Goal: Task Accomplishment & Management: Complete application form

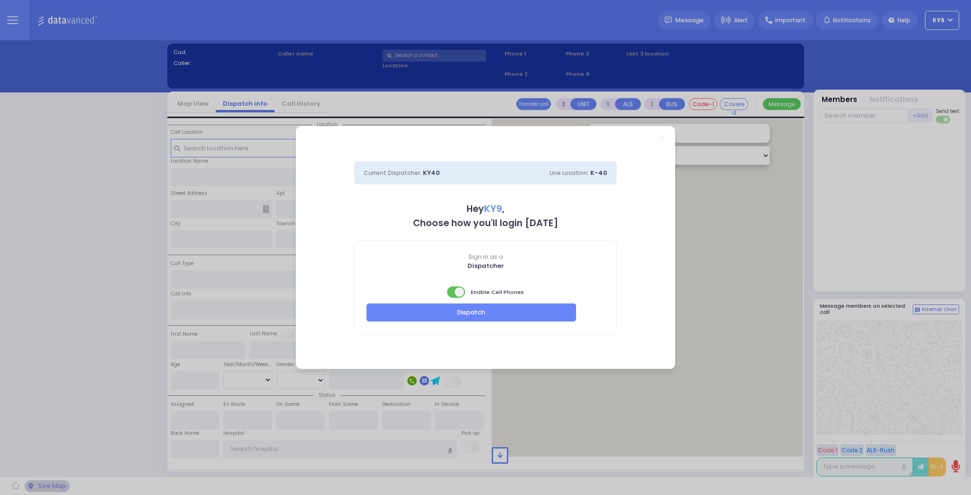
select select "15"
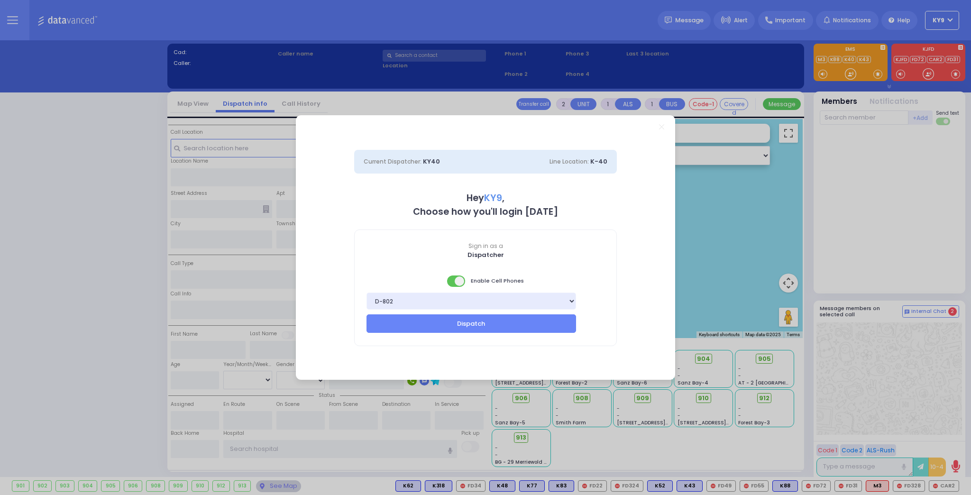
click at [452, 283] on span at bounding box center [456, 281] width 19 height 11
click at [458, 321] on button "Dispatch" at bounding box center [472, 323] width 210 height 18
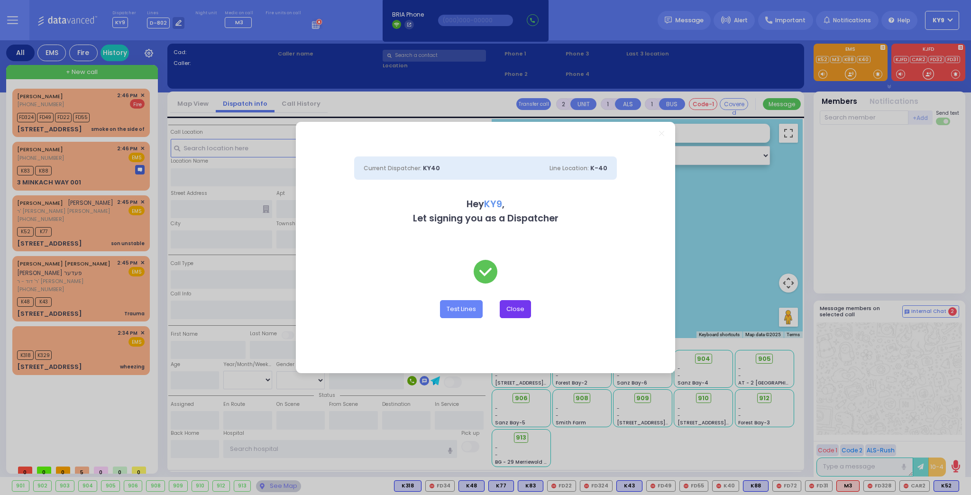
click at [528, 306] on button "Close" at bounding box center [515, 309] width 31 height 18
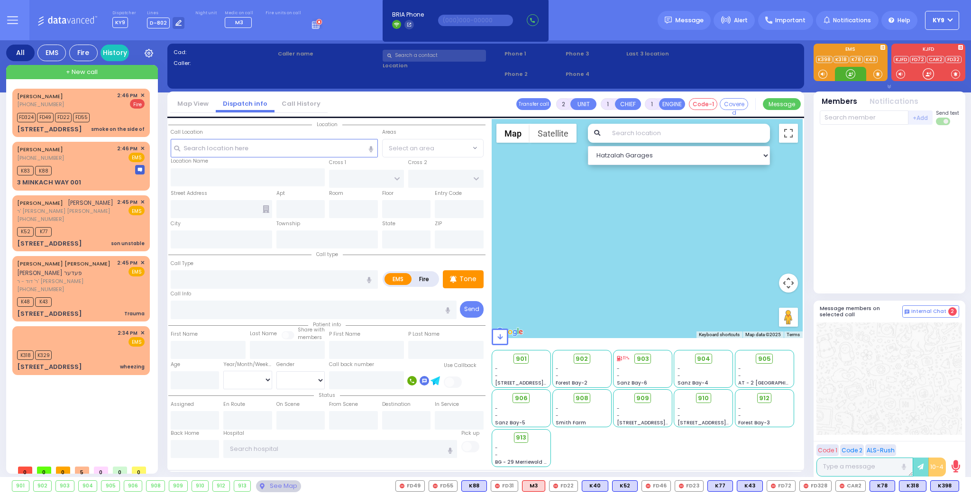
click at [849, 73] on div at bounding box center [850, 73] width 9 height 9
click at [96, 348] on div "K318 K329" at bounding box center [81, 354] width 128 height 12
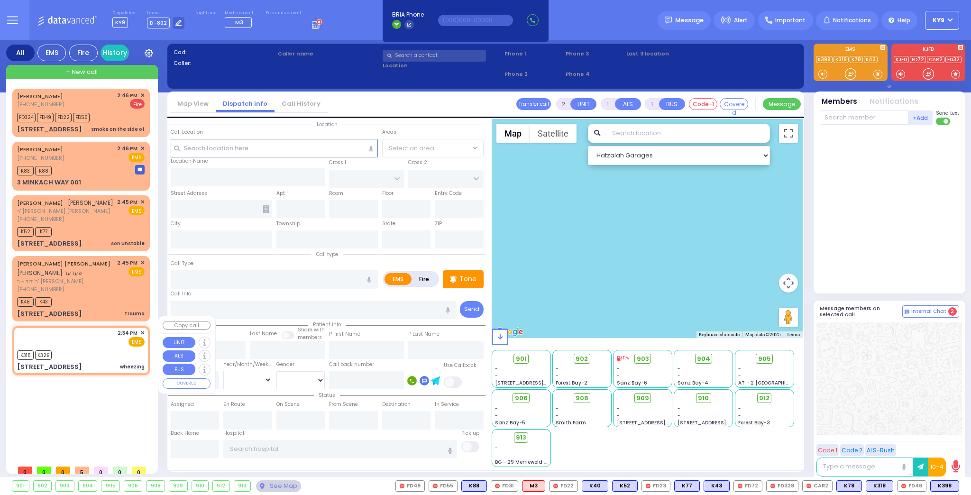
select select
type input "wheezing"
radio input "true"
select select
type input "14:34"
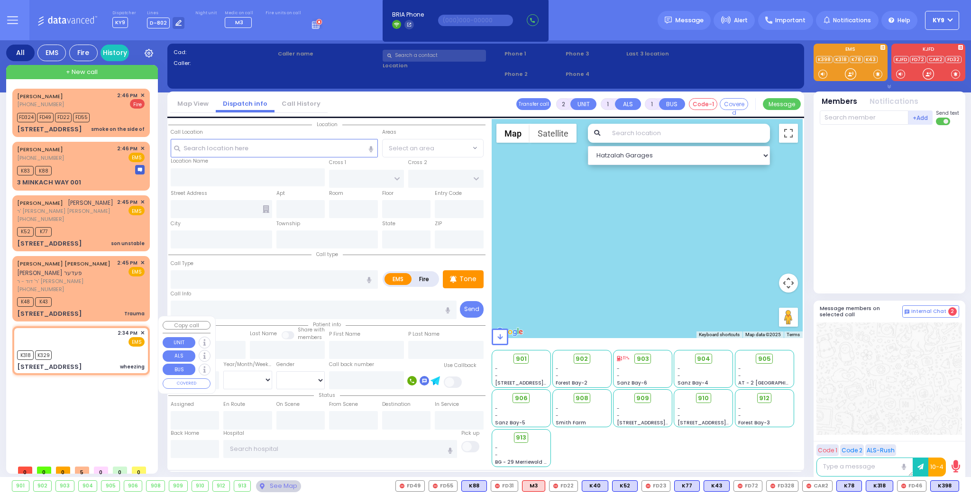
type input "14:35"
type input "MOUNTAIN RD"
type input "11 Sasev Court"
type input "105"
type input "Monroe"
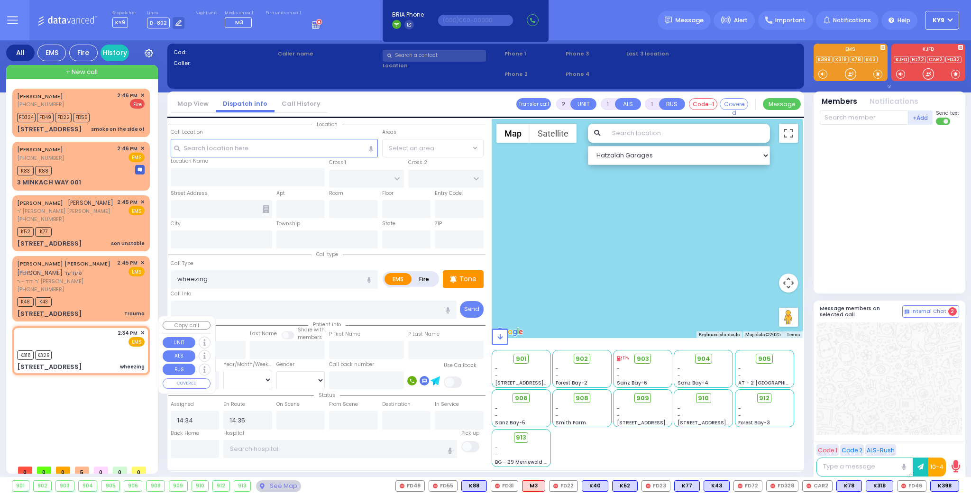
type input "[US_STATE]"
type input "10950"
select select "Hatzalah Garages"
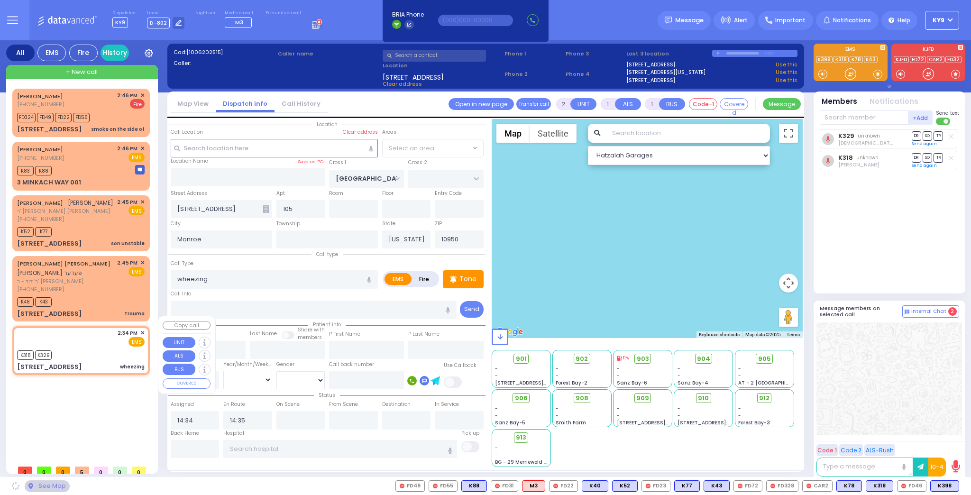
select select "[GEOGRAPHIC_DATA]"
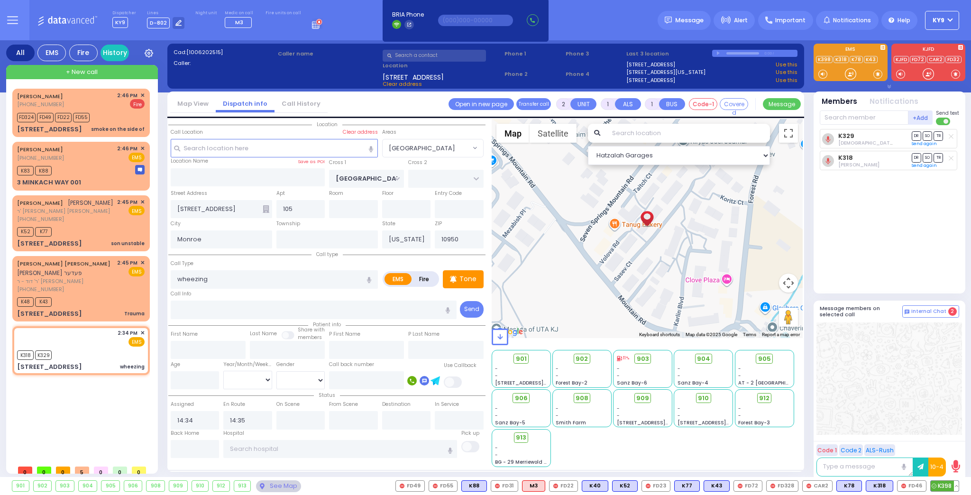
click at [946, 486] on span "K398" at bounding box center [945, 486] width 28 height 10
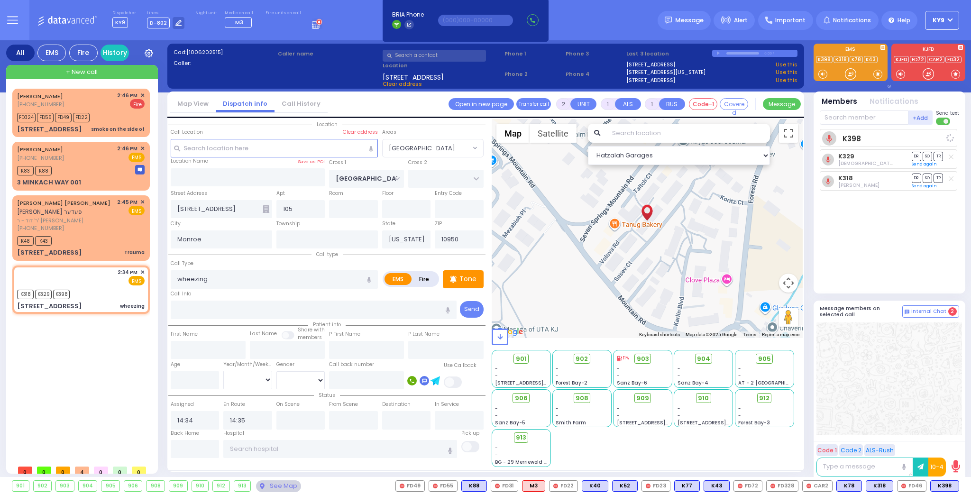
select select
radio input "true"
select select
select select "[GEOGRAPHIC_DATA]"
select select "Hatzalah Garages"
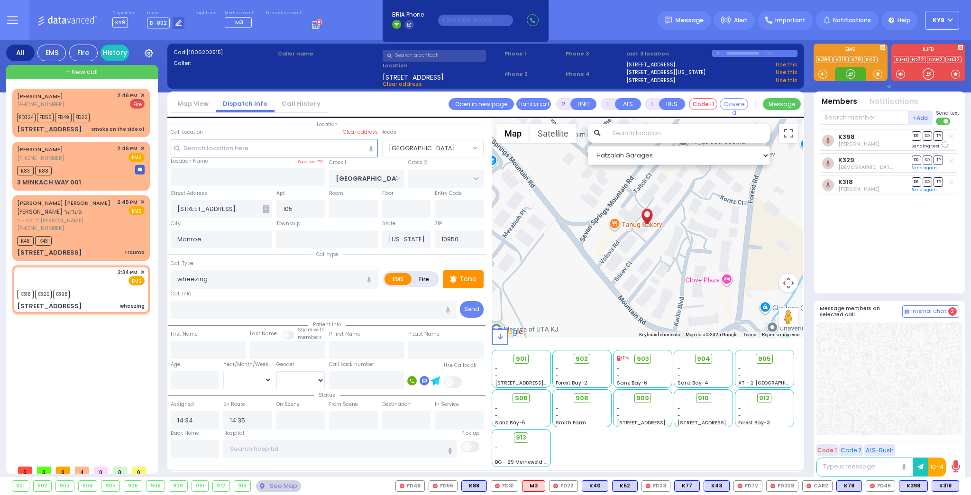
click at [852, 73] on div at bounding box center [850, 73] width 9 height 9
click at [850, 74] on div at bounding box center [850, 73] width 9 height 9
drag, startPoint x: 845, startPoint y: 73, endPoint x: 854, endPoint y: 74, distance: 8.7
click at [854, 74] on div at bounding box center [850, 73] width 9 height 9
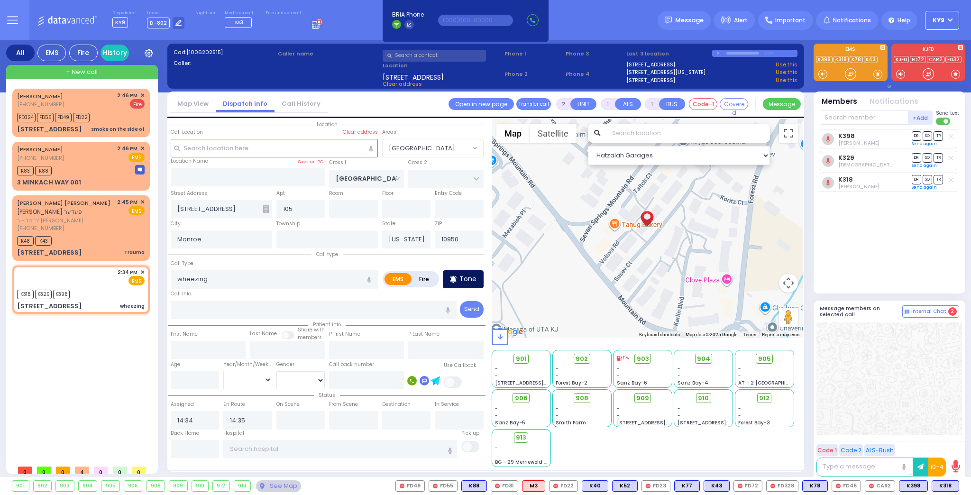
click at [464, 277] on p "Tone" at bounding box center [468, 279] width 17 height 10
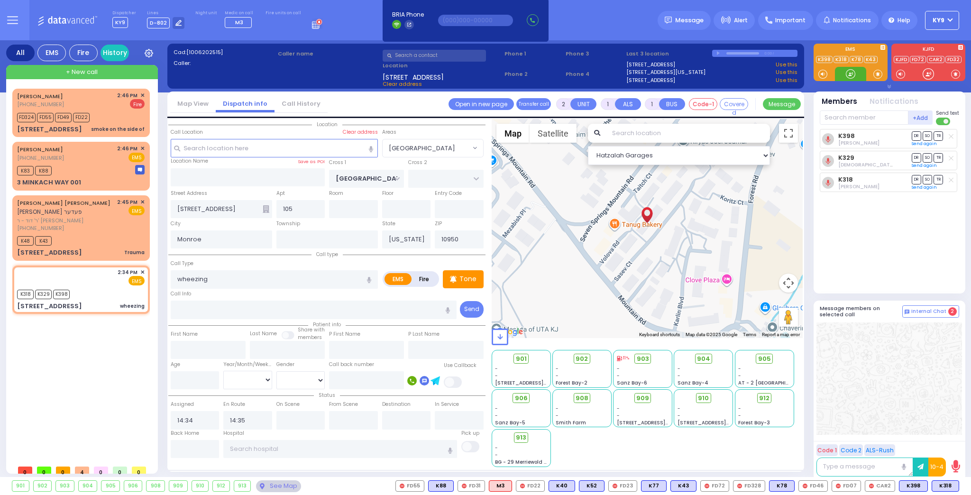
click at [848, 74] on div at bounding box center [850, 73] width 9 height 9
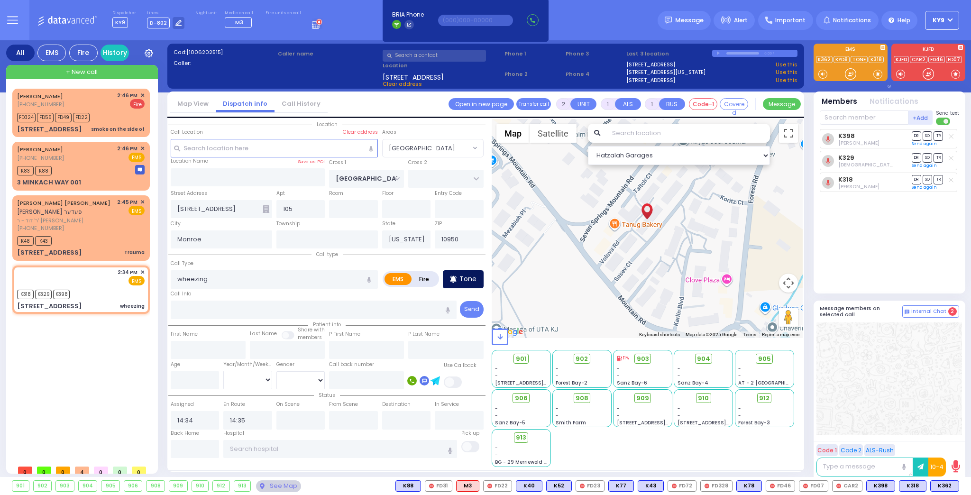
click at [473, 277] on p "Tone" at bounding box center [468, 279] width 17 height 10
click at [849, 76] on div at bounding box center [850, 73] width 9 height 9
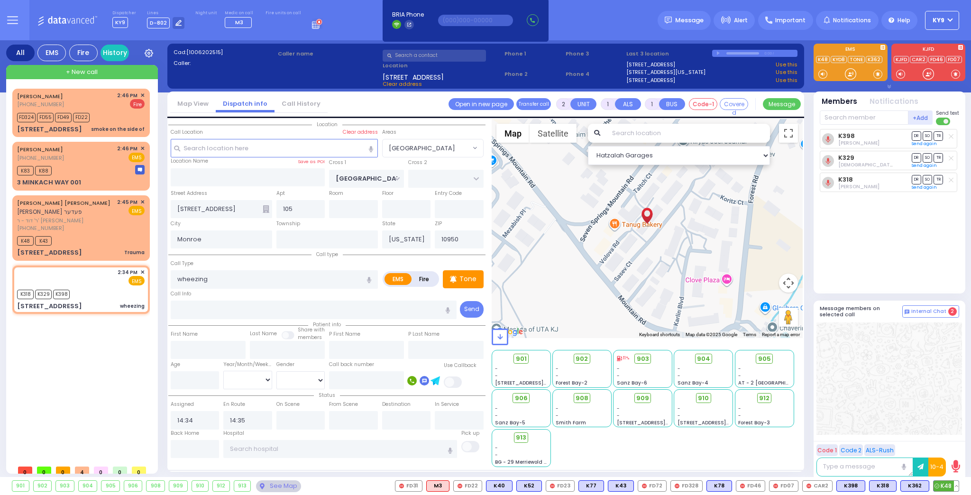
click at [945, 488] on span "K48" at bounding box center [946, 486] width 25 height 10
select select
radio input "true"
select select
select select "Hatzalah Garages"
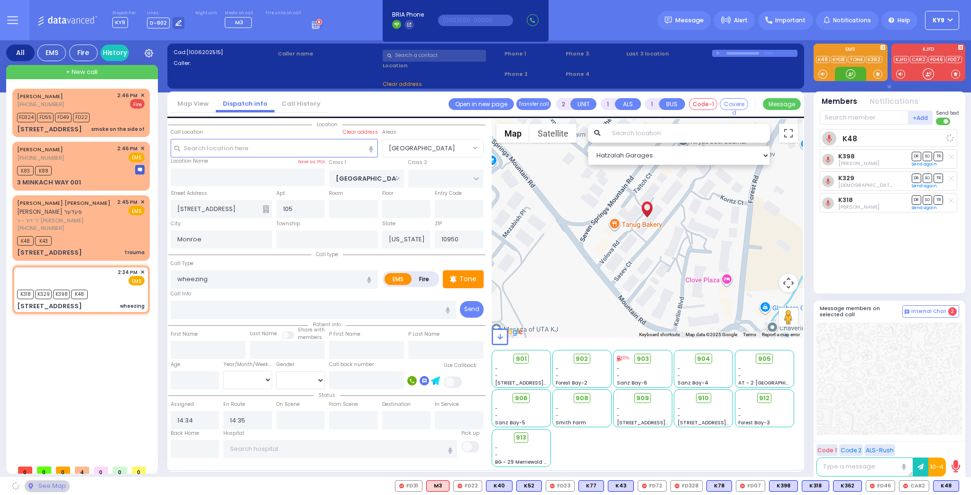
select select "[GEOGRAPHIC_DATA]"
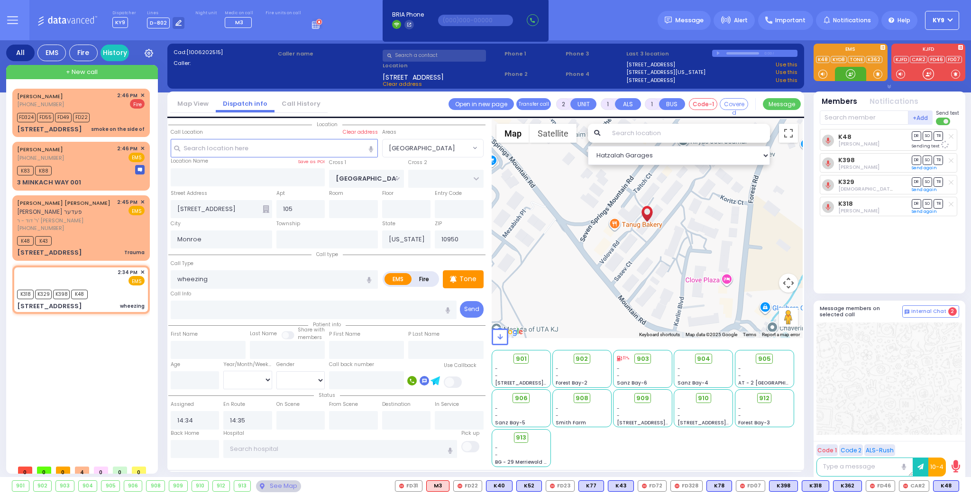
click at [855, 76] on div at bounding box center [850, 73] width 9 height 9
click at [362, 444] on input "text" at bounding box center [340, 449] width 234 height 18
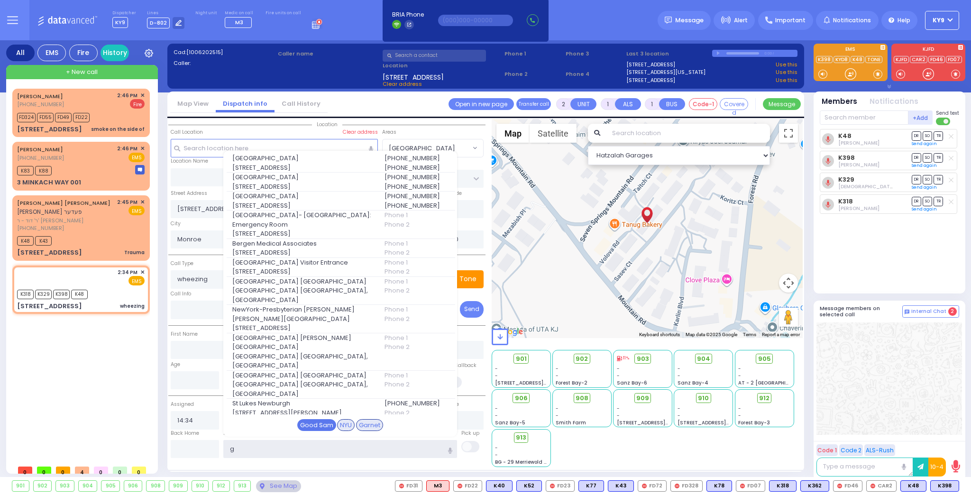
type input "g"
click at [310, 424] on div "Good Sam" at bounding box center [316, 425] width 39 height 12
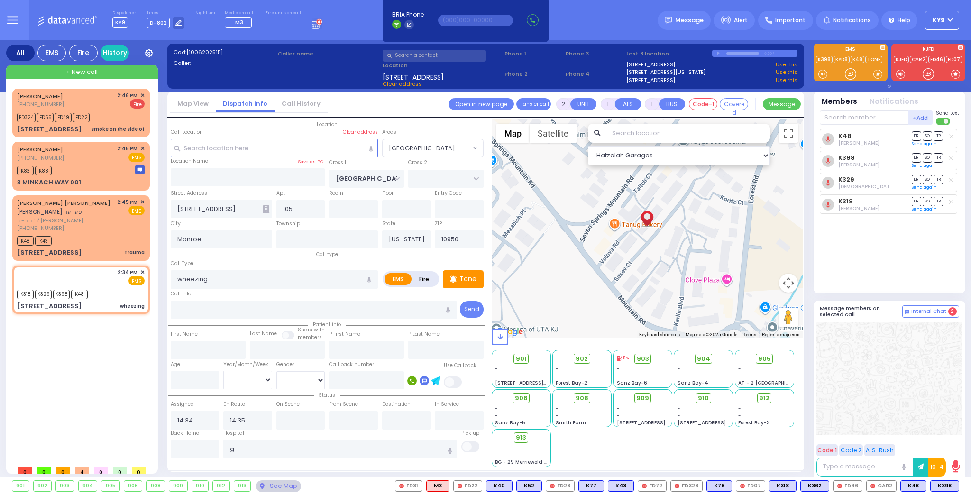
select select
radio input "true"
select select
type input "[GEOGRAPHIC_DATA]"
select select "Hatzalah Garages"
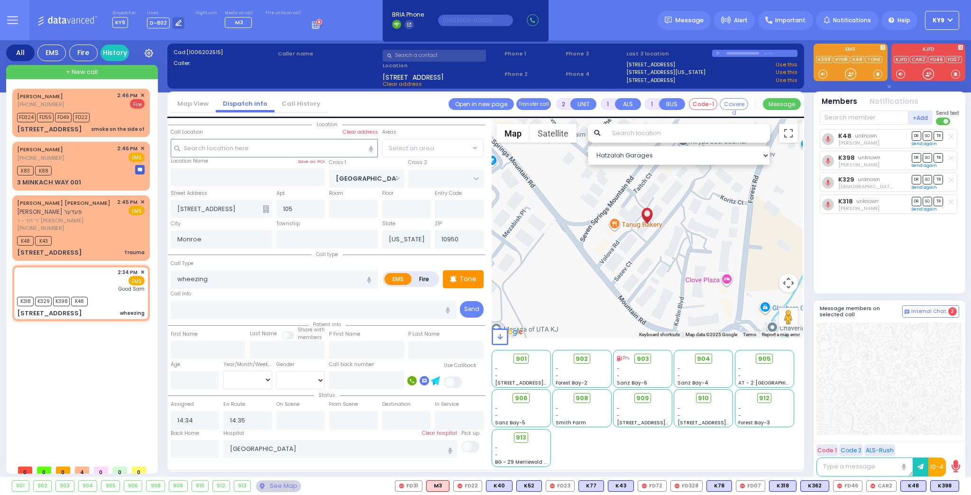
select select "[GEOGRAPHIC_DATA]"
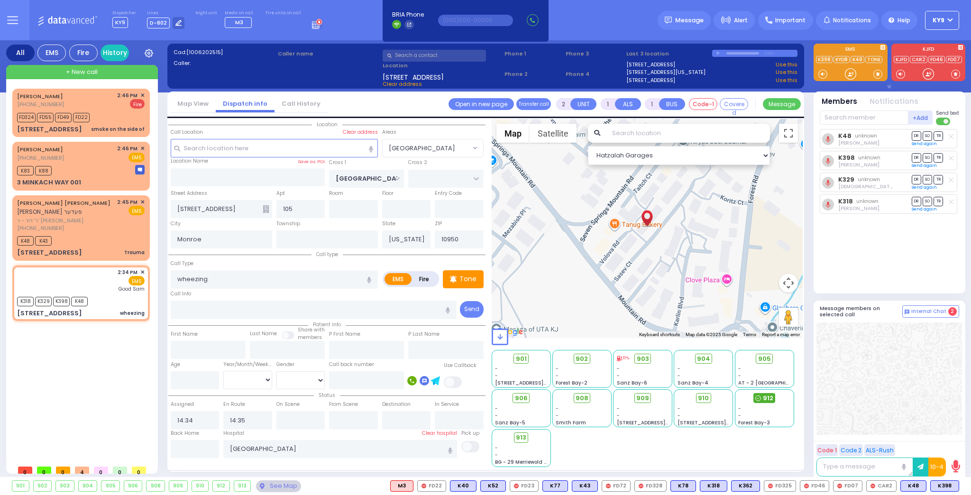
click at [764, 397] on span "912" at bounding box center [768, 398] width 10 height 9
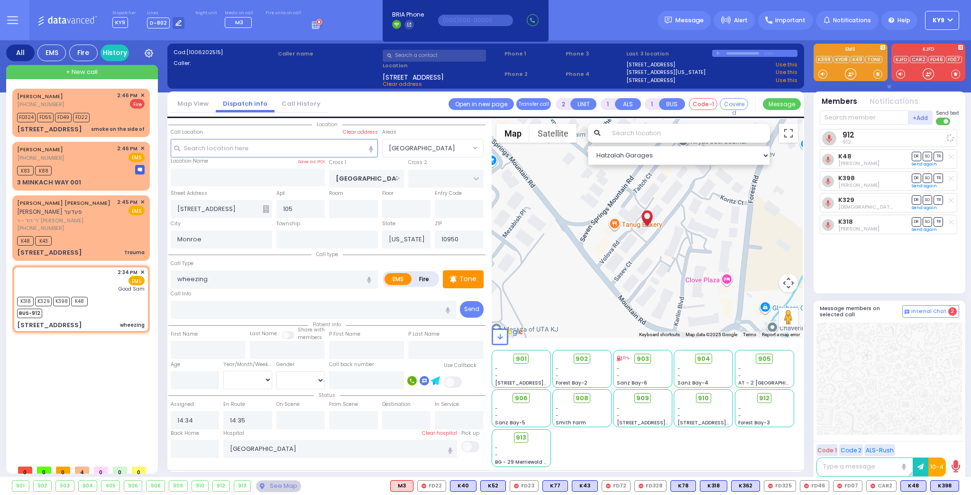
select select
radio input "true"
select select
select select "Hatzalah Garages"
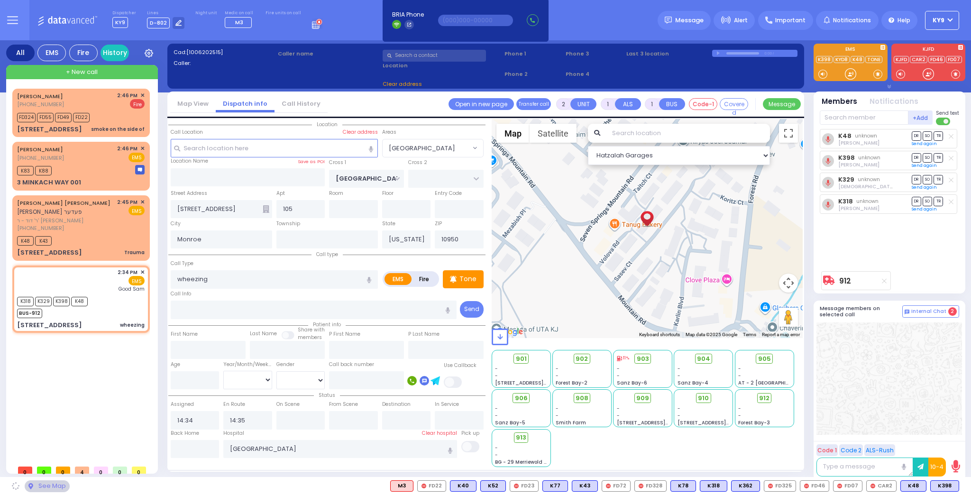
select select "[GEOGRAPHIC_DATA]"
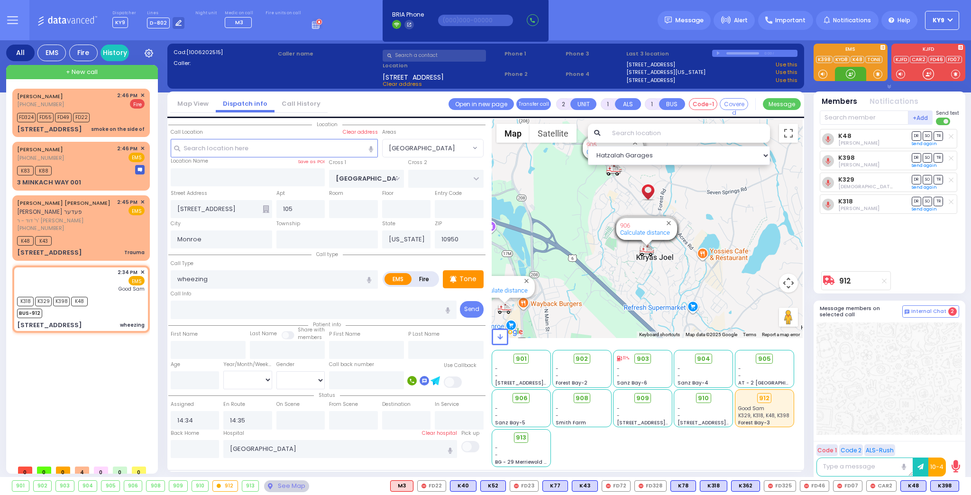
click at [849, 78] on div at bounding box center [850, 73] width 9 height 9
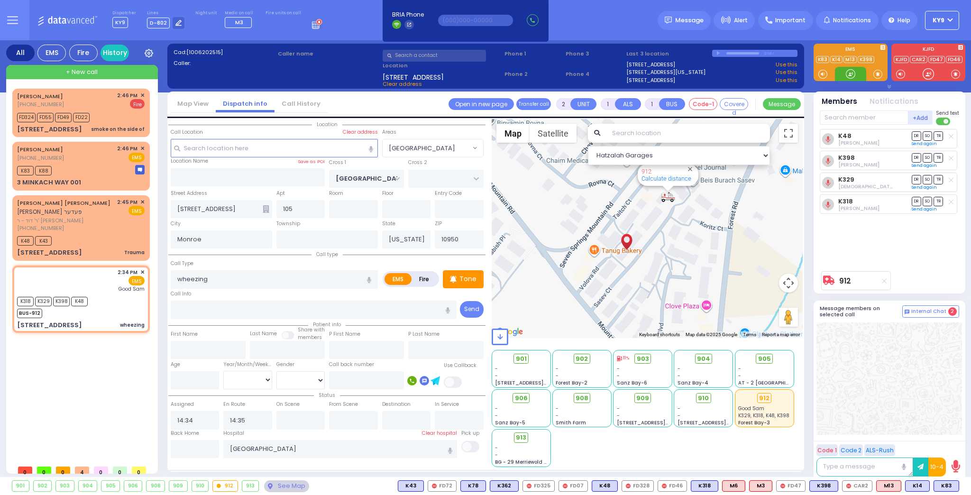
click at [852, 78] on div at bounding box center [850, 73] width 9 height 9
click at [77, 168] on div "K83 K88" at bounding box center [81, 170] width 128 height 12
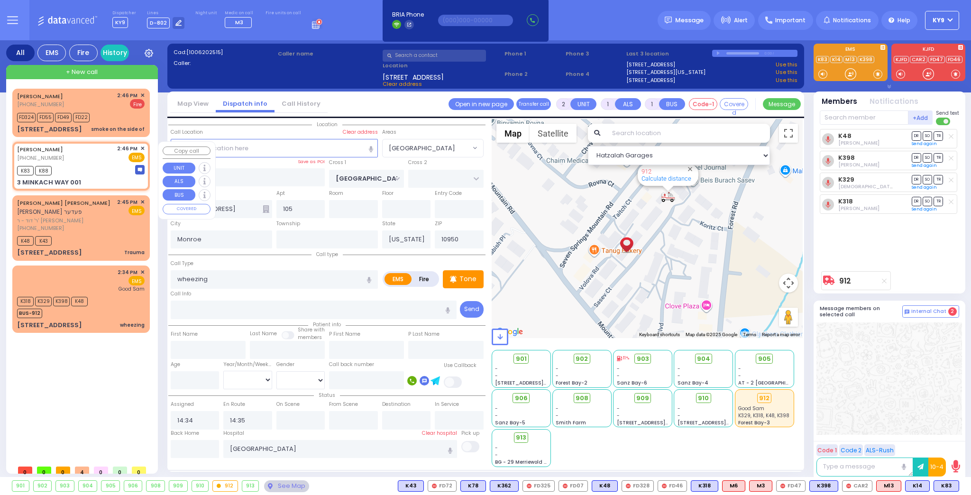
type input "6"
select select
radio input "true"
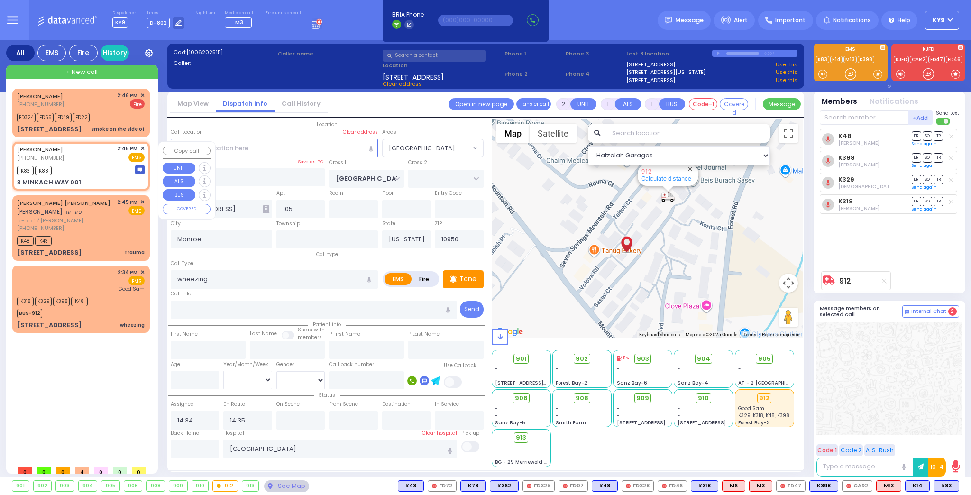
type input "MAYER"
type input "GROSS"
type input "Perl"
type input "Gross"
type input "21"
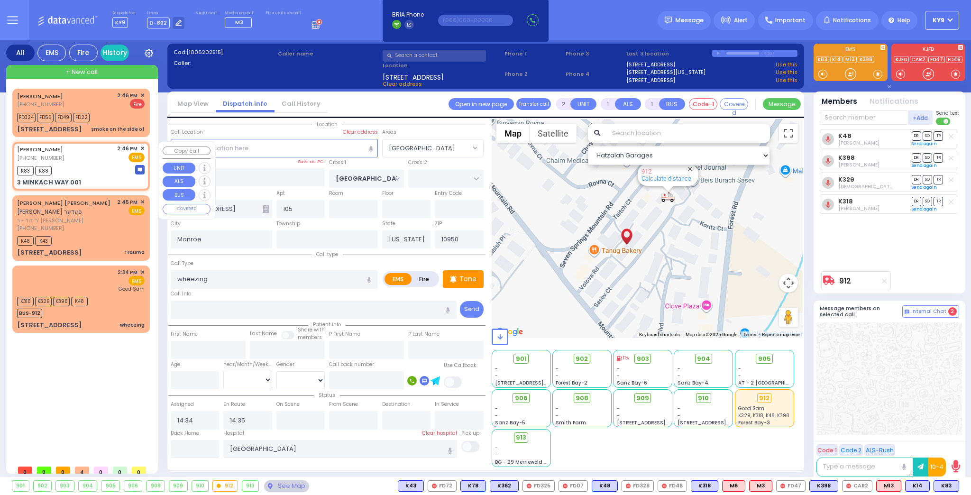
select select "Year"
type input "14:46"
type input "14:48"
type input "AMSTERDAM WAY"
type input "BAKERTOWN RD"
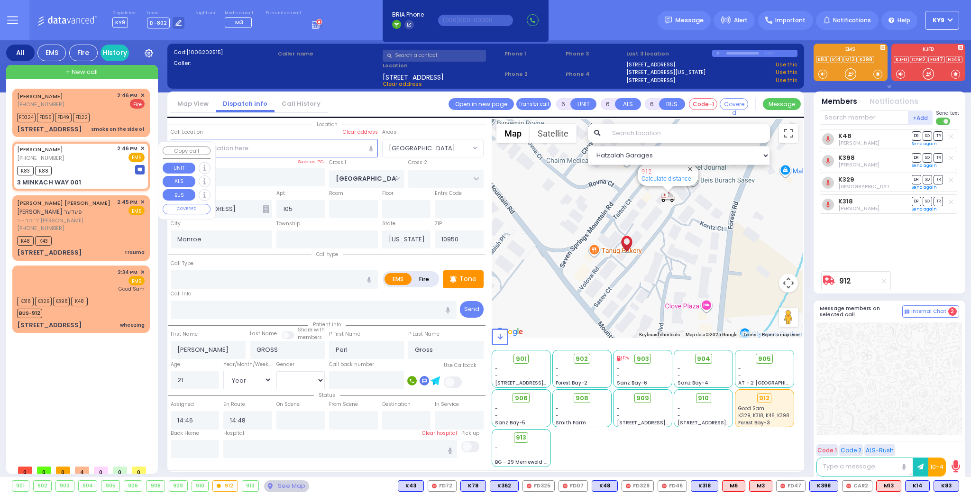
type input "3 MINKACH WAY"
type input "001"
type input "[PERSON_NAME]"
select select "Hatzalah Garages"
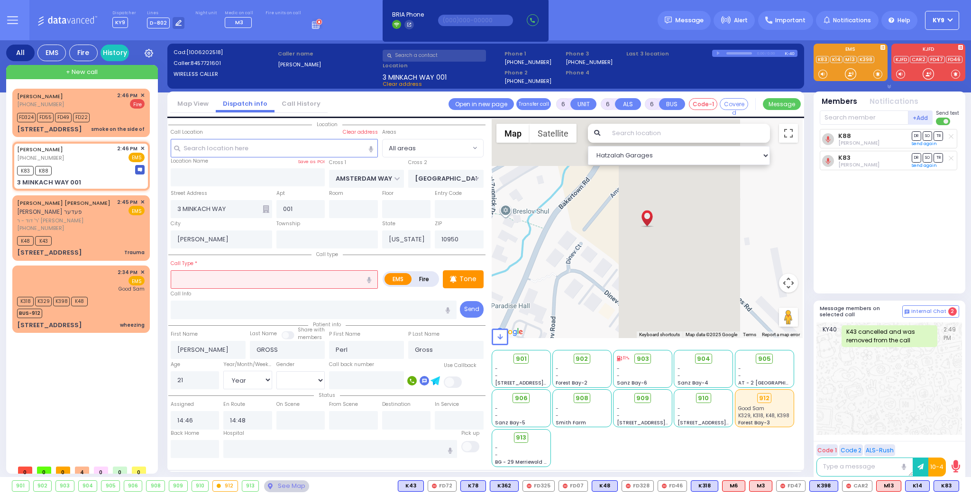
click at [236, 276] on input "text" at bounding box center [274, 279] width 207 height 18
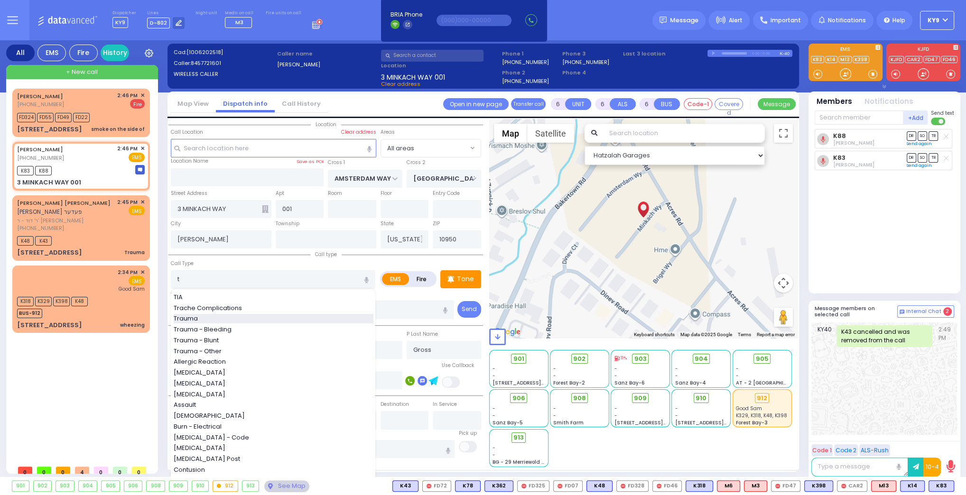
click at [214, 314] on div "Trauma" at bounding box center [274, 318] width 200 height 9
type input "Trauma"
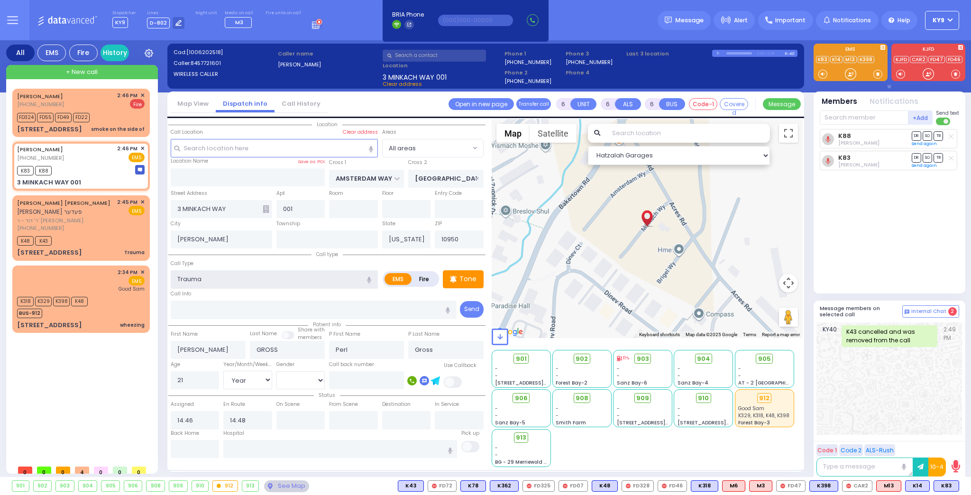
type input "2"
type input "0"
select select
radio input "true"
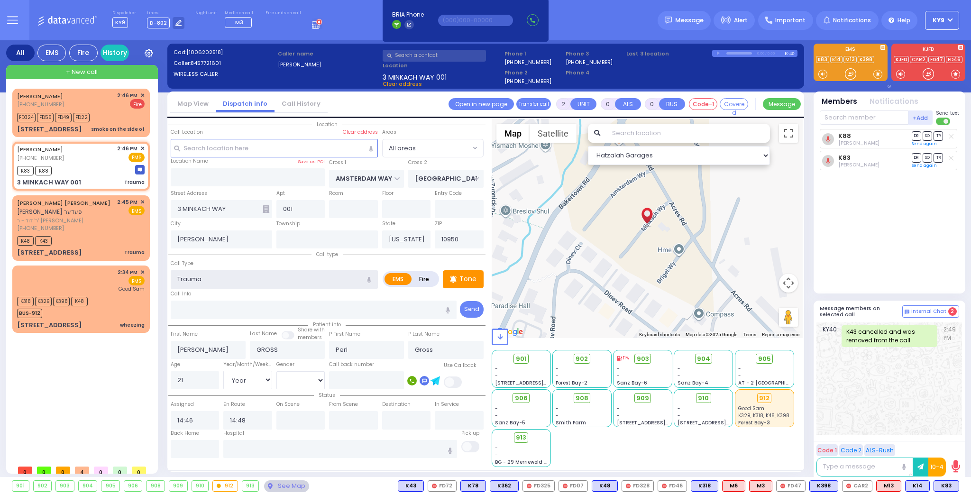
select select "Year"
select select "Hatzalah Garages"
click at [196, 449] on input "text" at bounding box center [195, 449] width 49 height 18
type input "15:07"
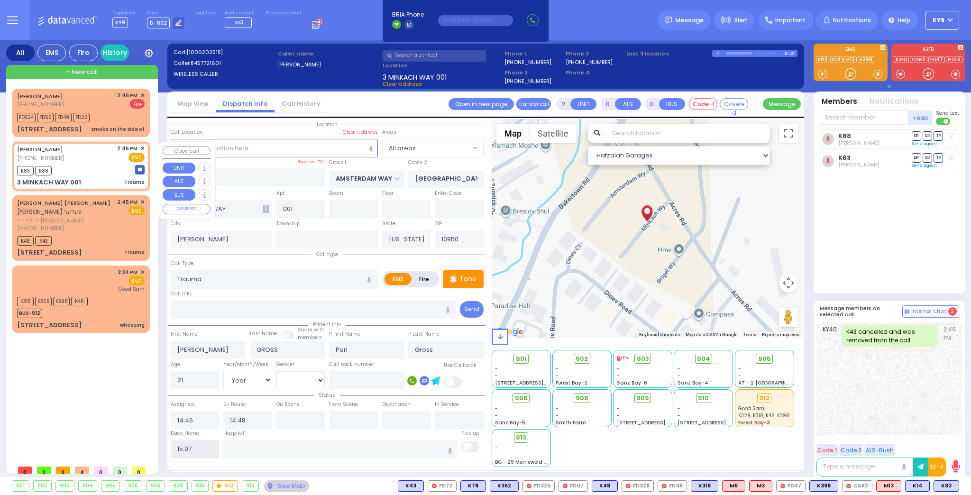
select select
radio input "true"
select select "Year"
select select "Hatzalah Garages"
select select
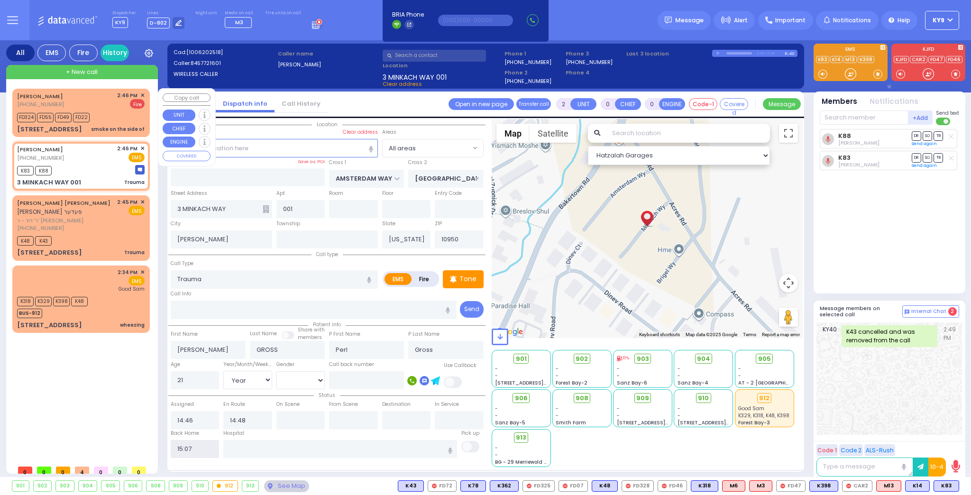
radio input "true"
select select
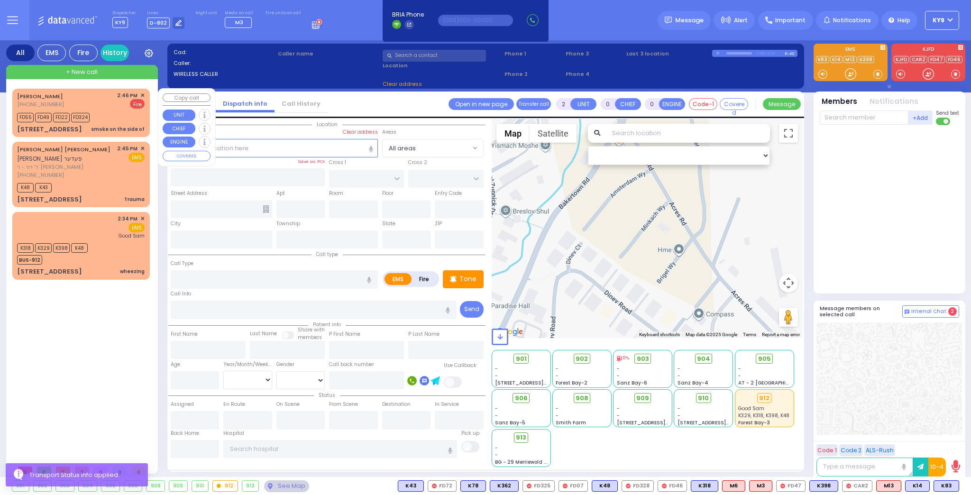
click at [94, 101] on div "WEISS YIDA (845) 652-5258 2:46 PM ✕ Fire" at bounding box center [81, 101] width 128 height 18
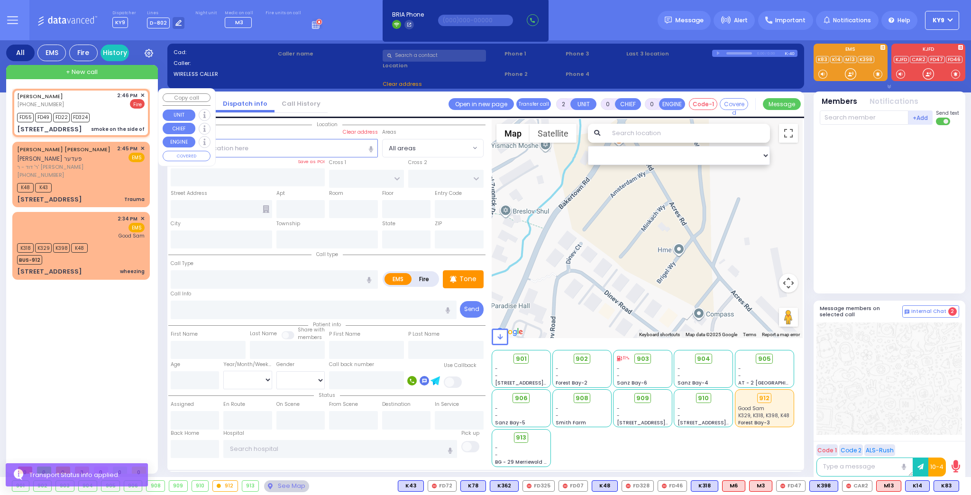
type input "1"
select select
type input "smoke on the side of"
radio input "false"
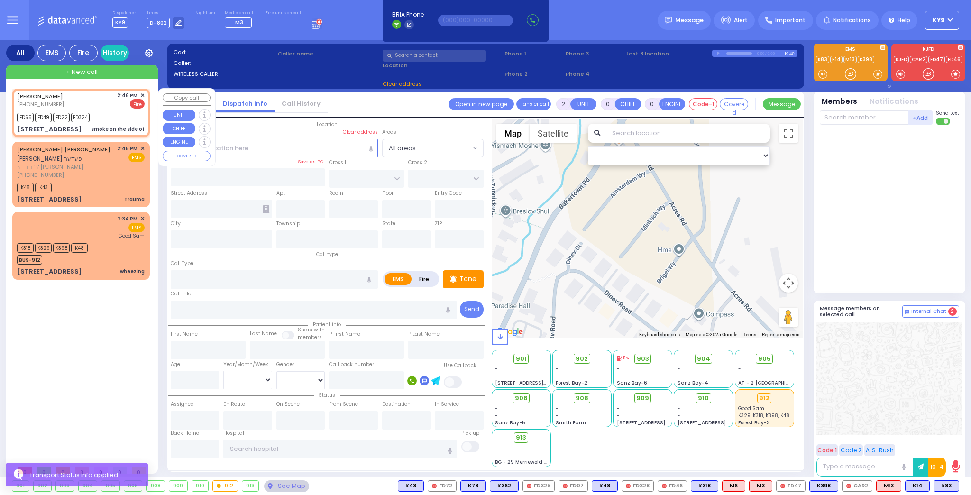
radio input "true"
select select
type input "14:46"
type input "14:51"
type input "SCHUNNEMUNK RD"
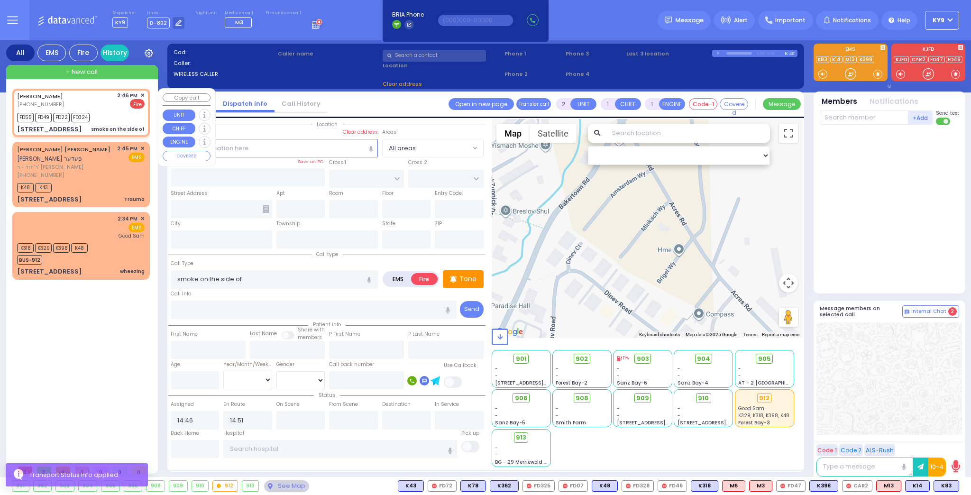
type input "9 Lizensk Boulevard"
type input "Monroe"
type input "[US_STATE]"
type input "10950"
select select "[GEOGRAPHIC_DATA]"
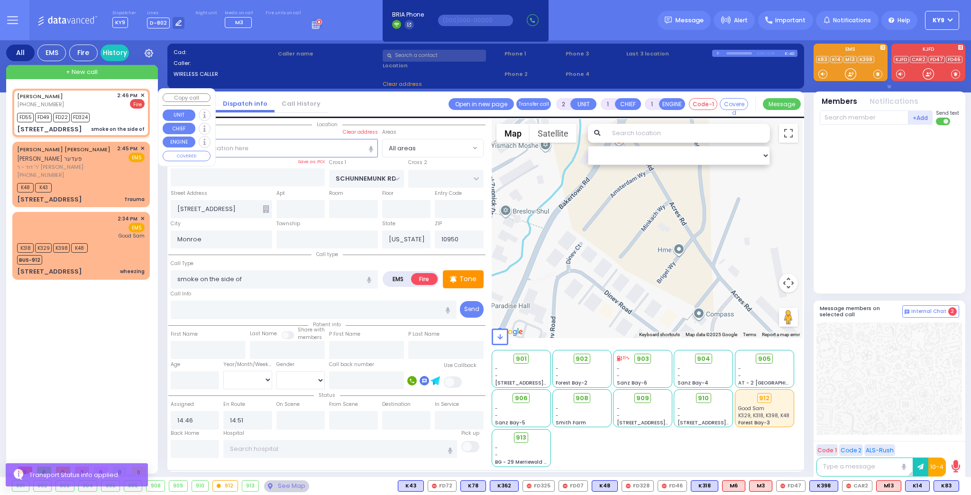
select select "Hatzalah Garages"
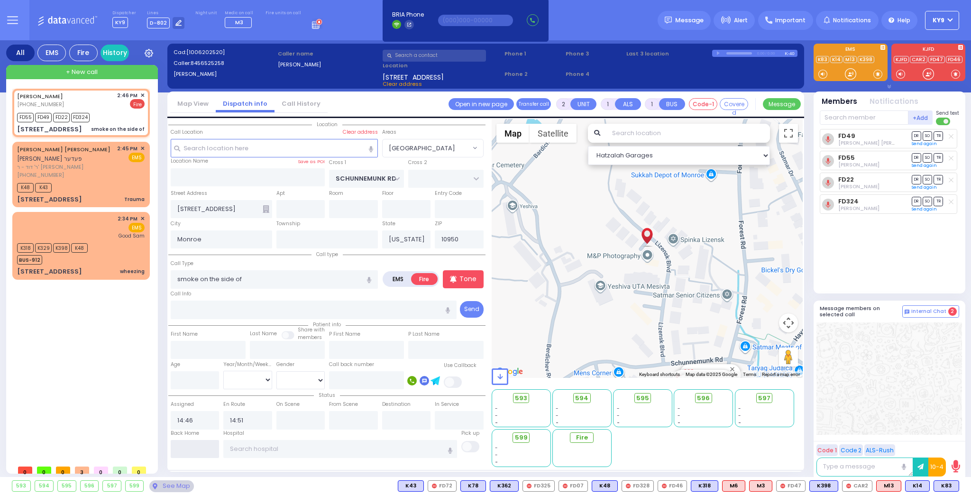
click at [174, 447] on input "text" at bounding box center [195, 449] width 49 height 18
click at [175, 446] on input "text" at bounding box center [195, 449] width 49 height 18
click at [181, 448] on input "text" at bounding box center [195, 449] width 49 height 18
type input "15:07"
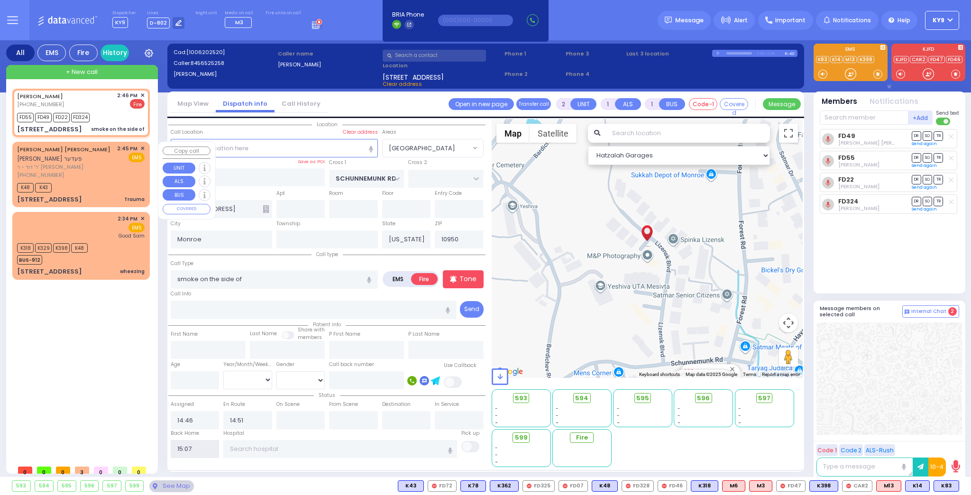
select select
radio input "true"
select select
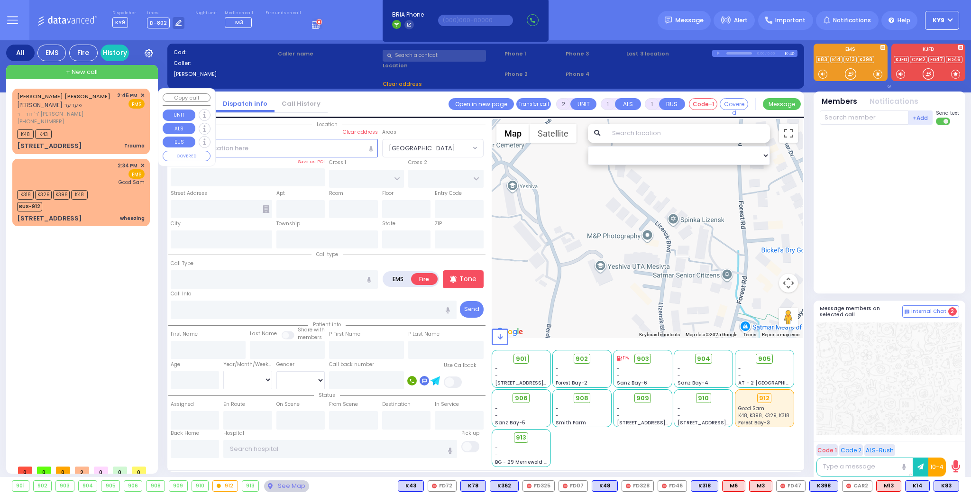
click at [92, 118] on div "(845) 781-4669" at bounding box center [65, 122] width 97 height 8
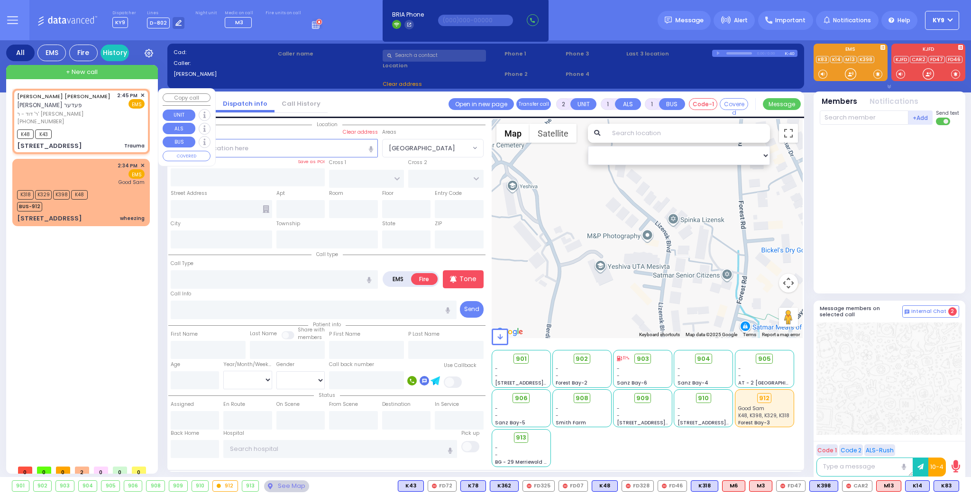
type input "0"
select select
type input "Trauma"
radio input "true"
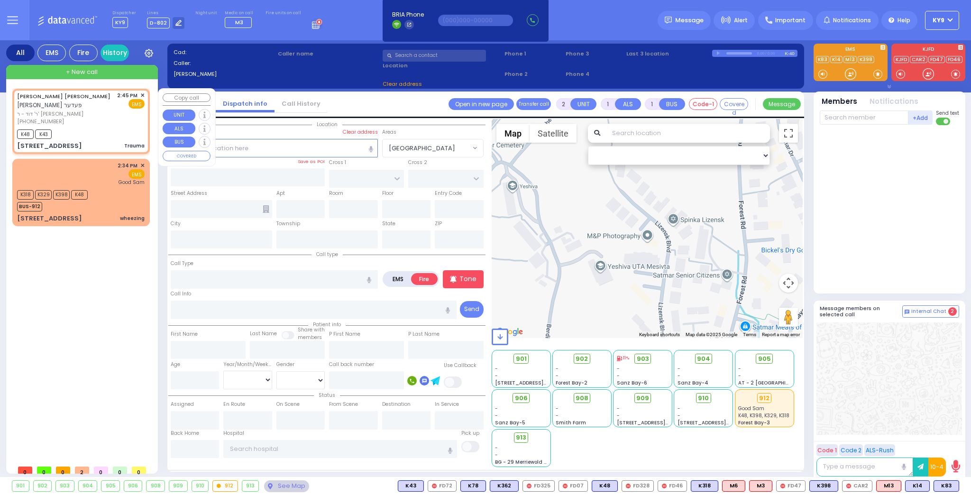
type input "MOSHE YIDA"
type input "FEDER"
select select
type input "14:45"
type input "14:47"
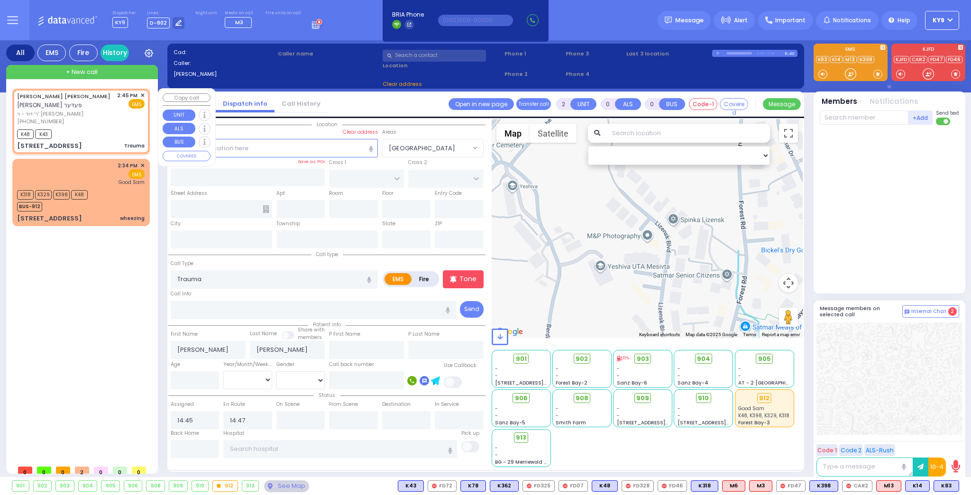
type input "HAMBURG WAY"
type input "TOLTCHAV WAY"
type input "4 TOLTCHAV WAY"
type input "301"
type input "[PERSON_NAME]"
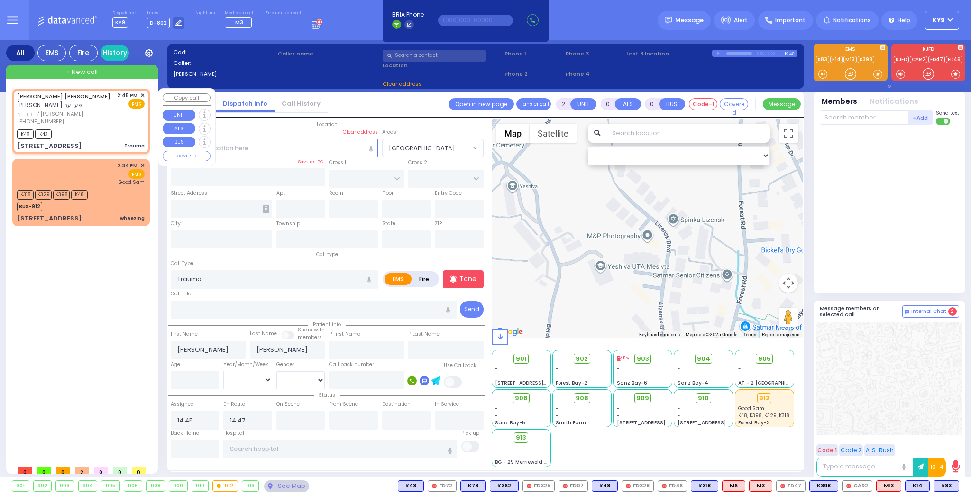
type input "[US_STATE]"
type input "10950"
select select "BEIRECH MOSHE"
select select "Hatzalah Garages"
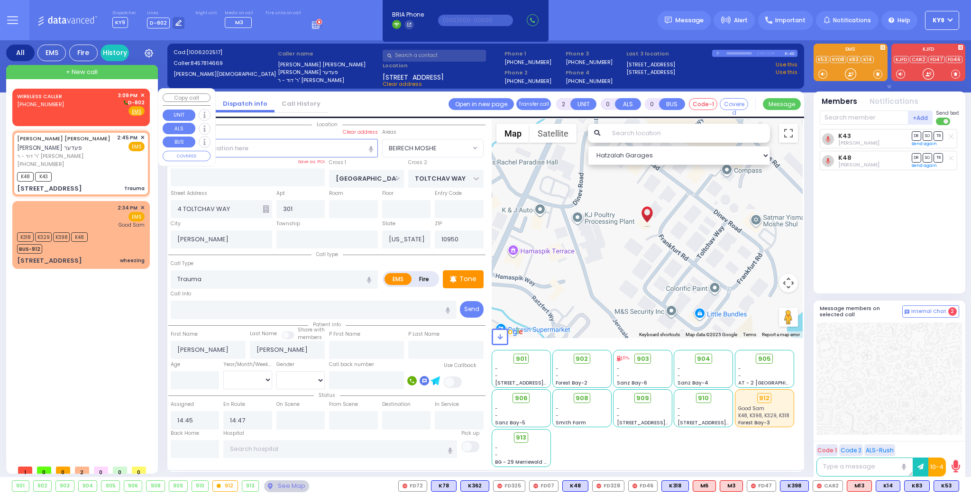
click at [116, 114] on div "WIRELESS CALLER (845) 662-6274 3:09 PM ✕ D-802" at bounding box center [81, 104] width 128 height 25
type input "1"
select select
radio input "true"
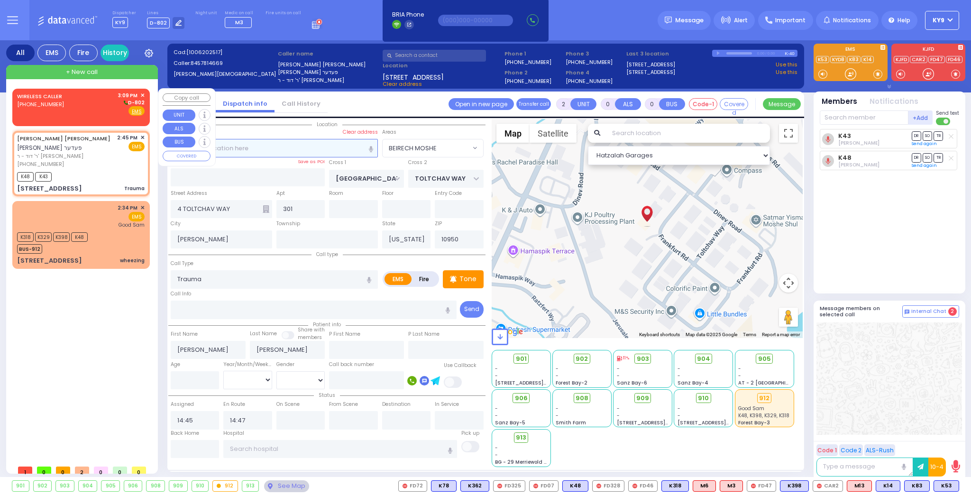
select select
type input "15:09"
select select "Hatzalah Garages"
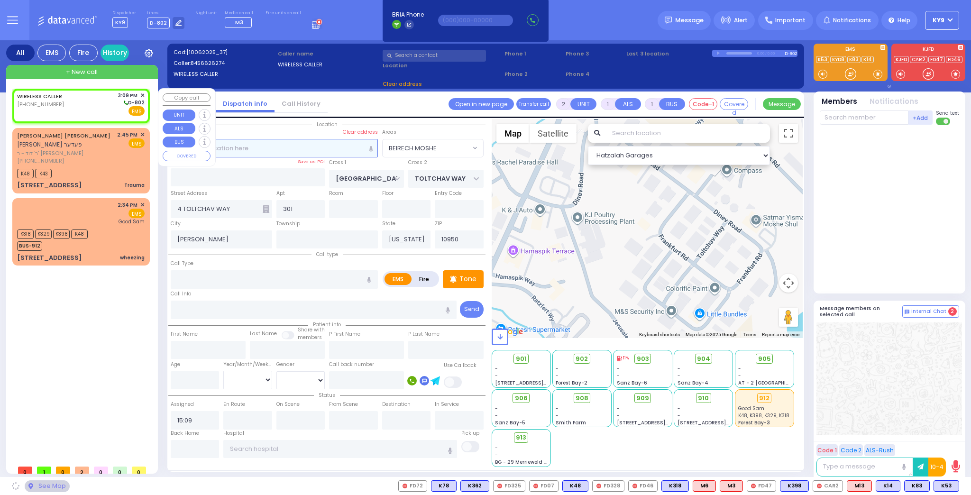
select select
radio input "true"
select select
select select "Hatzalah Garages"
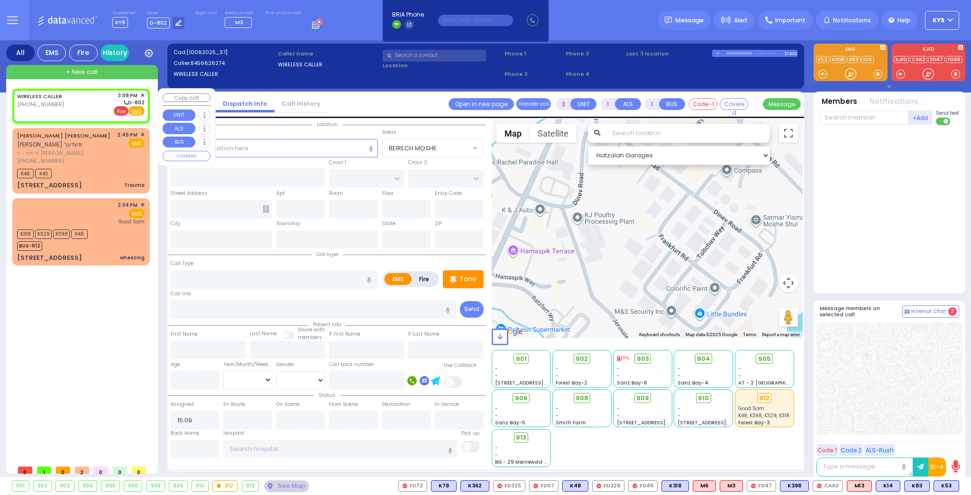
click at [119, 111] on span "Fire" at bounding box center [121, 110] width 15 height 9
select select
radio input "false"
radio input "true"
select select
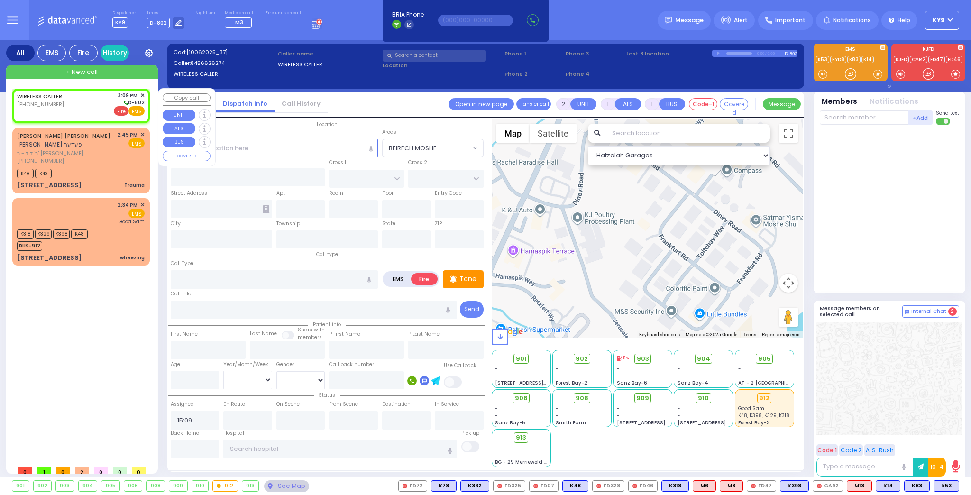
select select "Hatzalah Garages"
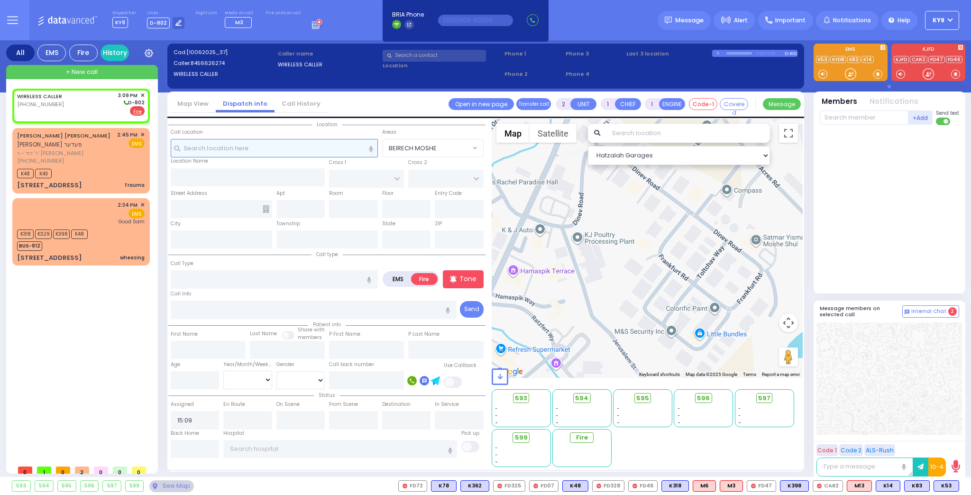
click at [237, 150] on input "text" at bounding box center [274, 148] width 207 height 18
type input "27"
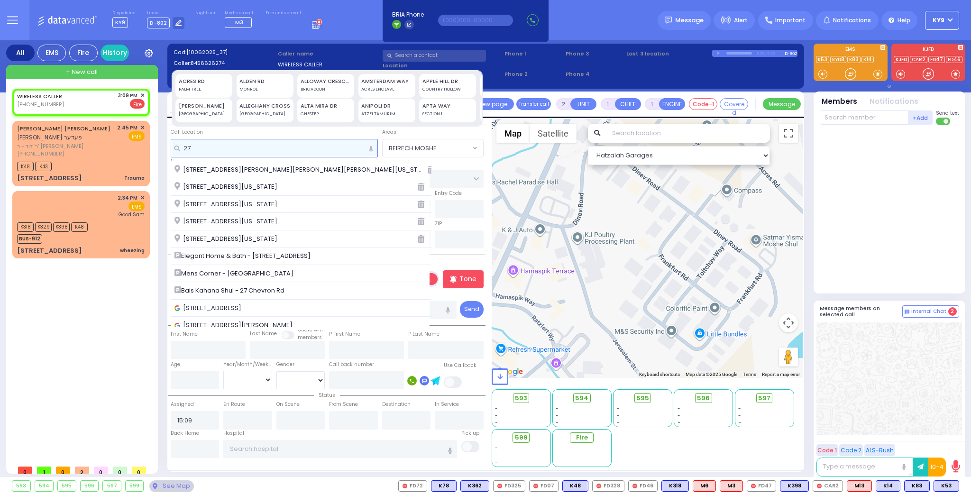
select select
radio input "true"
select select
select select "Hatzalah Garages"
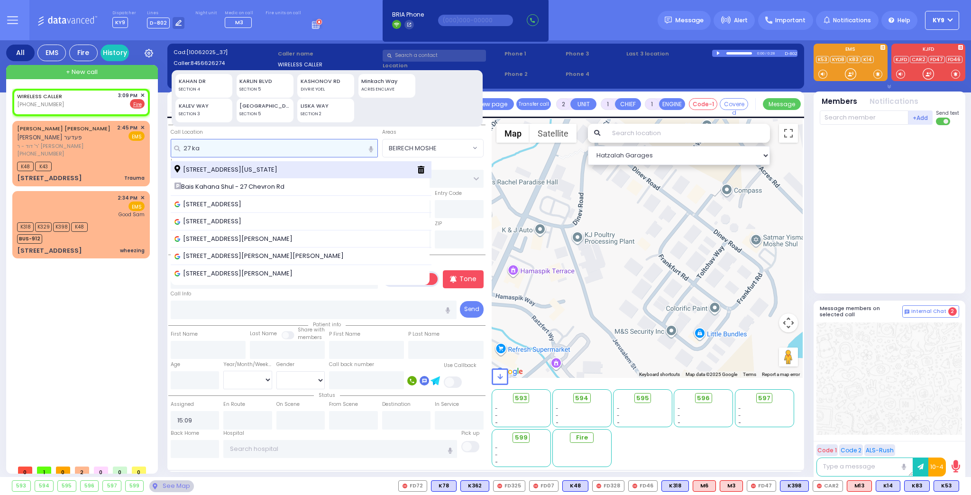
type input "27 ka"
click at [240, 169] on span "27 Karlsburg Road Monroe New York 10950" at bounding box center [228, 169] width 106 height 9
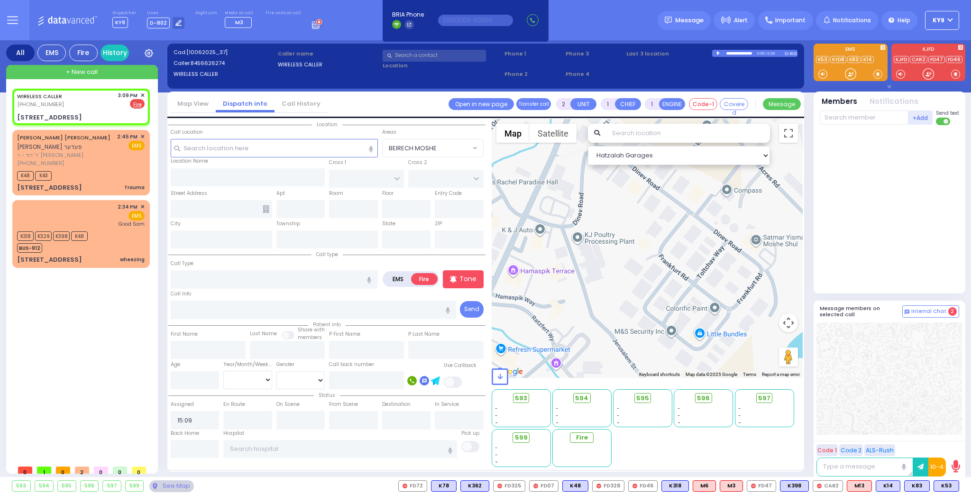
select select
radio input "true"
select select
select select "Hatzalah Garages"
type input "SEVEN SPRINGS MOUNTAIN RD"
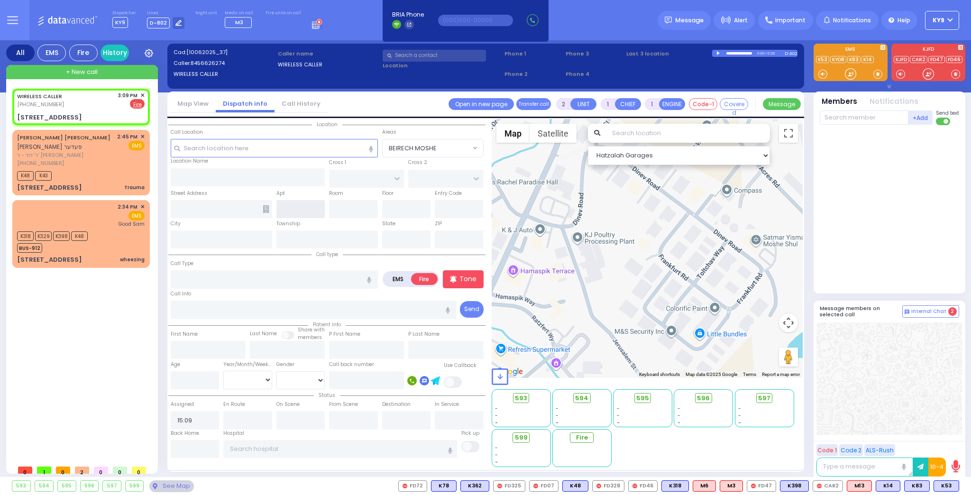
type input "CHEVRON RD"
type input "27 Karlsburg Road"
type input "Monroe"
type input "[US_STATE]"
type input "10950"
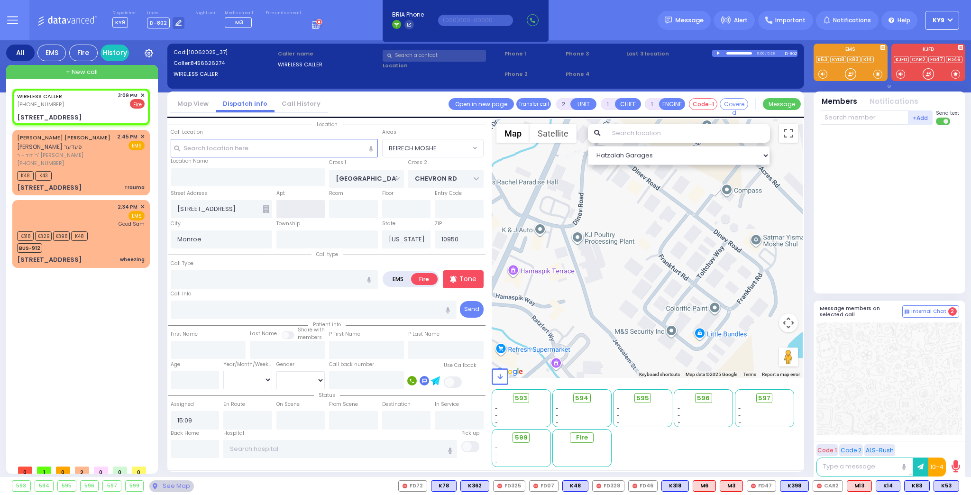
select select "SECTION 5"
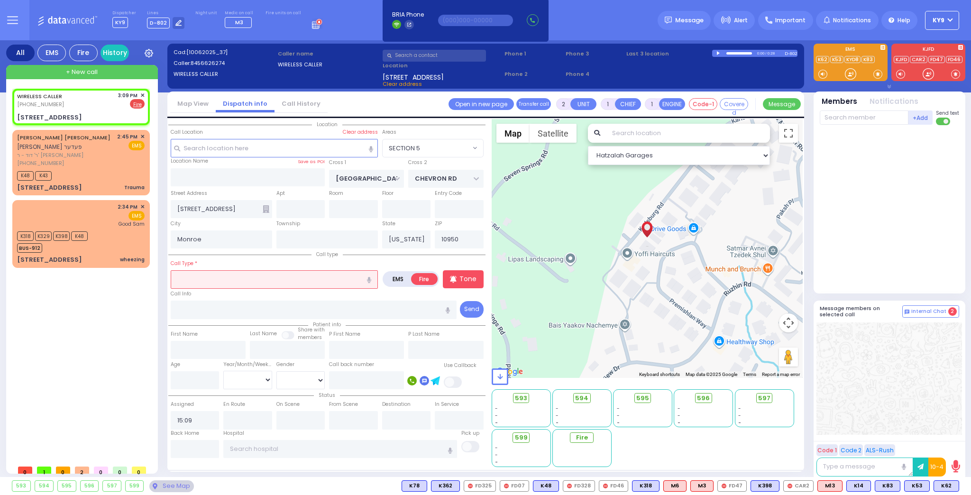
drag, startPoint x: 259, startPoint y: 274, endPoint x: 254, endPoint y: 276, distance: 5.1
click at [258, 274] on input "text" at bounding box center [274, 279] width 207 height 18
type input "g"
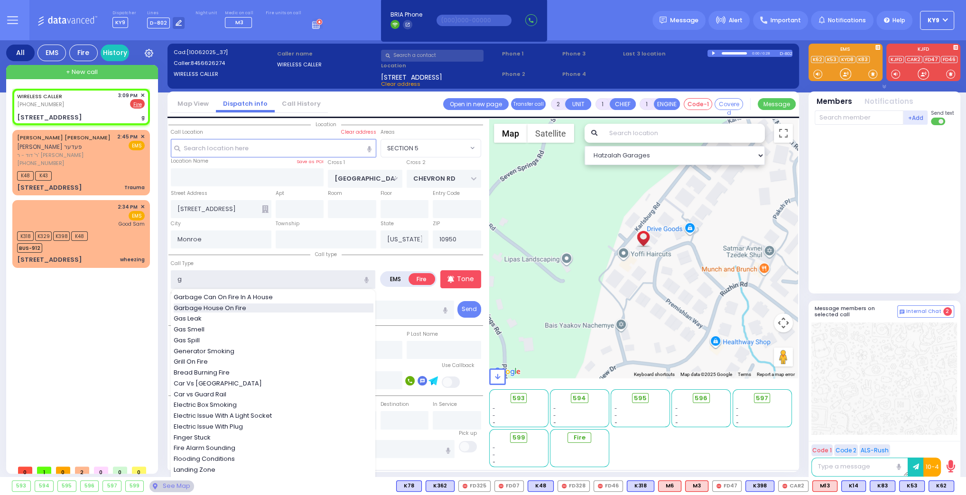
select select
radio input "true"
select select
select select "Hatzalah Garages"
select select "SECTION 5"
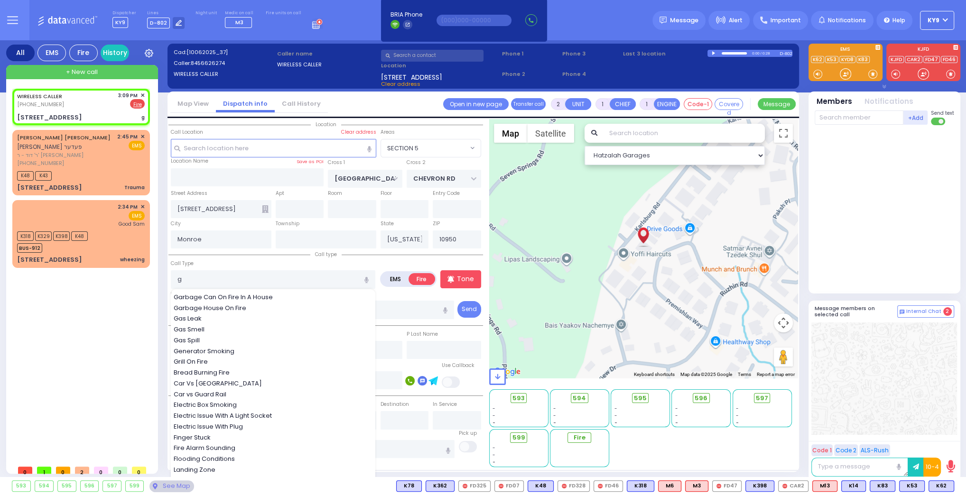
click at [223, 304] on span "Garbage House On Fire" at bounding box center [212, 308] width 76 height 9
type input "Garbage House On Fire"
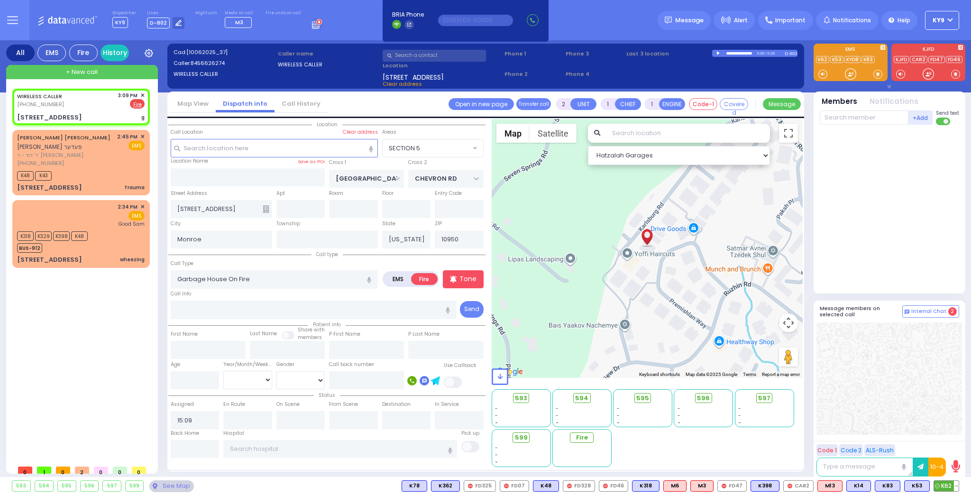
click at [958, 484] on button at bounding box center [956, 486] width 5 height 10
select select
radio input "true"
select select
select select "Hatzalah Garages"
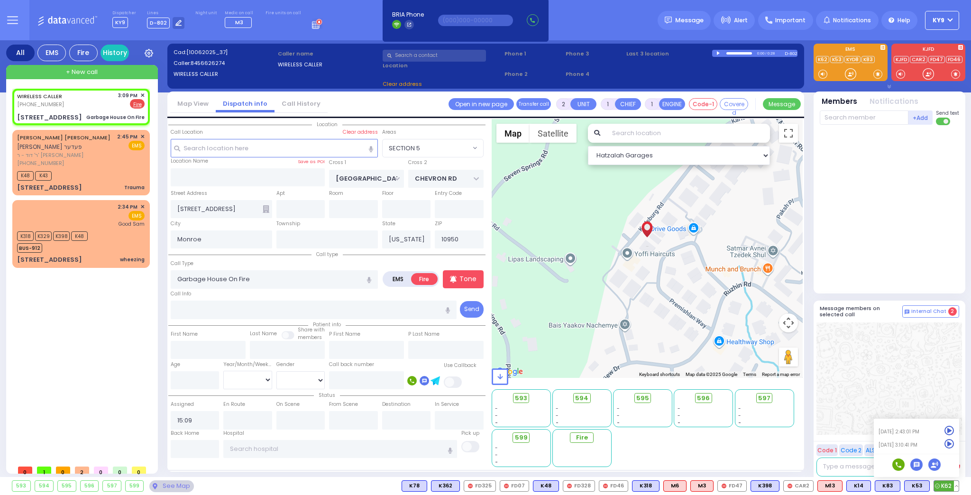
select select
radio input "true"
select select
click at [947, 442] on icon at bounding box center [950, 444] width 10 height 10
click at [884, 232] on div at bounding box center [890, 207] width 141 height 157
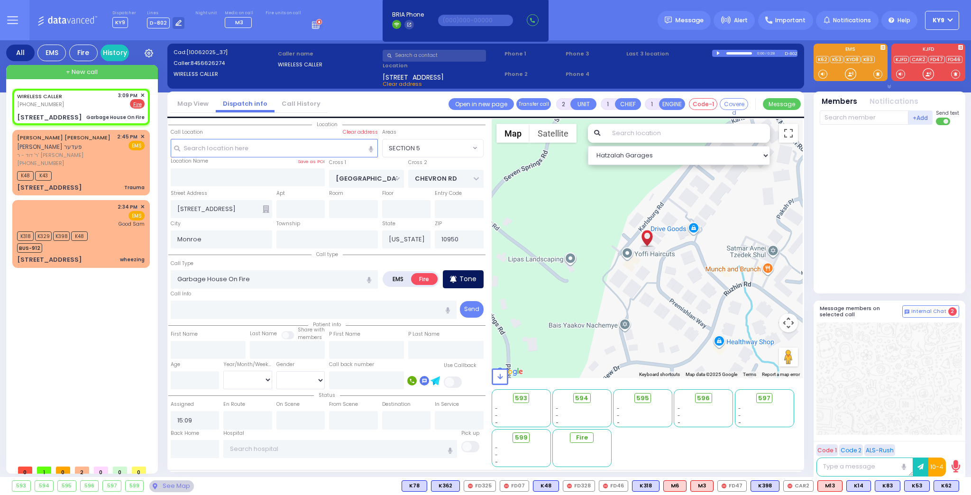
click at [474, 281] on p "Tone" at bounding box center [468, 279] width 17 height 10
click at [955, 73] on span at bounding box center [955, 73] width 9 height 9
click at [856, 117] on input "text" at bounding box center [864, 118] width 89 height 14
click at [847, 144] on div "FD72 Moishe Neuman" at bounding box center [890, 137] width 135 height 17
click at [861, 122] on input "text" at bounding box center [864, 118] width 89 height 14
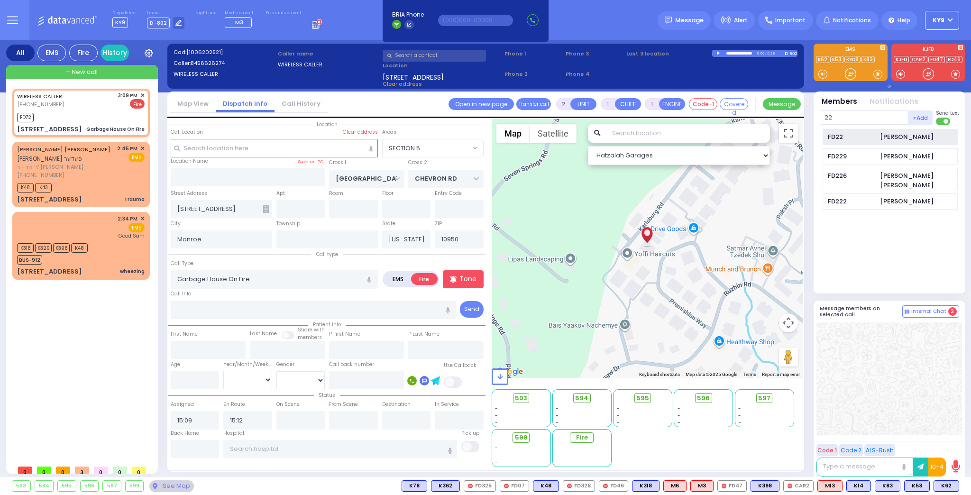
click at [859, 141] on div "FD22 Chaim Stern" at bounding box center [890, 137] width 135 height 17
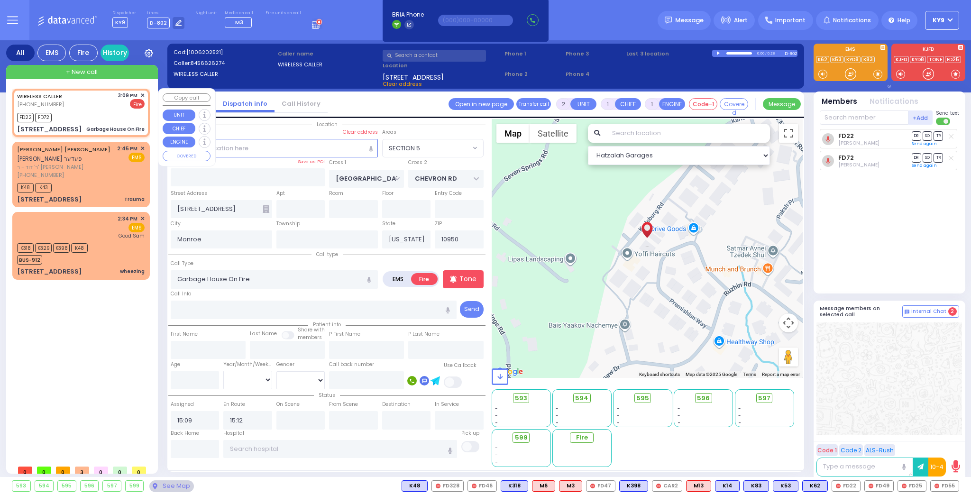
select select "SECTION 5"
select select
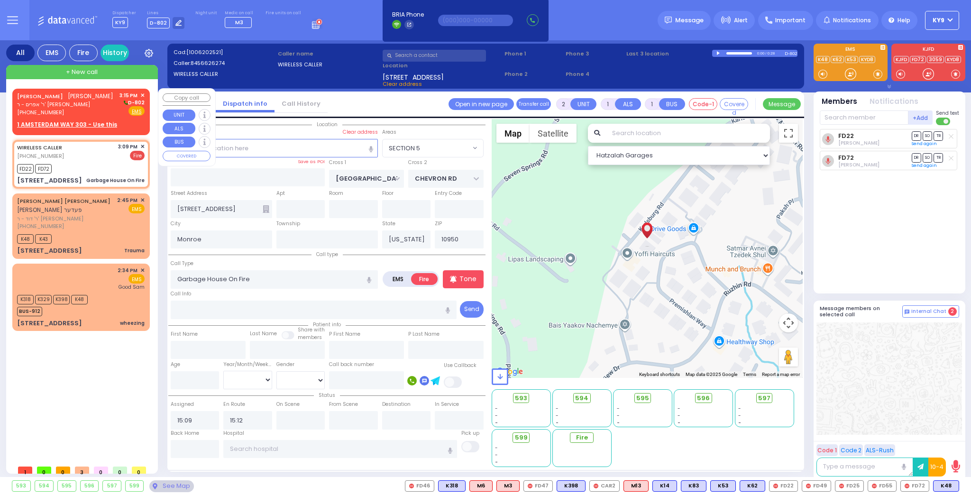
click at [104, 108] on div "[PERSON_NAME] [PERSON_NAME] ר' אפרים - ר' [PERSON_NAME] [PHONE_NUMBER] 3:15 PM …" at bounding box center [81, 104] width 128 height 25
select select
radio input "true"
type input "[PERSON_NAME]"
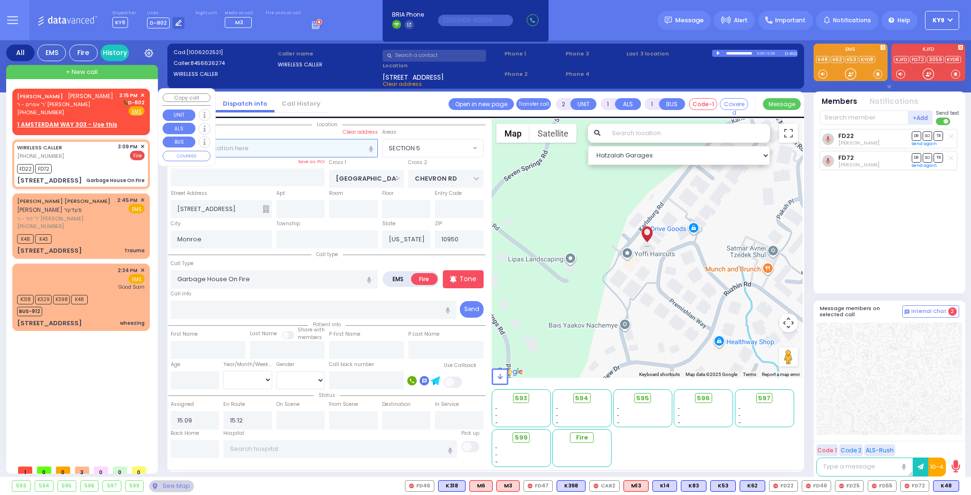
select select
type input "15:15"
select select "Hatzalah Garages"
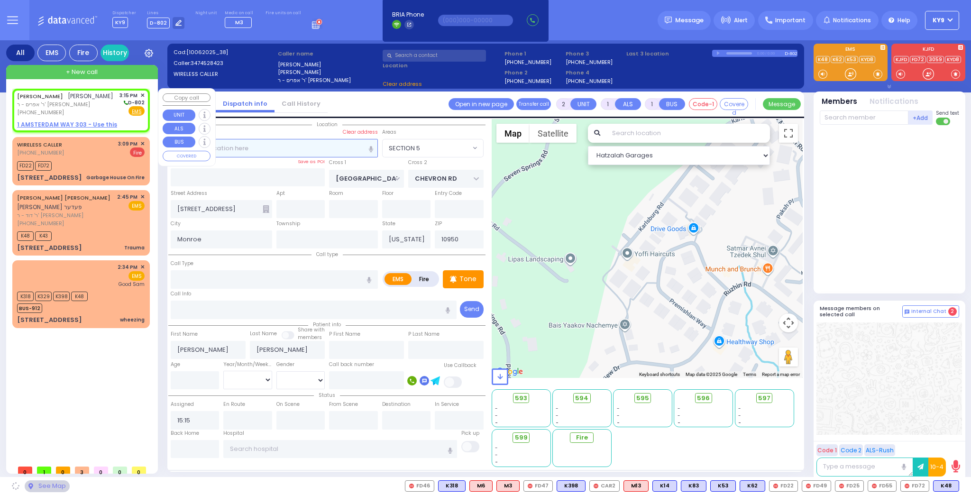
select select
radio input "true"
select select
select select "Hatzalah Garages"
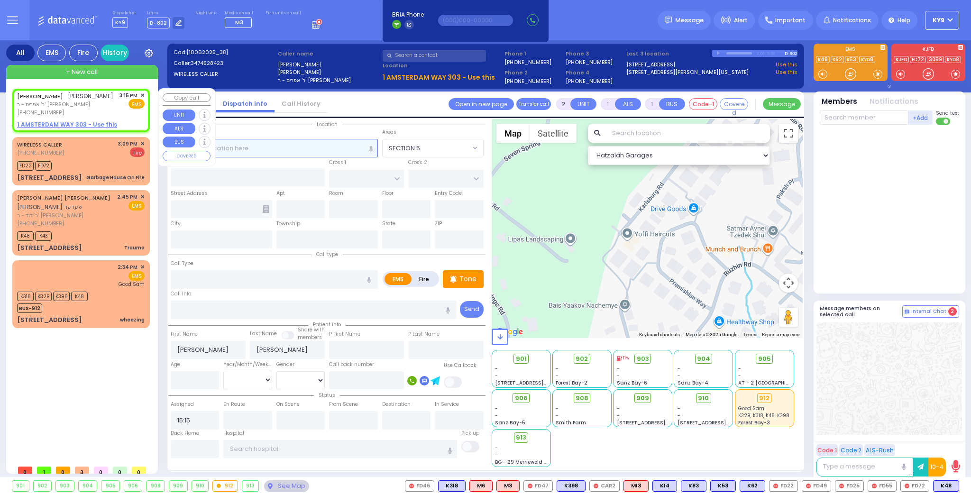
select select
radio input "true"
select select
select select "Hatzalah Garages"
click at [47, 113] on icon at bounding box center [47, 113] width 2 height 3
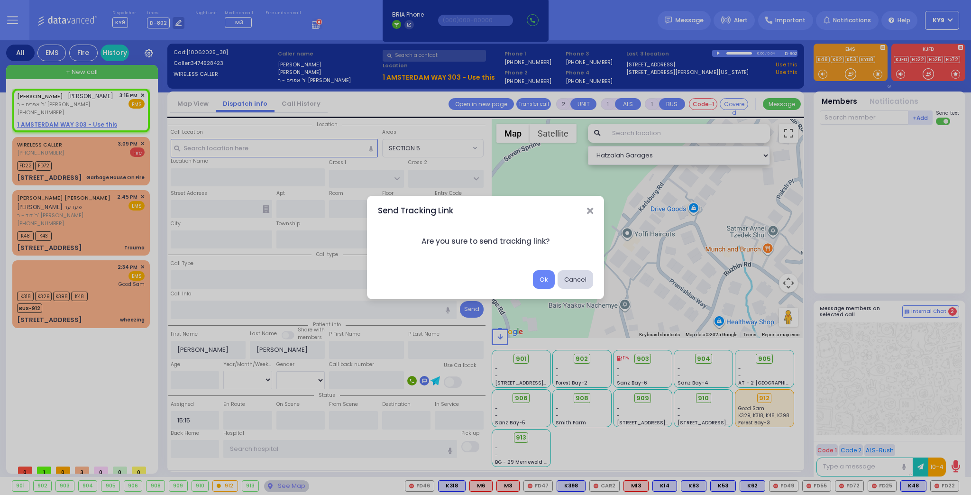
click at [574, 279] on button "Cancel" at bounding box center [576, 279] width 36 height 18
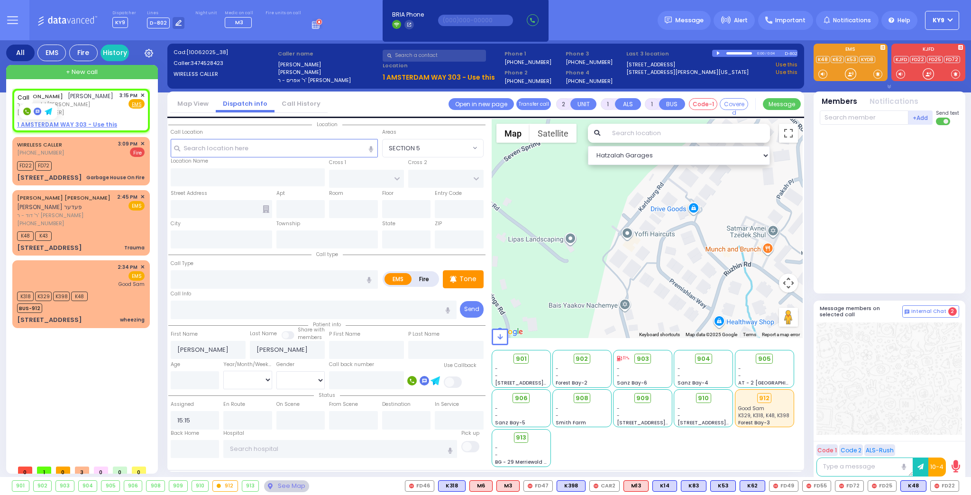
click at [27, 110] on rect at bounding box center [27, 112] width 8 height 8
type input "3474528423"
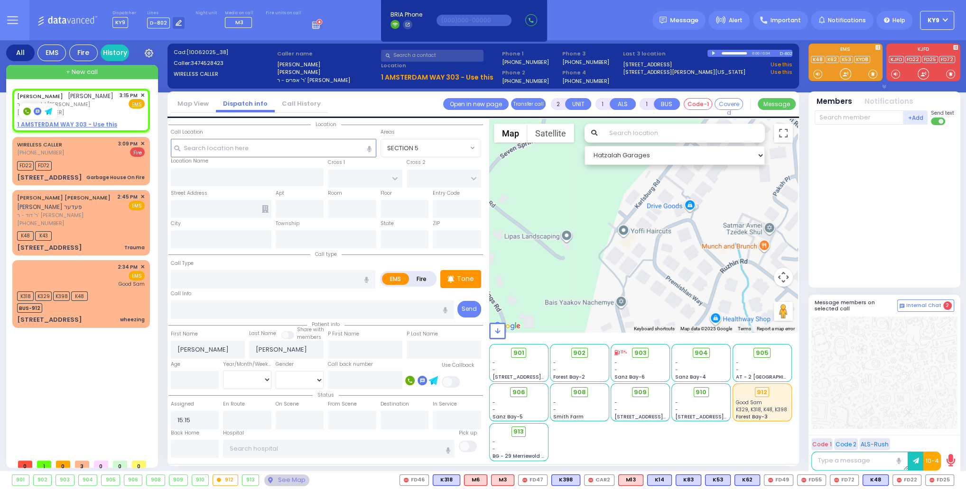
click at [40, 110] on rect at bounding box center [38, 112] width 8 height 8
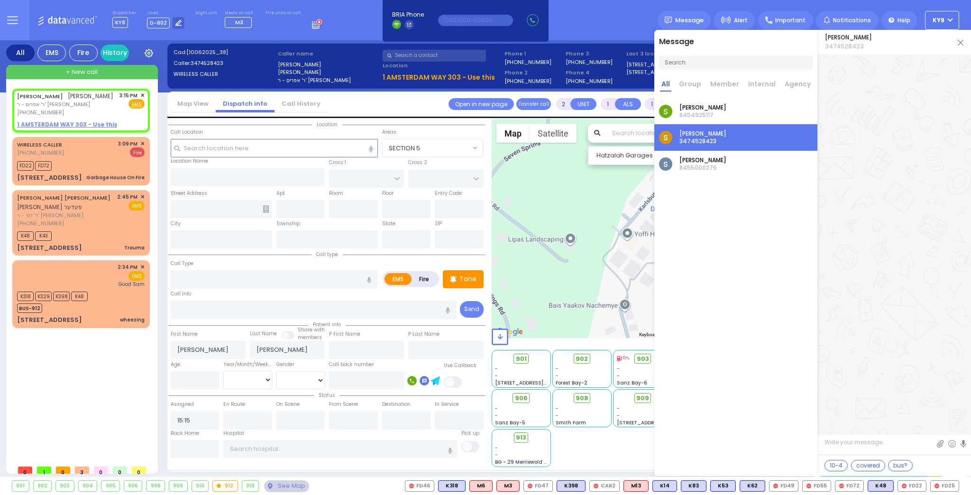
click at [961, 41] on img at bounding box center [961, 43] width 6 height 6
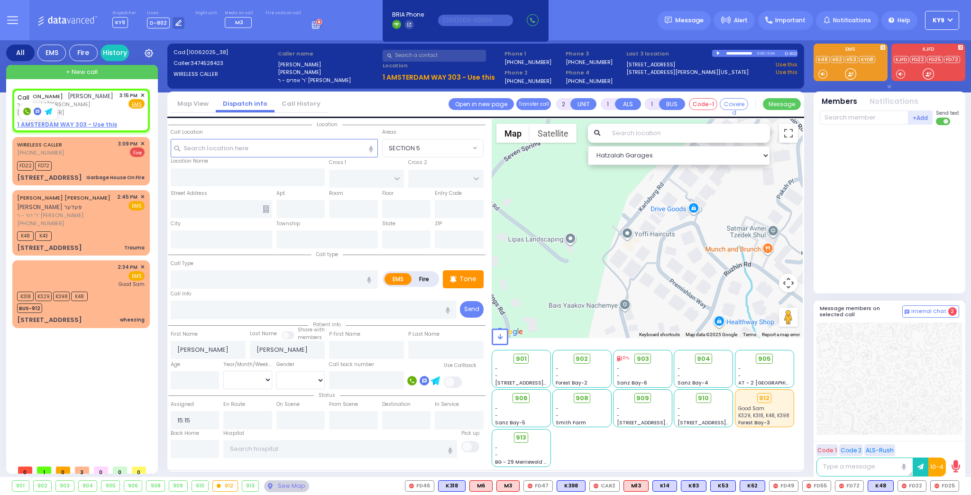
click at [28, 111] on rect at bounding box center [27, 112] width 8 height 8
type input "3474528423"
click at [852, 74] on div at bounding box center [850, 73] width 9 height 9
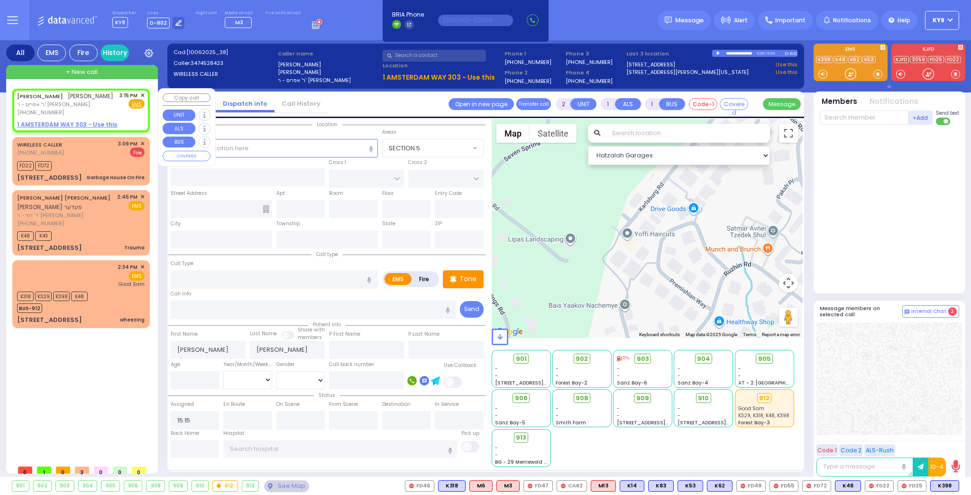
click at [140, 95] on div "3:15 PM ✕" at bounding box center [133, 96] width 26 height 8
select select
radio input "true"
select select
select select "Hatzalah Garages"
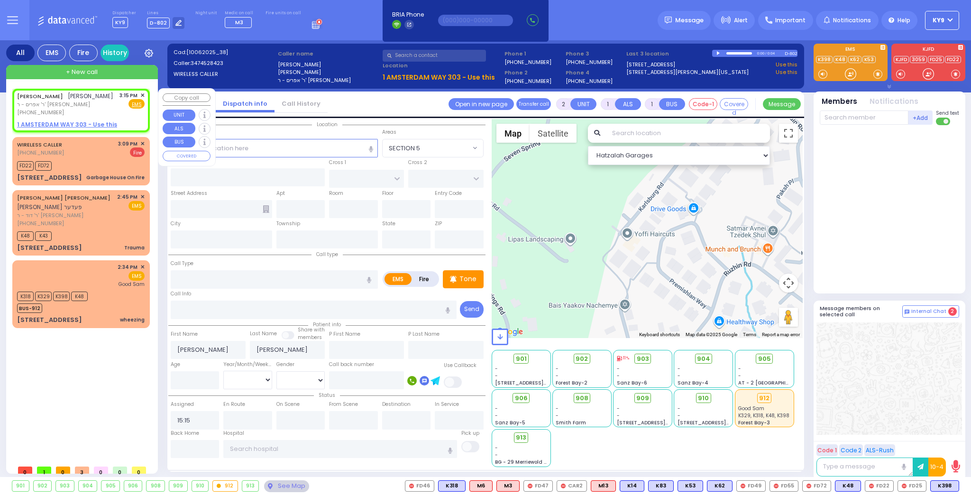
click at [144, 93] on span "✕" at bounding box center [142, 96] width 4 height 8
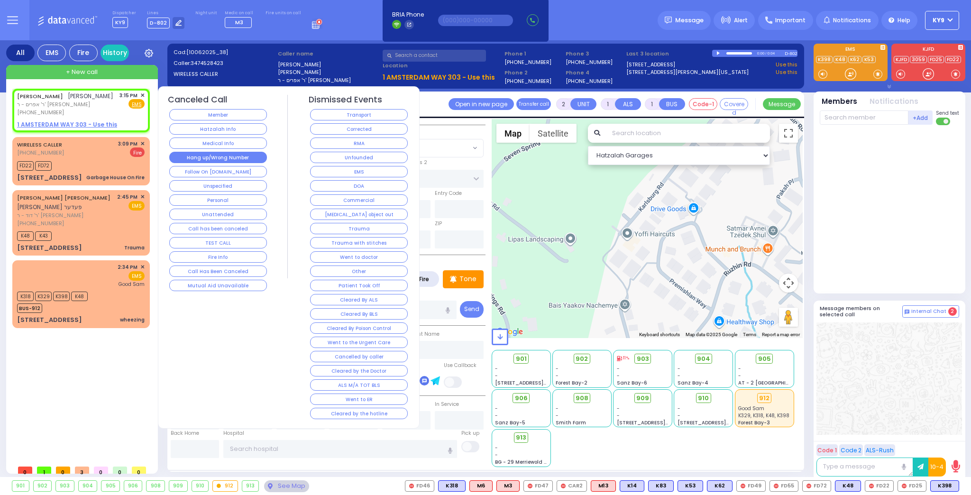
click at [190, 155] on button "Hang up/Wrong Number" at bounding box center [218, 157] width 98 height 11
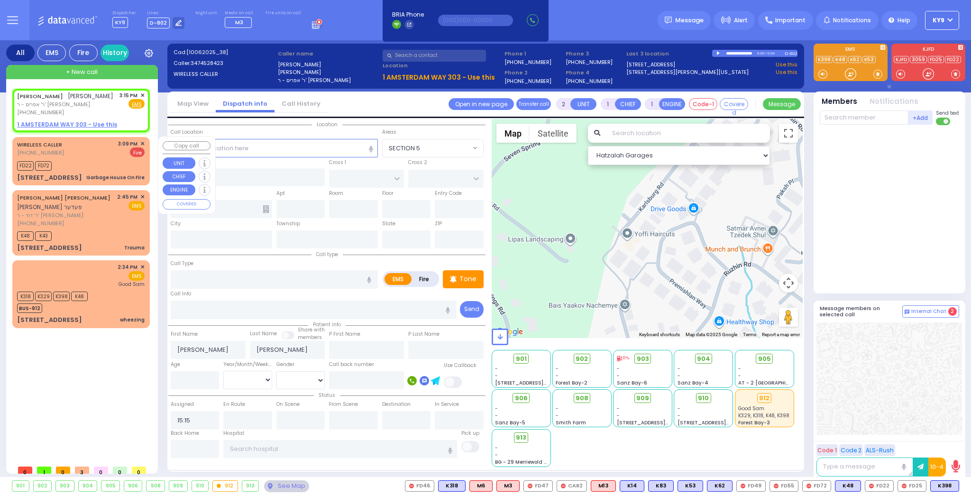
select select
radio input "true"
select select
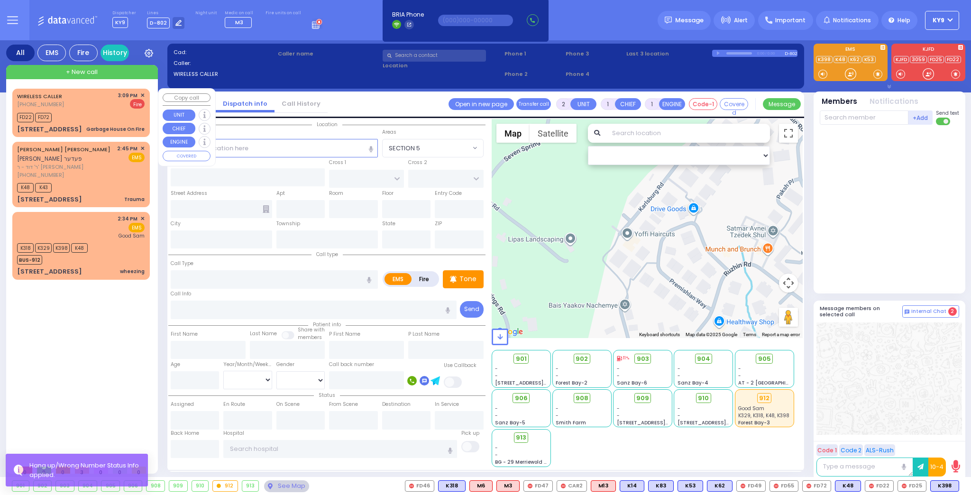
click at [89, 117] on div "FD22 FD72" at bounding box center [81, 117] width 128 height 12
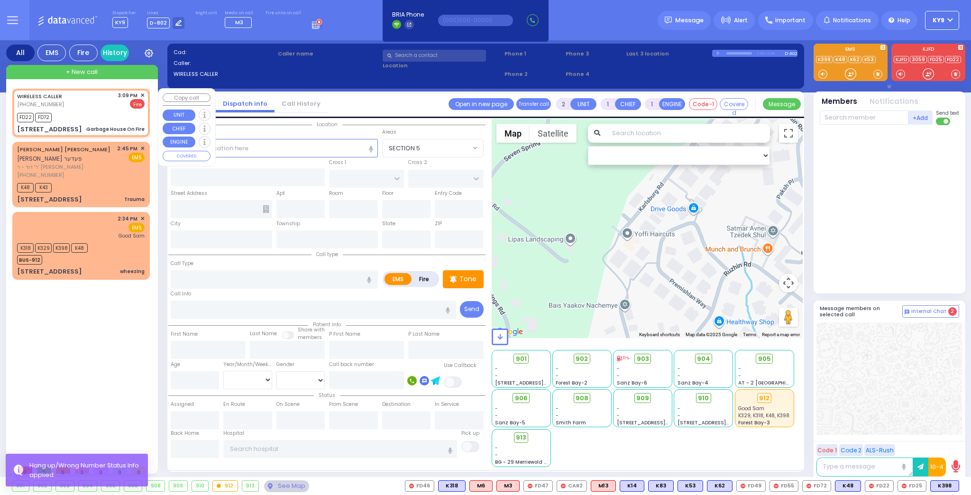
select select
type input "Garbage House On Fire"
radio input "false"
radio input "true"
select select
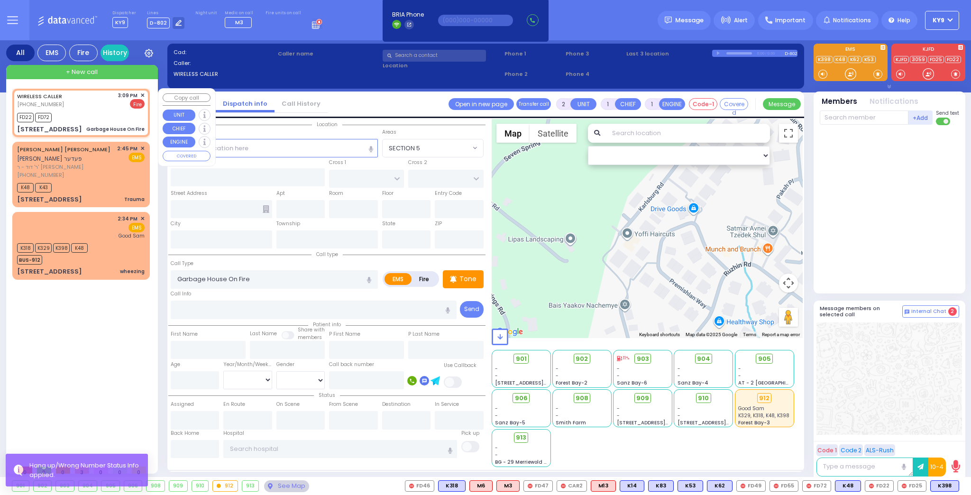
type input "15:09"
type input "15:12"
type input "SEVEN SPRINGS MOUNTAIN RD"
type input "CHEVRON RD"
type input "27 Karlsburg Road"
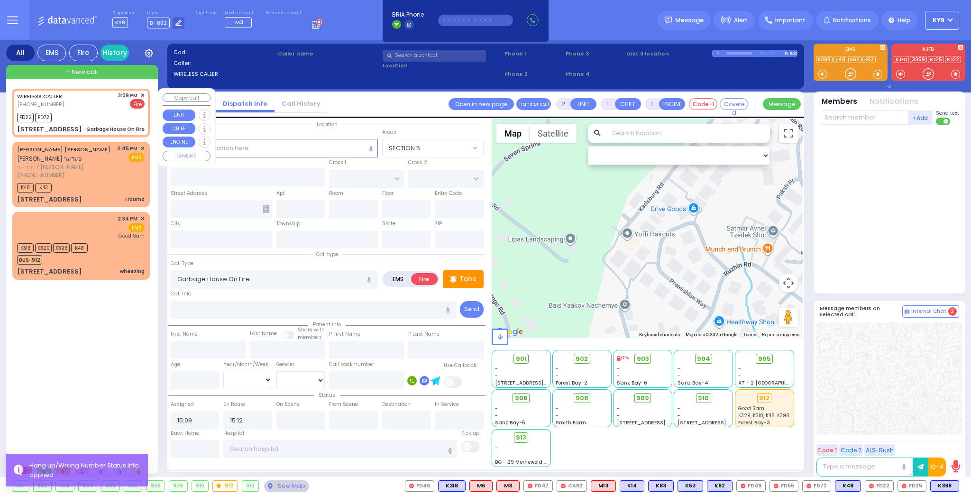
type input "Monroe"
type input "[US_STATE]"
type input "10950"
select select "SECTION 5"
select select "Hatzalah Garages"
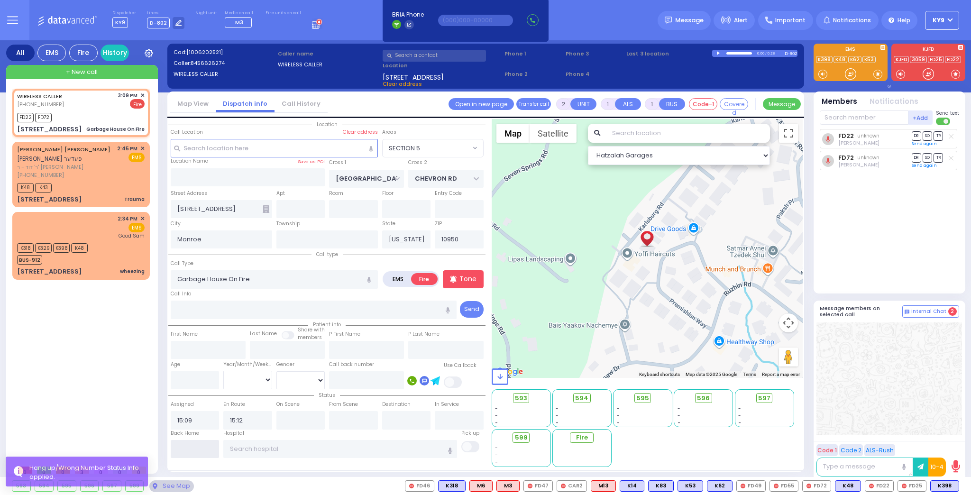
click at [203, 442] on input "text" at bounding box center [195, 449] width 49 height 18
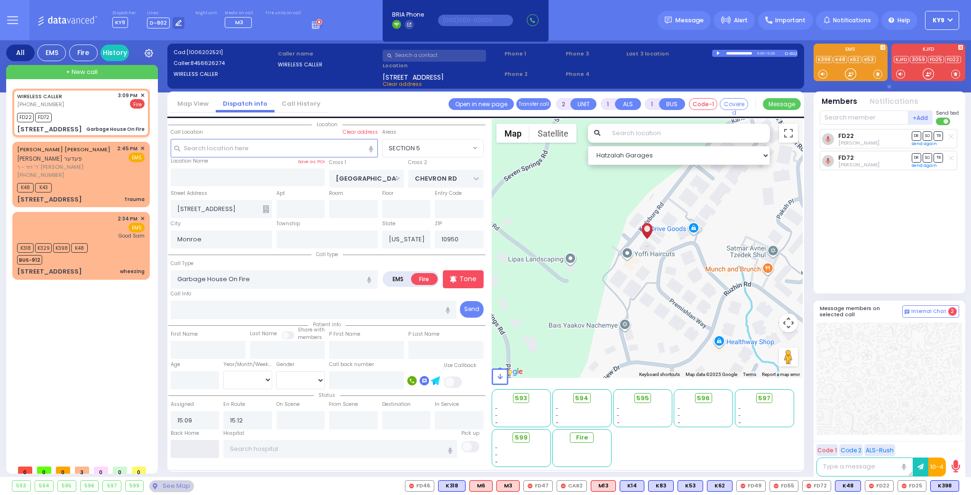
click at [199, 449] on input "text" at bounding box center [195, 449] width 49 height 18
click at [196, 446] on input "text" at bounding box center [195, 449] width 49 height 18
click at [195, 446] on input "text" at bounding box center [195, 449] width 49 height 18
click at [194, 446] on input "text" at bounding box center [195, 449] width 49 height 18
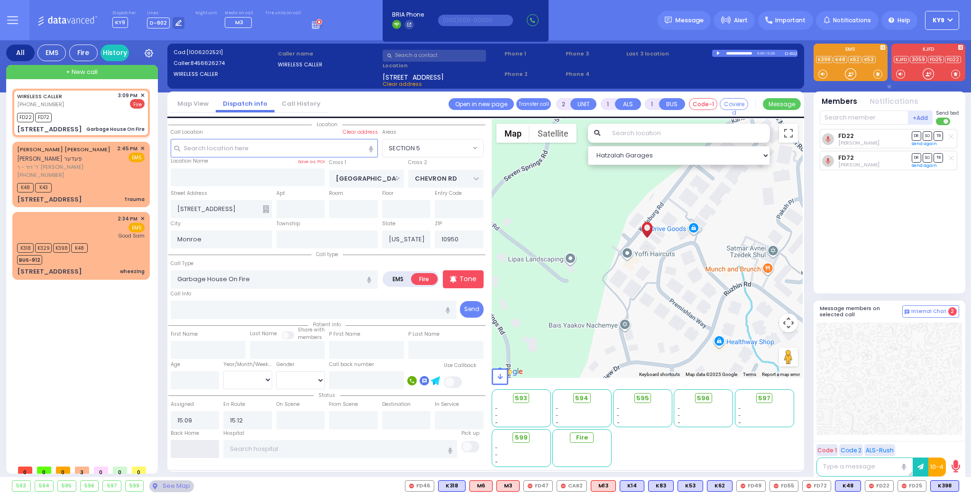
type input "15:17"
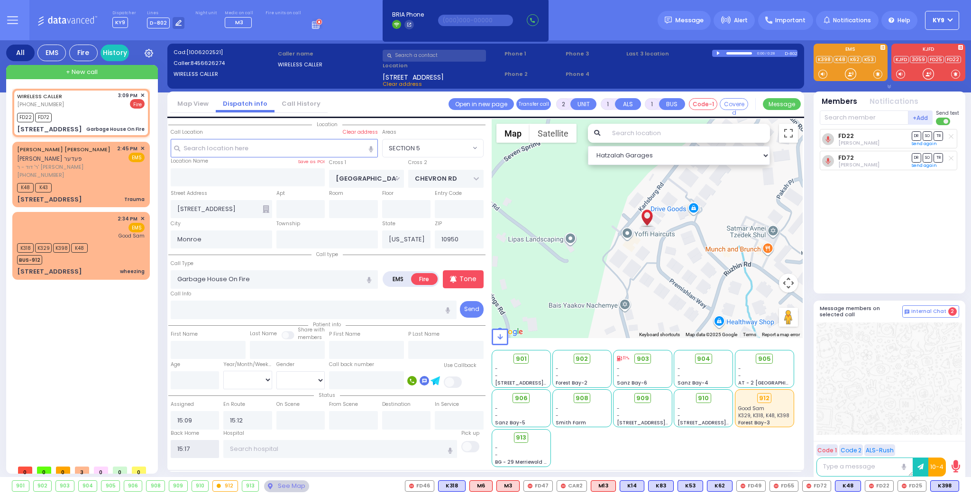
select select
radio input "true"
select select
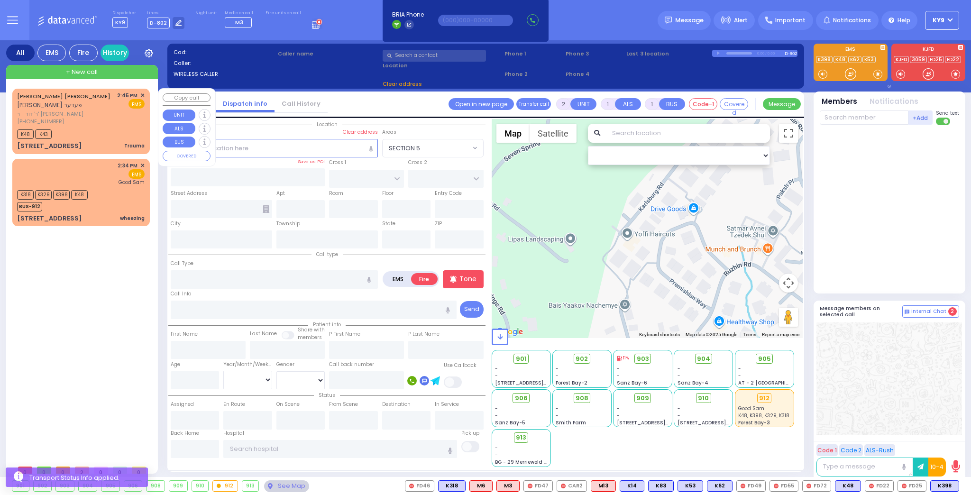
click at [115, 127] on div "K48 K43" at bounding box center [81, 133] width 128 height 12
type input "0"
select select
type input "Trauma"
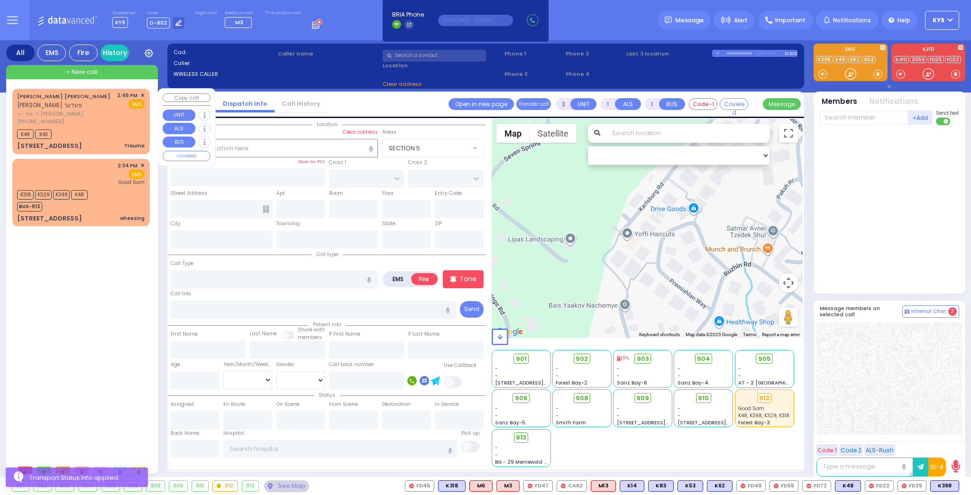
radio input "true"
type input "MOSHE YIDA"
type input "FEDER"
select select
type input "14:45"
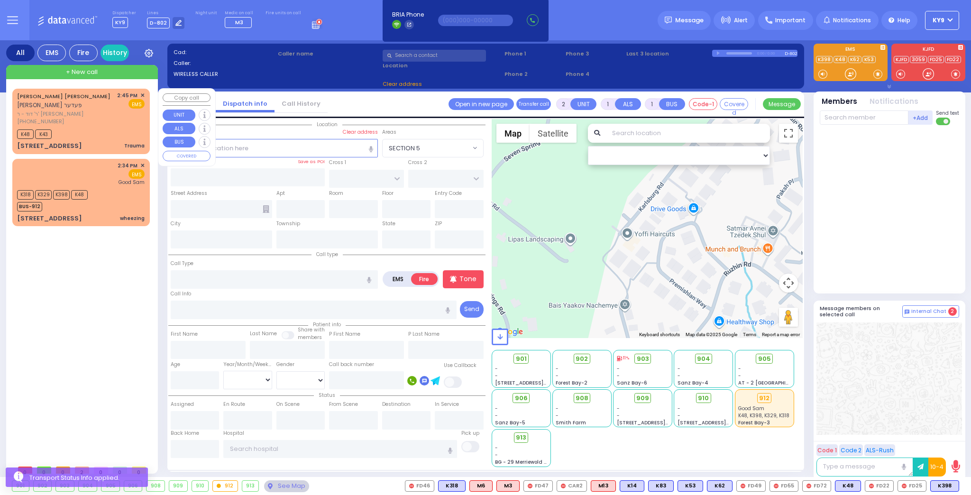
type input "14:47"
select select "Hatzalah Garages"
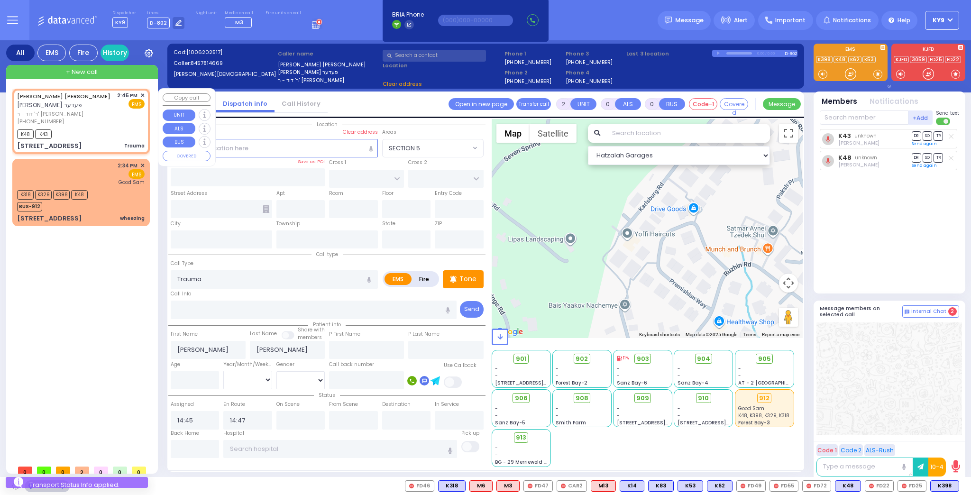
type input "HAMBURG WAY"
type input "TOLTCHAV WAY"
type input "4 TOLTCHAV WAY"
type input "301"
type input "[PERSON_NAME]"
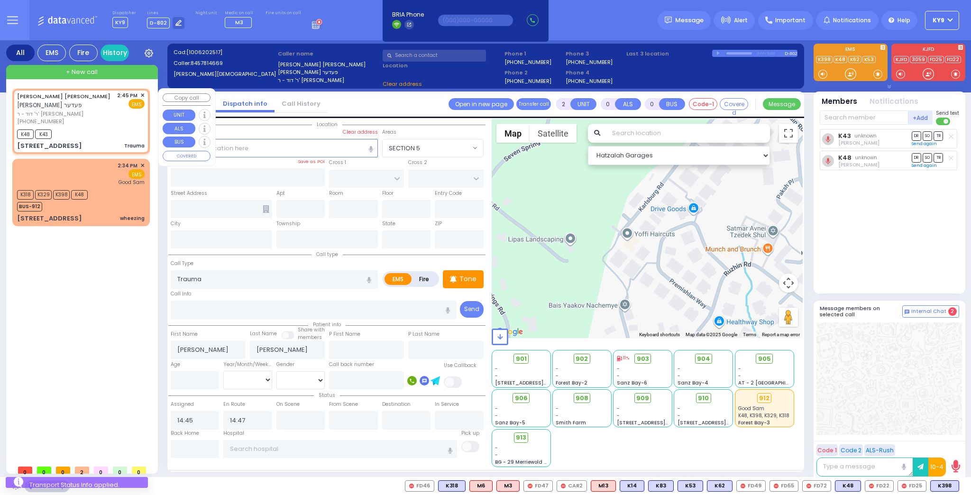
type input "[US_STATE]"
type input "10950"
select select "BEIRECH MOSHE"
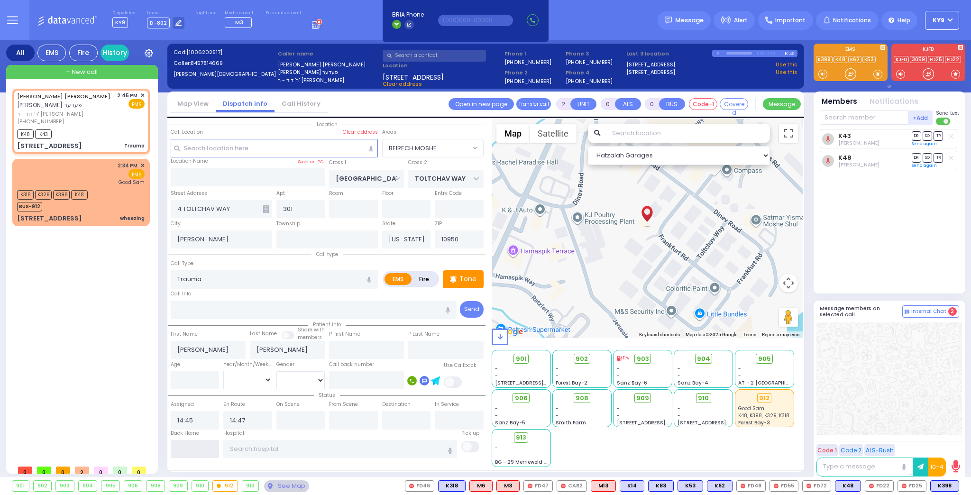
click at [197, 443] on input "text" at bounding box center [195, 449] width 49 height 18
type input "15:17"
select select
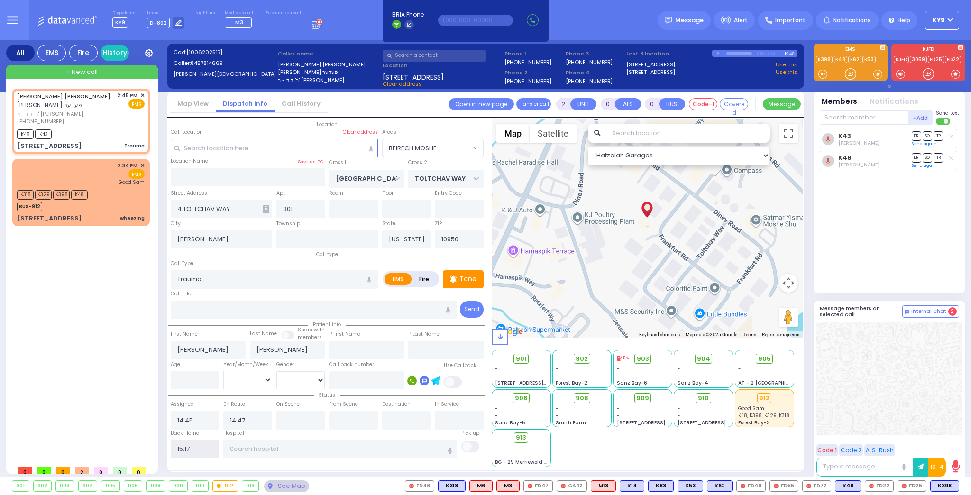
radio input "true"
select select
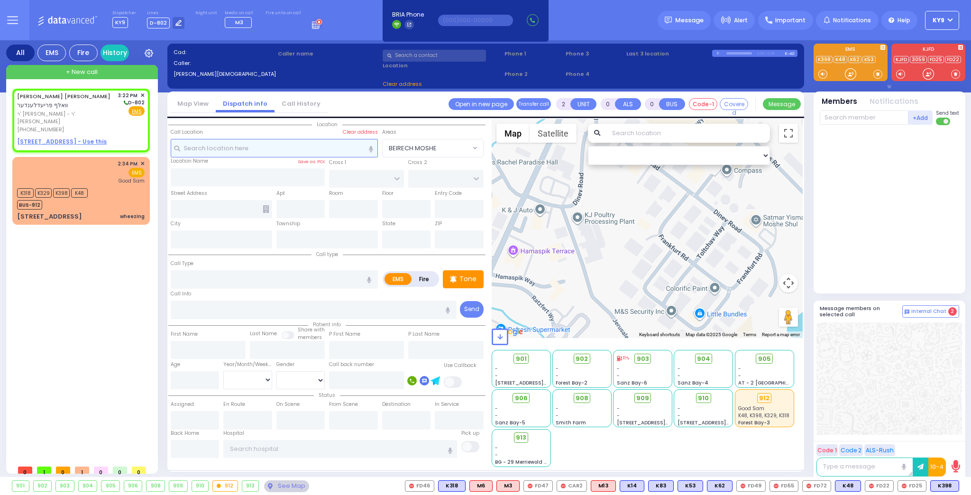
type input "1"
select select
radio input "true"
type input "WOLF"
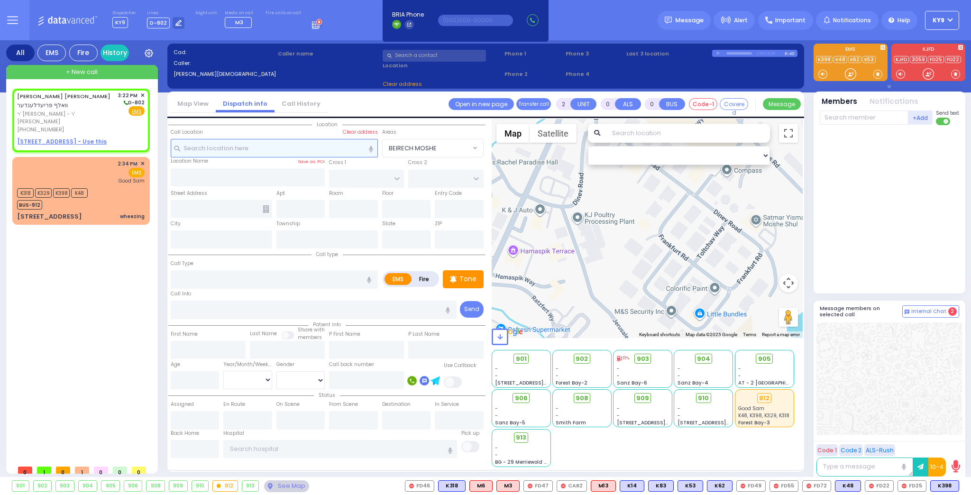
type input "FRIEDLANDER"
select select
type input "15:22"
select select "Hatzalah Garages"
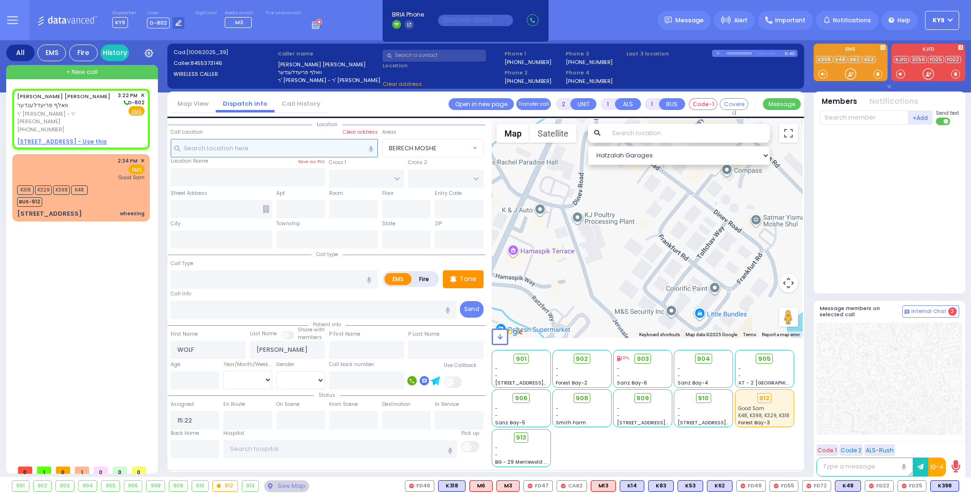
select select
radio input "true"
select select
select select "Hatzalah Garages"
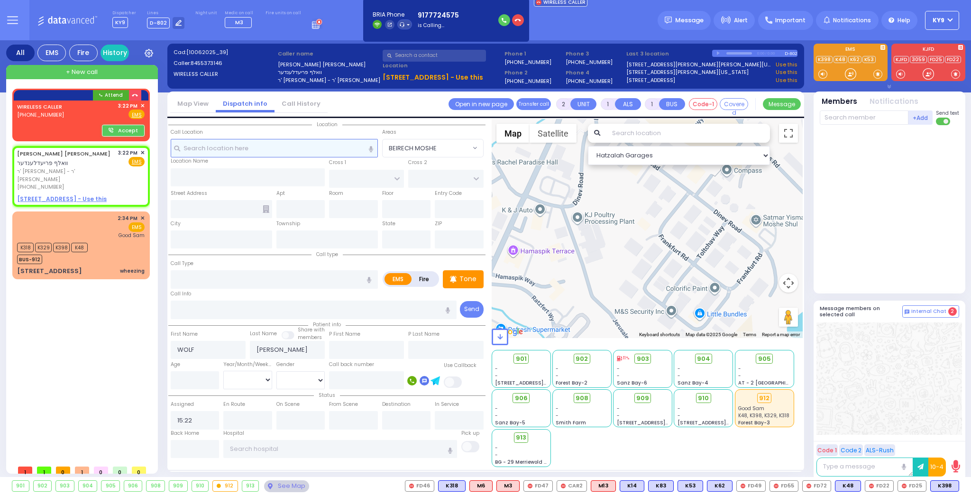
select select
radio input "true"
select select
select select "Hatzalah Garages"
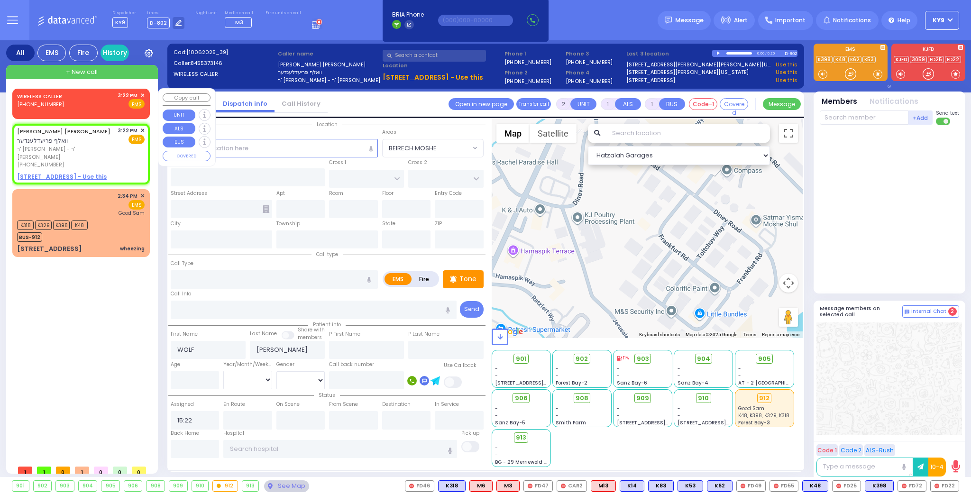
click at [141, 93] on span "✕" at bounding box center [142, 96] width 4 height 8
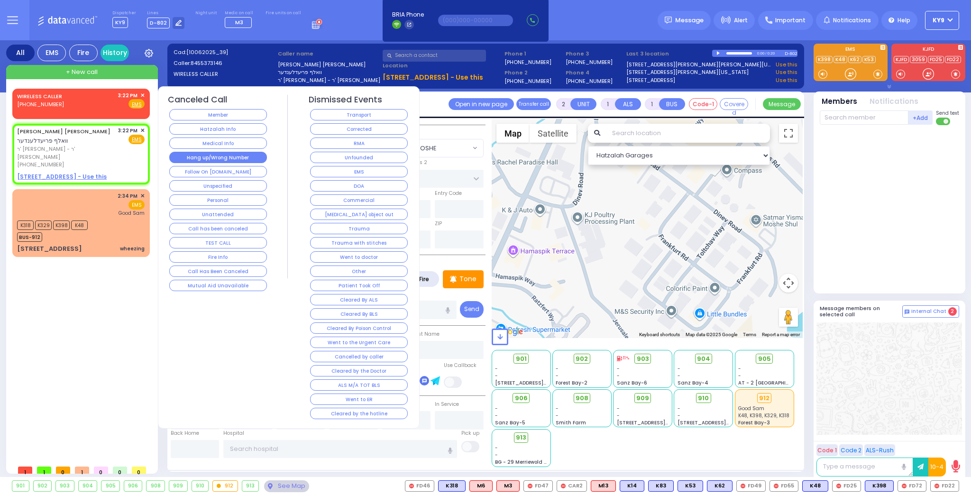
click at [197, 155] on button "Hang up/Wrong Number" at bounding box center [218, 157] width 98 height 11
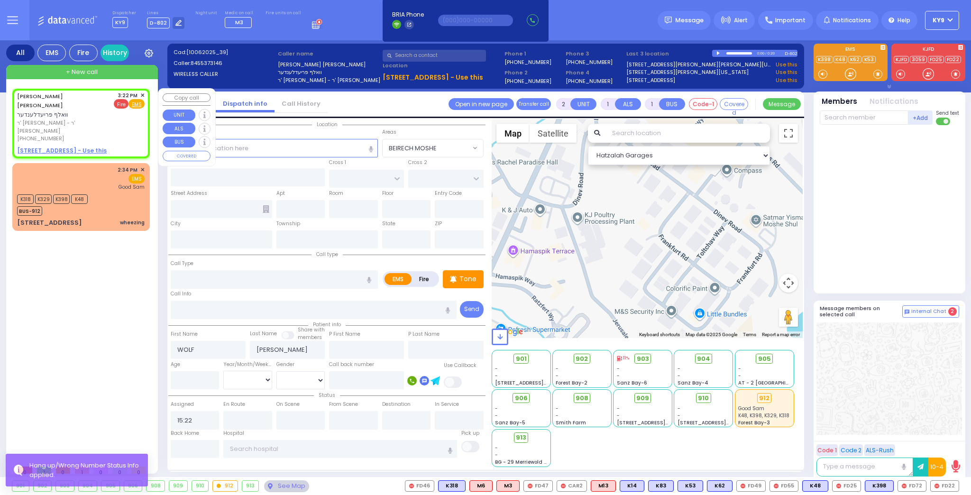
click at [122, 104] on span "Fire" at bounding box center [121, 103] width 15 height 9
select select
radio input "false"
radio input "true"
select select
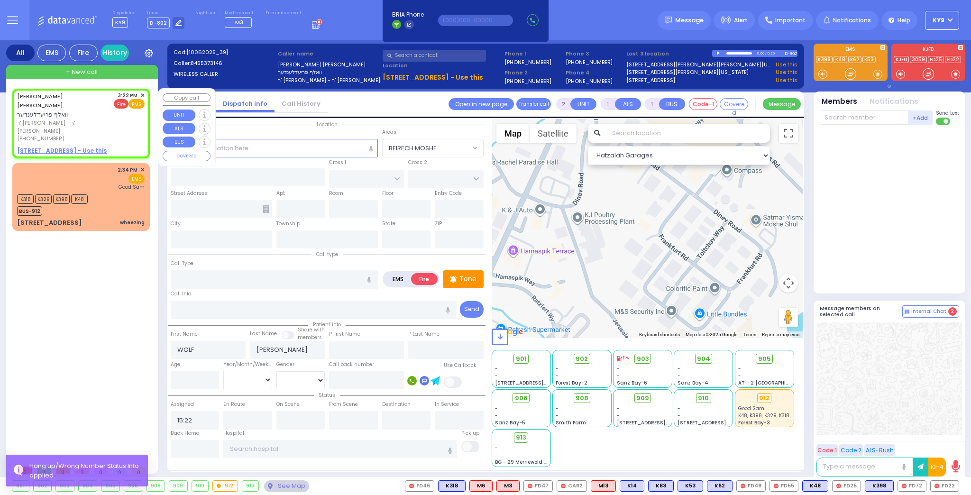
select select "Hatzalah Garages"
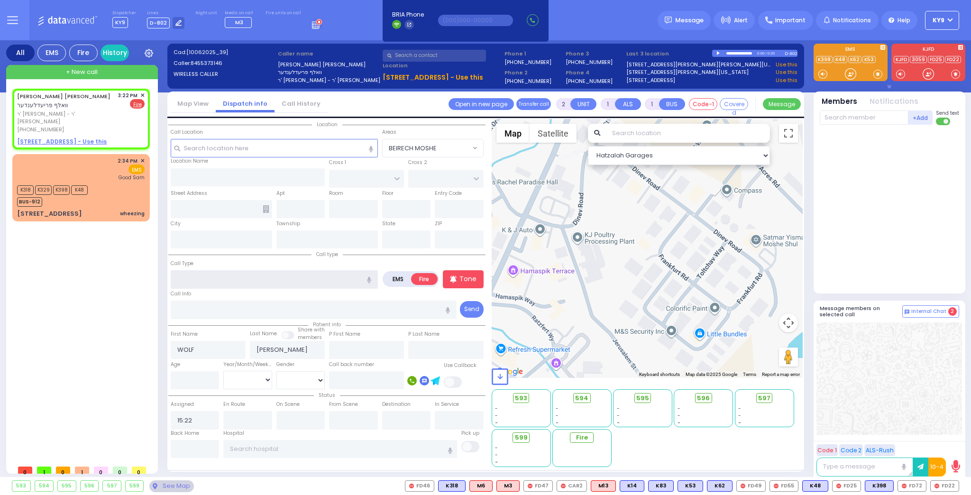
drag, startPoint x: 231, startPoint y: 283, endPoint x: 237, endPoint y: 280, distance: 6.4
click at [235, 281] on input "text" at bounding box center [274, 279] width 207 height 18
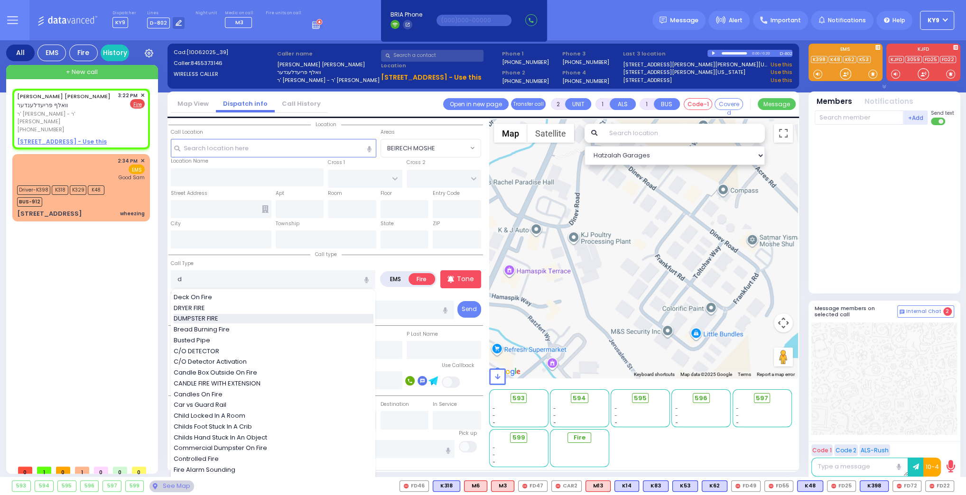
click at [224, 316] on div "DUMPSTER FIRE" at bounding box center [274, 318] width 200 height 9
type input "DUMPSTER FIRE"
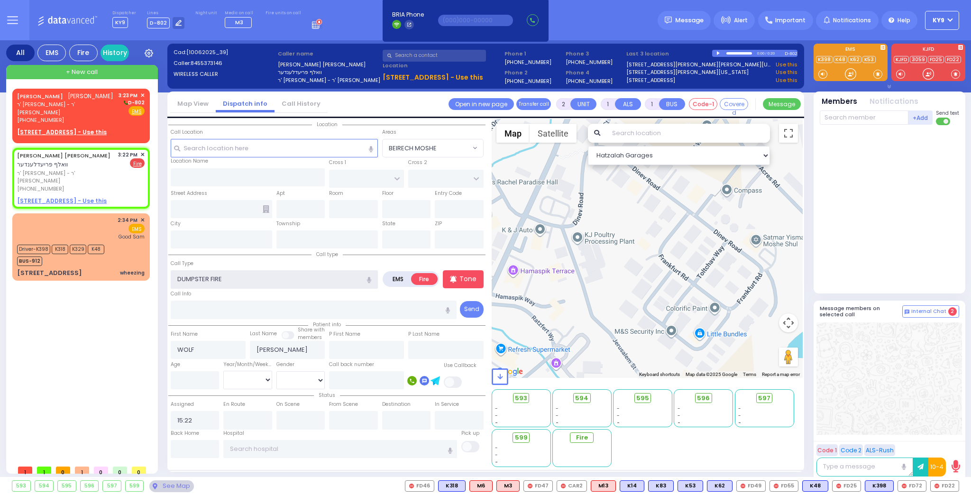
select select
radio input "true"
select select
select select "Hatzalah Garages"
select select
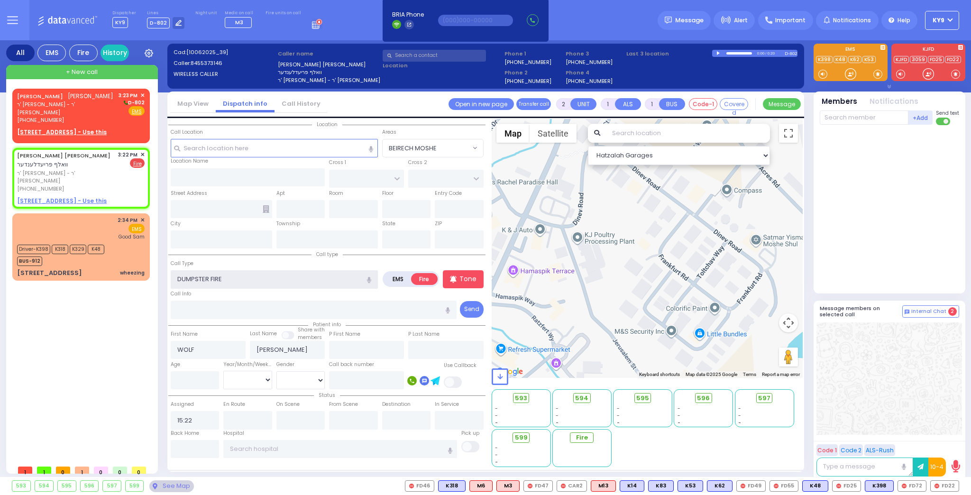
radio input "true"
select select
select select "Hatzalah Garages"
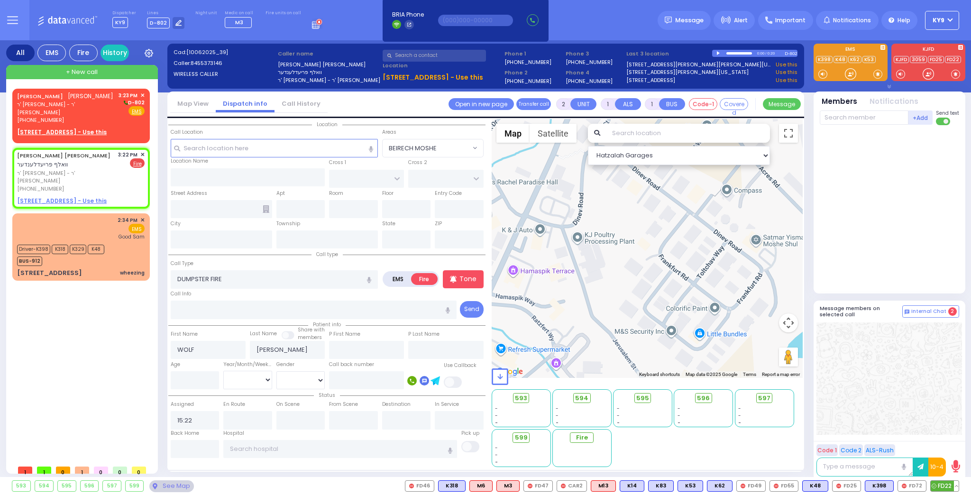
click at [944, 482] on span "FD22" at bounding box center [945, 486] width 28 height 10
select select
radio input "true"
select select
type input "15:23"
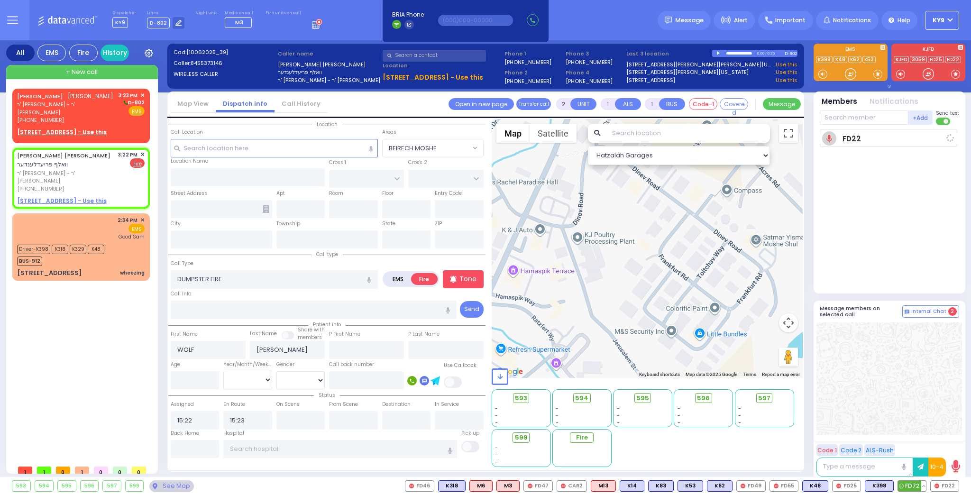
select select "Hatzalah Garages"
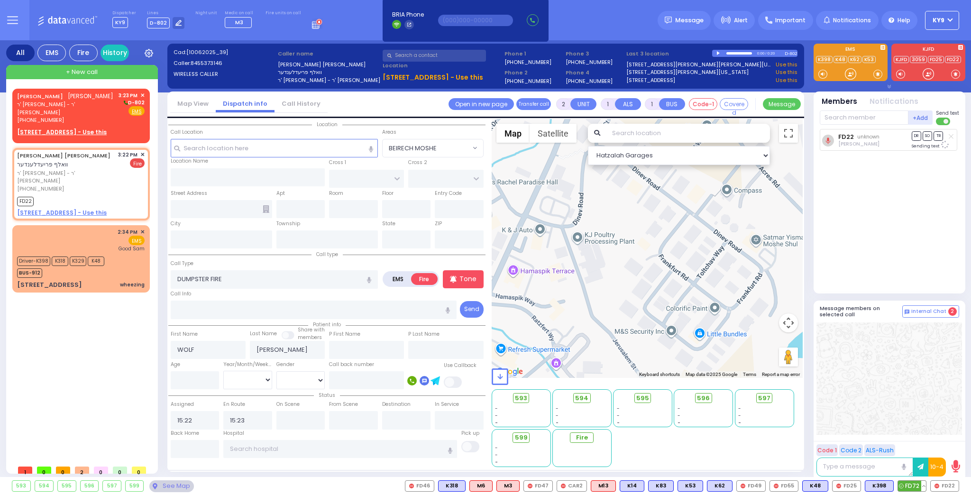
select select
radio input "true"
select select
select select "Hatzalah Garages"
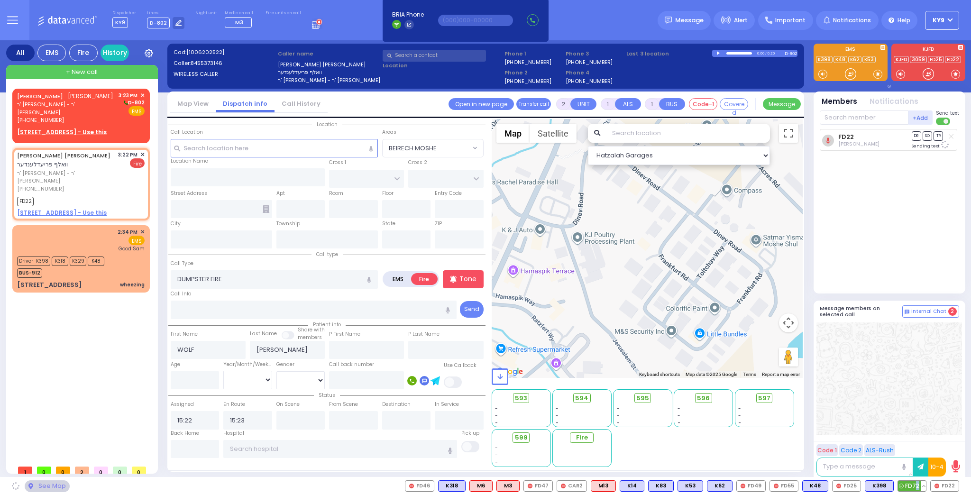
click at [919, 484] on span "FD72" at bounding box center [912, 486] width 28 height 10
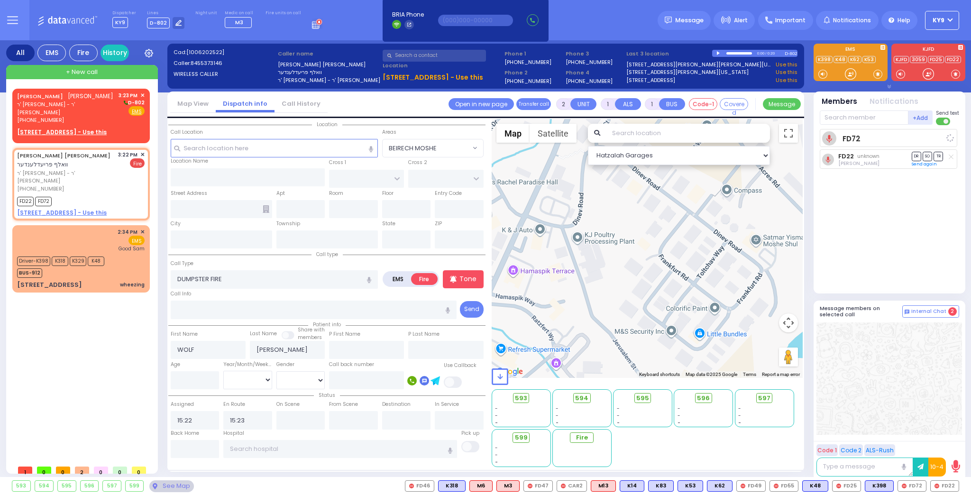
select select
radio input "true"
select select
select select "Hatzalah Garages"
click at [849, 482] on span "FD25" at bounding box center [847, 486] width 28 height 10
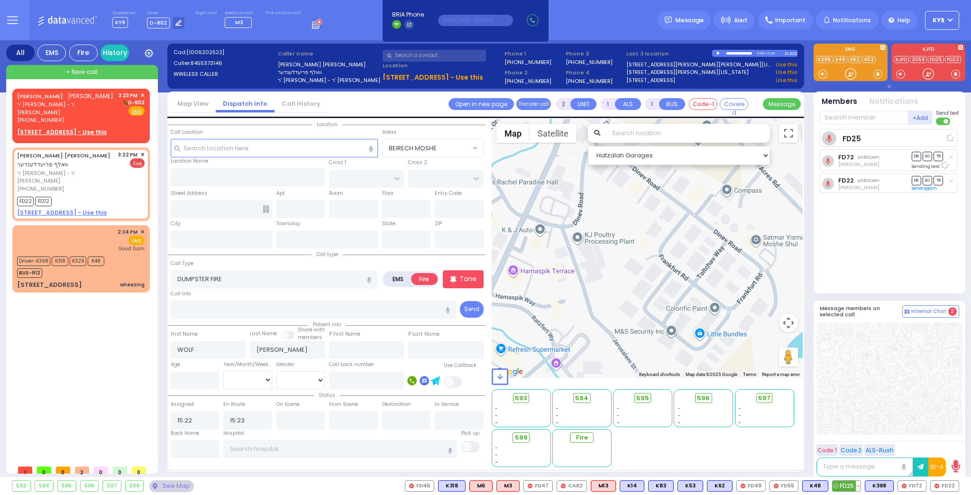
select select
radio input "true"
select select
select select "Hatzalah Garages"
click at [143, 93] on span "✕" at bounding box center [142, 96] width 4 height 8
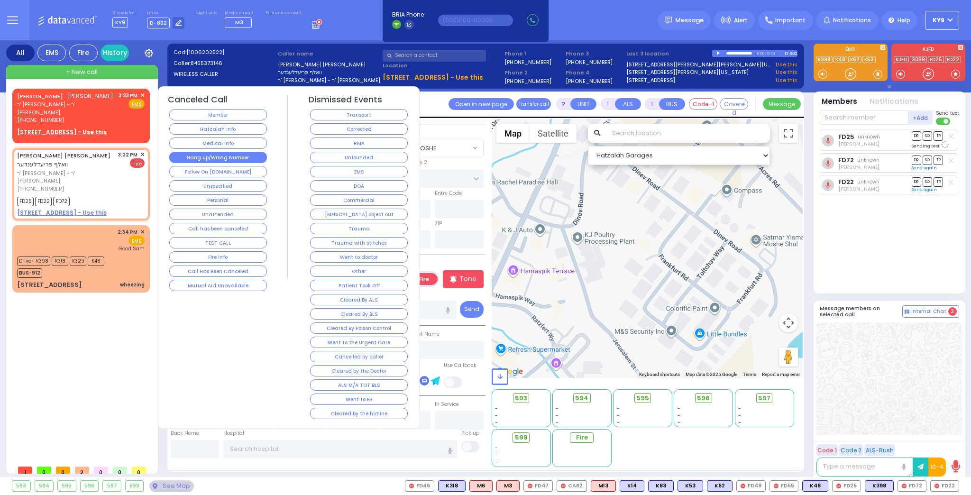
click at [224, 156] on button "Hang up/Wrong Number" at bounding box center [218, 157] width 98 height 11
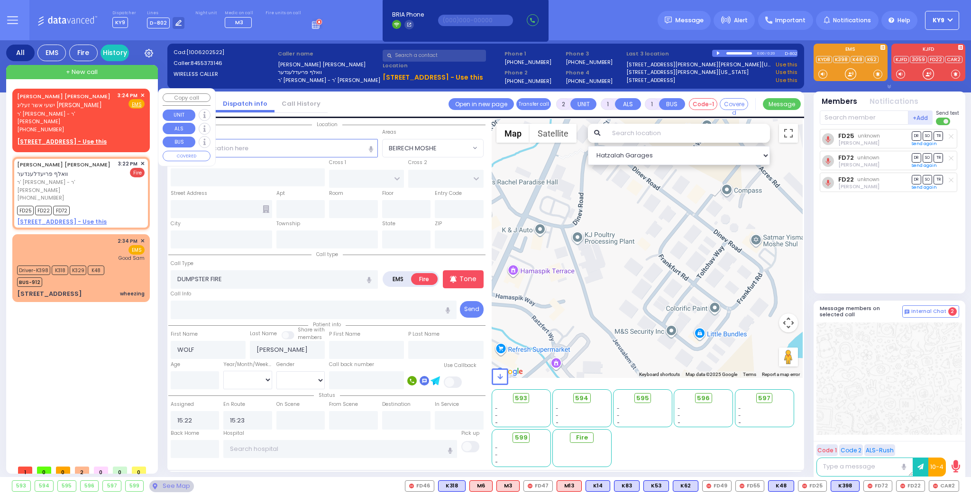
click at [144, 95] on span "✕" at bounding box center [142, 96] width 4 height 8
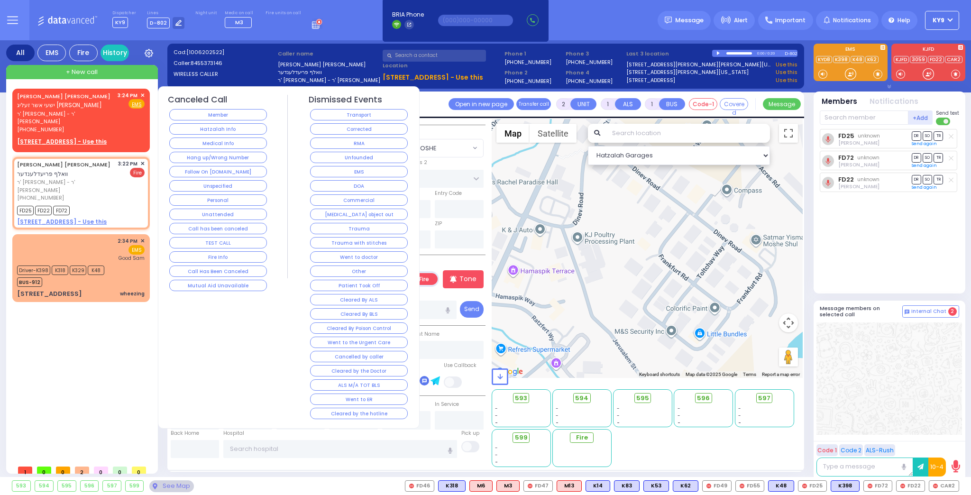
click at [175, 160] on button "Hang up/Wrong Number" at bounding box center [218, 157] width 98 height 11
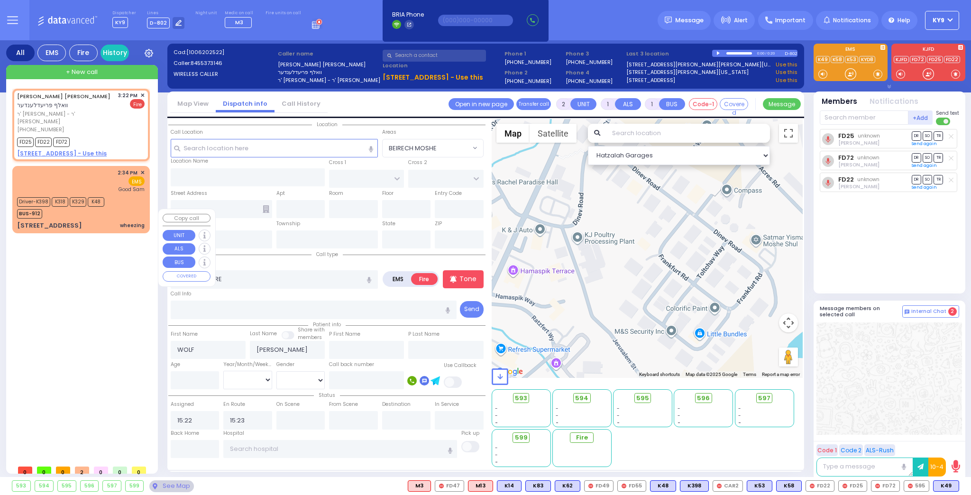
select select
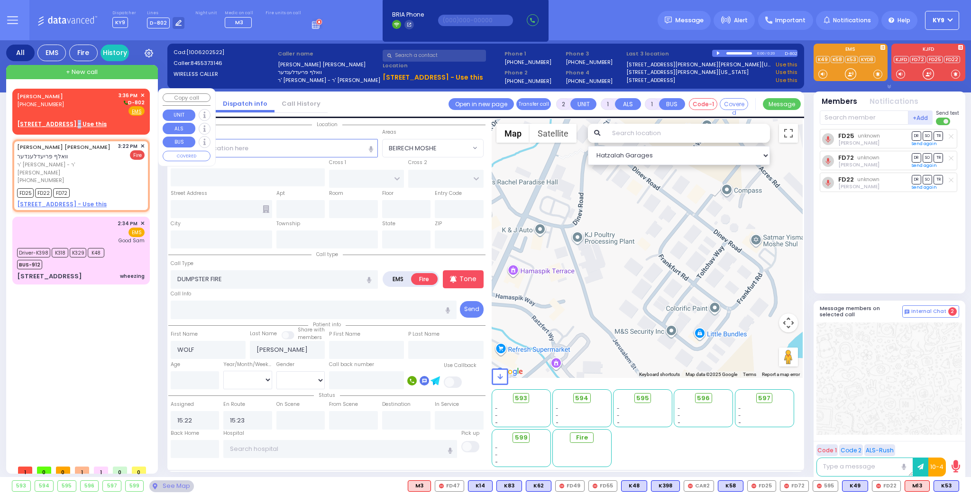
click at [74, 123] on u "5 HAMASPIK WAY 005 - Use this" at bounding box center [62, 124] width 90 height 8
select select
radio input "true"
type input "AVRUM"
type input "MENDLOWITZ"
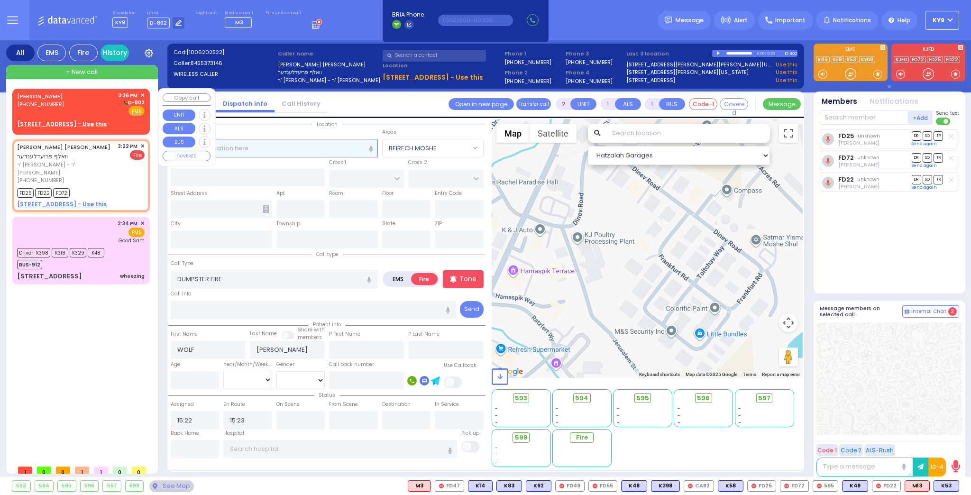
select select
type input "15:36"
select select "Hatzalah Garages"
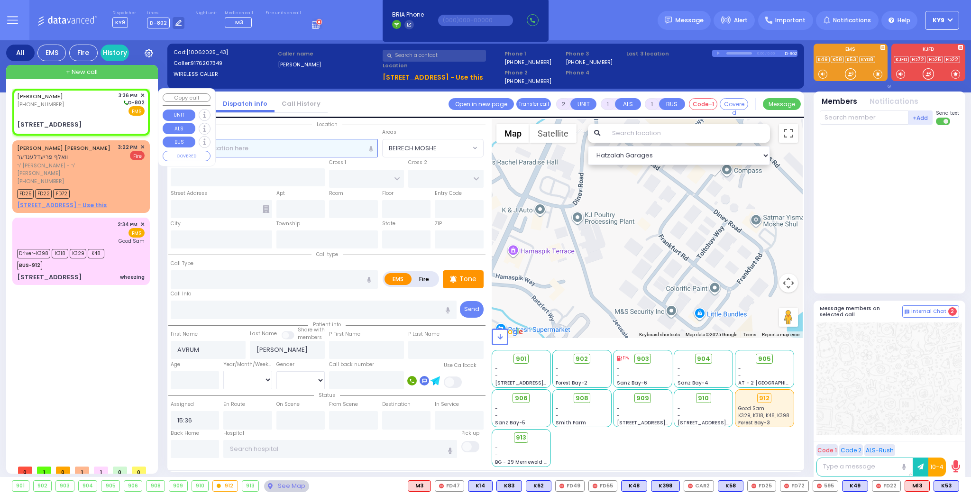
select select
radio input "true"
select select
select select "Hatzalah Garages"
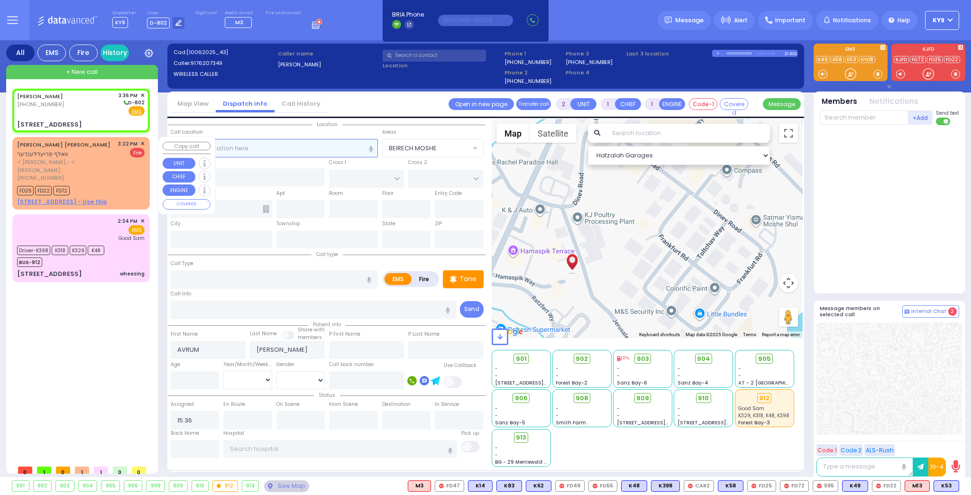
select select
radio input "true"
select select
type input "BAKERTOWN RD"
type input "5 HAMASPIK WAY"
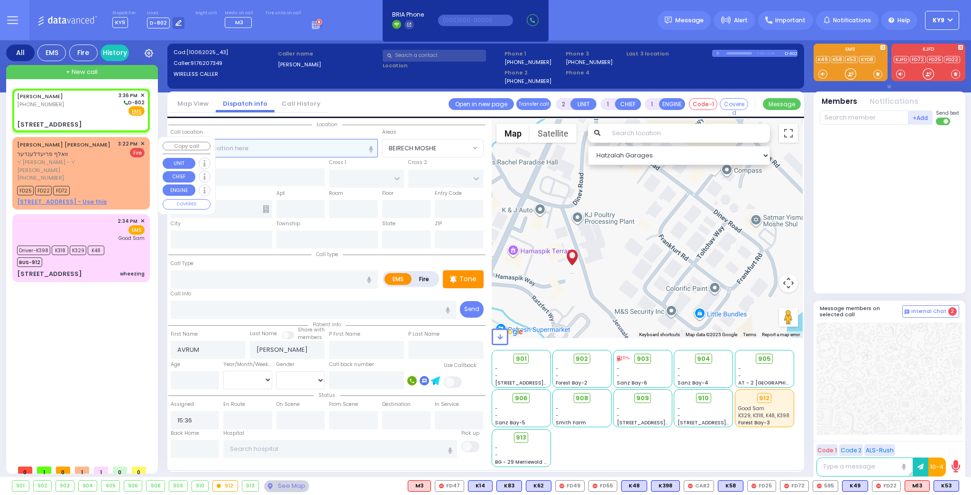
type input "005"
type input "[PERSON_NAME]"
type input "[US_STATE]"
type input "10950"
select select "Hatzalah Garages"
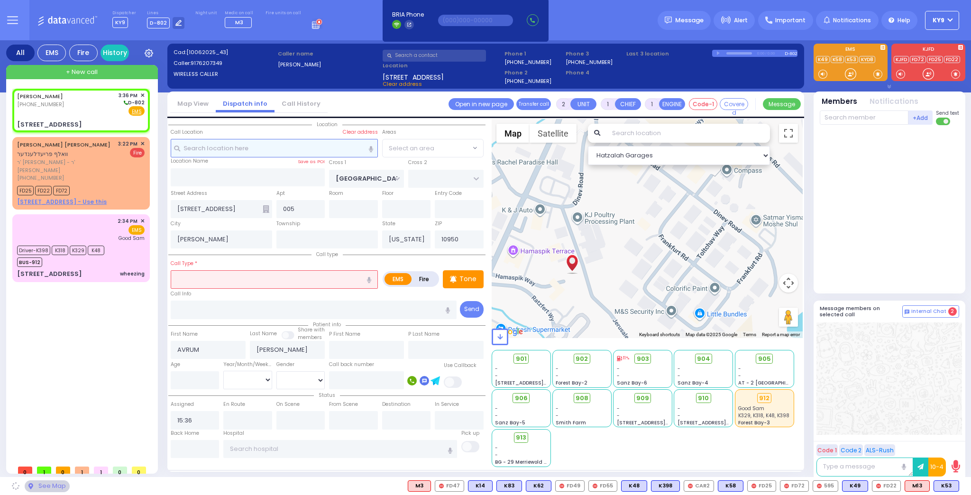
select select
radio input "true"
select select
select select "Hatzalah Garages"
select select "SECTION 4"
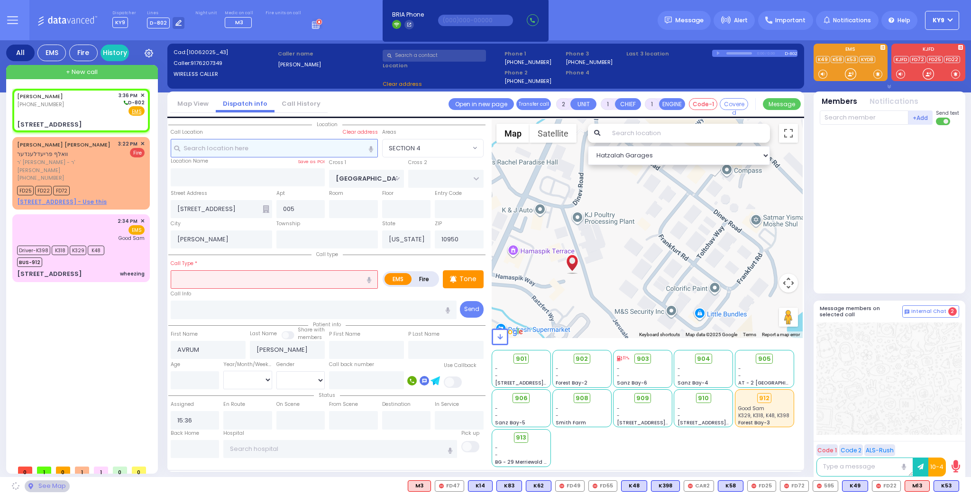
select select "SECTION 4"
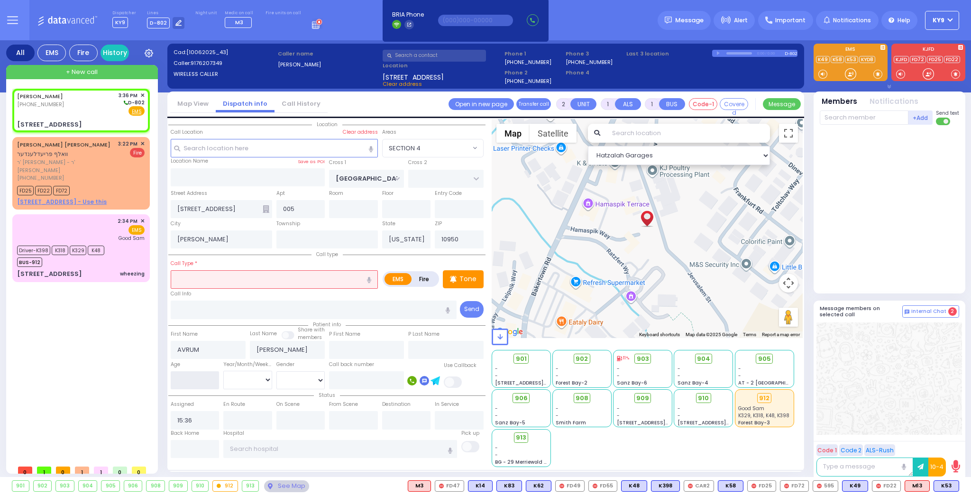
click at [202, 380] on input "number" at bounding box center [195, 380] width 49 height 18
type input "25"
click at [250, 379] on select "Year Month Week Day" at bounding box center [247, 380] width 49 height 18
select select "Year"
click at [223, 371] on select "Year Month Week Day" at bounding box center [247, 380] width 49 height 18
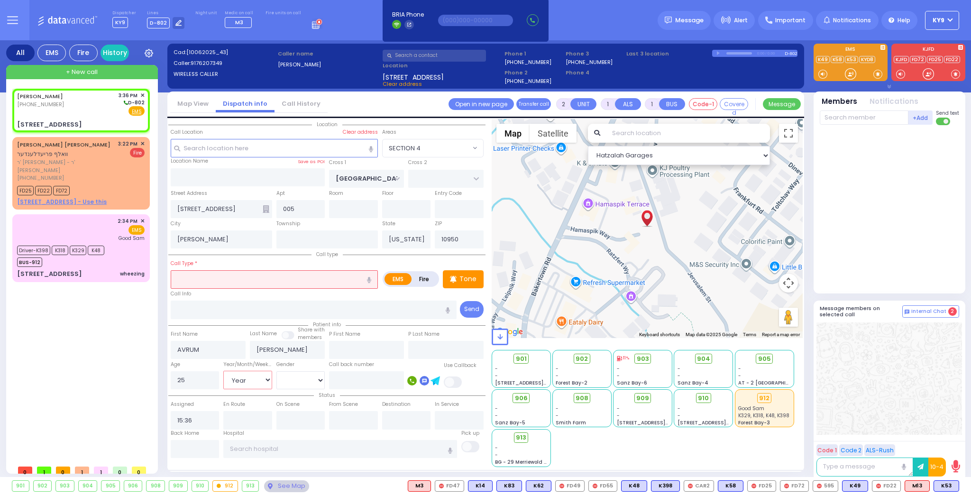
select select
radio input "true"
select select "Year"
select select "Hatzalah Garages"
select select
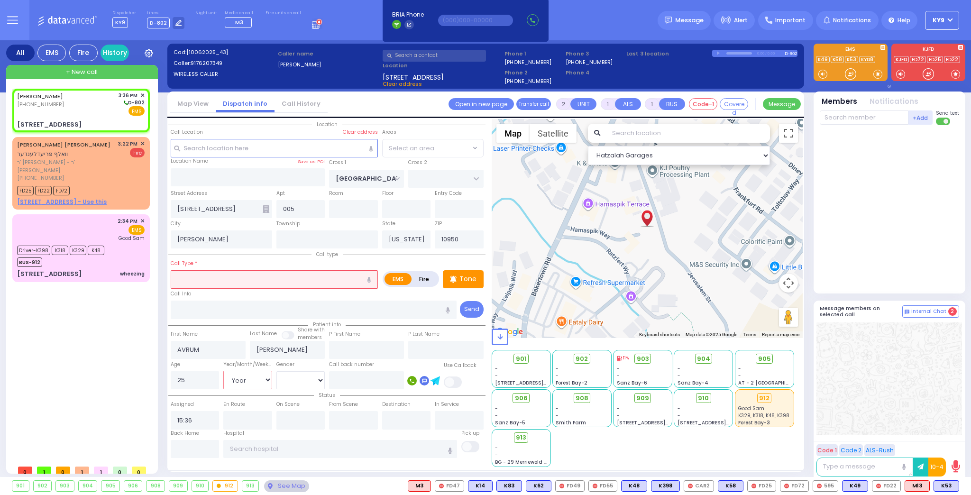
radio input "true"
select select "Year"
select select "SECTION 4"
select select "Hatzalah Garages"
click at [283, 376] on select "Male Female" at bounding box center [300, 380] width 49 height 18
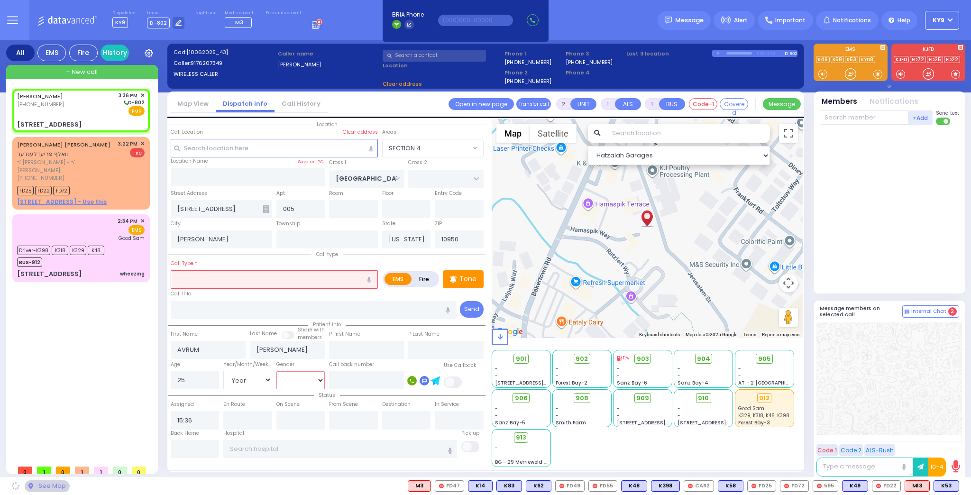
select select "SECTION 4"
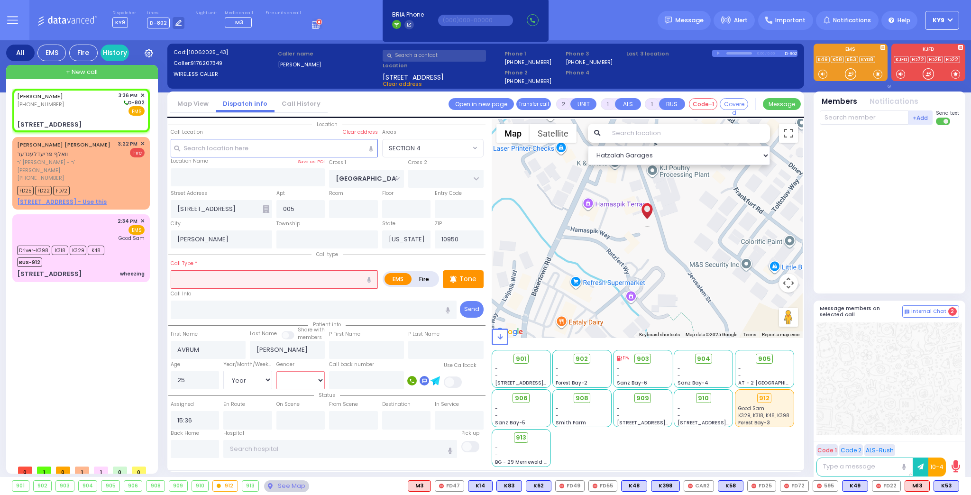
select select "[DEMOGRAPHIC_DATA]"
click at [276, 371] on select "Male Female" at bounding box center [300, 380] width 49 height 18
select select
radio input "true"
select select "Year"
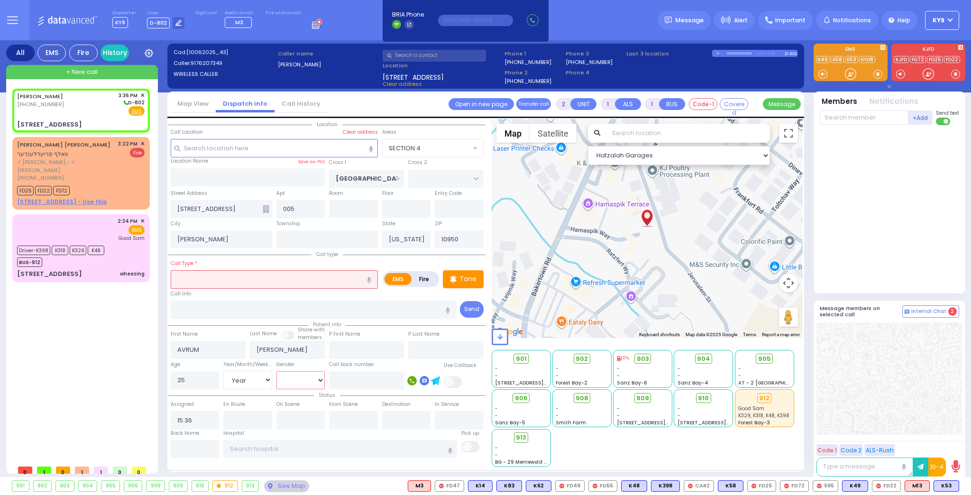
select select "[DEMOGRAPHIC_DATA]"
select select "Hatzalah Garages"
select select "SECTION 4"
drag, startPoint x: 226, startPoint y: 275, endPoint x: 221, endPoint y: 276, distance: 5.4
click at [226, 276] on input "text" at bounding box center [274, 279] width 207 height 18
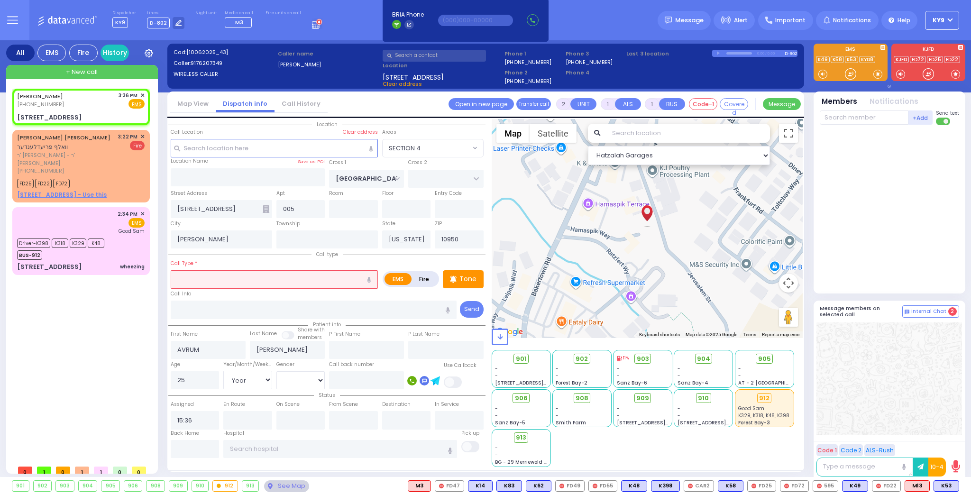
select select
radio input "true"
select select "Year"
select select "[DEMOGRAPHIC_DATA]"
select select "Hatzalah Garages"
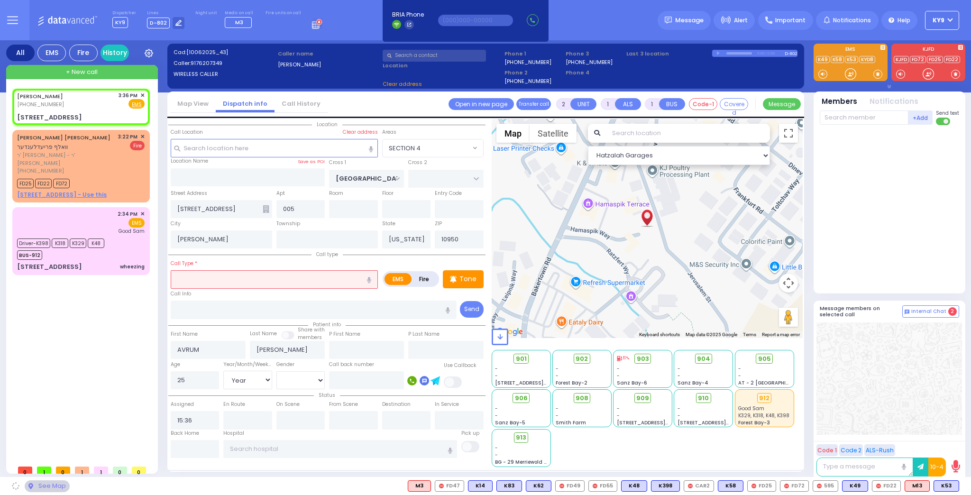
select select "SECTION 4"
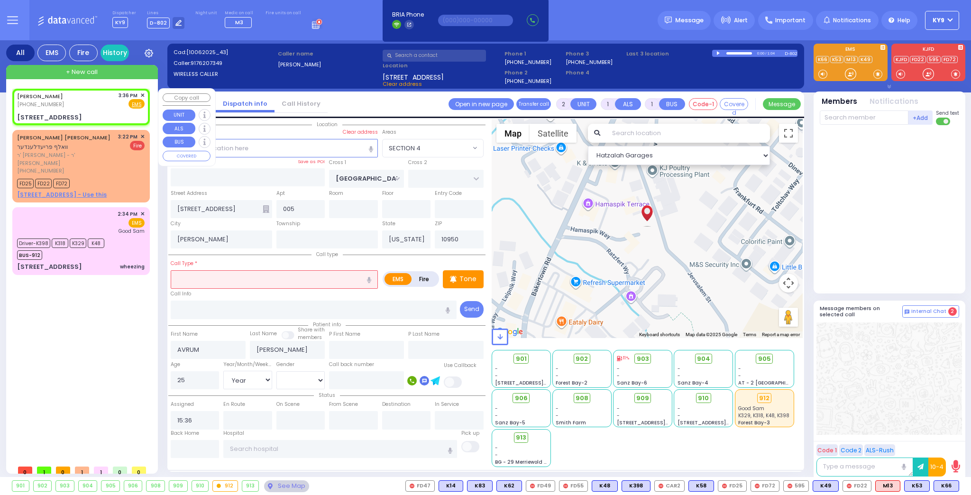
click at [143, 90] on div "AVRUM MENDLOWITZ (917) 620-7349 3:36 PM ✕ Fire EMS" at bounding box center [81, 107] width 134 height 34
select select
radio input "true"
select select "Year"
select select "[DEMOGRAPHIC_DATA]"
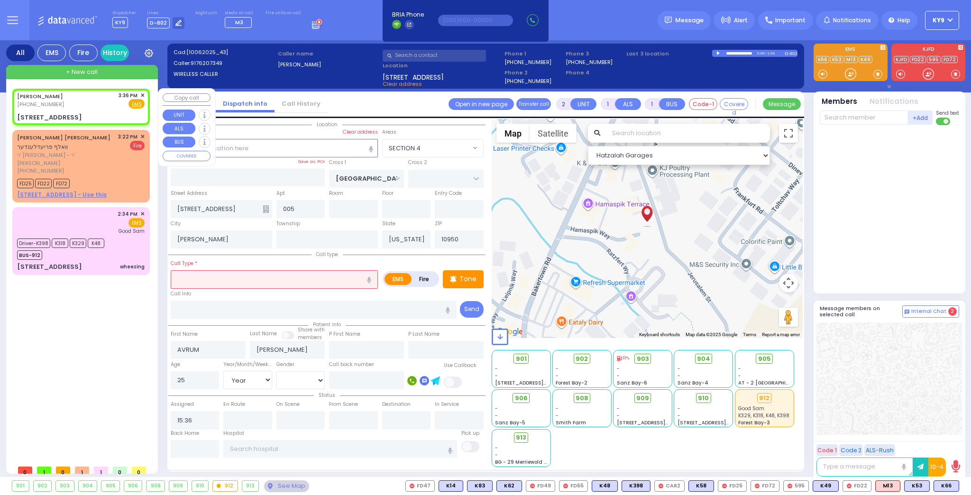
select select "Hatzalah Garages"
select select
radio input "true"
select select "Year"
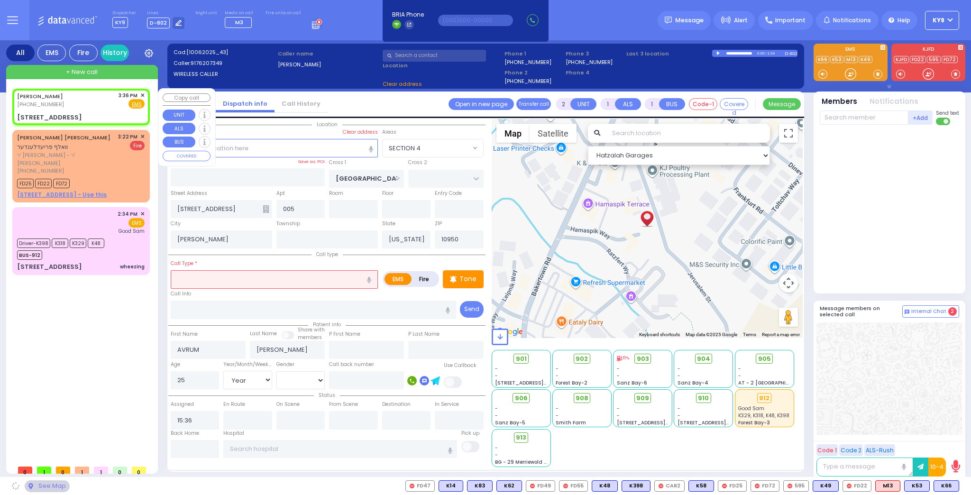
select select "[DEMOGRAPHIC_DATA]"
select select "SECTION 4"
select select "Hatzalah Garages"
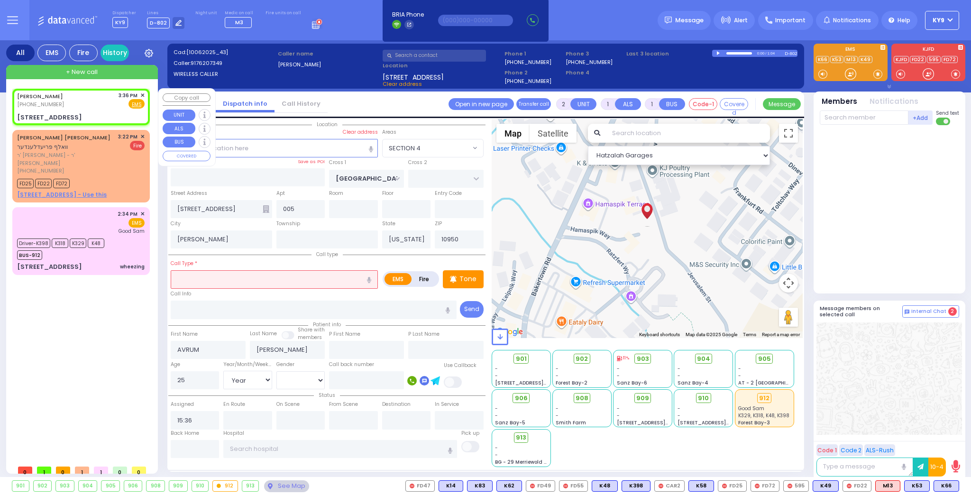
select select "SECTION 4"
click at [142, 92] on span "✕" at bounding box center [142, 96] width 4 height 8
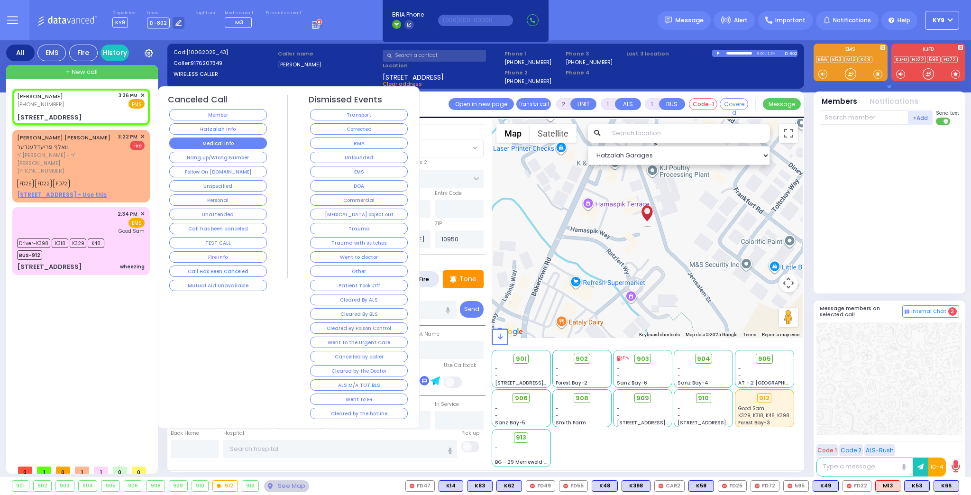
click at [202, 146] on button "Medical Info" at bounding box center [218, 143] width 98 height 11
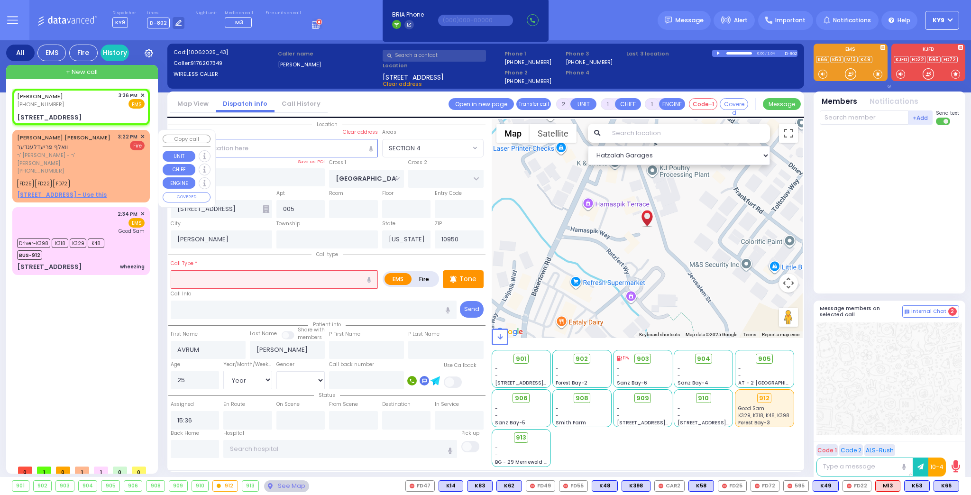
select select
radio input "true"
select select
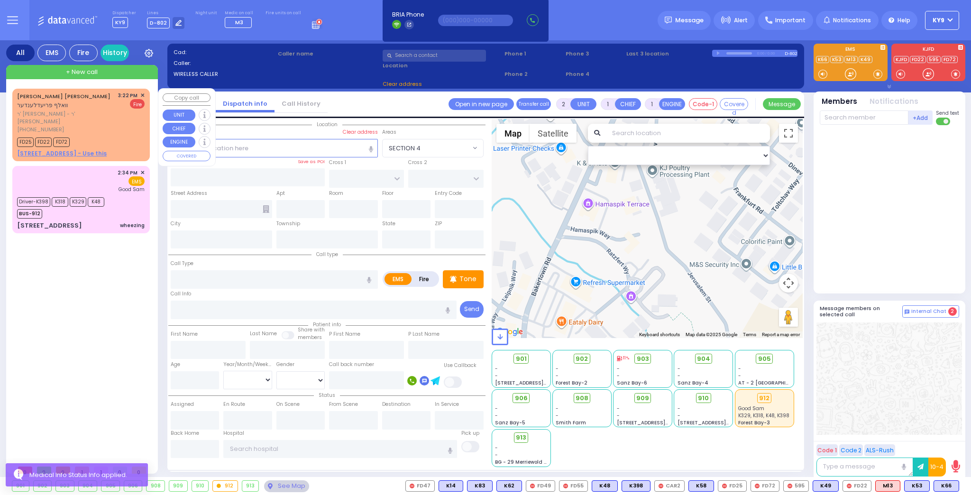
click at [110, 135] on div "FD25 FD22 FD72" at bounding box center [81, 141] width 128 height 12
select select
type input "DUMPSTER FIRE"
radio input "false"
radio input "true"
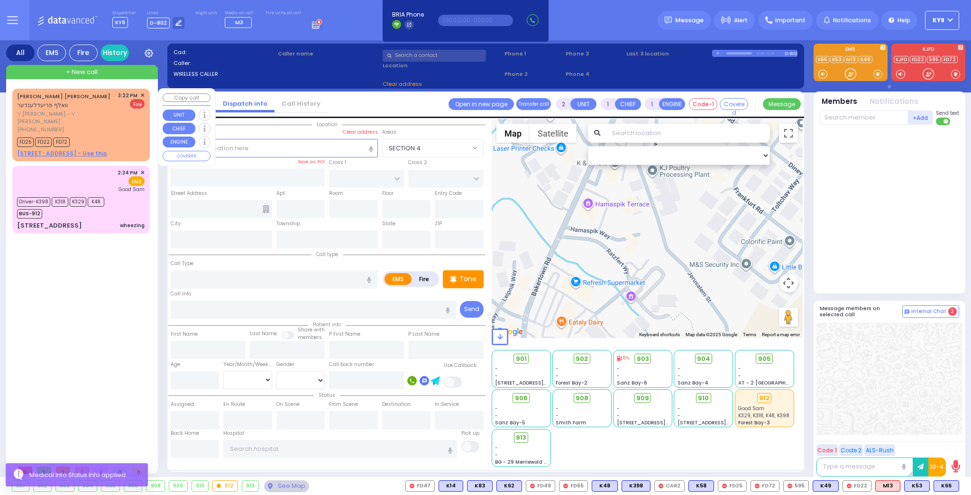
type input "WOLF"
type input "[PERSON_NAME]"
select select
type input "15:22"
type input "15:23"
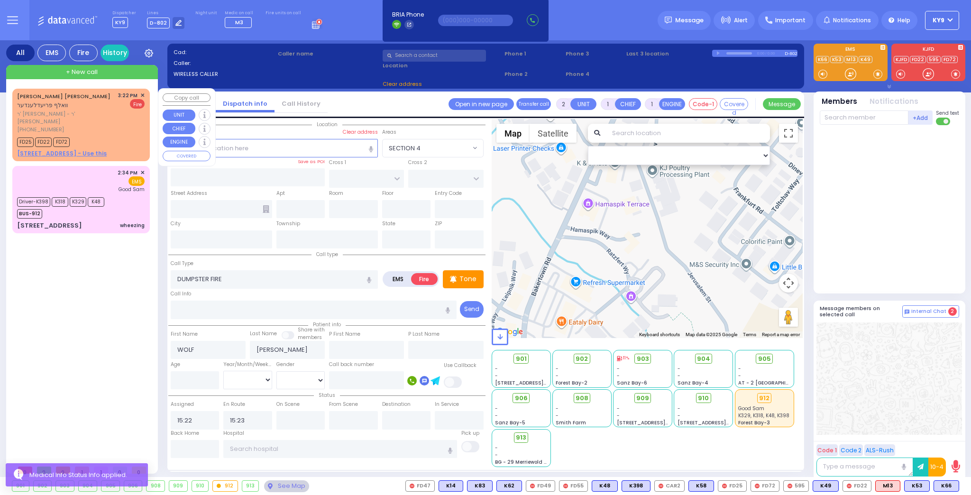
select select "Hatzalah Garages"
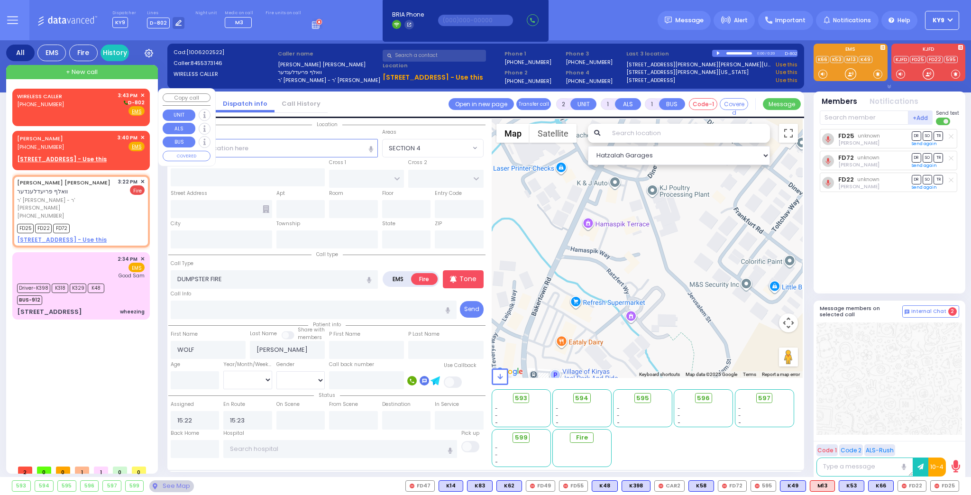
click at [119, 110] on div "WIRELESS CALLER (929) 813-6701 3:43 PM ✕ D-802" at bounding box center [81, 104] width 128 height 25
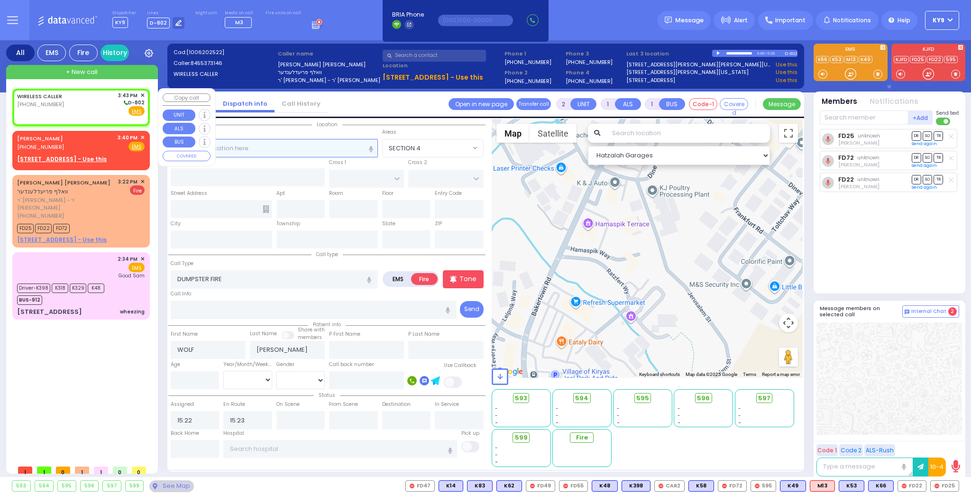
select select
radio input "true"
select select
type input "15:43"
select select "Hatzalah Garages"
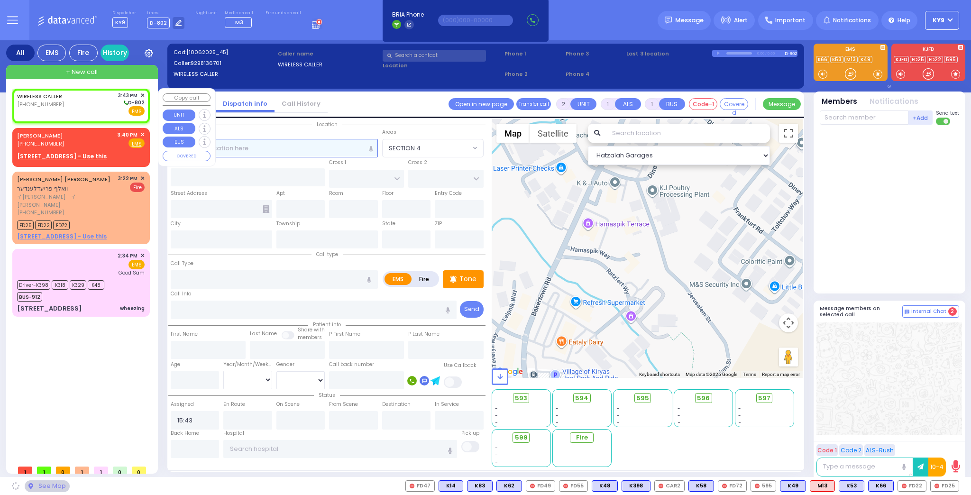
select select
radio input "true"
select select
select select "Hatzalah Garages"
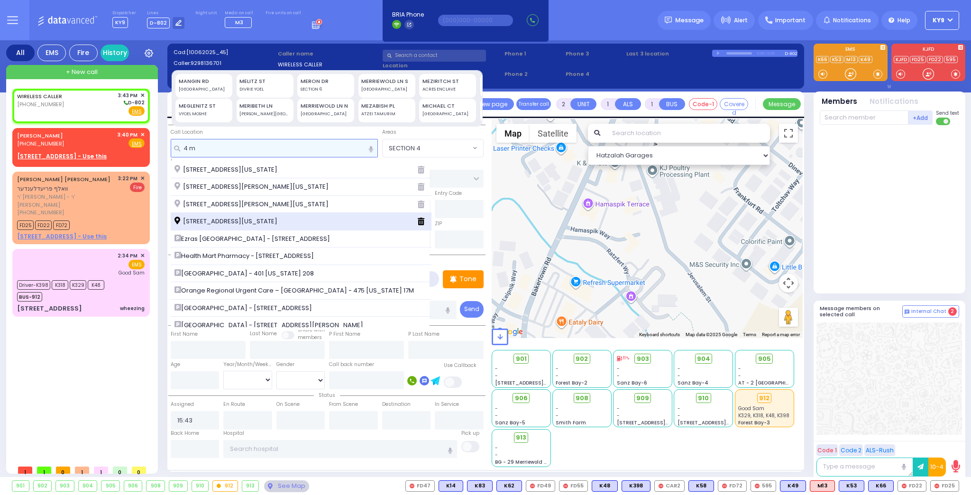
type input "4 m"
click at [254, 214] on div "4 MEGLENITZ ST MONROE New York 10950" at bounding box center [301, 222] width 261 height 18
click at [254, 220] on span "4 MEGLENITZ ST MONROE New York 10950" at bounding box center [228, 221] width 106 height 9
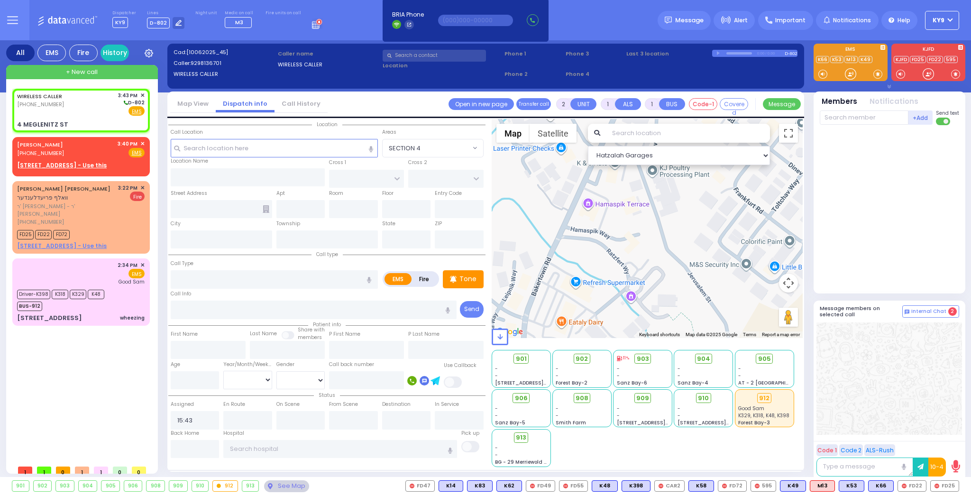
select select
radio input "true"
select select
select select "Hatzalah Garages"
type input "NORTH MAIN ST"
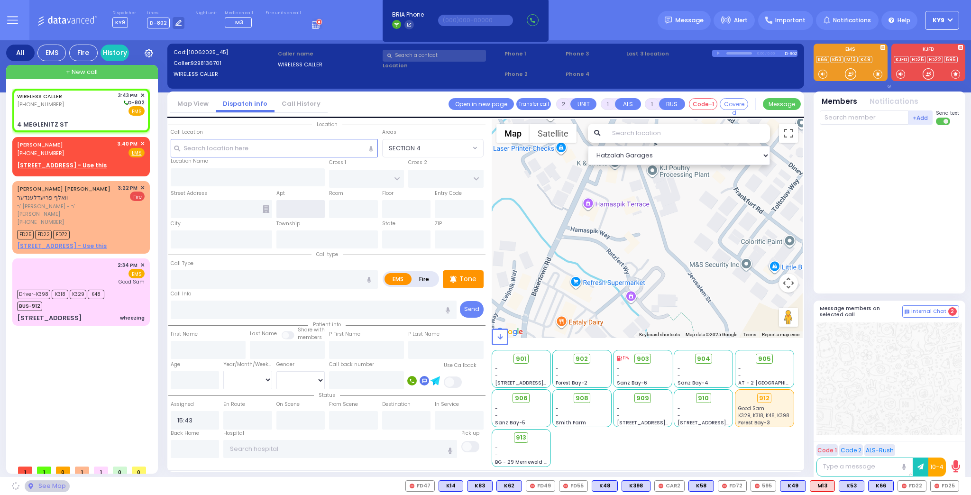
type input "BROOKS AVE"
type input "4 MEGLENITZ ST"
type input "MONROE"
type input "[US_STATE]"
type input "10950"
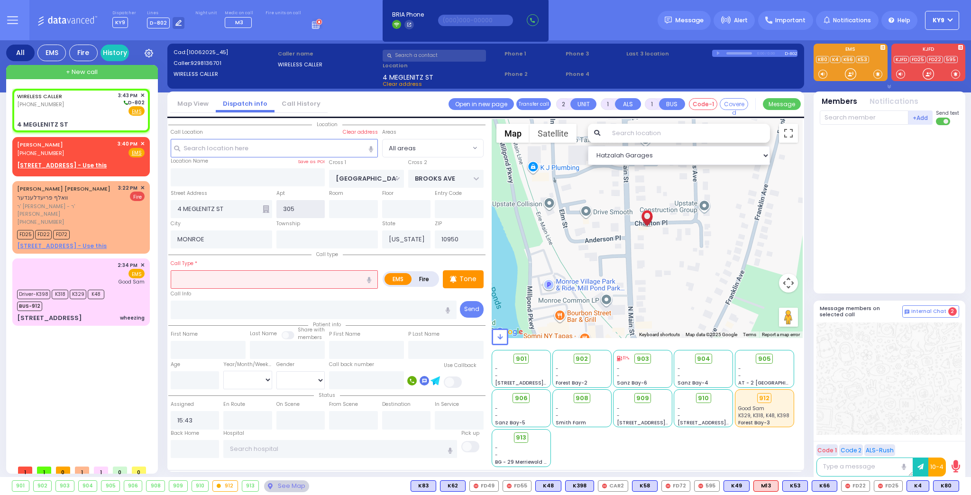
type input "305"
click at [258, 271] on input "text" at bounding box center [274, 279] width 207 height 18
select select
radio input "true"
select select
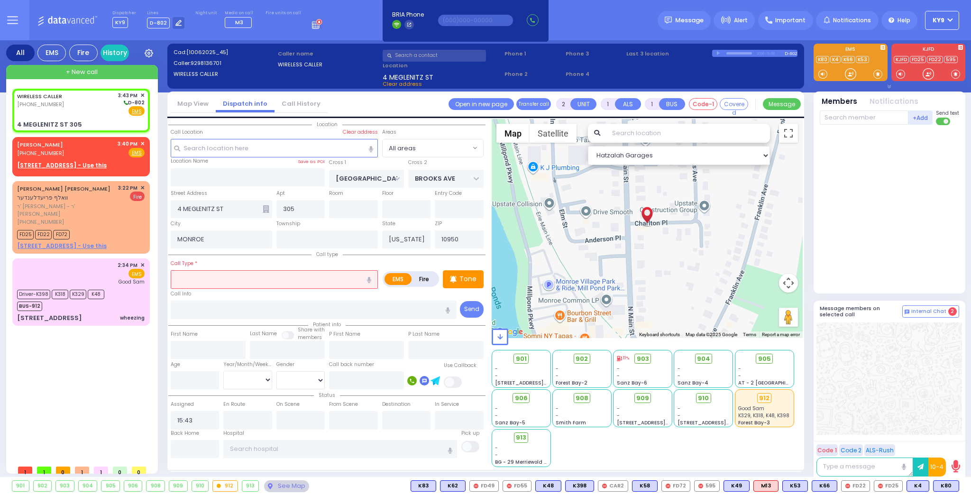
select select "Hatzalah Garages"
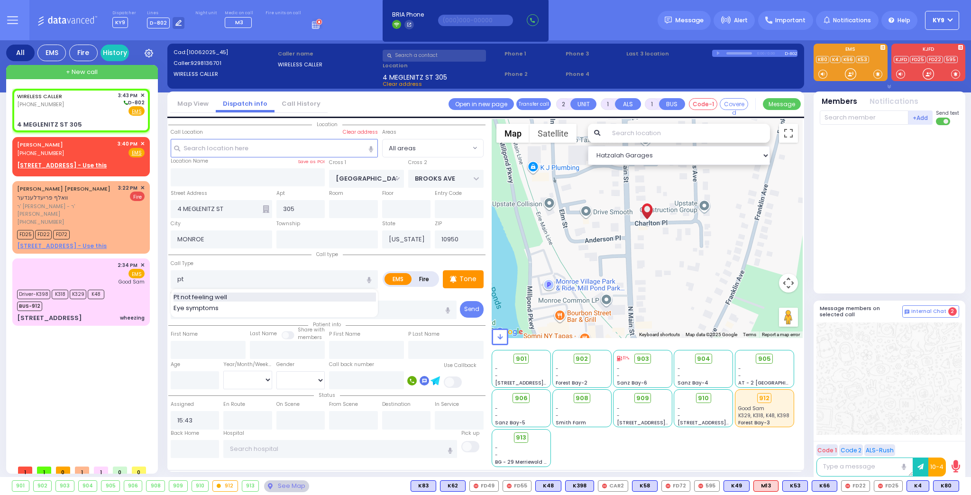
click at [244, 298] on div "Pt not feeling well" at bounding box center [275, 297] width 203 height 9
type input "Pt not feeling well"
type input "1"
type input "0"
click at [142, 142] on span "✕" at bounding box center [142, 144] width 4 height 8
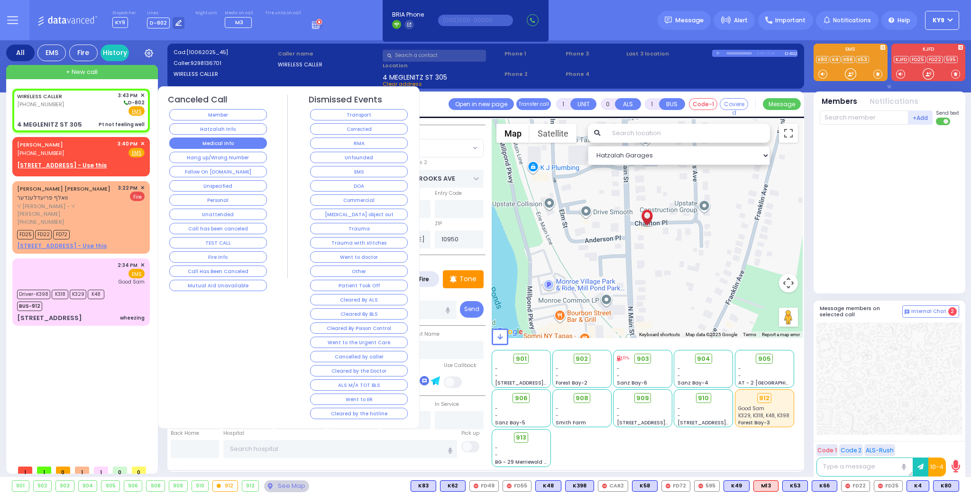
select select
radio input "true"
select select
select select "Hatzalah Garages"
click at [182, 145] on button "Medical Info" at bounding box center [218, 143] width 98 height 11
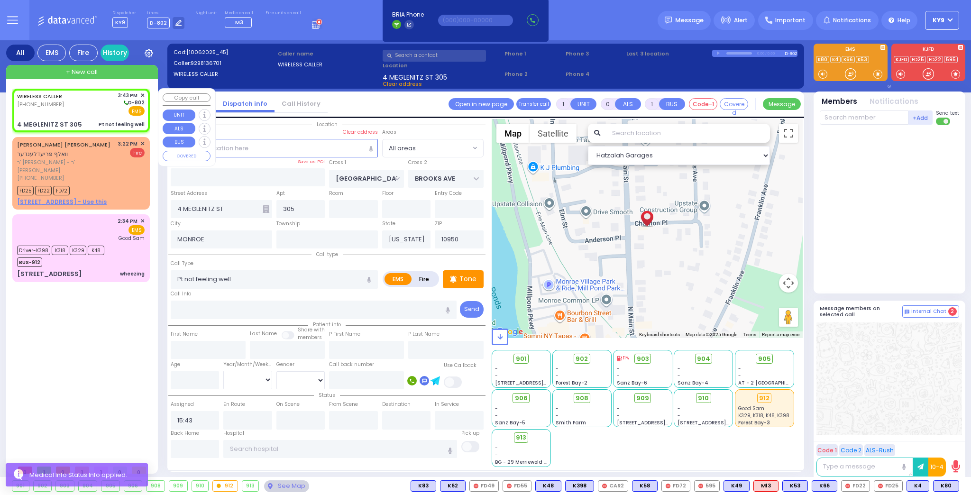
click at [88, 110] on div "WIRELESS CALLER (929) 813-6701 3:43 PM ✕ D-802" at bounding box center [81, 104] width 128 height 25
select select
radio input "true"
select select
select select "Hatzalah Garages"
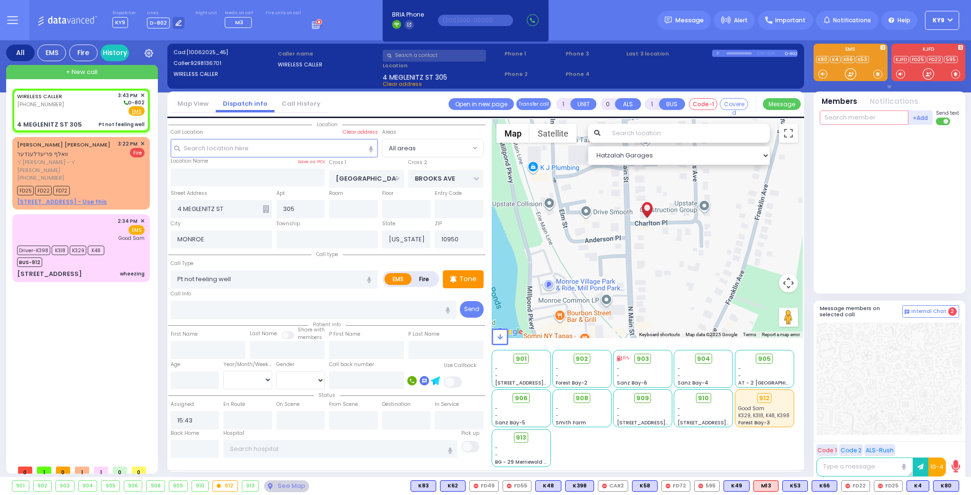
click at [836, 119] on input "text" at bounding box center [864, 118] width 89 height 14
type input "52"
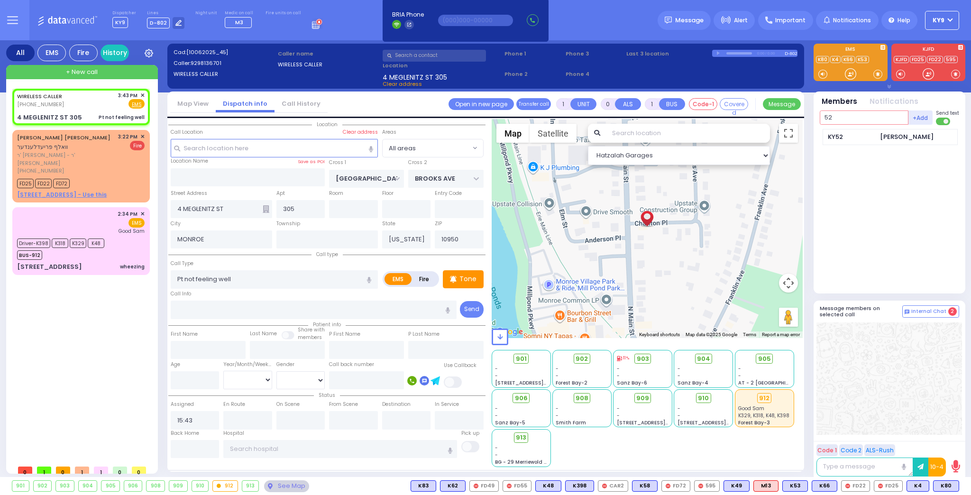
select select
radio input "true"
select select
select select "Hatzalah Garages"
type input "52"
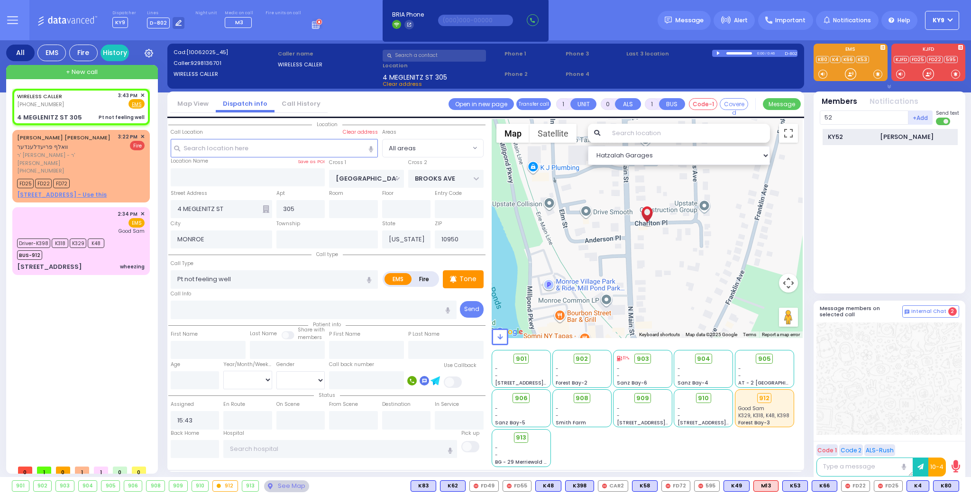
click at [852, 140] on div "KY52" at bounding box center [851, 136] width 47 height 9
click at [847, 120] on input "text" at bounding box center [864, 118] width 89 height 14
select select
radio input "true"
select select
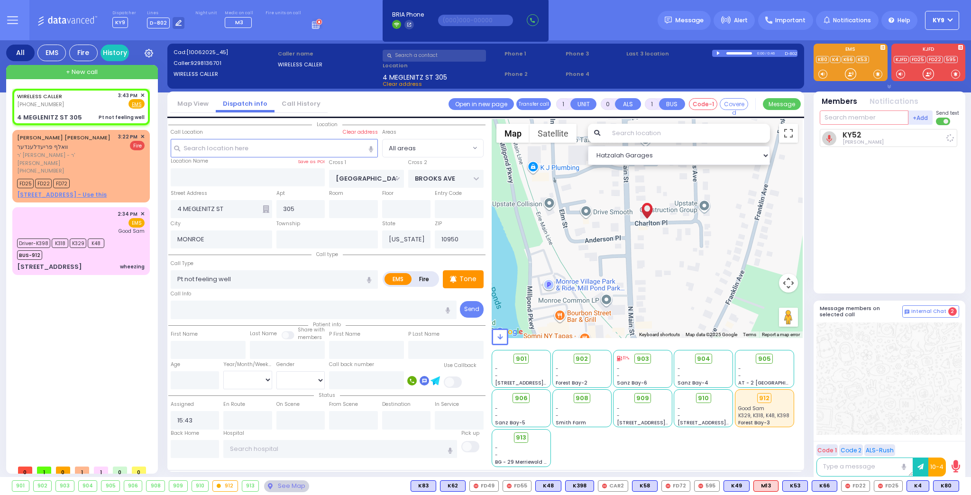
type input "15:43"
select select "Hatzalah Garages"
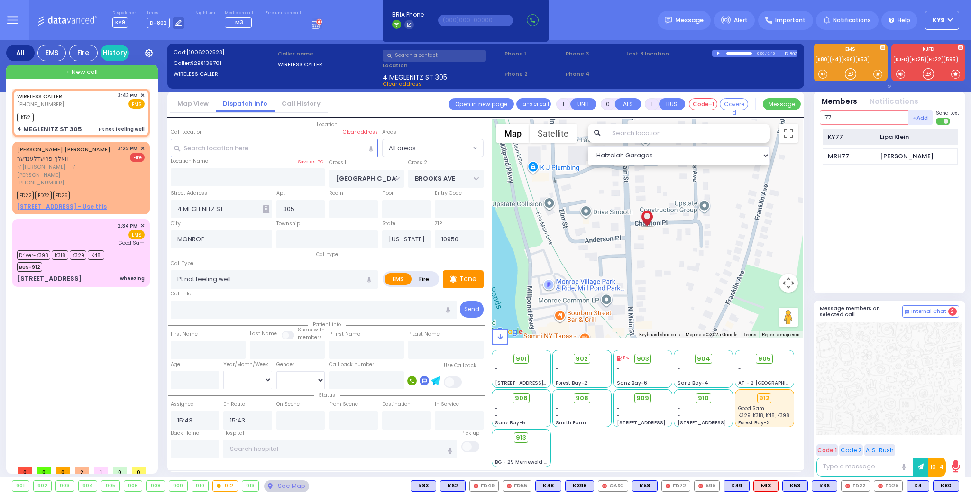
type input "77"
click at [836, 142] on div "KY77 Lipa Klein" at bounding box center [890, 137] width 135 height 17
select select
radio input "true"
select select
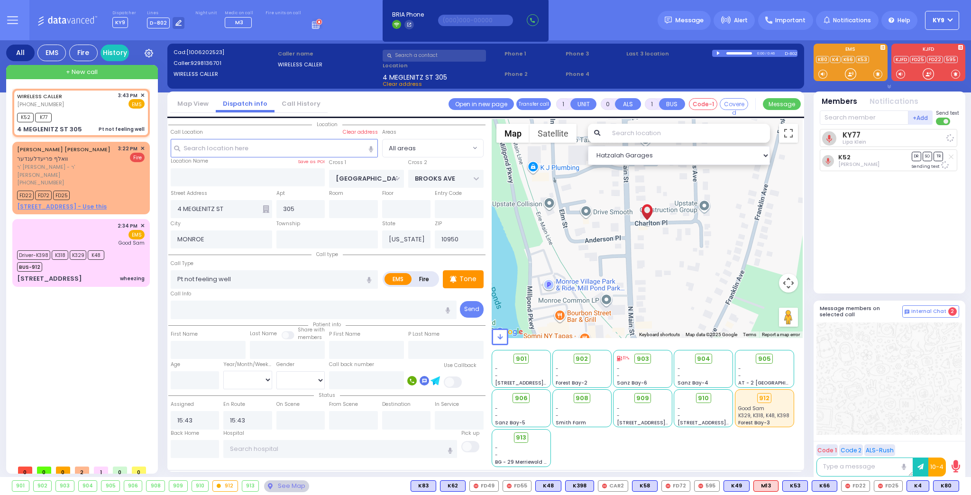
select select "Hatzalah Garages"
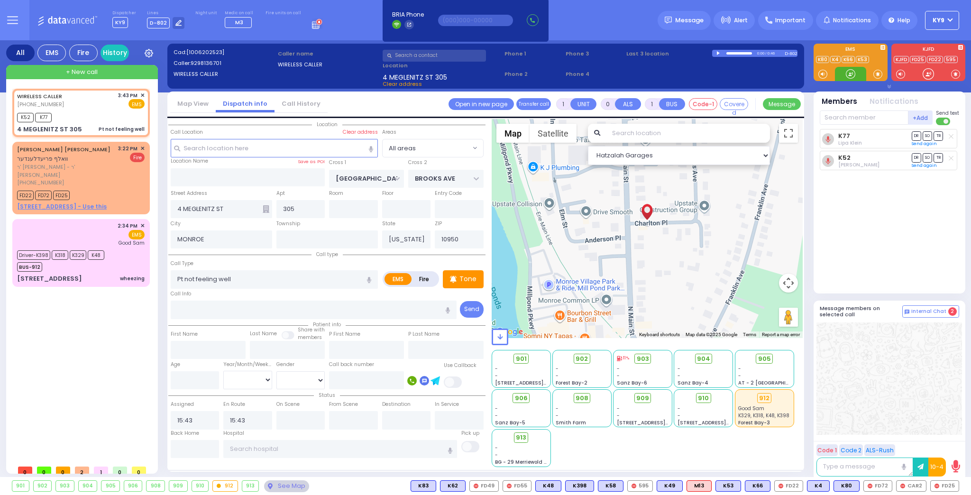
click at [851, 74] on div at bounding box center [850, 73] width 9 height 9
click at [852, 117] on input "text" at bounding box center [864, 118] width 89 height 14
click at [848, 75] on div at bounding box center [850, 73] width 9 height 9
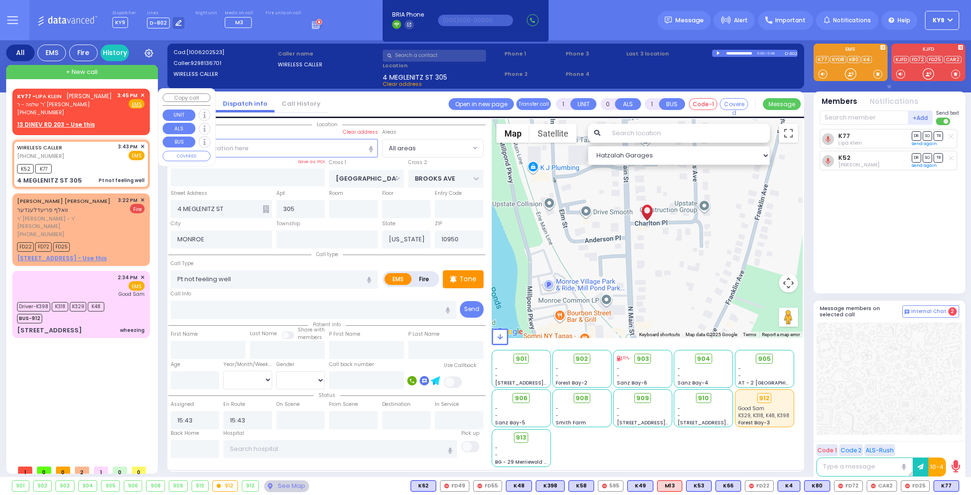
click at [139, 97] on div "3:45 PM ✕" at bounding box center [132, 96] width 28 height 8
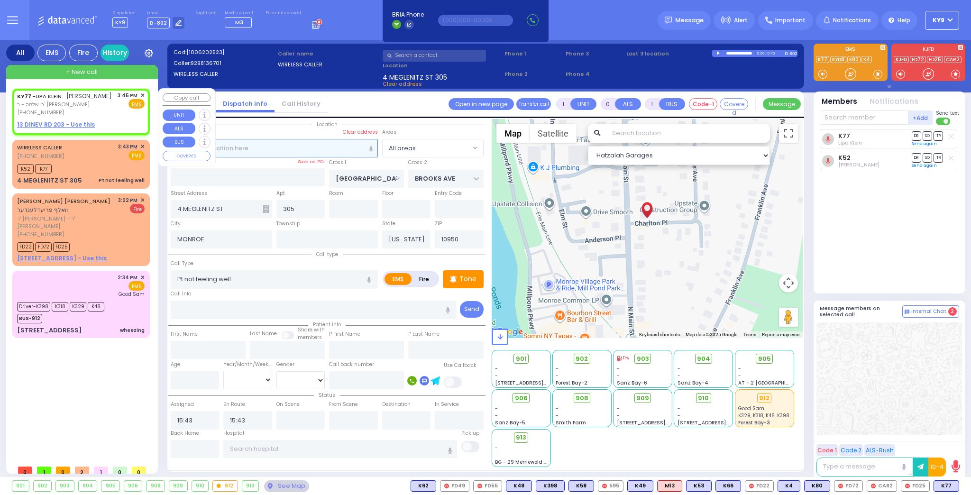
type input "2"
type input "1"
select select
radio input "true"
type input "LIPA"
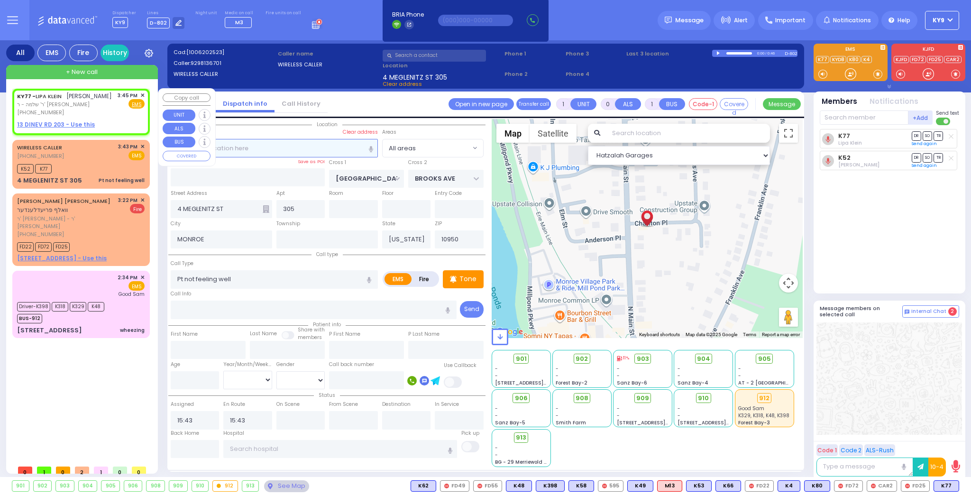
type input "KLEIN"
select select
type input "15:45"
select select "Hatzalah Garages"
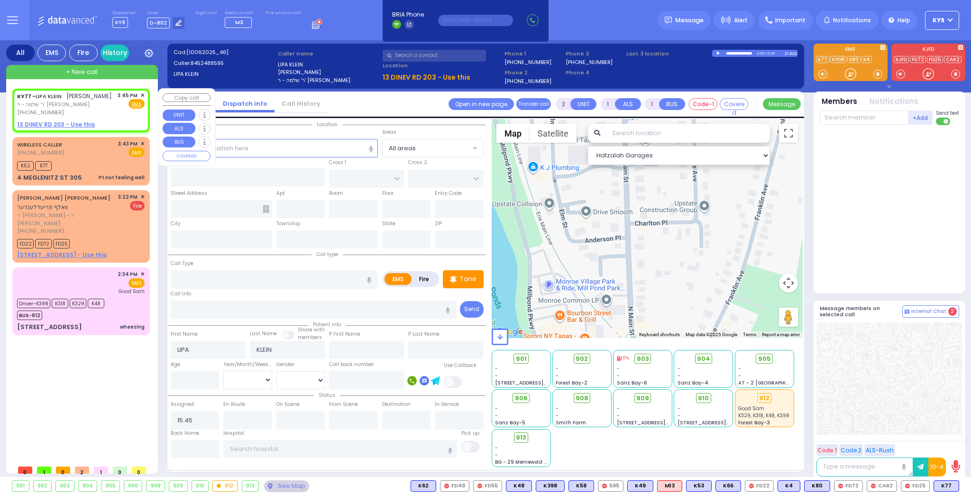
select select
radio input "true"
select select
click at [142, 95] on span "✕" at bounding box center [142, 96] width 4 height 8
select select "Hatzalah Garages"
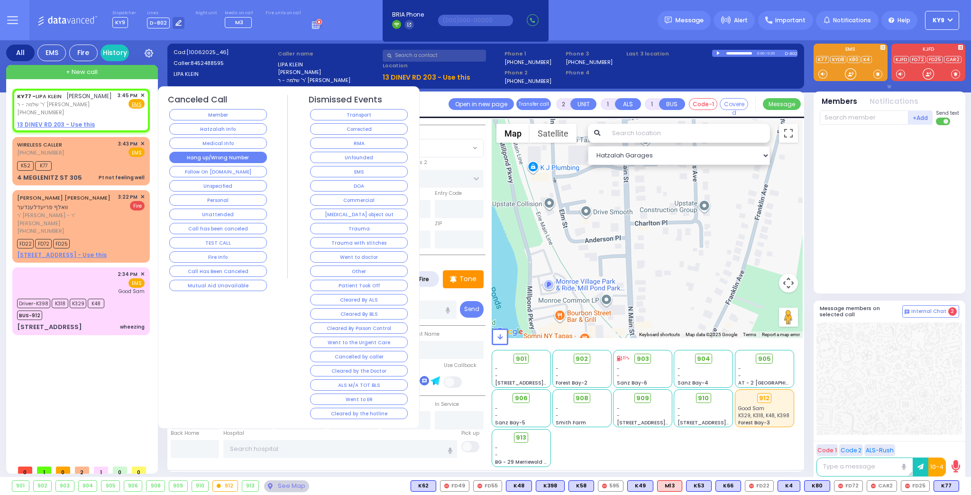
click at [187, 157] on button "Hang up/Wrong Number" at bounding box center [218, 157] width 98 height 11
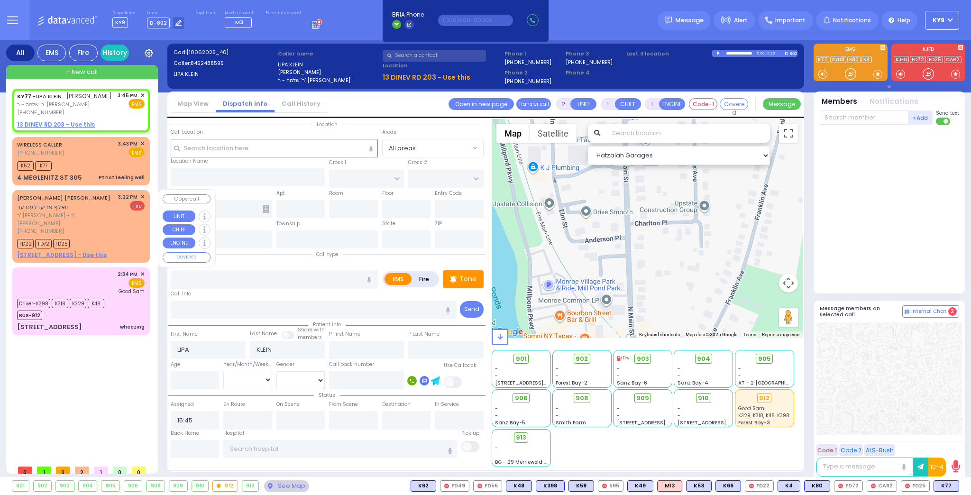
select select
radio input "true"
select select
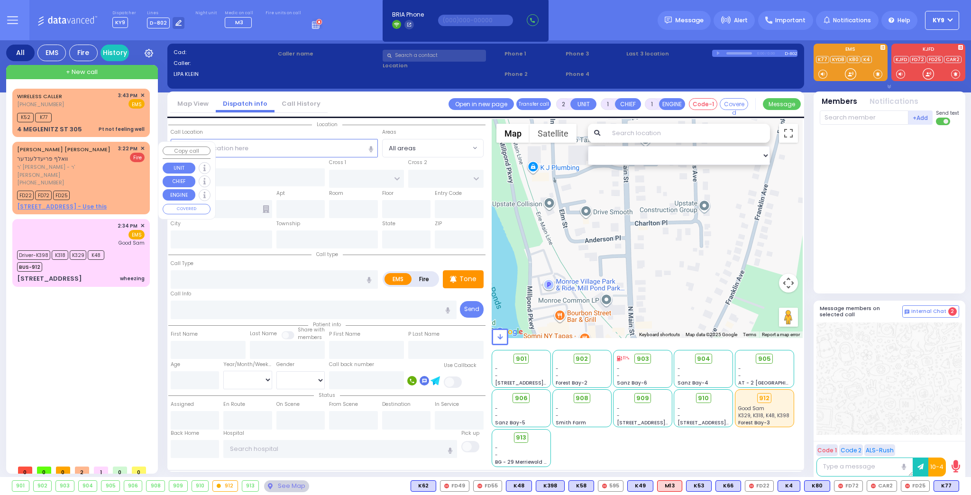
click at [128, 166] on div "3:22 PM ✕ Fire" at bounding box center [131, 166] width 27 height 42
select select
type input "DUMPSTER FIRE"
radio input "false"
radio input "true"
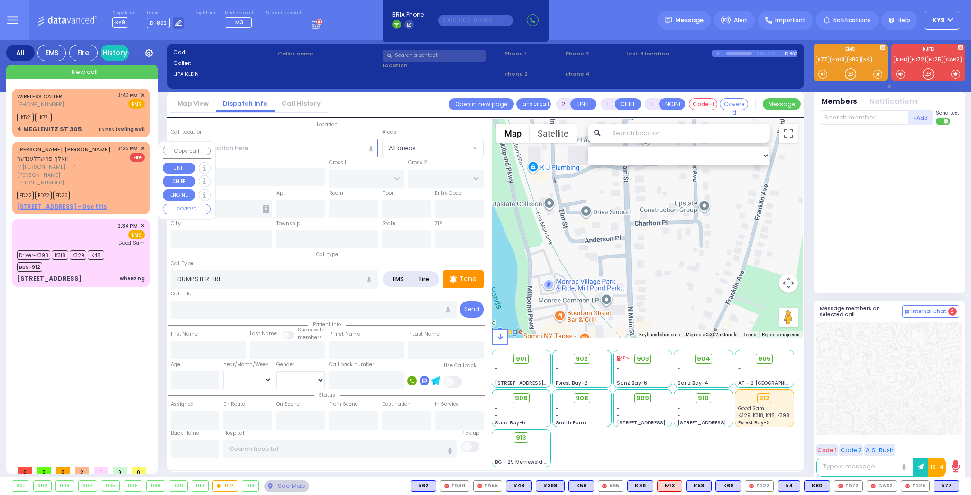
type input "WOLF"
type input "FRIEDLANDER"
select select
type input "15:22"
type input "15:23"
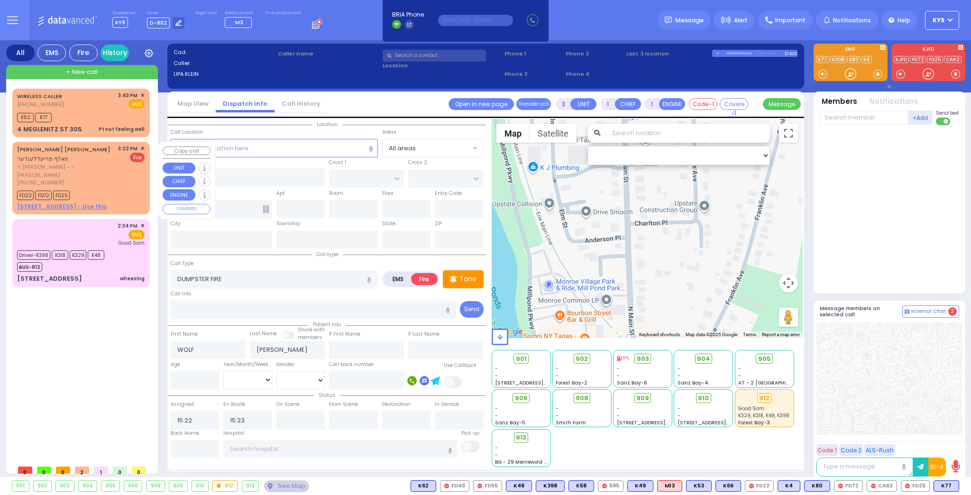
select select "Hatzalah Garages"
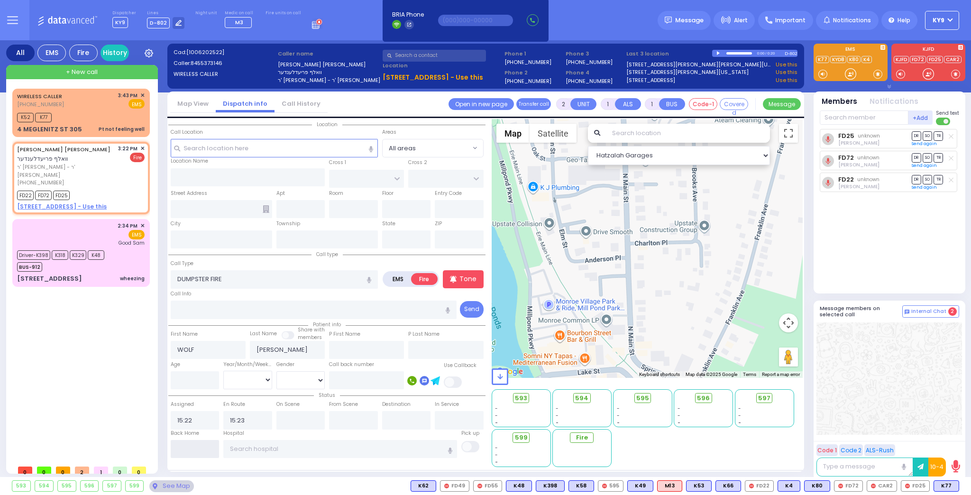
click at [205, 450] on input "text" at bounding box center [195, 449] width 49 height 18
type input "15:46"
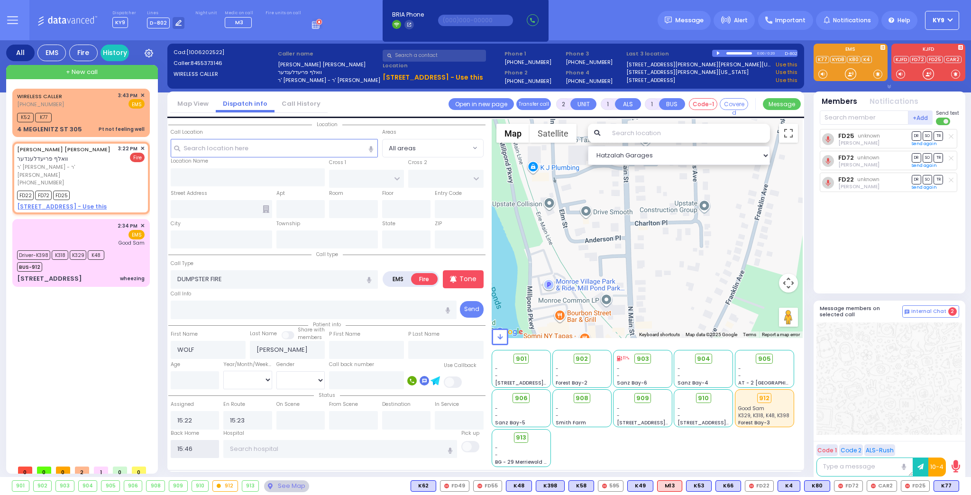
select select
radio input "true"
select select
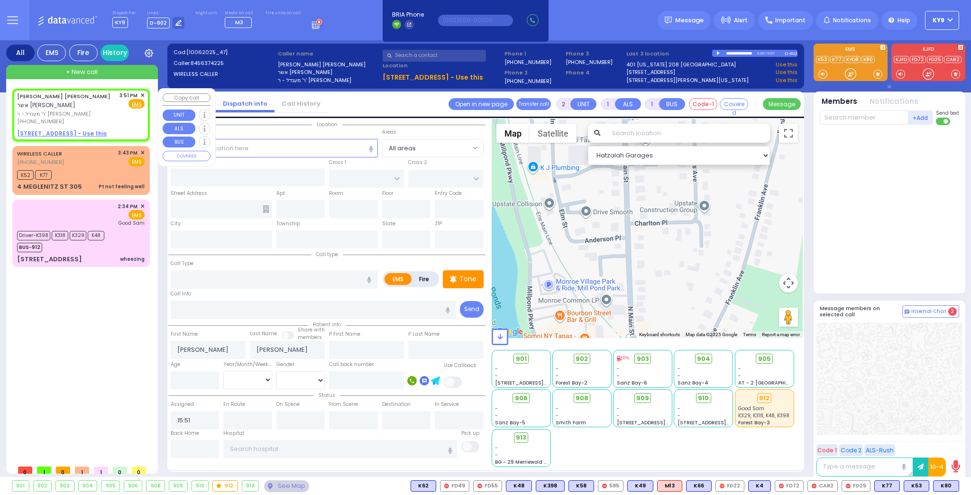
click at [142, 94] on span "✕" at bounding box center [142, 96] width 4 height 8
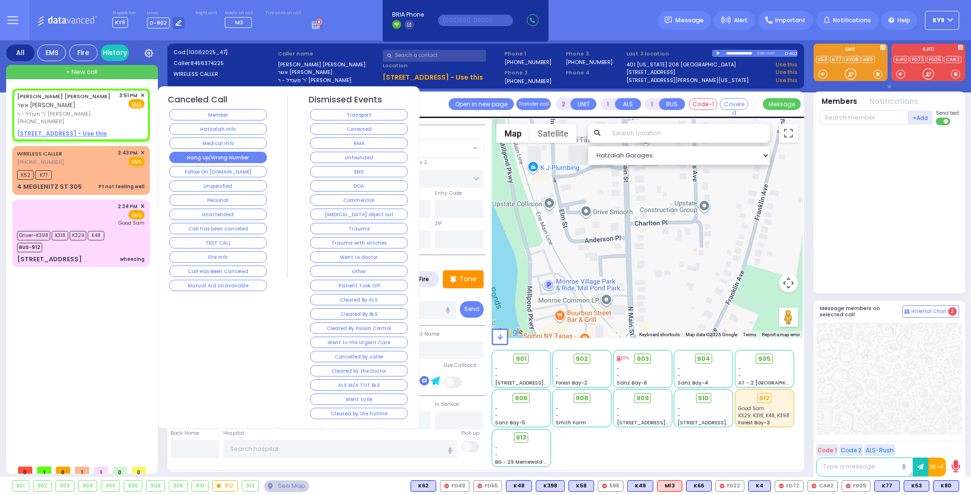
click at [177, 155] on button "Hang up/Wrong Number" at bounding box center [218, 157] width 98 height 11
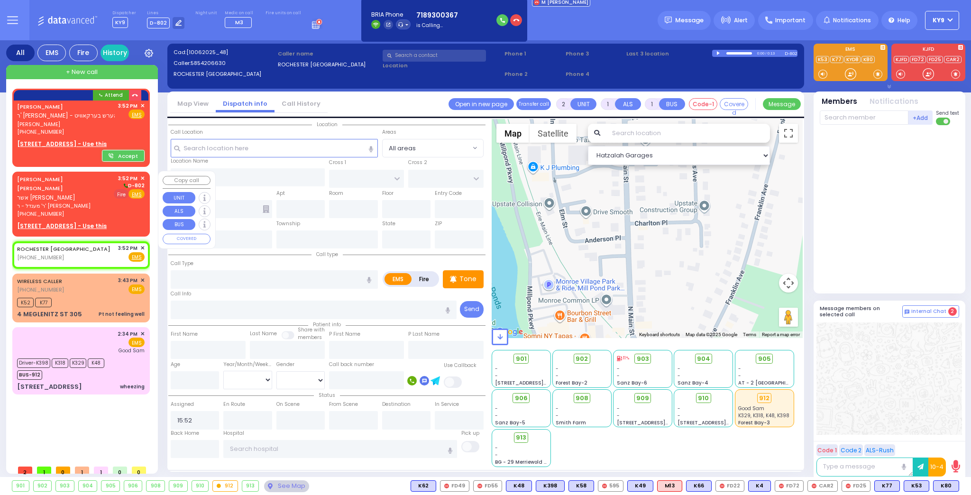
click at [121, 193] on span "Fire" at bounding box center [121, 193] width 15 height 9
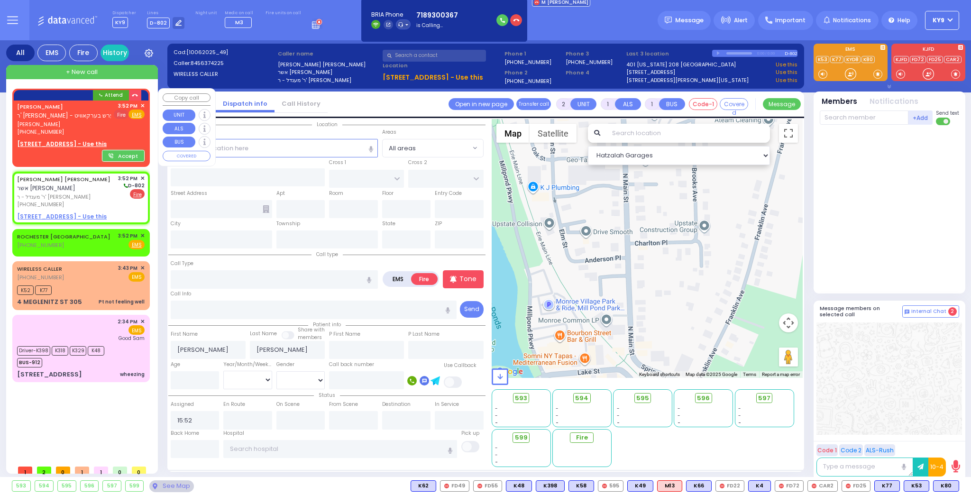
click at [123, 114] on span "Fire" at bounding box center [121, 114] width 15 height 9
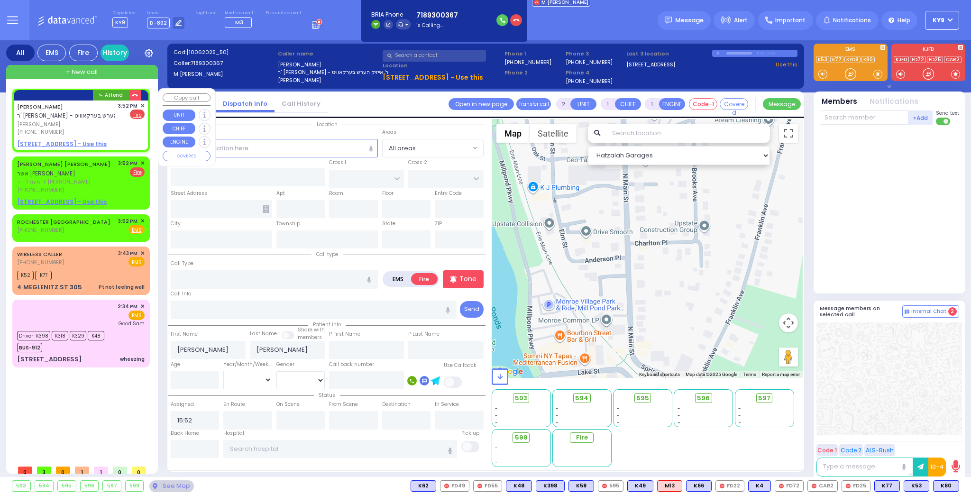
click at [87, 141] on u "10 BEER SHAVA ST 304 - Use this" at bounding box center [62, 144] width 90 height 8
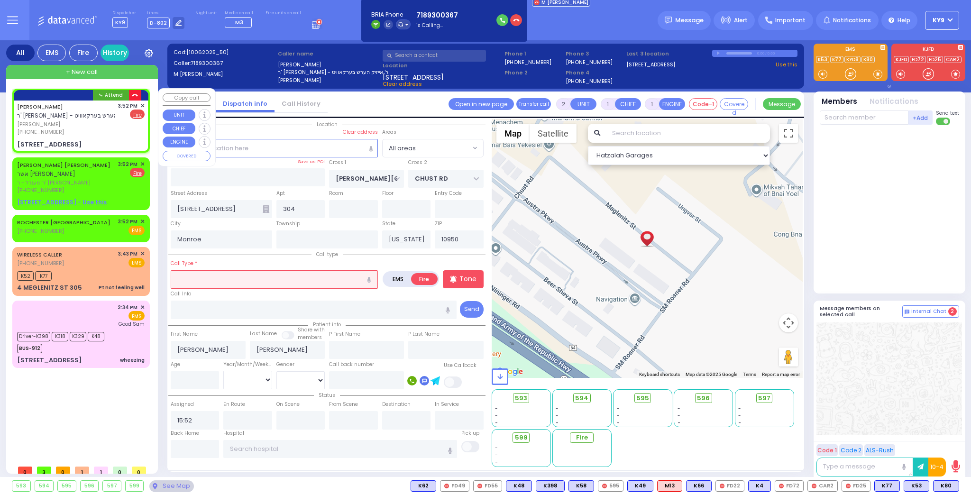
click at [133, 93] on icon "button" at bounding box center [135, 95] width 6 height 6
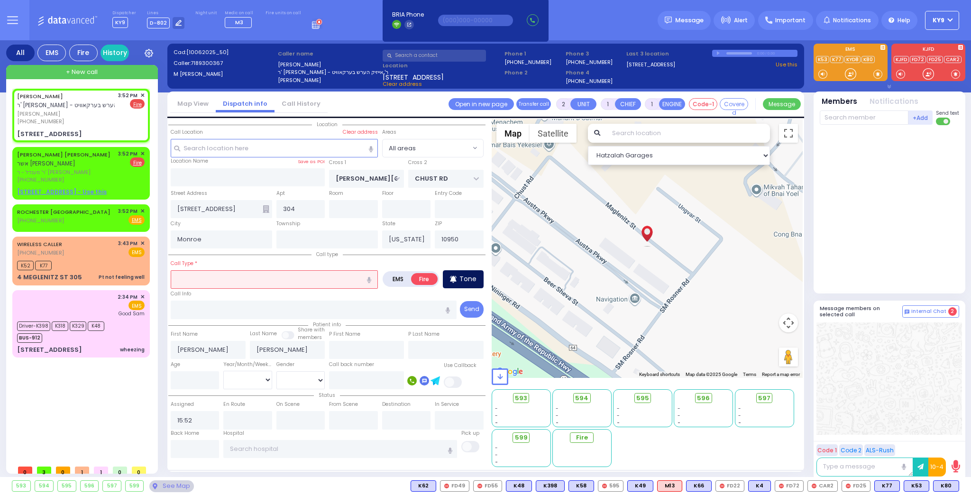
click at [472, 279] on p "Tone" at bounding box center [468, 279] width 17 height 10
click at [348, 275] on input "text" at bounding box center [274, 279] width 207 height 18
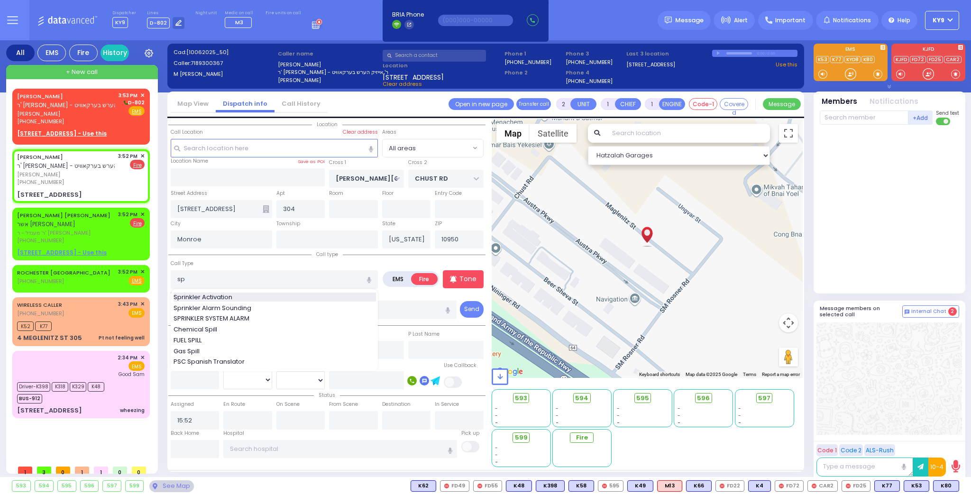
click at [283, 297] on div "Sprinkler Activation" at bounding box center [275, 297] width 203 height 9
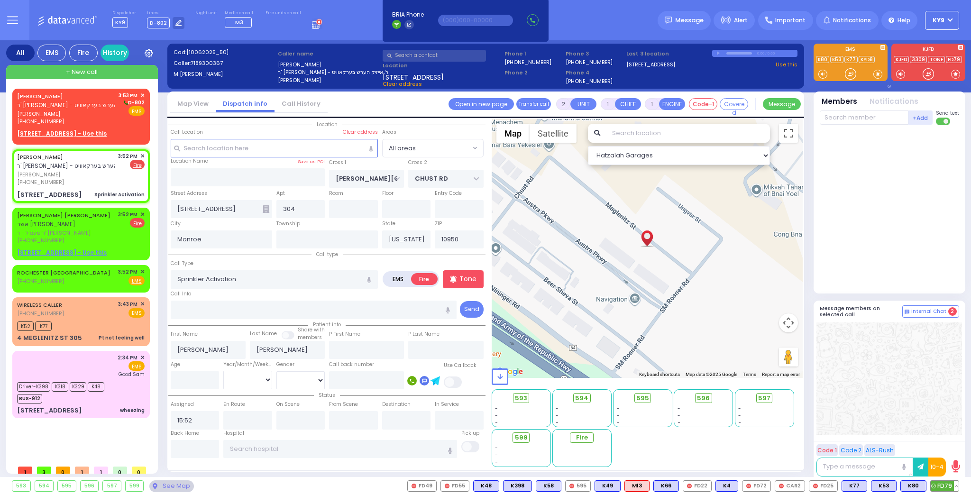
click at [942, 484] on span "FD79" at bounding box center [945, 486] width 28 height 10
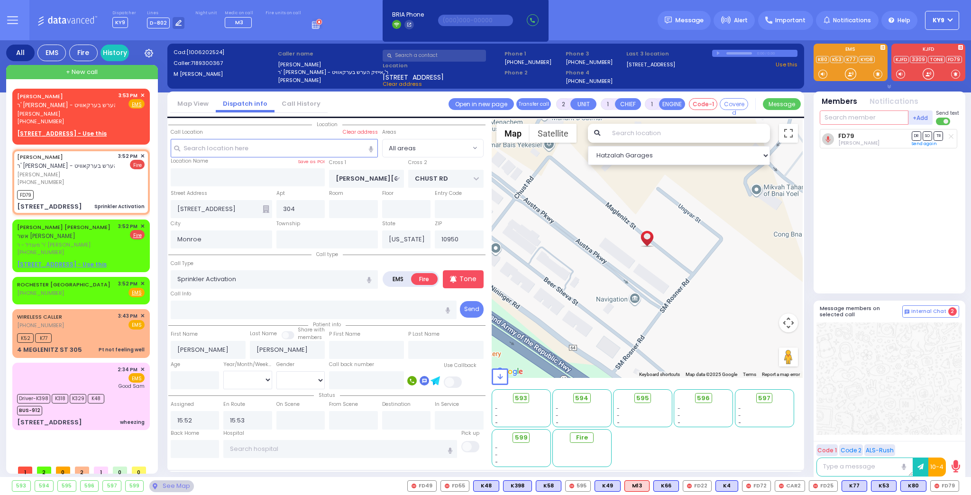
click at [871, 120] on input "text" at bounding box center [864, 118] width 89 height 14
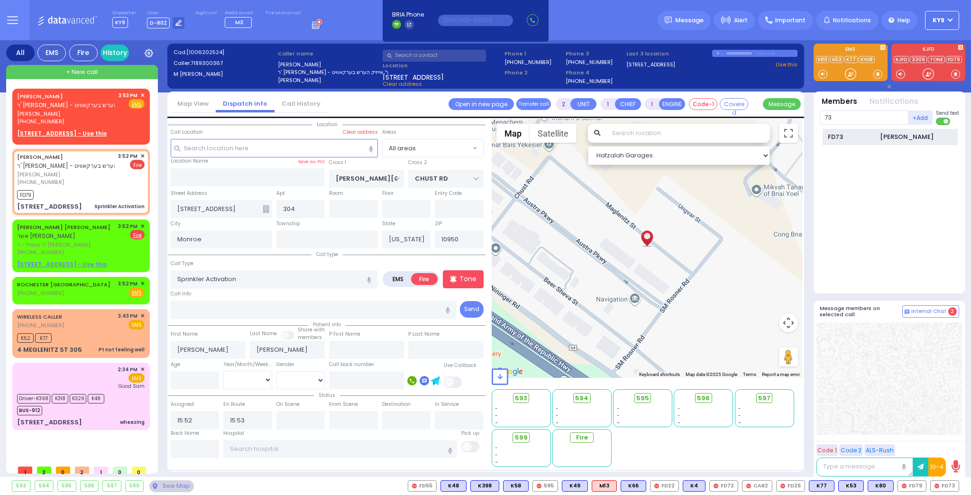
click at [868, 133] on div "FD73" at bounding box center [851, 136] width 47 height 9
click at [143, 223] on span "✕" at bounding box center [142, 226] width 4 height 8
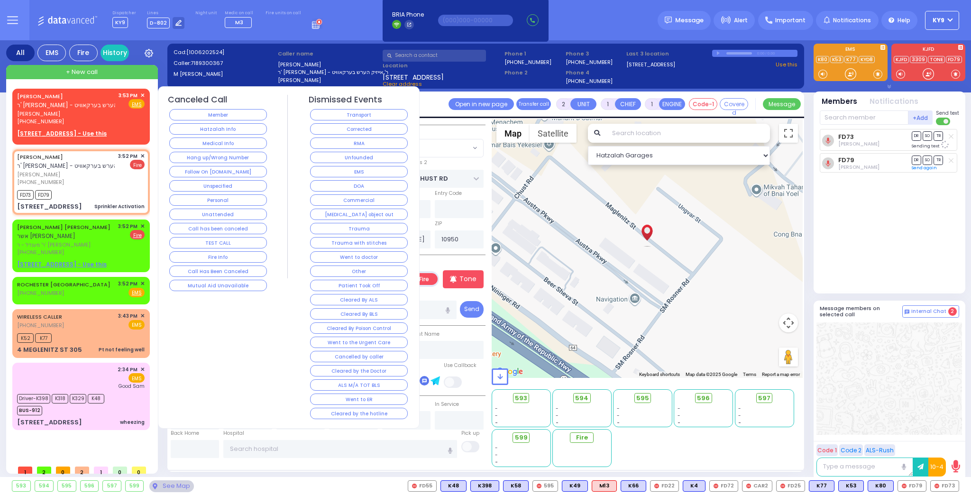
click at [234, 152] on button "Hang up/Wrong Number" at bounding box center [218, 157] width 98 height 11
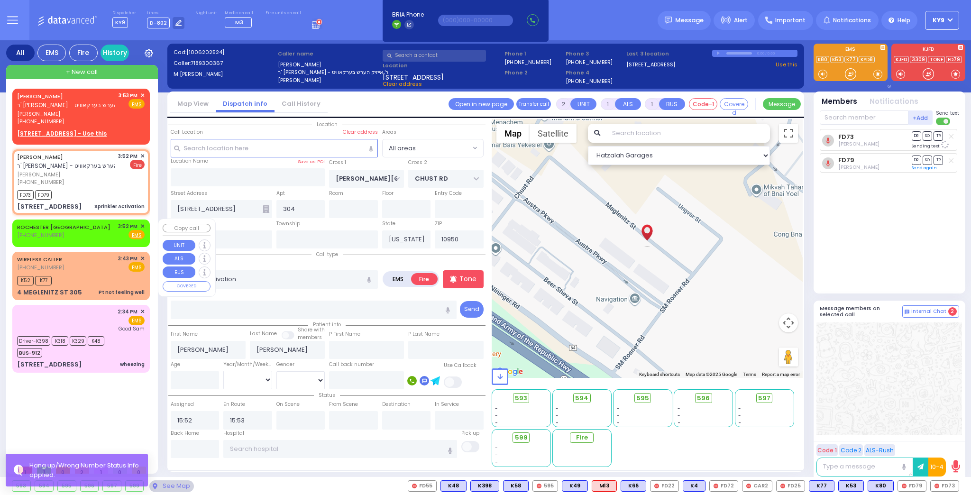
click at [143, 222] on span "✕" at bounding box center [142, 226] width 4 height 8
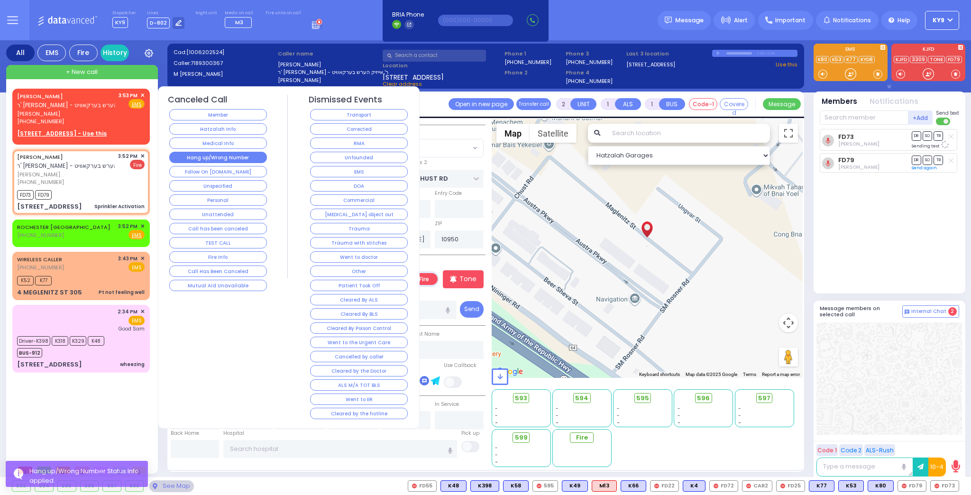
click at [255, 154] on button "Hang up/Wrong Number" at bounding box center [218, 157] width 98 height 11
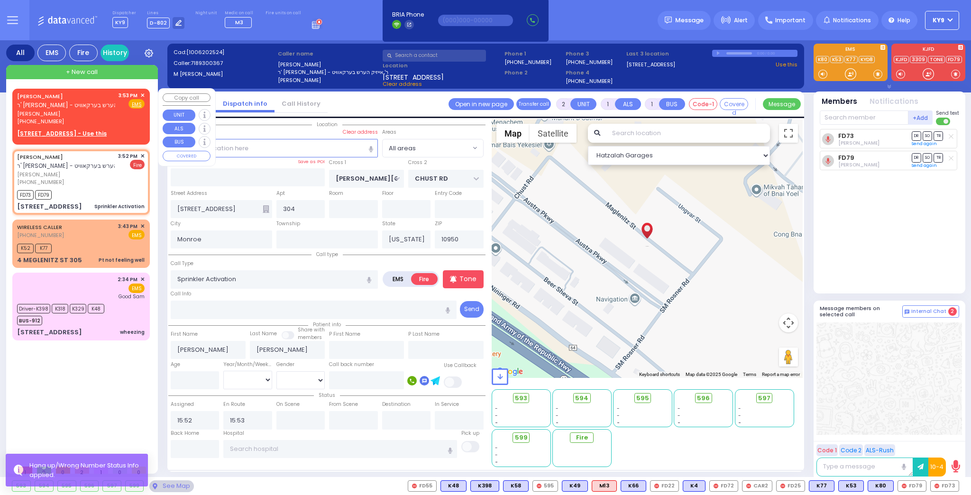
click at [140, 94] on span "✕" at bounding box center [142, 96] width 4 height 8
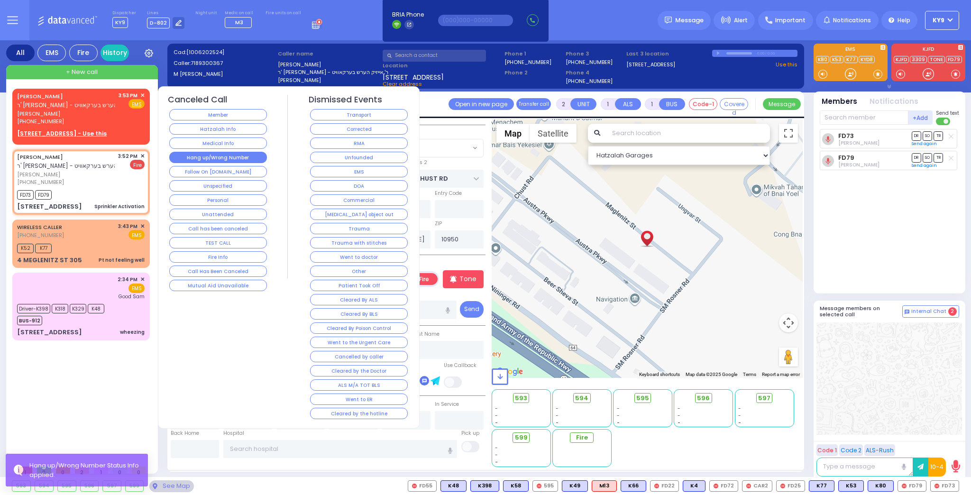
click at [184, 156] on button "Hang up/Wrong Number" at bounding box center [218, 157] width 98 height 11
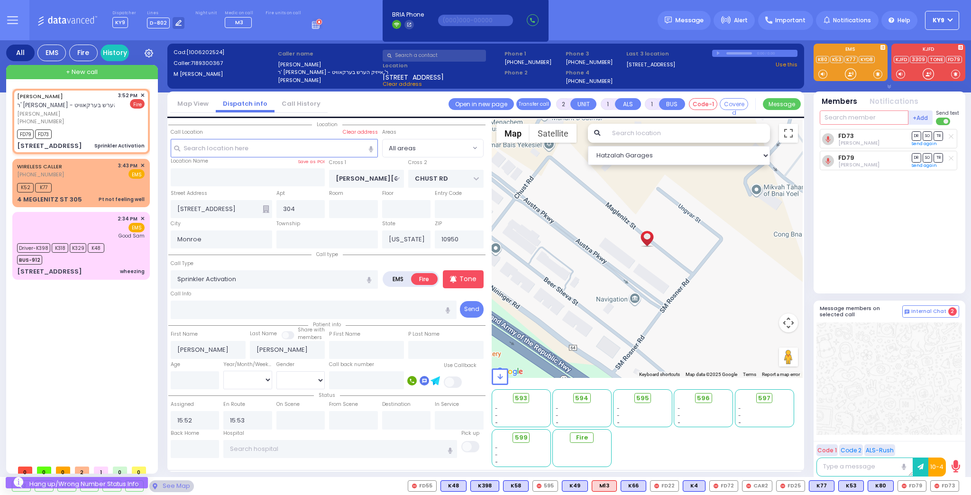
click at [857, 118] on input "text" at bounding box center [864, 118] width 89 height 14
click at [859, 135] on div "FD329" at bounding box center [851, 136] width 47 height 9
click at [891, 113] on input "text" at bounding box center [864, 118] width 89 height 14
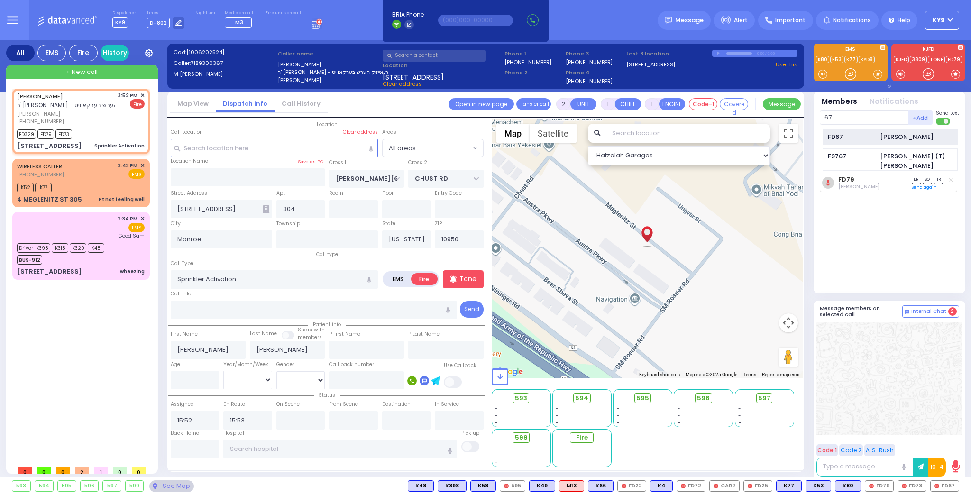
click at [852, 139] on div "FD67" at bounding box center [851, 136] width 47 height 9
click at [851, 116] on input "text" at bounding box center [864, 118] width 89 height 14
click at [882, 138] on div "[PERSON_NAME]" at bounding box center [907, 136] width 54 height 9
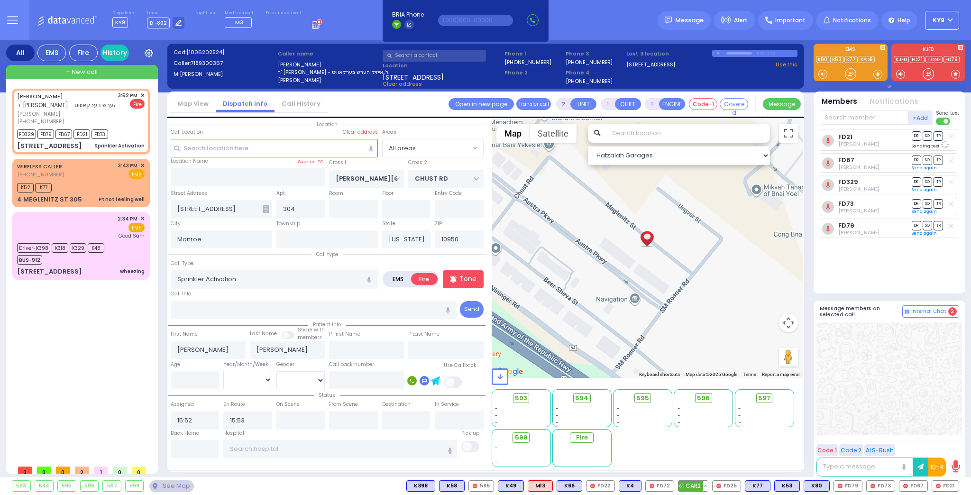
click at [703, 487] on span "CAR2" at bounding box center [693, 486] width 29 height 10
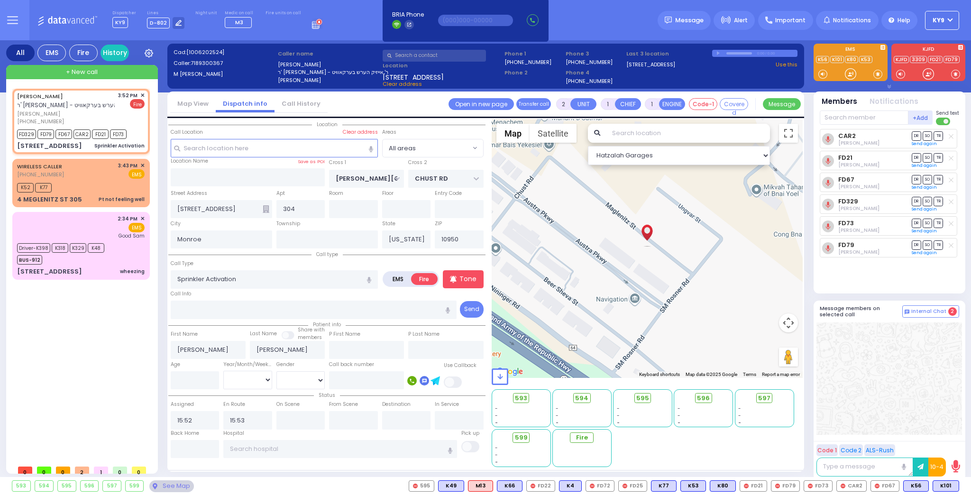
select select
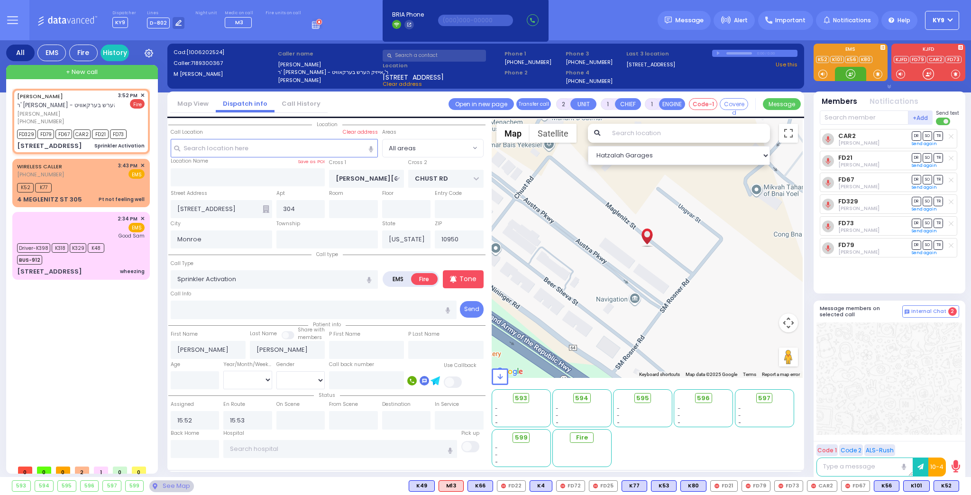
click at [850, 74] on div at bounding box center [850, 73] width 9 height 9
click at [83, 186] on div "K52 K77" at bounding box center [81, 187] width 128 height 12
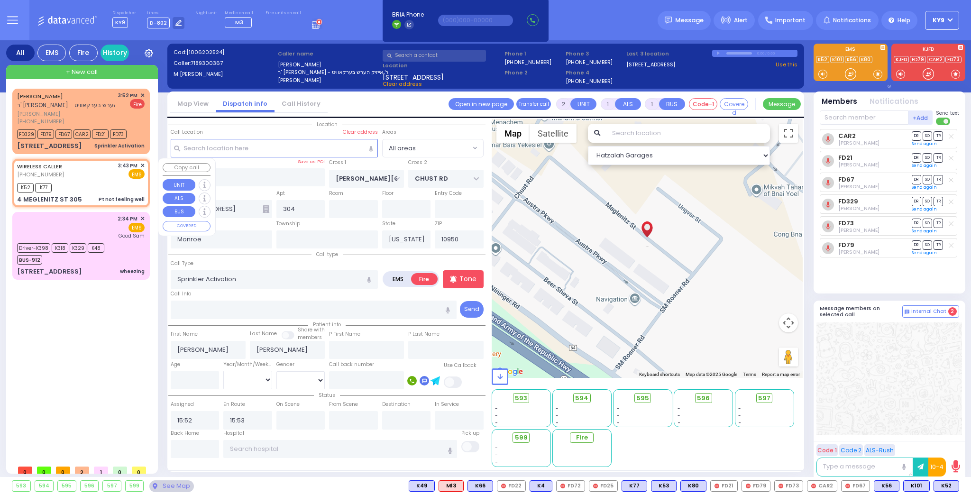
type input "1"
type input "0"
select select
type input "Pt not feeling well"
radio input "true"
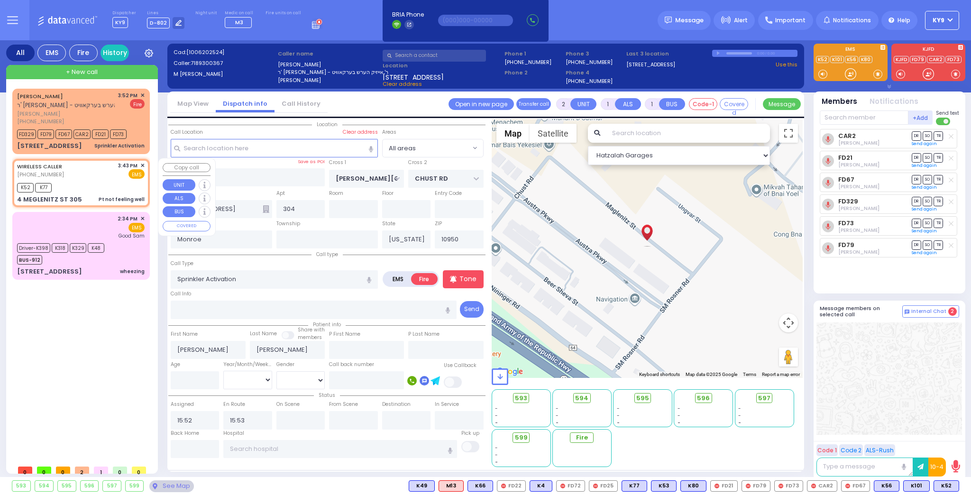
select select
type input "15:43"
type input "NORTH MAIN ST"
type input "BROOKS AVE"
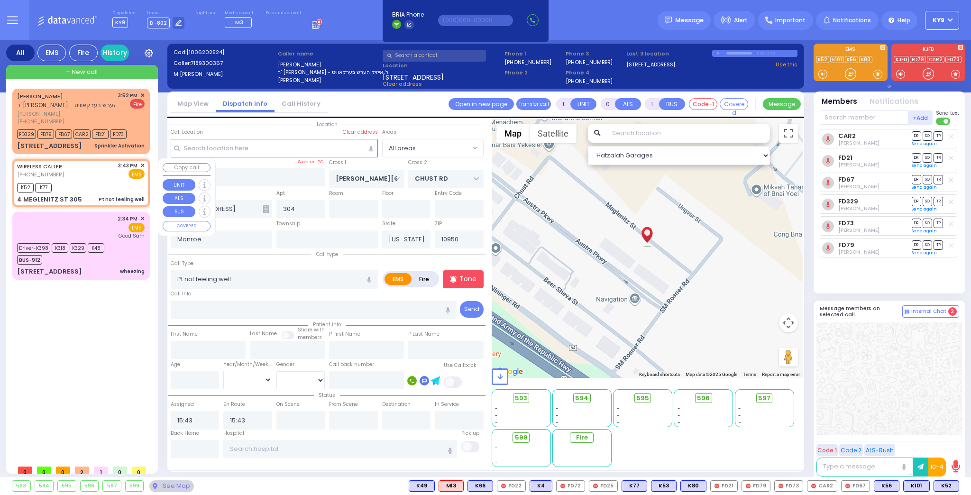
type input "4 MEGLENITZ ST"
type input "305"
type input "MONROE"
select select "Hatzalah Garages"
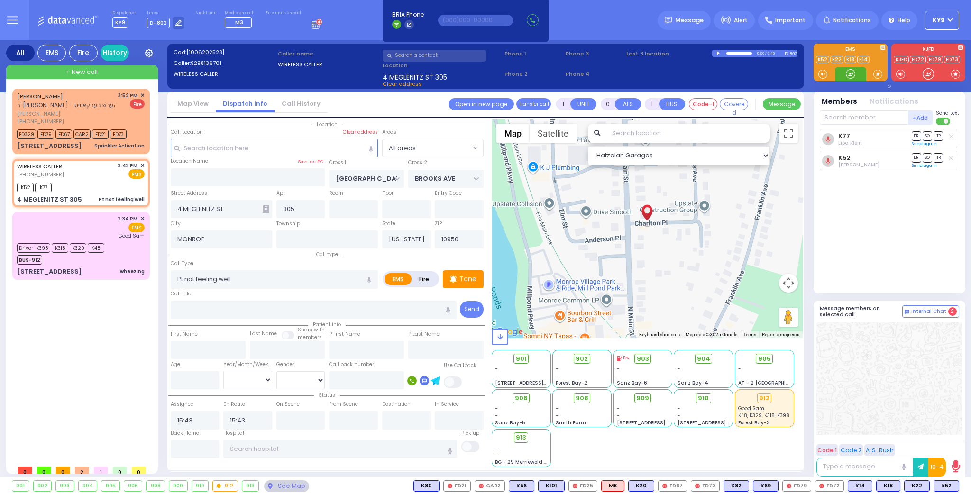
click at [850, 77] on div at bounding box center [850, 73] width 9 height 9
click at [85, 181] on div "K52 K77" at bounding box center [81, 187] width 128 height 12
select select
radio input "true"
select select
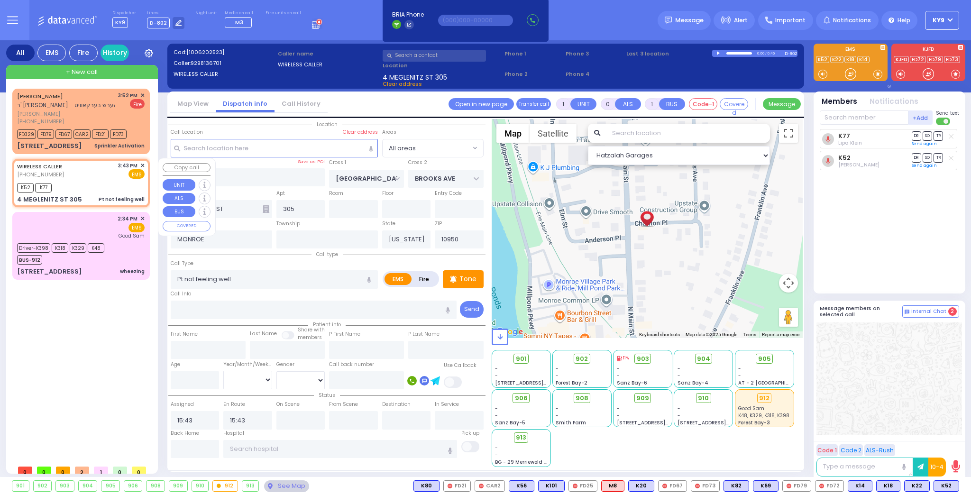
select select "Hatzalah Garages"
click at [202, 451] on input "text" at bounding box center [195, 449] width 49 height 18
type input "16:14"
select select
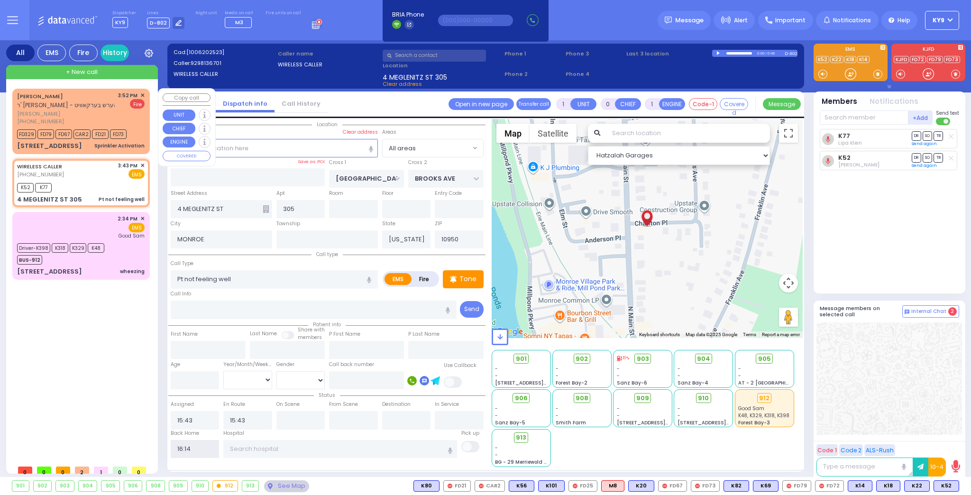
radio input "true"
select select
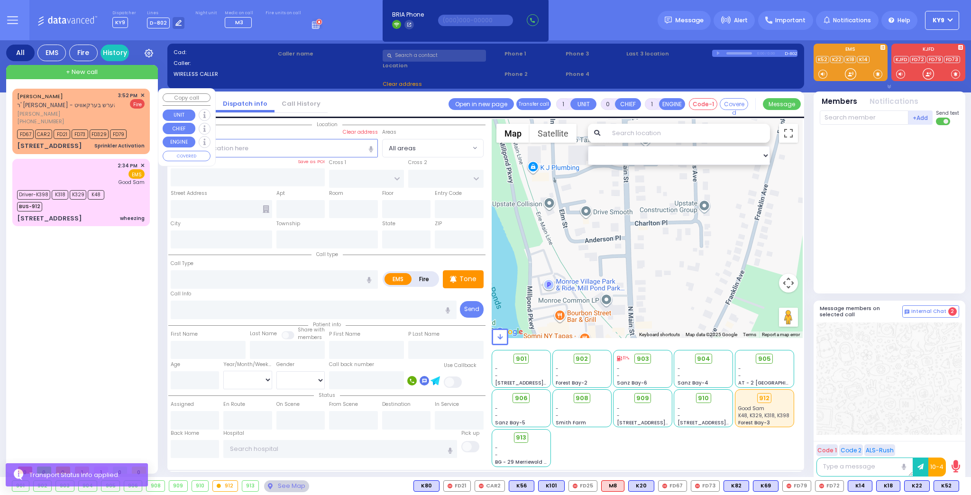
click at [102, 114] on span "משה סטרולאוויטש" at bounding box center [66, 114] width 98 height 8
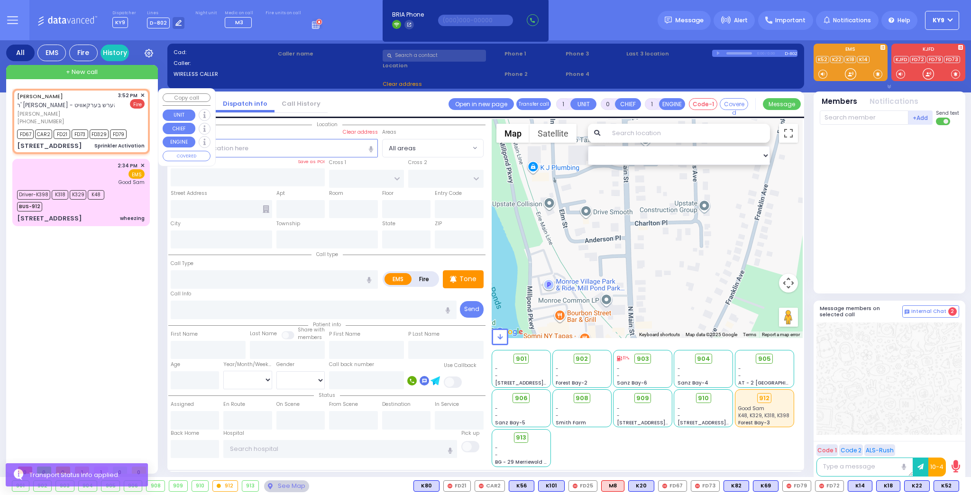
type input "2"
type input "1"
select select
type input "Sprinkler Activation"
radio input "false"
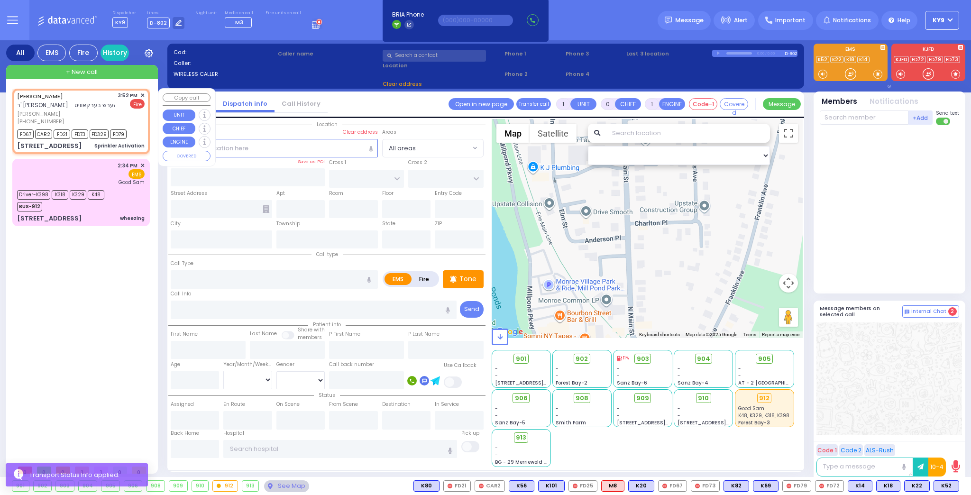
radio input "true"
type input "MOSHE"
type input "STRULOWITZ"
select select
type input "15:52"
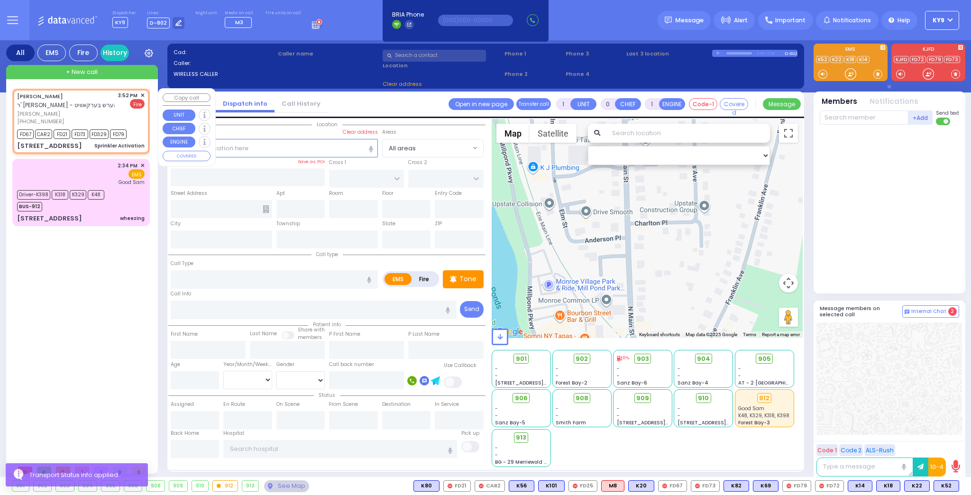
type input "15:53"
select select "Hatzalah Garages"
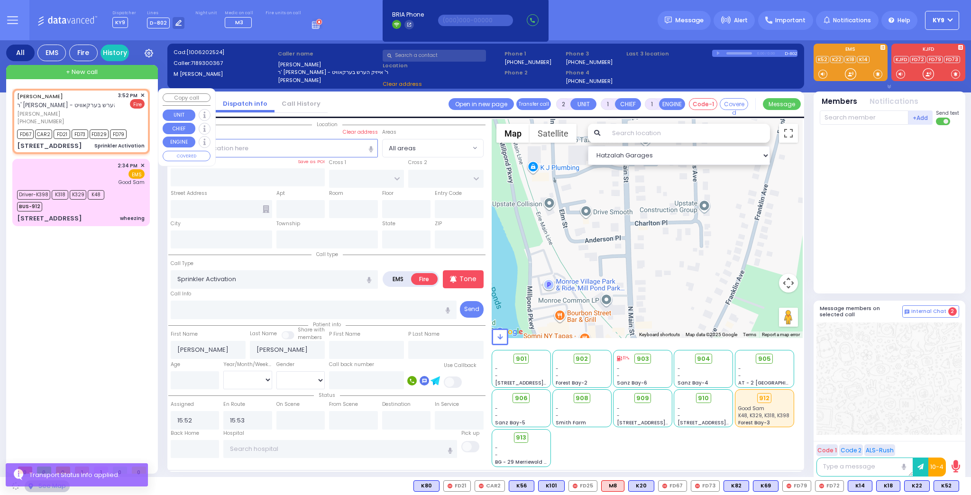
type input "S.M. ROSMER RD"
type input "CHUST RD"
type input "10 BEER SHAVA ST"
type input "304"
type input "Monroe"
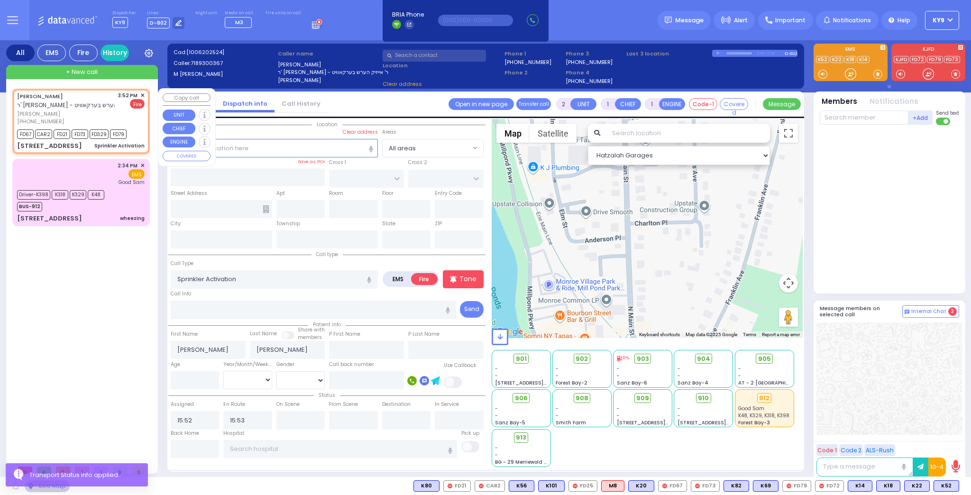
type input "[US_STATE]"
type input "10950"
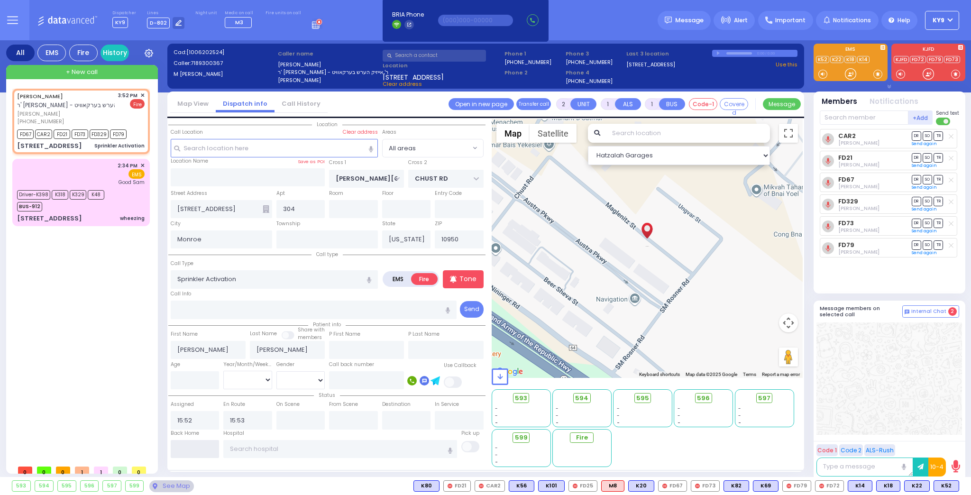
click at [195, 441] on input "text" at bounding box center [195, 449] width 49 height 18
click at [194, 444] on input "text" at bounding box center [195, 449] width 49 height 18
click at [195, 443] on input "text" at bounding box center [195, 449] width 49 height 18
click at [189, 447] on input "text" at bounding box center [195, 449] width 49 height 18
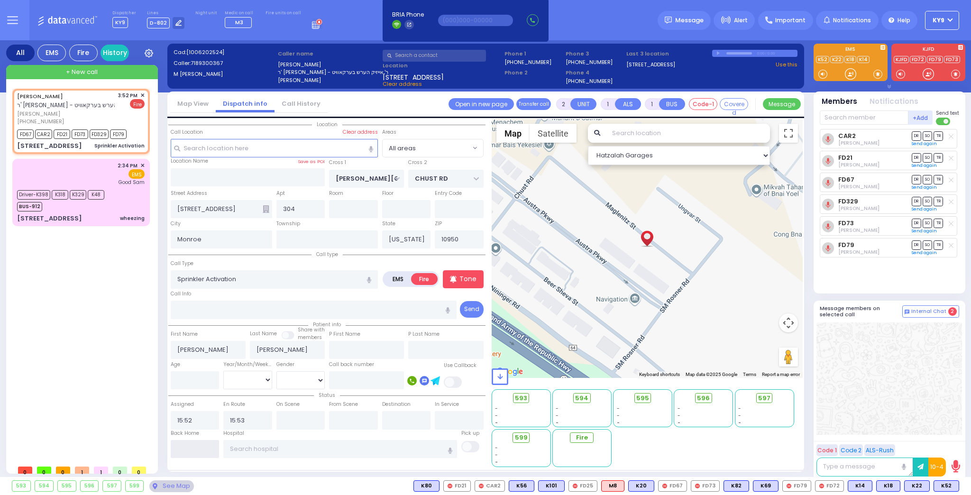
type input "16:14"
select select
radio input "true"
select select
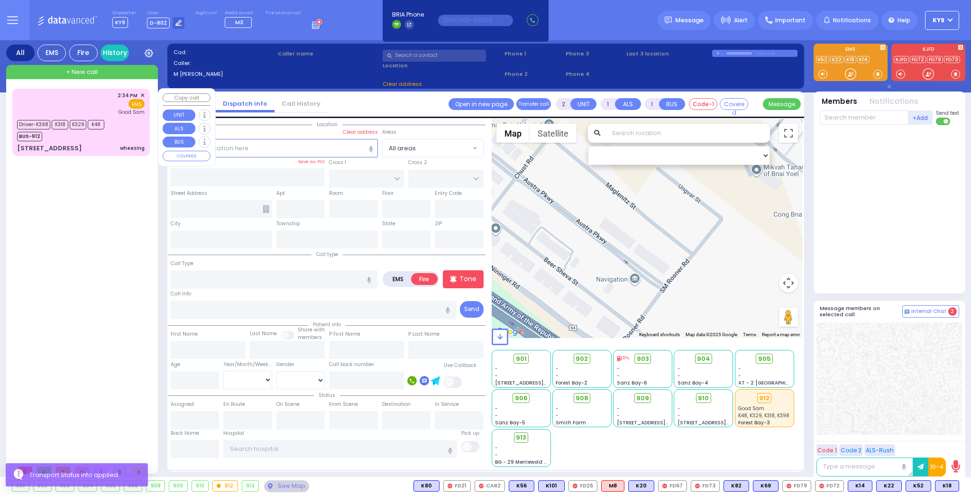
click at [110, 138] on div "Driver-K398 K318 K329 K48 BUS-912" at bounding box center [81, 130] width 128 height 24
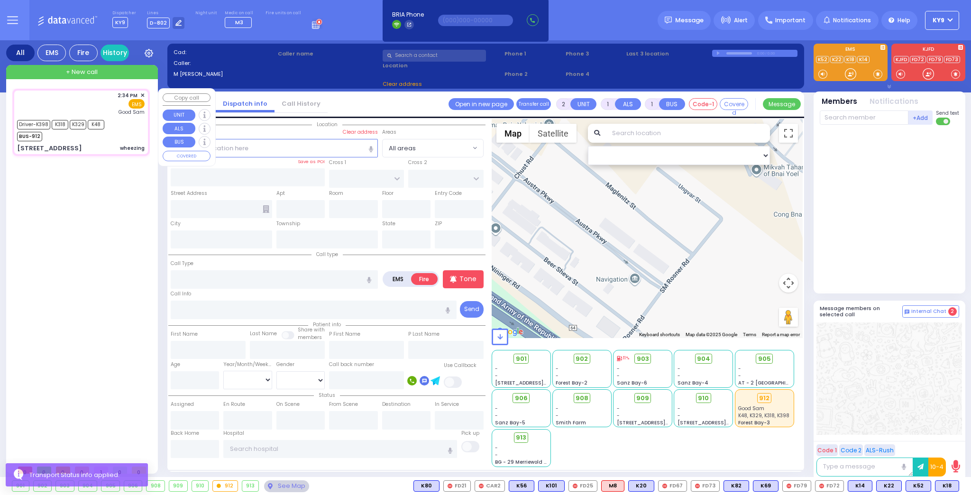
type input "6"
select select
type input "wheezing"
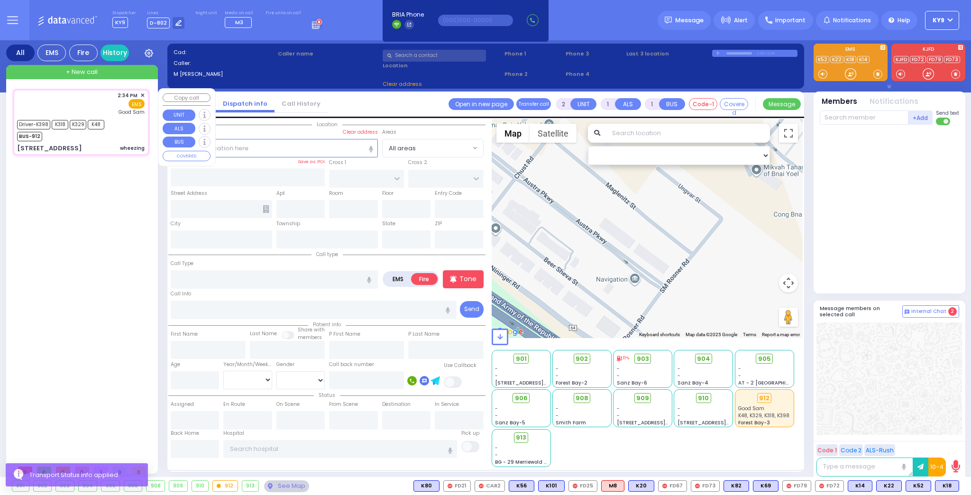
radio input "true"
type input "Isaac"
type input "Feder"
type input "78"
select select "Year"
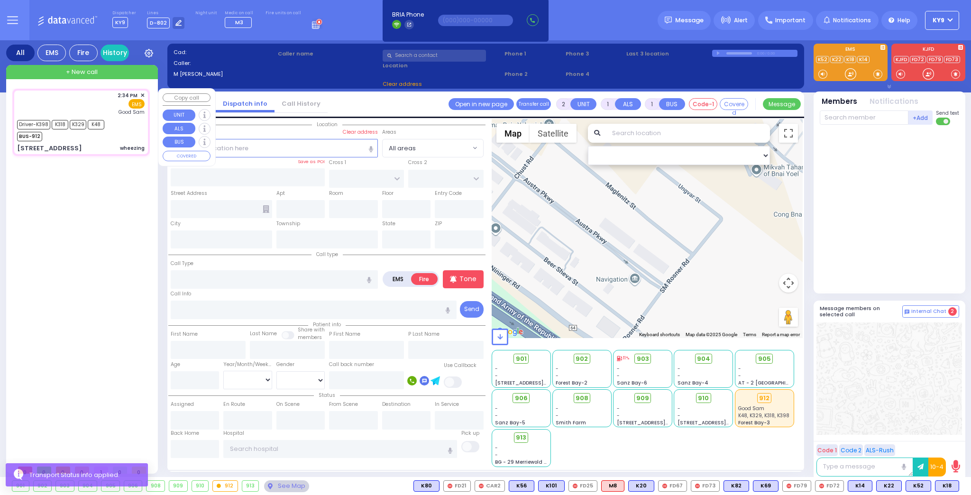
select select "[DEMOGRAPHIC_DATA]"
type input "14:34"
type input "14:35"
type input "14:37"
type input "Good Samaritan Hospital"
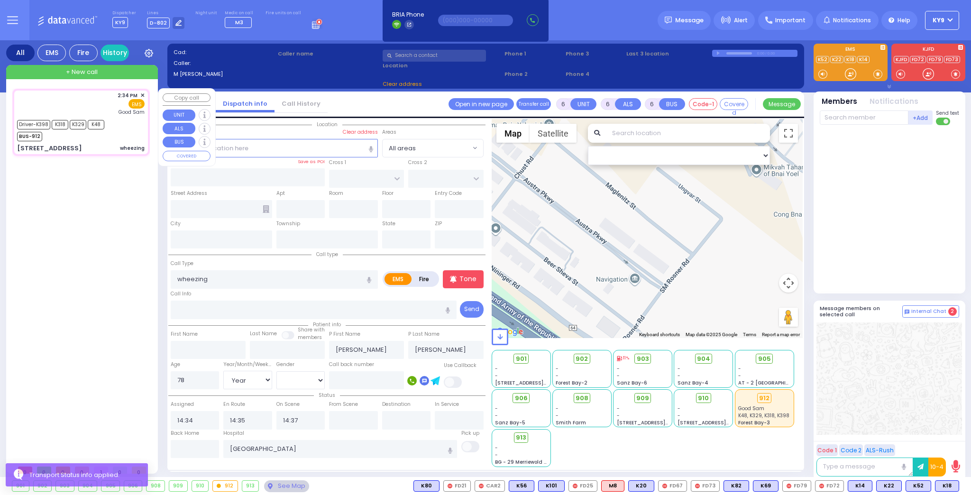
select select "Hatzalah Garages"
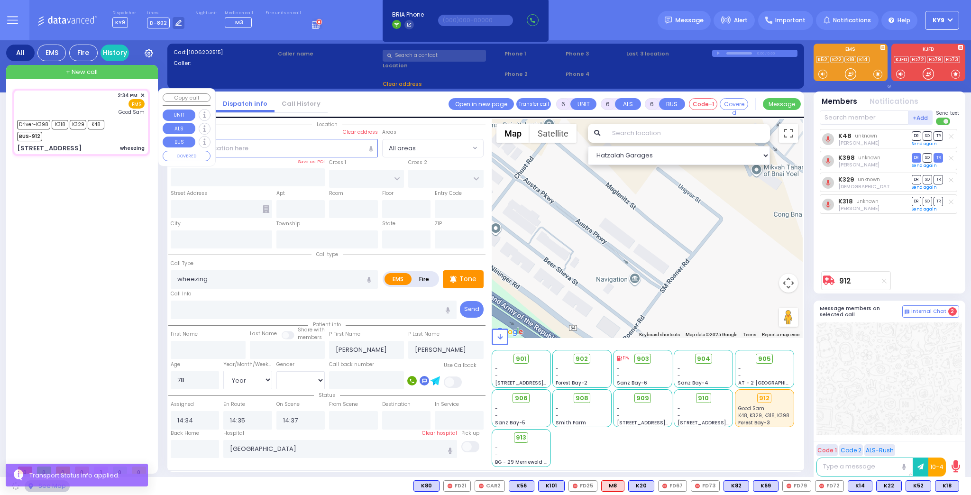
type input "MOUNTAIN RD"
type input "11 Sasev Court"
type input "105"
type input "Monroe"
type input "[US_STATE]"
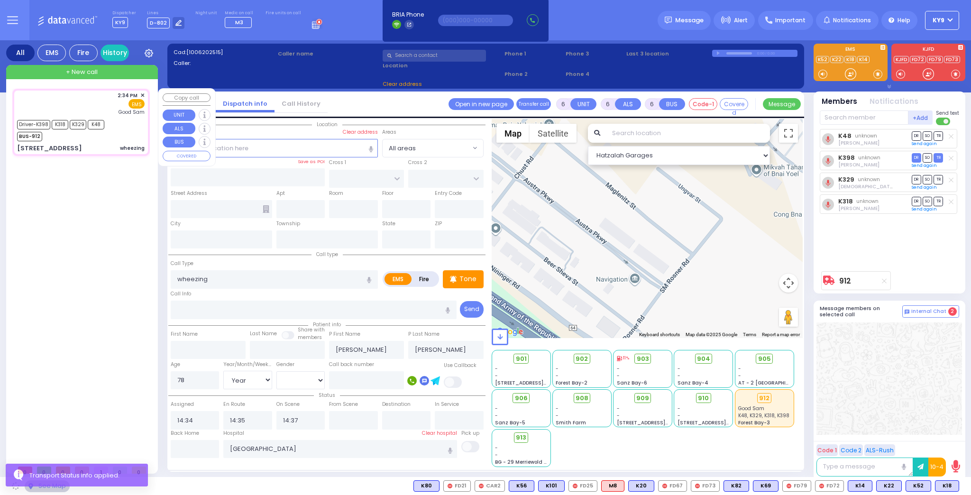
type input "10950"
select select "[GEOGRAPHIC_DATA]"
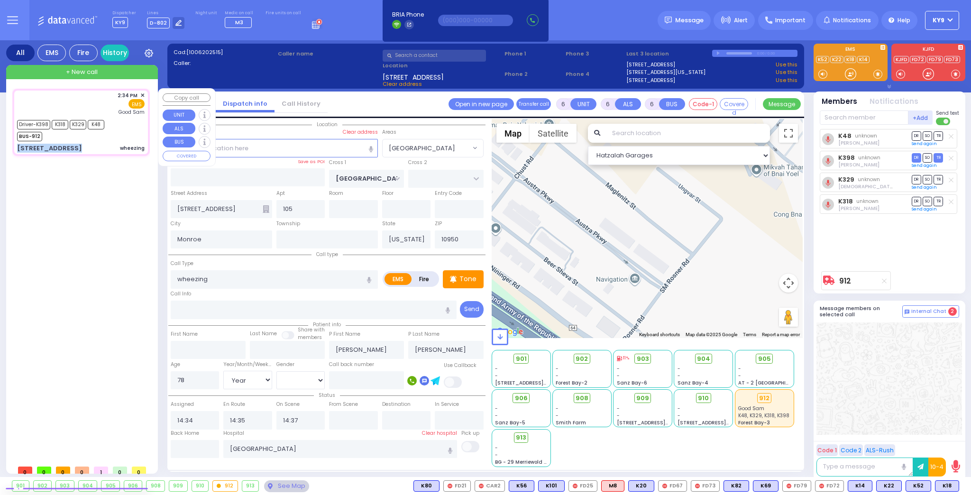
click at [109, 141] on div "2:34 PM ✕ EMS Good Sam" at bounding box center [81, 122] width 134 height 64
select select
radio input "true"
select select "Year"
select select "[DEMOGRAPHIC_DATA]"
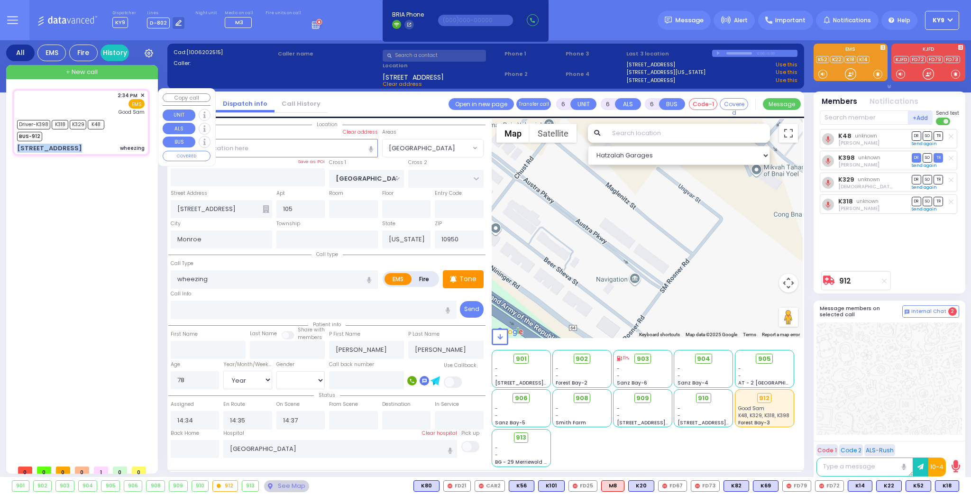
select select "[GEOGRAPHIC_DATA]"
select select "Hatzalah Garages"
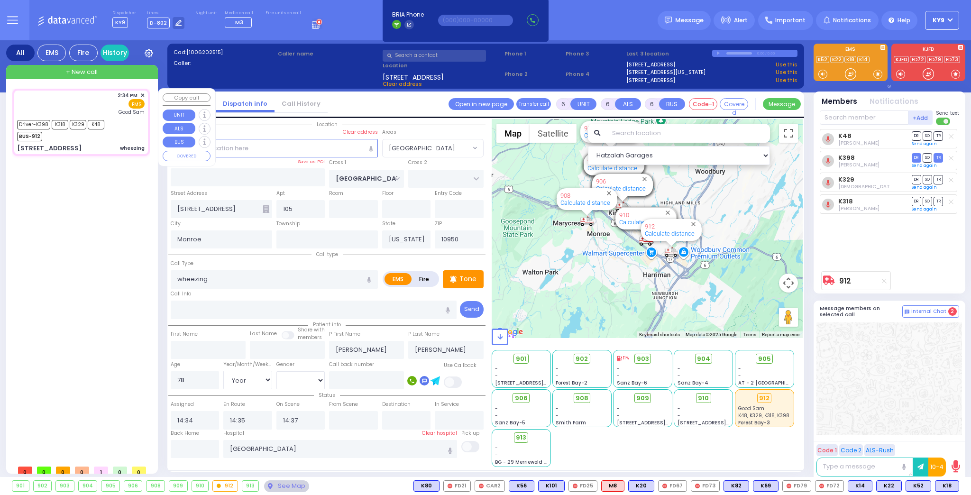
click at [120, 126] on div "Driver-K398 K318 K329 K48 BUS-912" at bounding box center [81, 130] width 128 height 24
select select
radio input "true"
select select "Year"
select select "[DEMOGRAPHIC_DATA]"
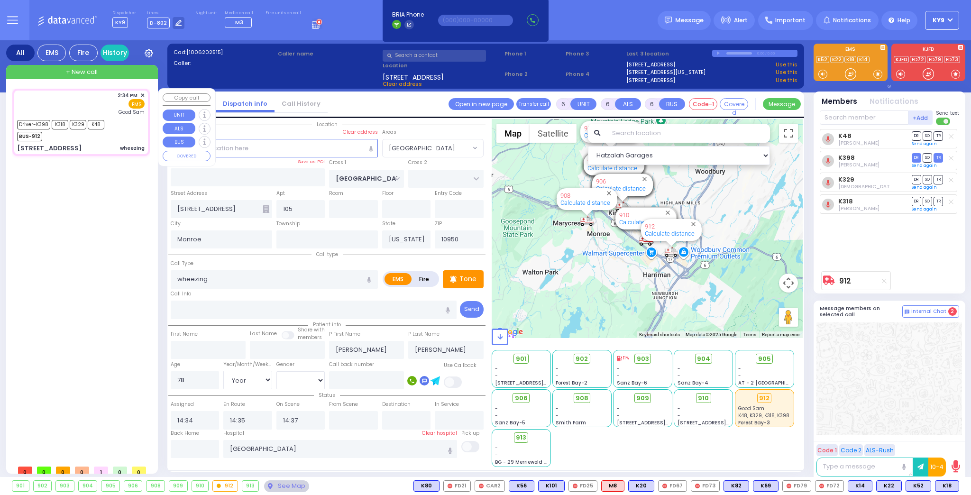
select select "Hatzalah Garages"
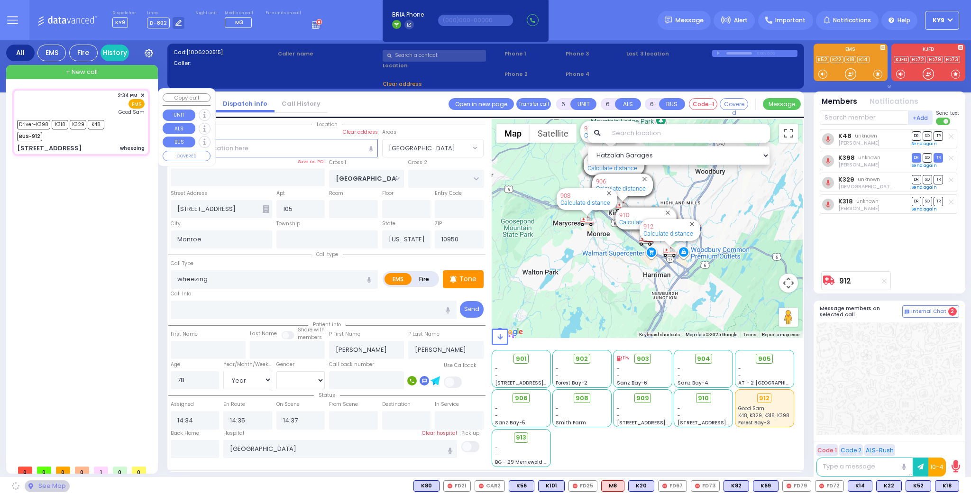
select select "[GEOGRAPHIC_DATA]"
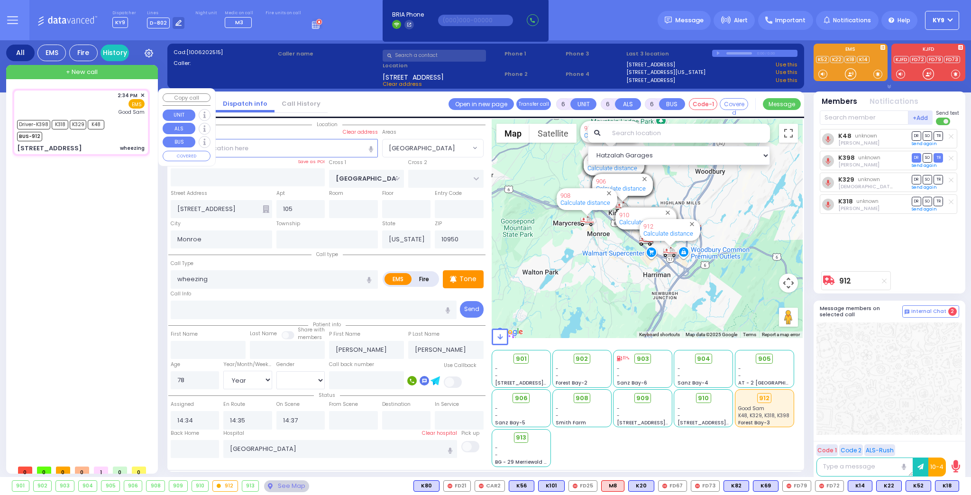
click at [89, 223] on div "2:34 PM ✕ Driver-K398" at bounding box center [82, 275] width 141 height 372
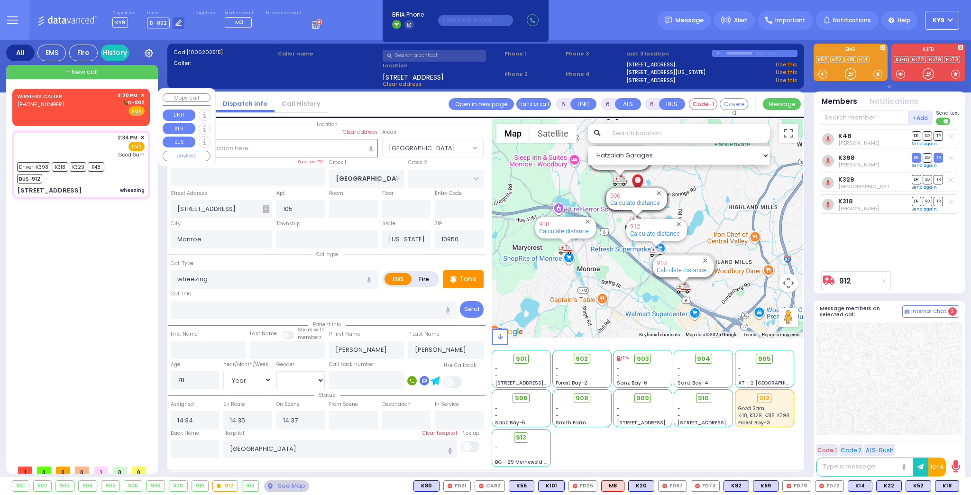
click at [93, 107] on div "WIRELESS CALLER (845) 537-7996 4:20 PM ✕ D-802" at bounding box center [81, 104] width 128 height 25
type input "2"
type input "1"
select select
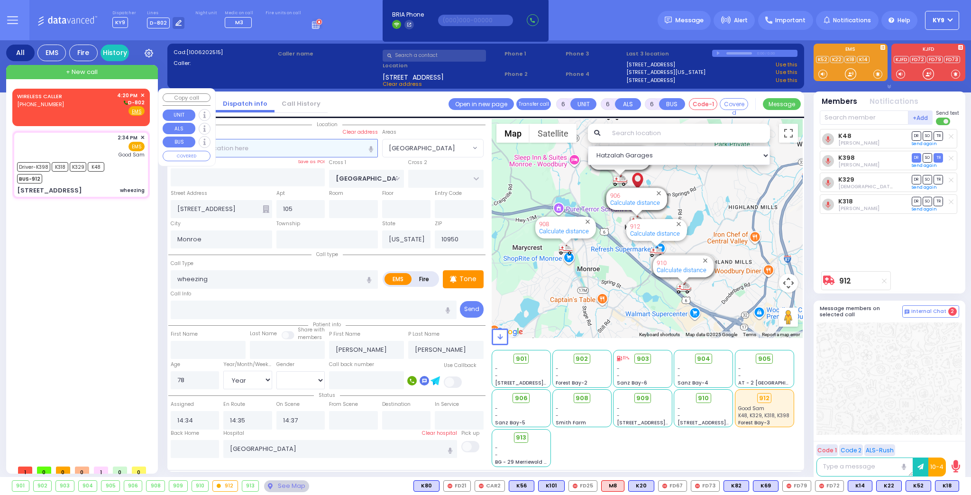
radio input "true"
select select
type input "16:20"
select select "Hatzalah Garages"
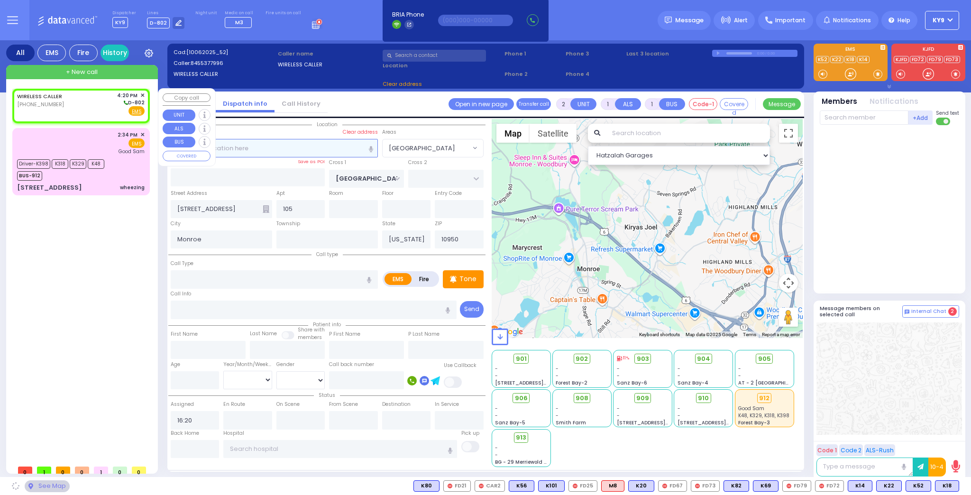
select select
radio input "true"
select select
select select "Hatzalah Garages"
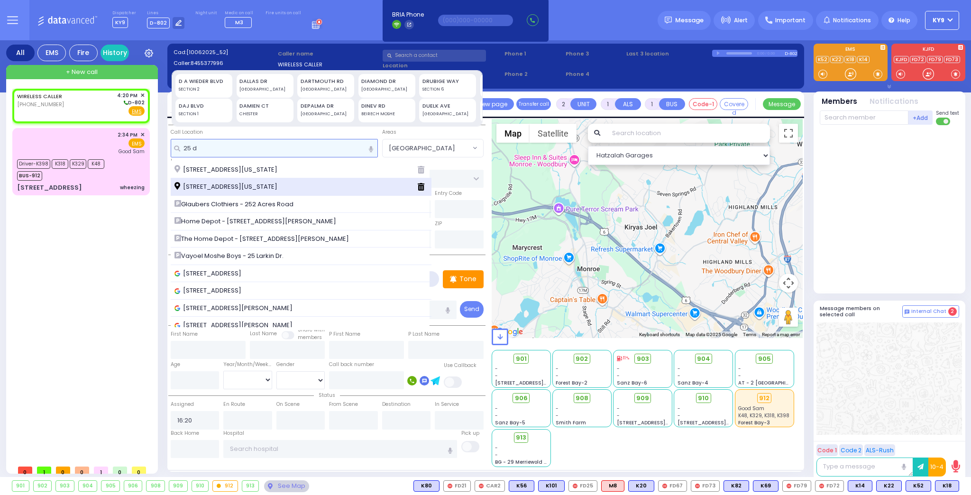
type input "25 d"
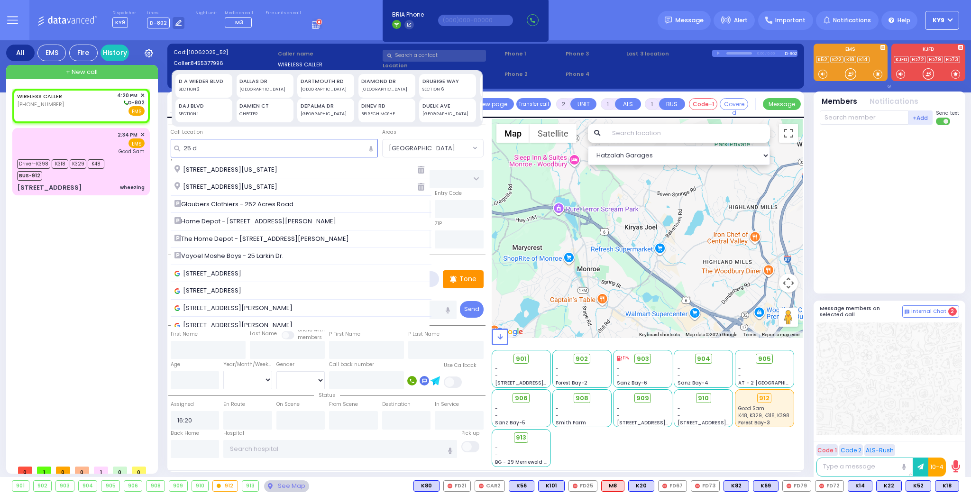
click at [214, 183] on span "25 Duelk Avenue Monroe New York 10950" at bounding box center [228, 186] width 106 height 9
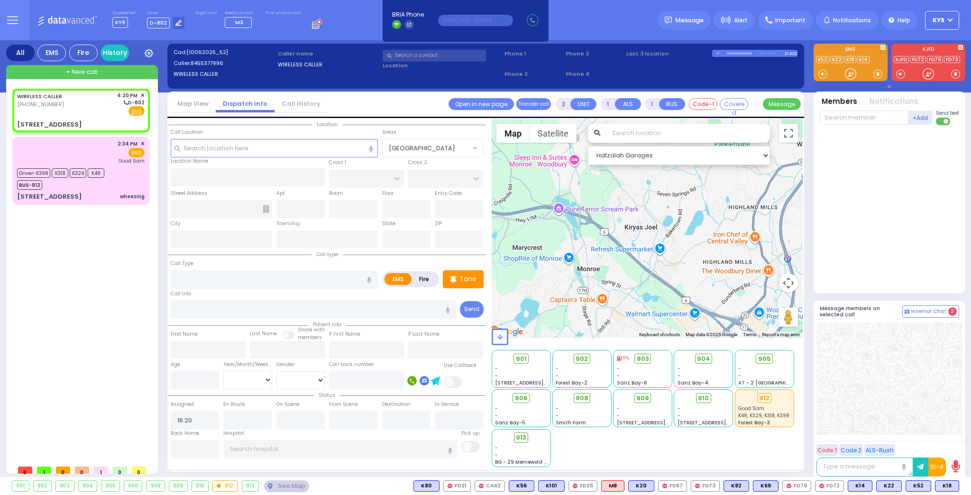
select select
radio input "true"
select select
select select "Hatzalah Garages"
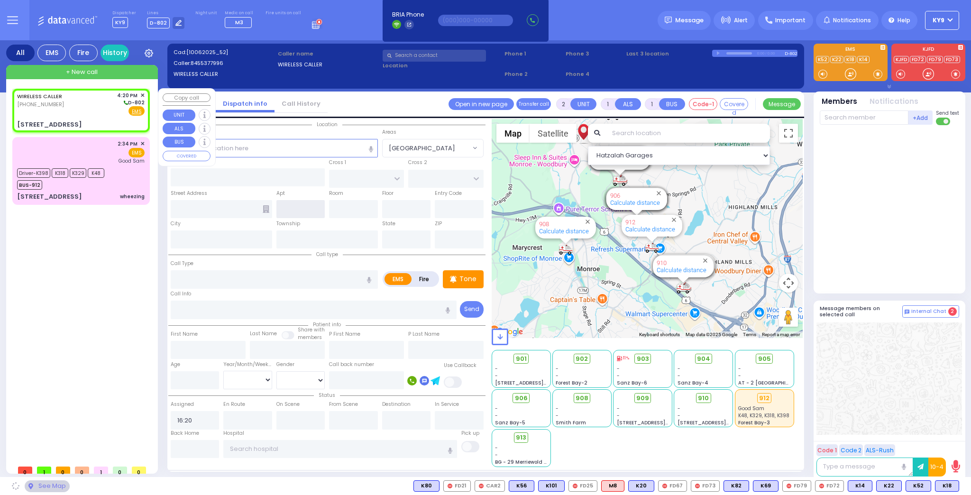
type input "LAREDO COURT"
type input "SAN ANTONIO CIRCLE"
type input "25 Duelk Avenue"
type input "Monroe"
type input "[US_STATE]"
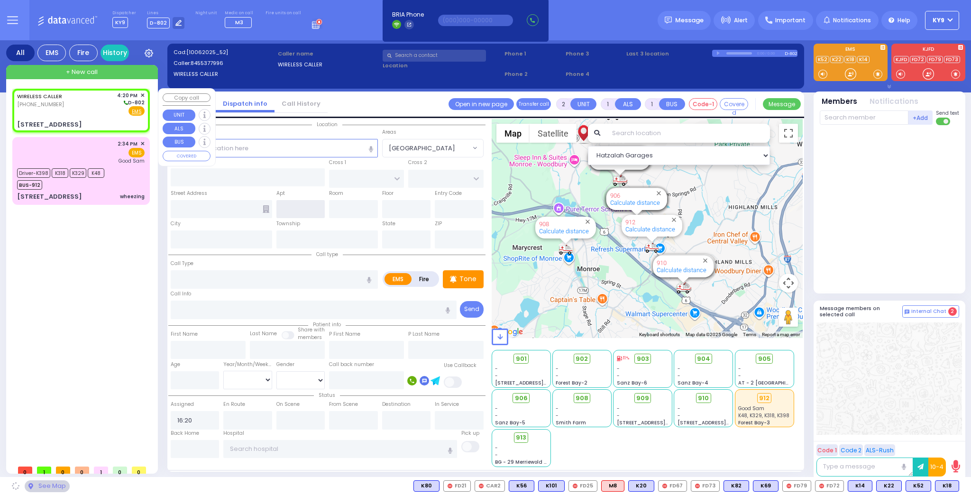
type input "10950"
select select "[GEOGRAPHIC_DATA]"
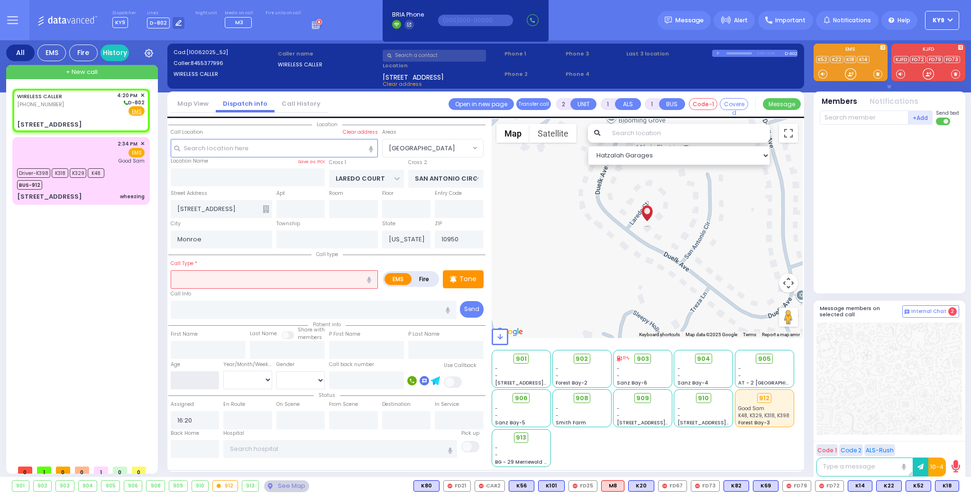
click at [188, 376] on input "number" at bounding box center [195, 380] width 49 height 18
select select "[GEOGRAPHIC_DATA]"
select select
type input "19"
click at [235, 378] on select "Year Month Week Day" at bounding box center [247, 380] width 49 height 18
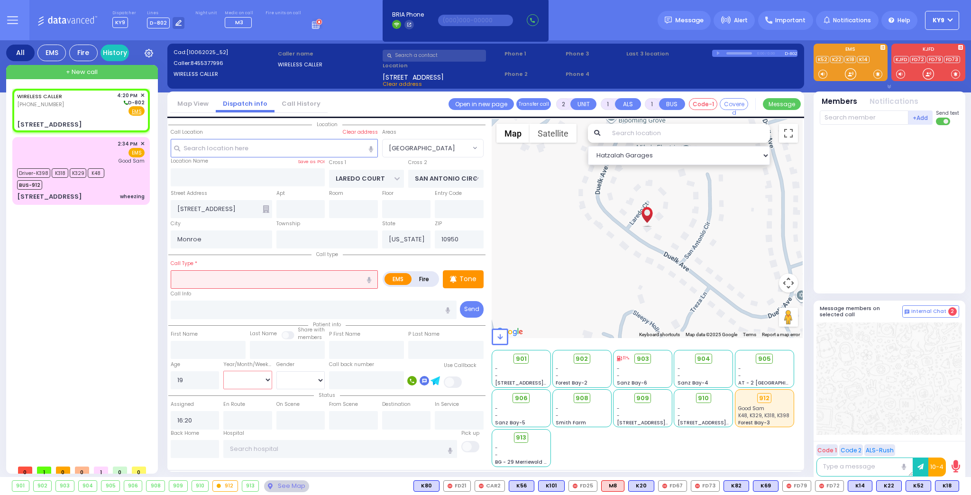
select select "Year"
click at [223, 371] on select "Year Month Week Day" at bounding box center [247, 380] width 49 height 18
select select
radio input "true"
select select
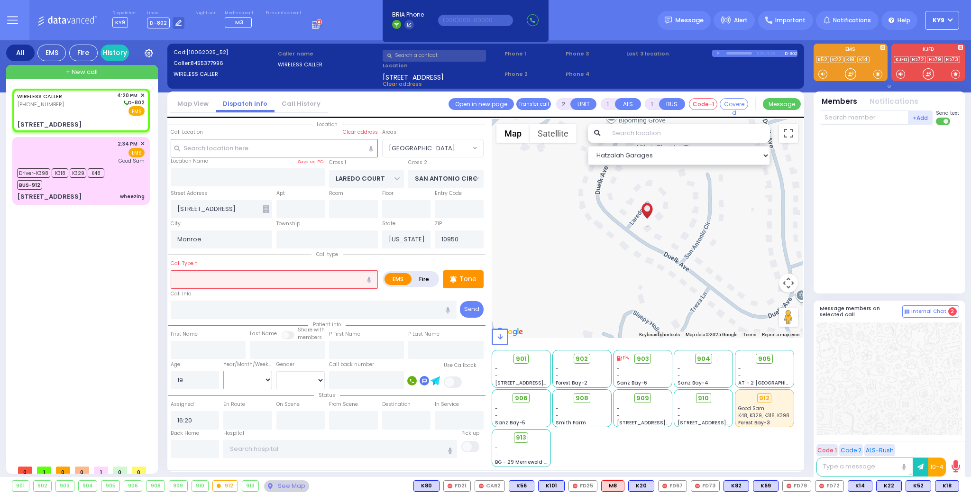
select select "Hatzalah Garages"
select select "[GEOGRAPHIC_DATA]"
select select
radio input "true"
select select "Year"
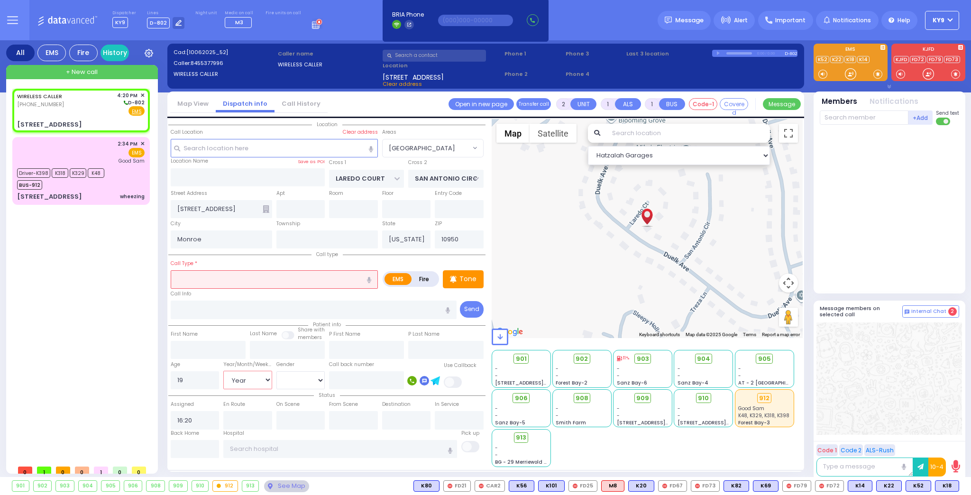
select select "Hatzalah Garages"
select select "[GEOGRAPHIC_DATA]"
click at [295, 384] on select "[DEMOGRAPHIC_DATA] [DEMOGRAPHIC_DATA]" at bounding box center [300, 380] width 49 height 18
select select "[DEMOGRAPHIC_DATA]"
click at [276, 371] on select "[DEMOGRAPHIC_DATA] [DEMOGRAPHIC_DATA]" at bounding box center [300, 380] width 49 height 18
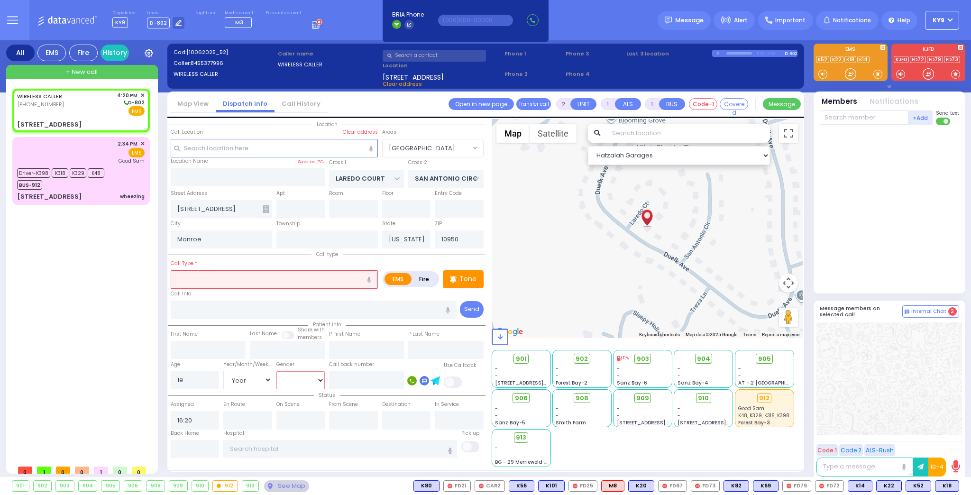
select select
radio input "true"
select select "Year"
select select "[DEMOGRAPHIC_DATA]"
select select "Hatzalah Garages"
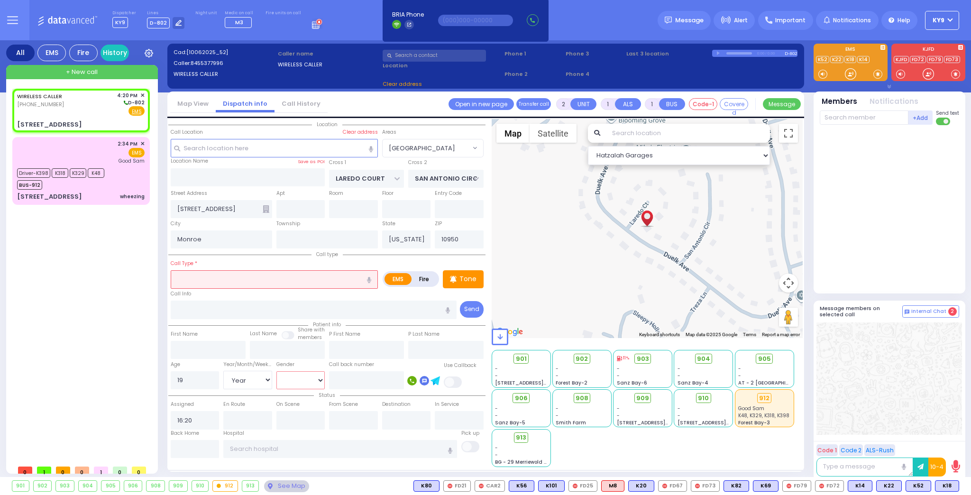
select select "[GEOGRAPHIC_DATA]"
click at [244, 280] on input "text" at bounding box center [274, 279] width 207 height 18
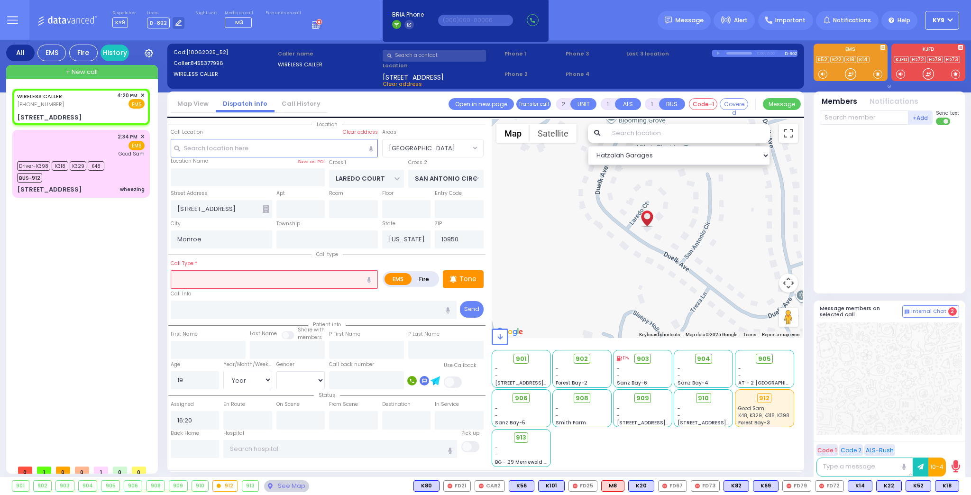
select select
radio input "true"
select select "Year"
select select "[DEMOGRAPHIC_DATA]"
select select "Hatzalah Garages"
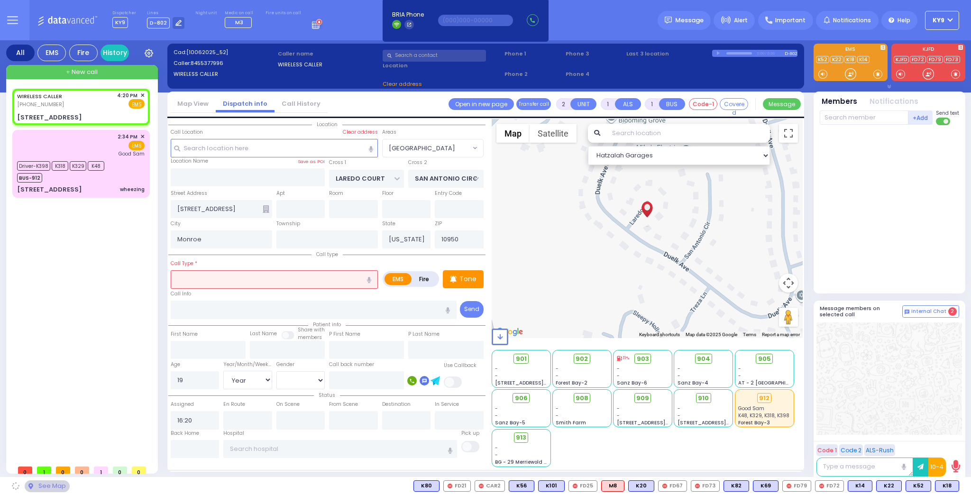
select select "[GEOGRAPHIC_DATA]"
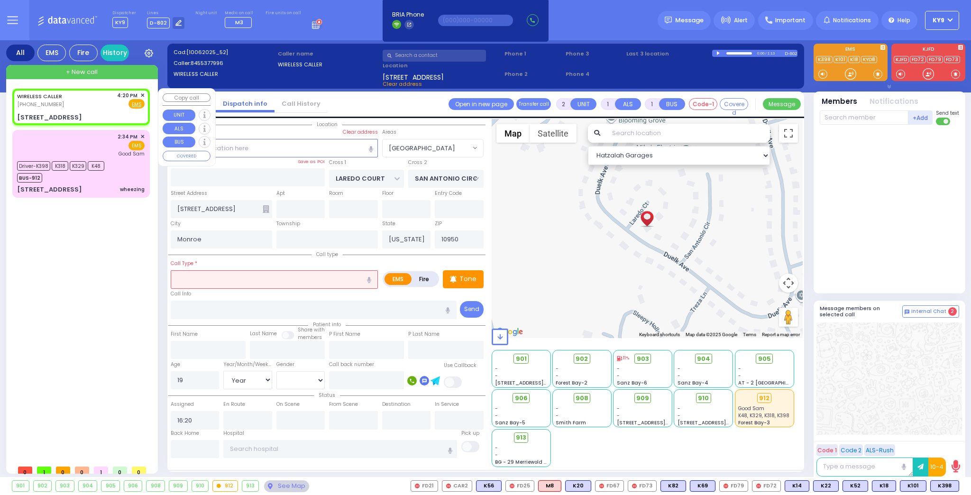
click at [144, 97] on span "✕" at bounding box center [142, 96] width 4 height 8
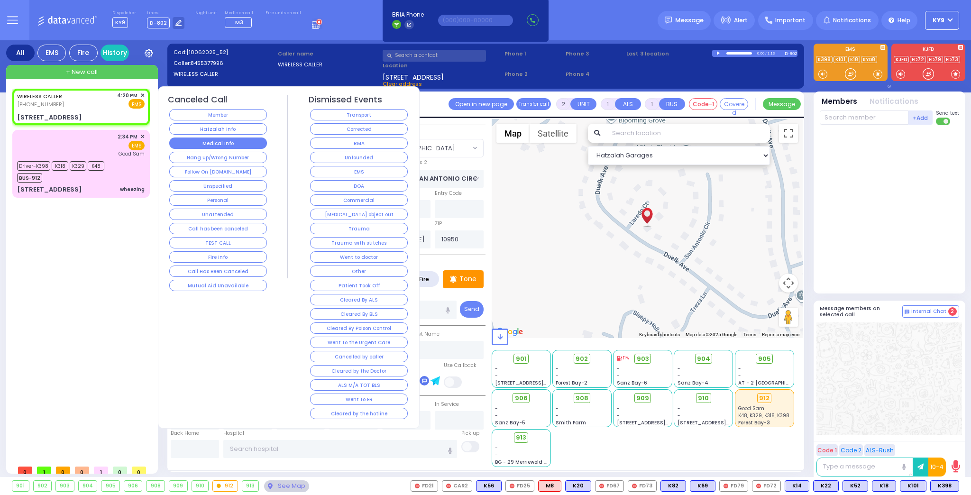
select select
radio input "true"
select select "Year"
select select "[DEMOGRAPHIC_DATA]"
select select "Hatzalah Garages"
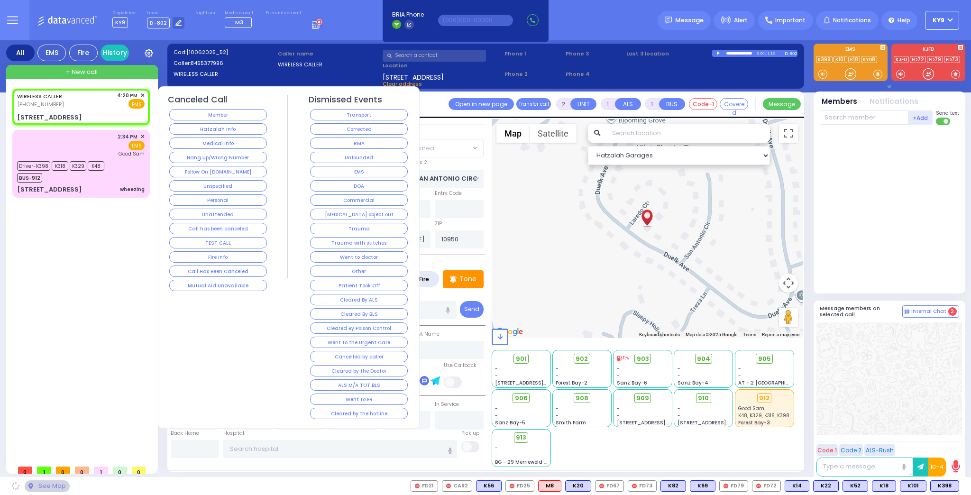
select select "[GEOGRAPHIC_DATA]"
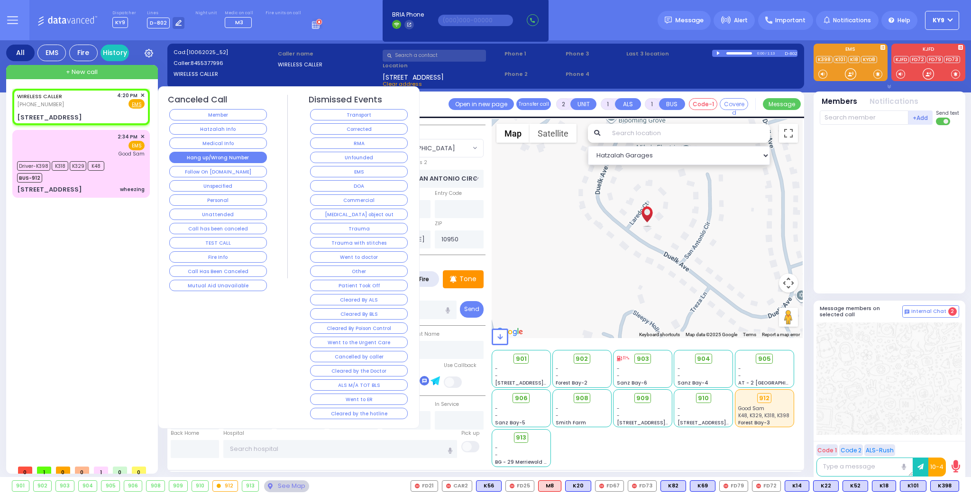
click at [209, 156] on button "Hang up/Wrong Number" at bounding box center [218, 157] width 98 height 11
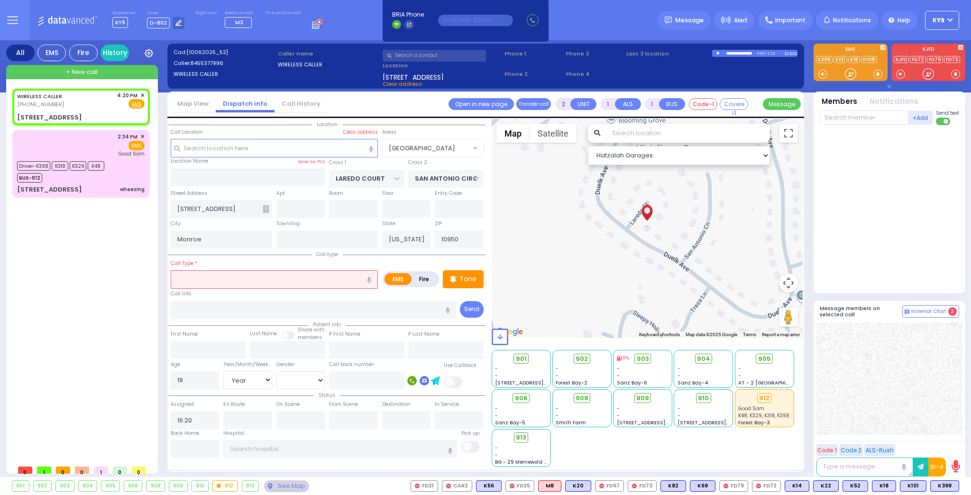
select select
radio input "true"
select select
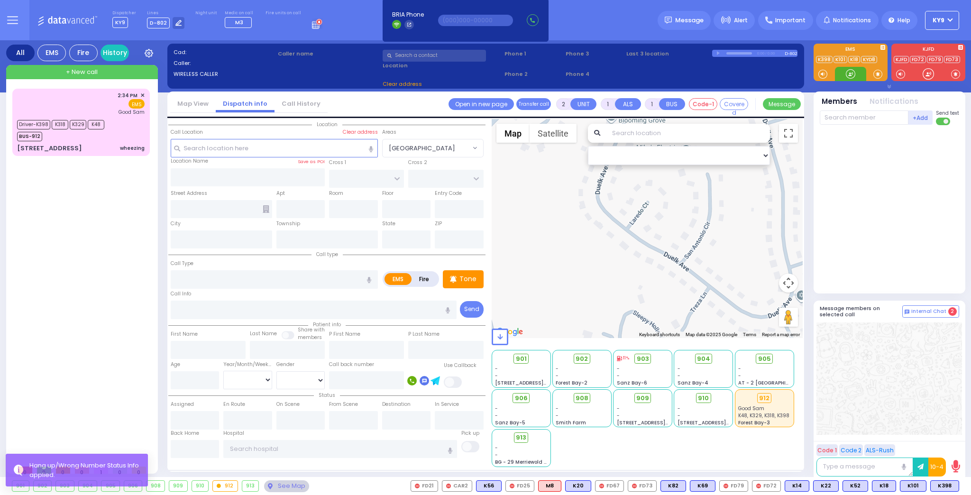
click at [851, 75] on div at bounding box center [850, 73] width 9 height 9
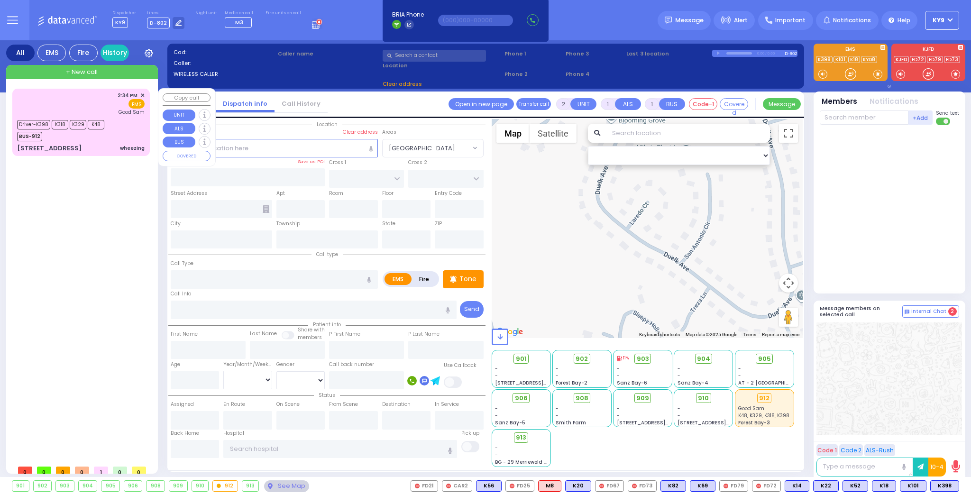
click at [108, 131] on div "Driver-K398 K318 K329 K48 BUS-912" at bounding box center [63, 130] width 93 height 24
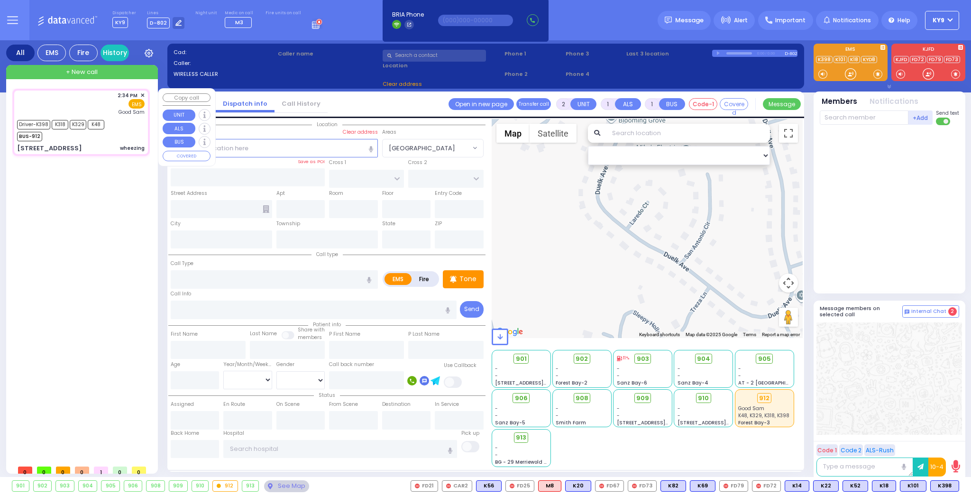
type input "6"
select select
type input "wheezing"
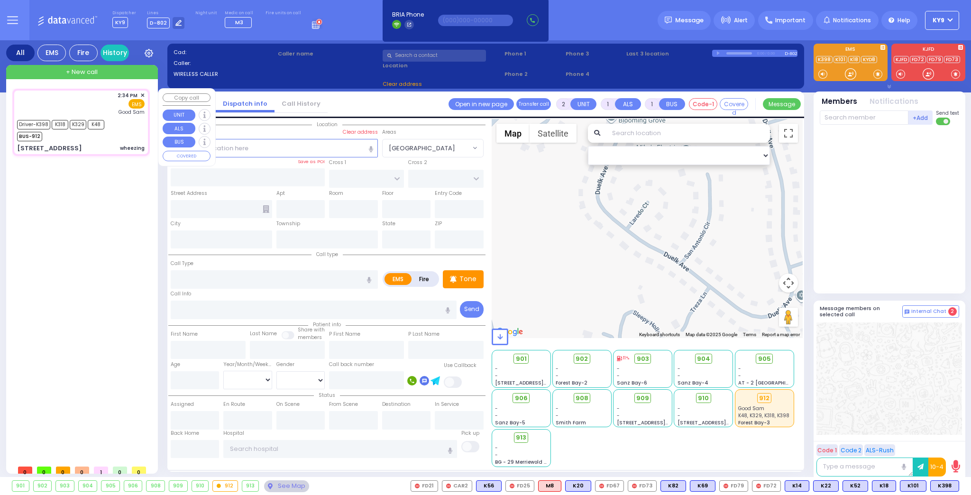
radio input "true"
type input "[PERSON_NAME]"
type input "78"
select select "Year"
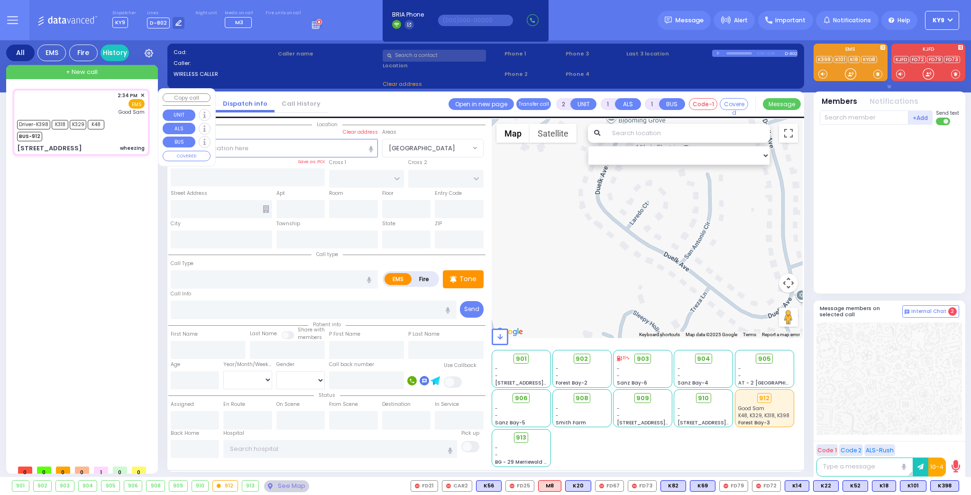
select select "[DEMOGRAPHIC_DATA]"
type input "14:34"
type input "14:35"
type input "14:37"
type input "[GEOGRAPHIC_DATA]"
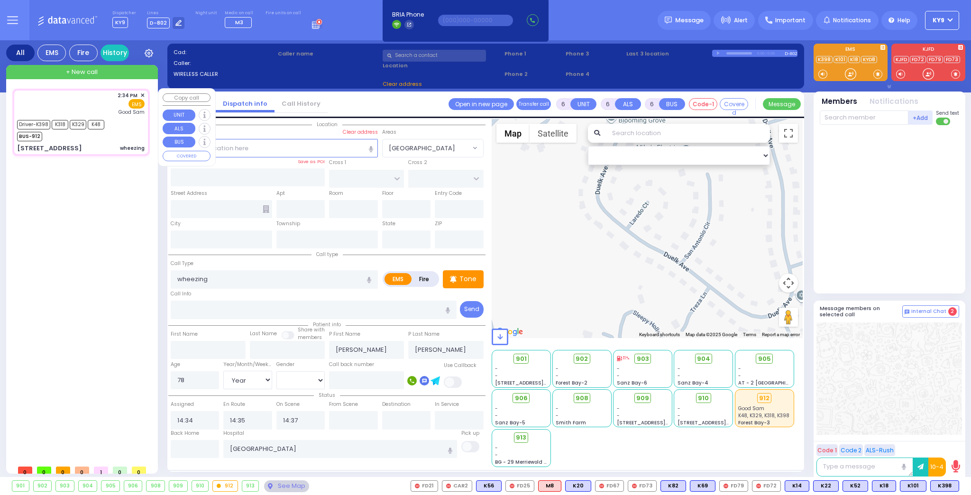
select select "Hatzalah Garages"
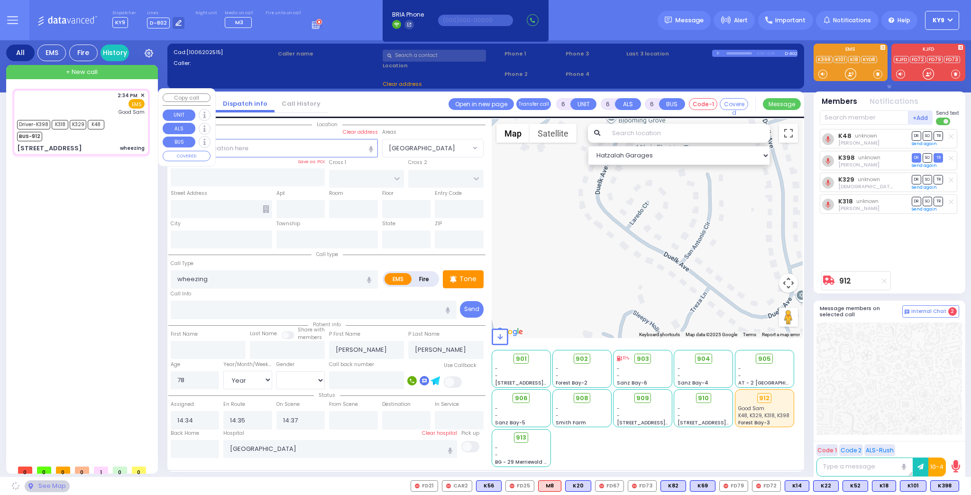
type input "[GEOGRAPHIC_DATA]"
type input "[STREET_ADDRESS]"
type input "105"
type input "Monroe"
type input "[US_STATE]"
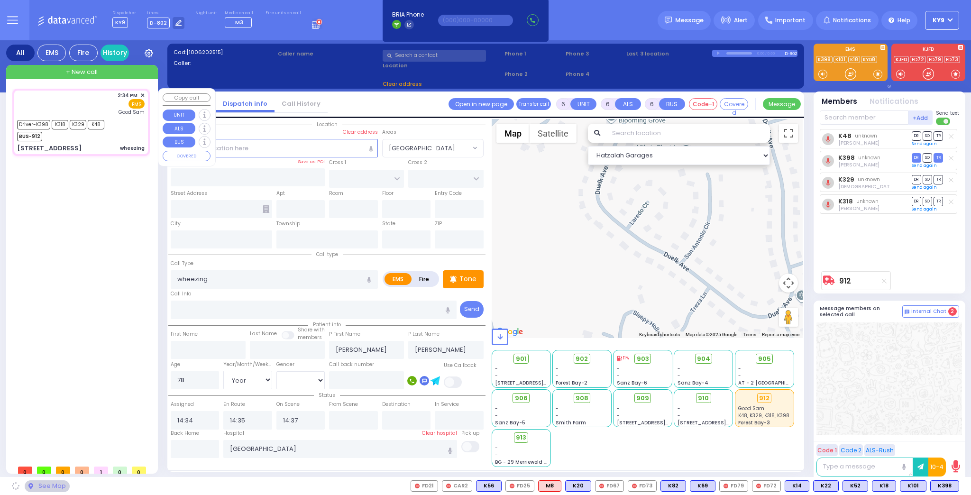
type input "10950"
select select "[GEOGRAPHIC_DATA]"
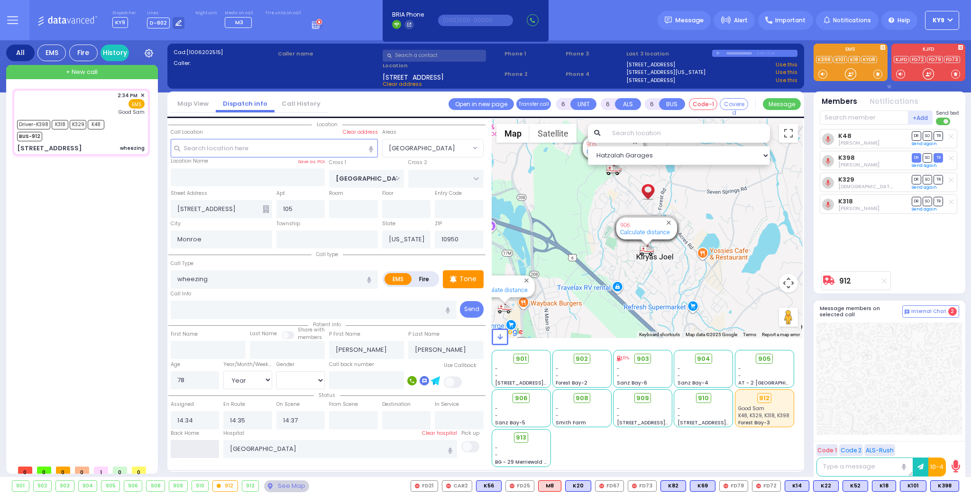
click at [208, 448] on input "text" at bounding box center [195, 449] width 49 height 18
type input "16:28"
select select
radio input "true"
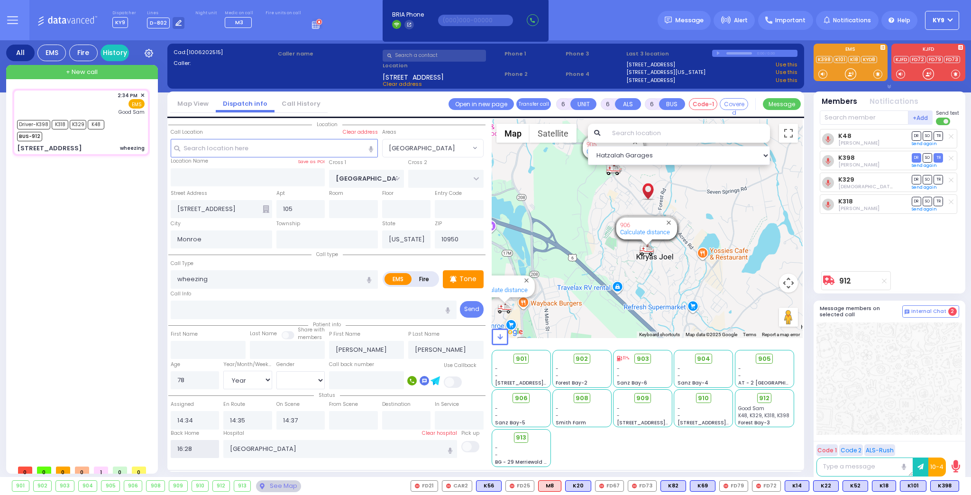
select select
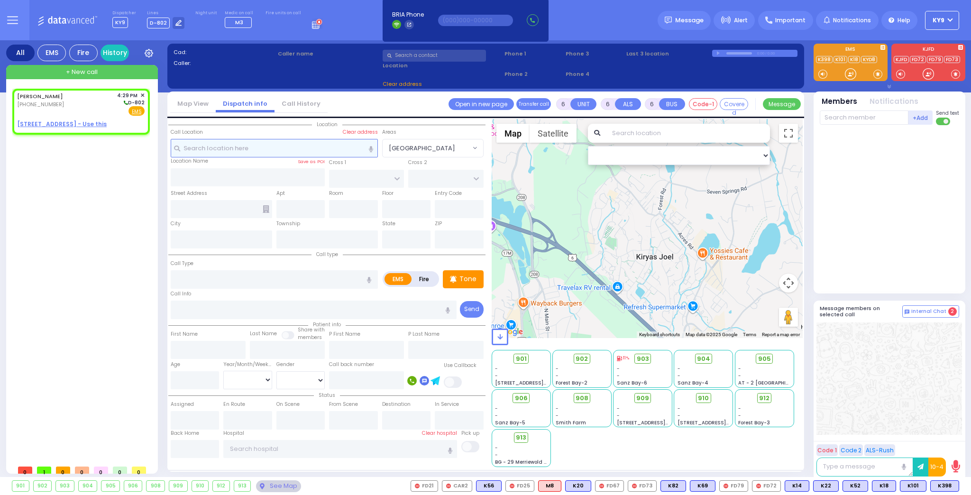
type input "2"
type input "1"
select select
radio input "true"
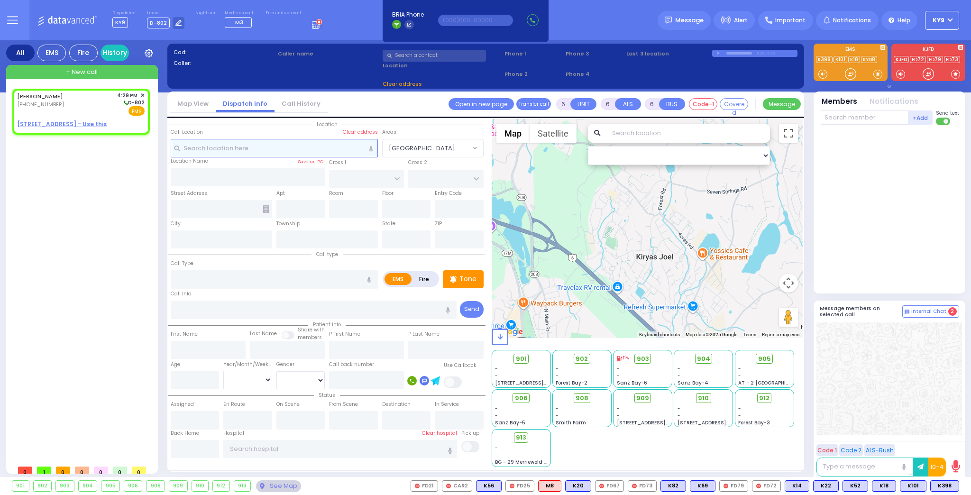
type input "SHLOME"
type input "[PERSON_NAME]"
select select
type input "16:29"
select select "Hatzalah Garages"
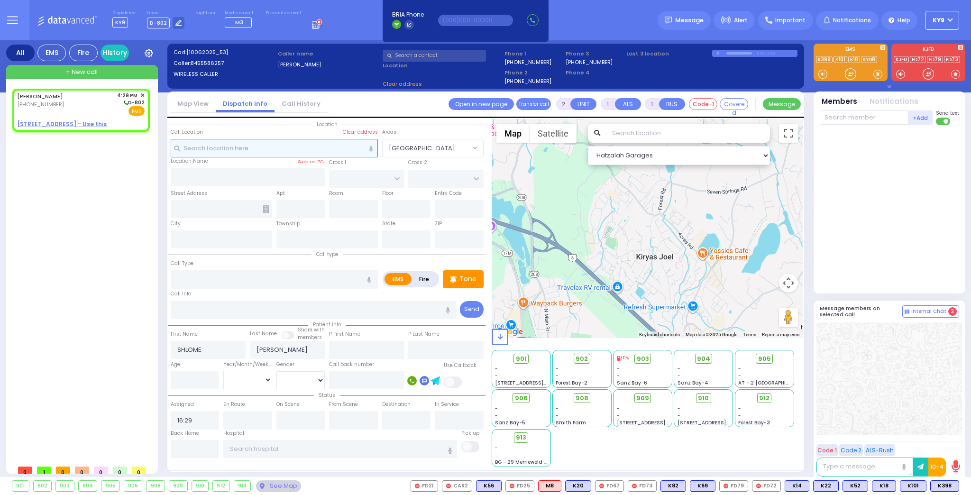
select select
radio input "true"
select select
select select "Hatzalah Garages"
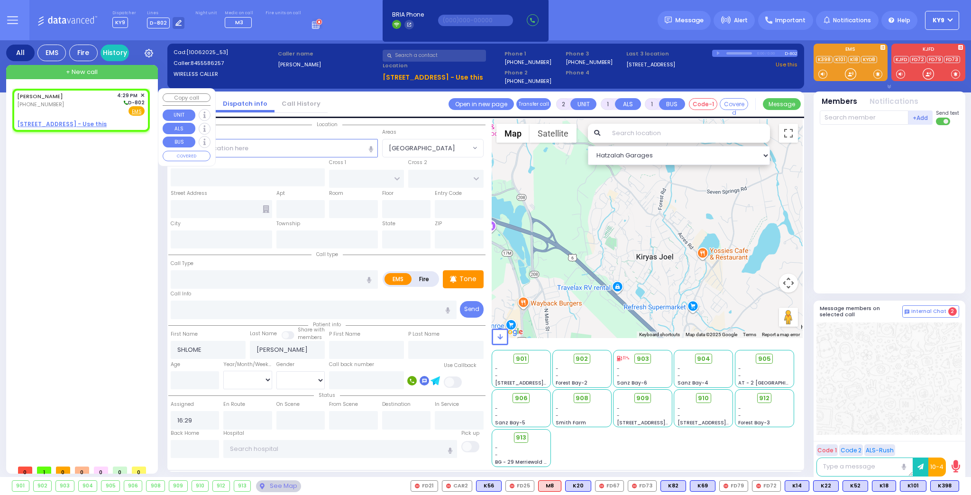
click at [84, 123] on u "[STREET_ADDRESS] - Use this" at bounding box center [62, 124] width 90 height 8
select select
radio input "true"
select select
select select "Hatzalah Garages"
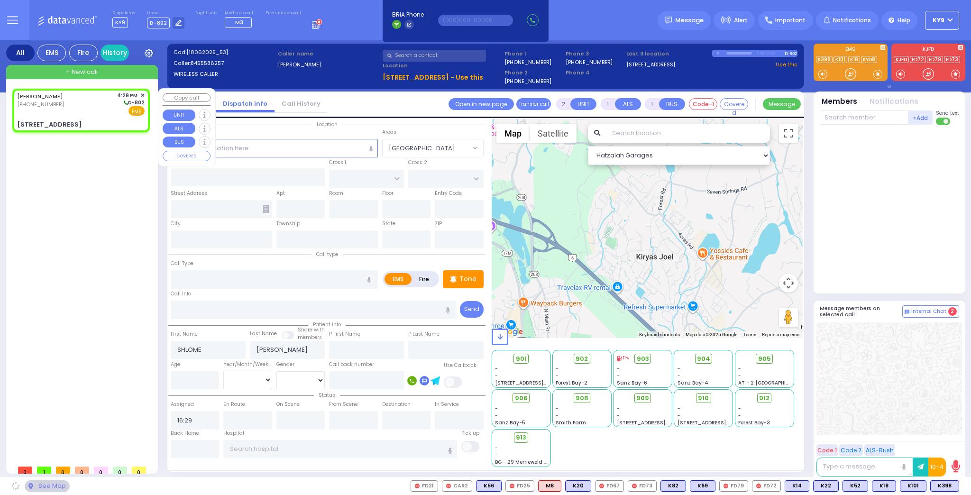
select select
radio input "true"
select select
select select "Hatzalah Garages"
type input "DINEV RD"
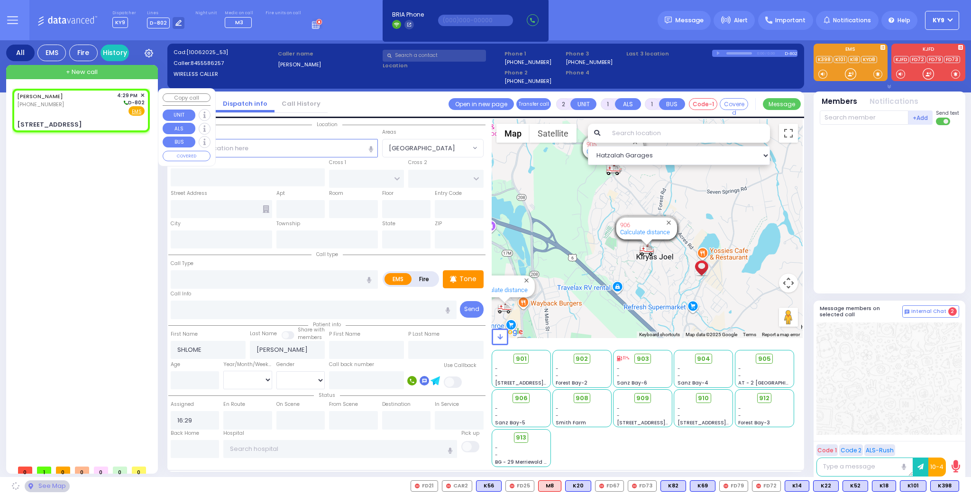
type input "[PERSON_NAME] DR"
type input "[STREET_ADDRESS]"
type input "012"
type input "[PERSON_NAME]"
type input "[US_STATE]"
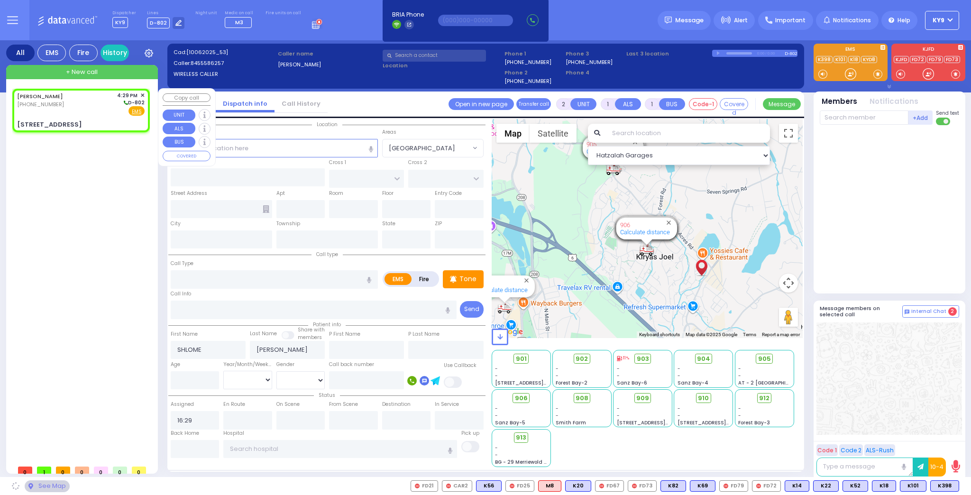
type input "10950"
select select "BEIRECH MOSHE"
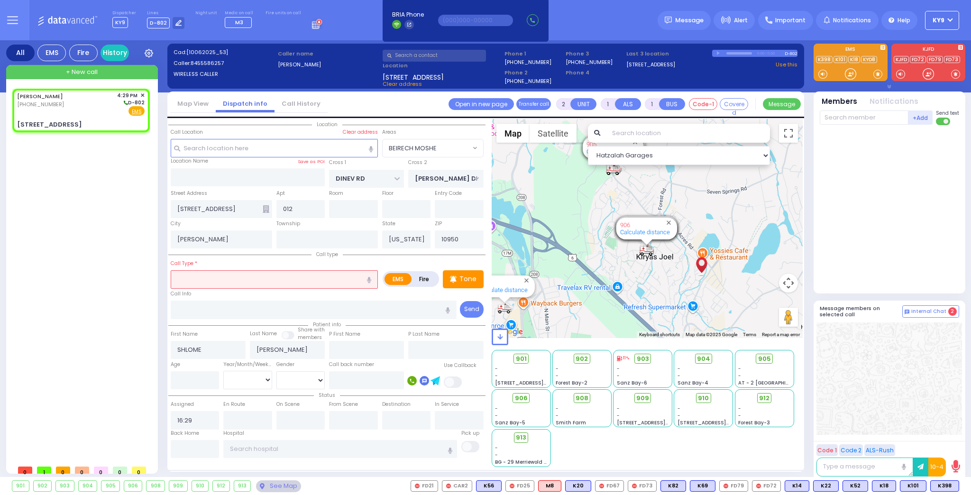
click at [219, 282] on input "text" at bounding box center [274, 279] width 207 height 18
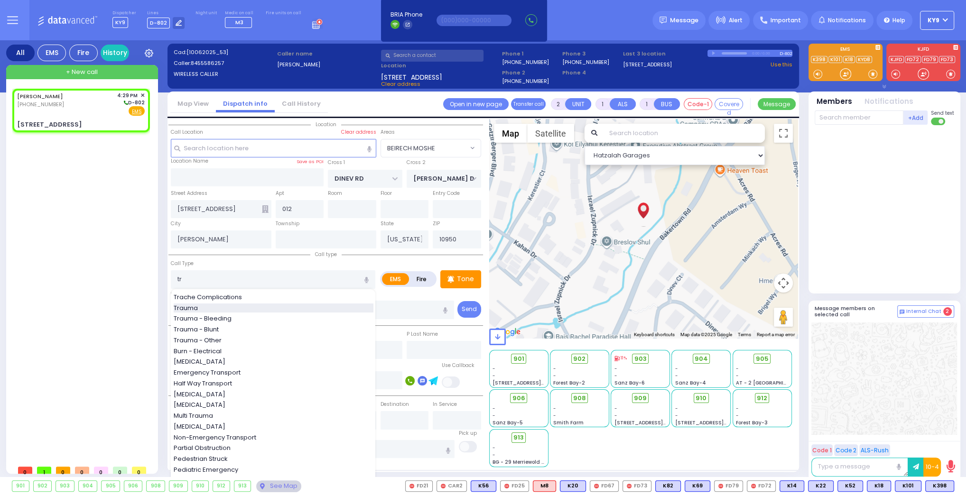
click at [219, 304] on div "Trauma" at bounding box center [274, 308] width 200 height 9
type input "Trauma"
type input "0"
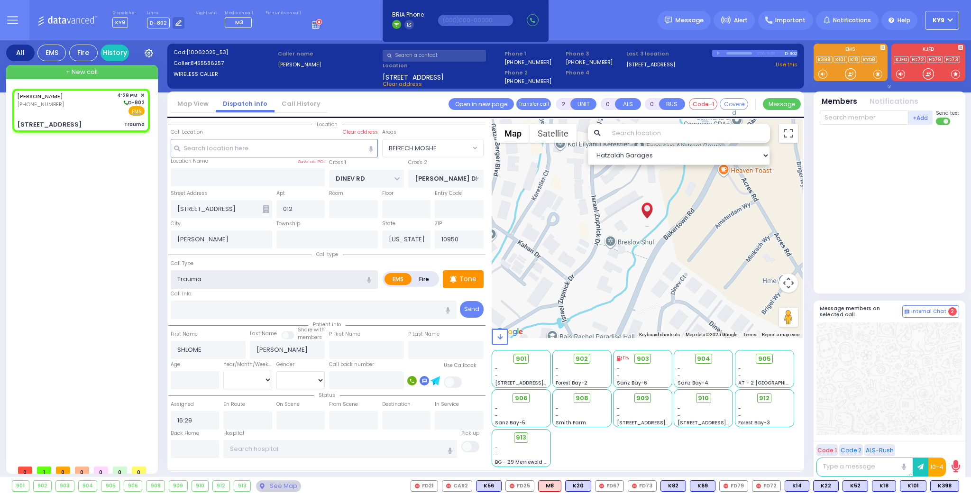
select select
radio input "true"
select select
select select "Hatzalah Garages"
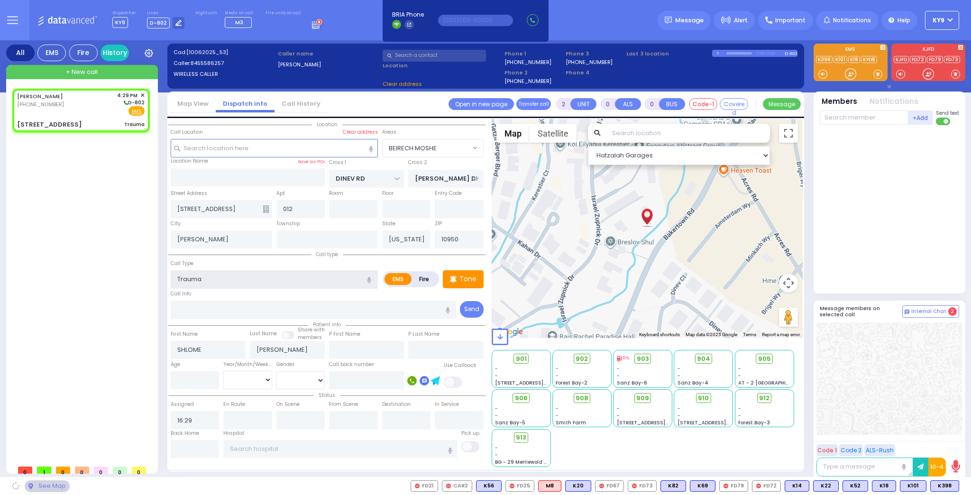
select select "BEIRECH MOSHE"
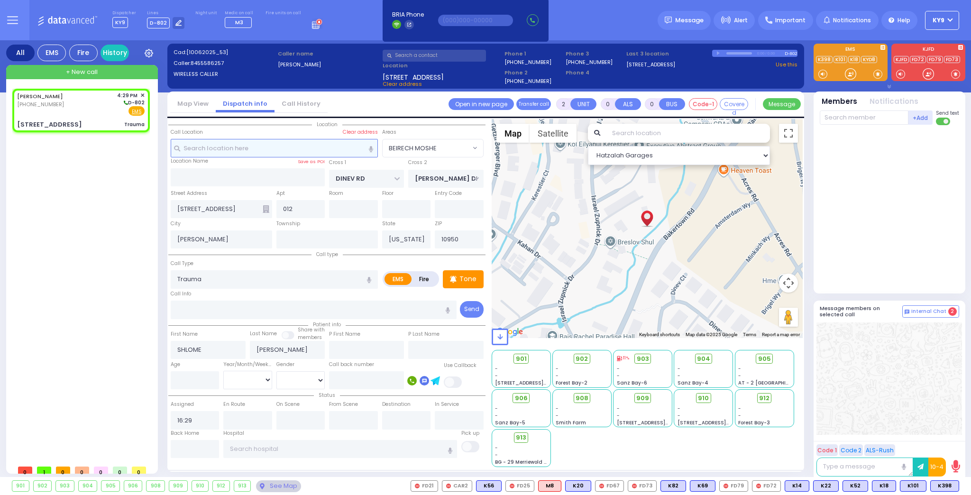
click at [209, 150] on input "text" at bounding box center [274, 148] width 207 height 18
select select
radio input "true"
select select
select select "BEIRECH MOSHE"
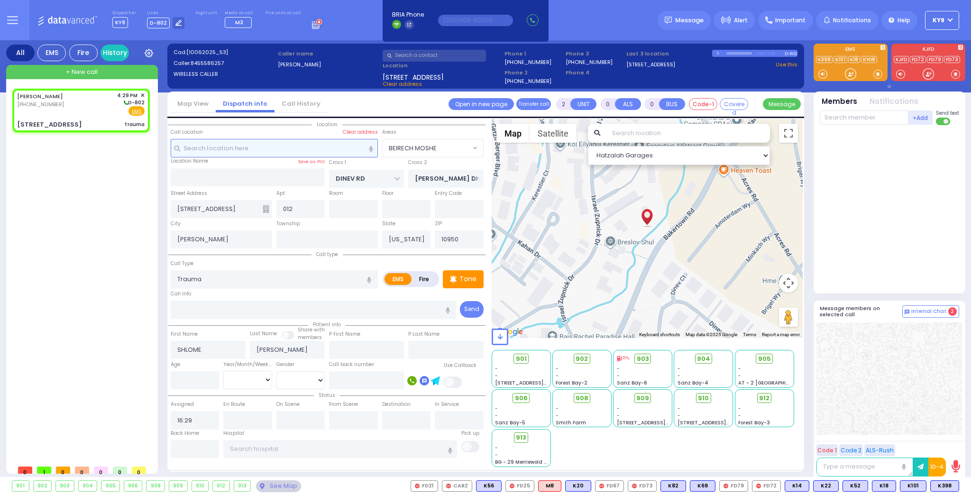
select select "Hatzalah Garages"
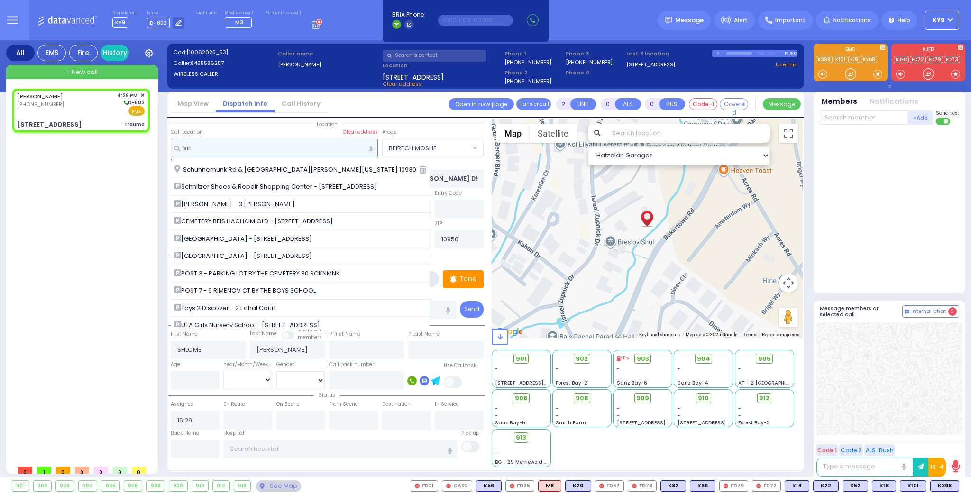
type input "s"
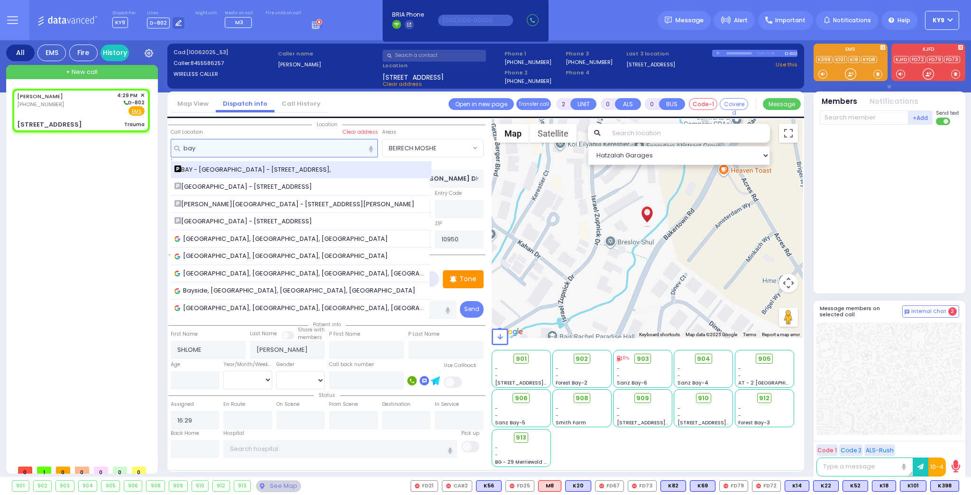
type input "bay"
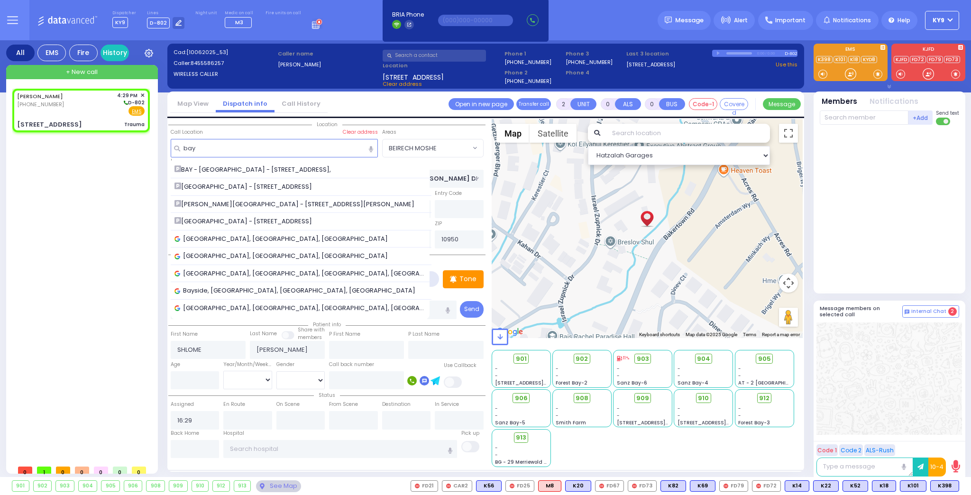
click at [239, 170] on span "BAY - Forest Garage - 63 Forest Rd," at bounding box center [255, 169] width 160 height 9
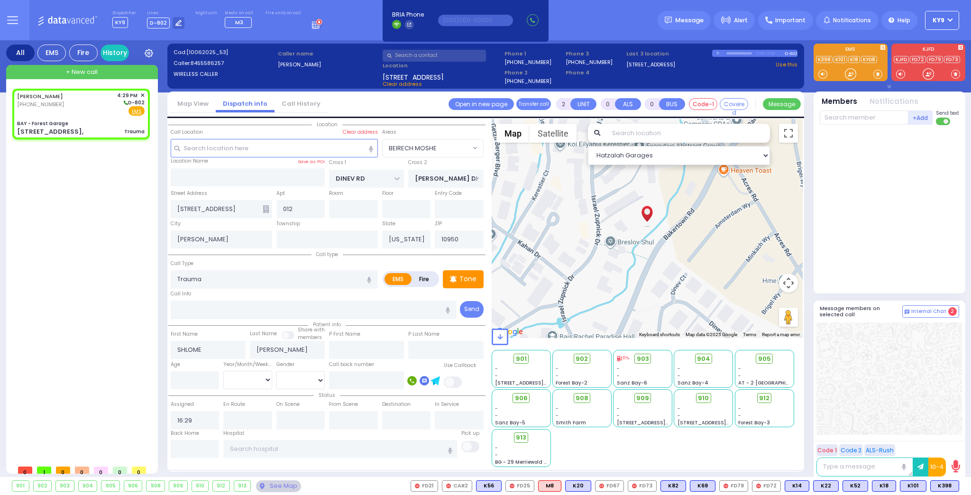
select select
radio input "true"
select select
type input "BAY - Forest Garage"
type input "SANZ COURT"
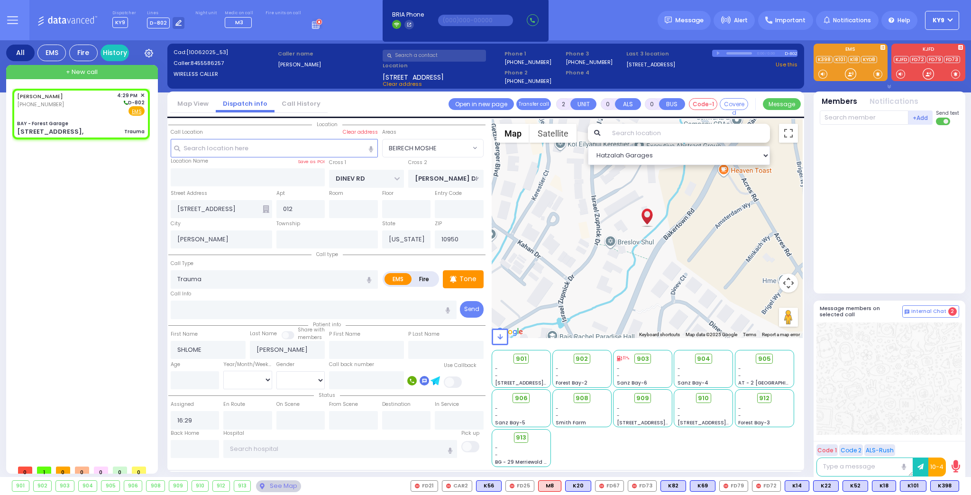
type input "HAYES COURT"
type input "63 Forest Rd,"
type input "Monroe"
select select "Hatzalah Garages"
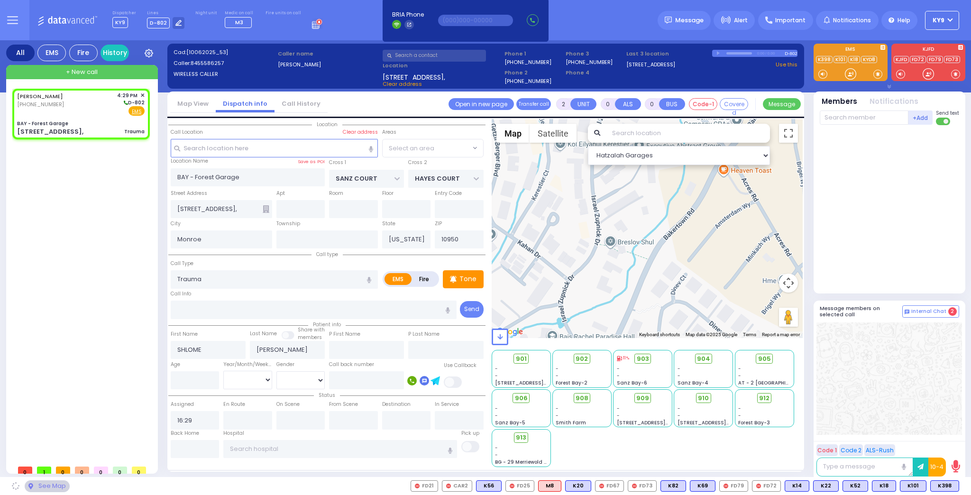
select select "SECTION 2"
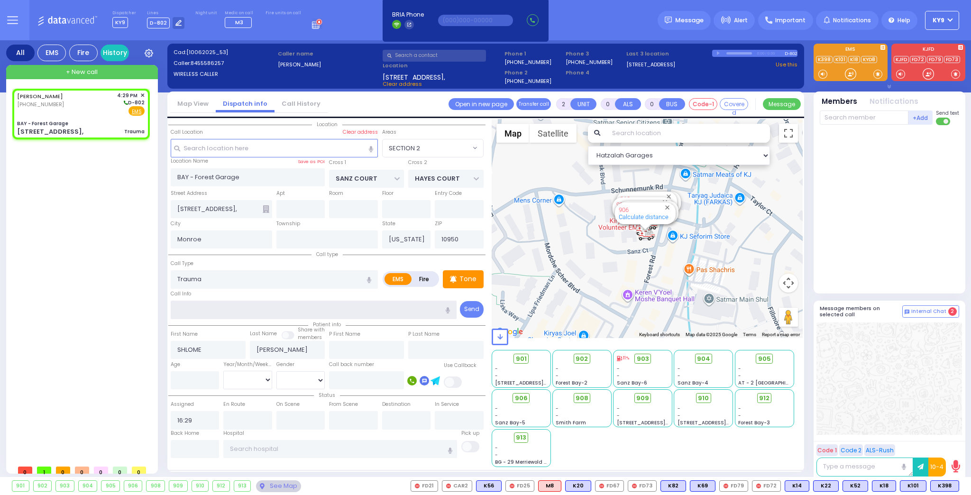
drag, startPoint x: 211, startPoint y: 304, endPoint x: 216, endPoint y: 303, distance: 5.3
click at [211, 304] on input "text" at bounding box center [314, 310] width 286 height 18
type input "kia black"
select select
radio input "true"
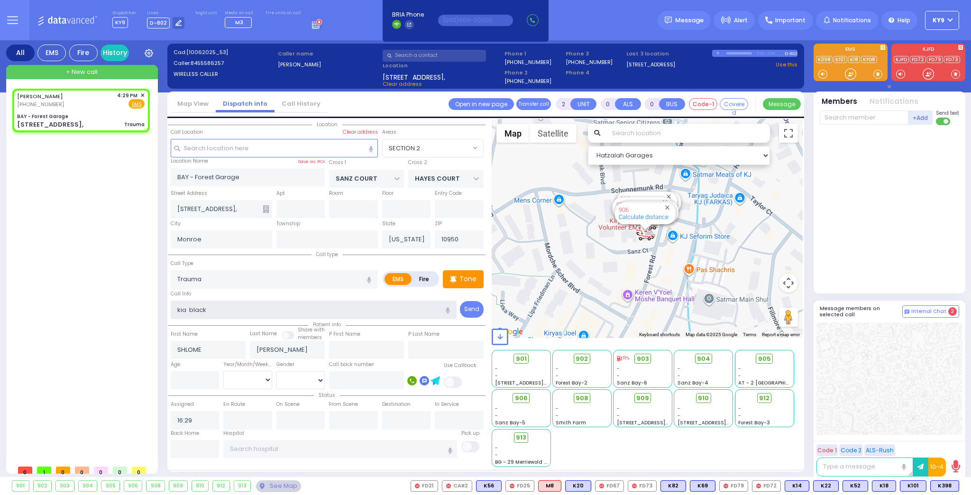
select select
select select "Hatzalah Garages"
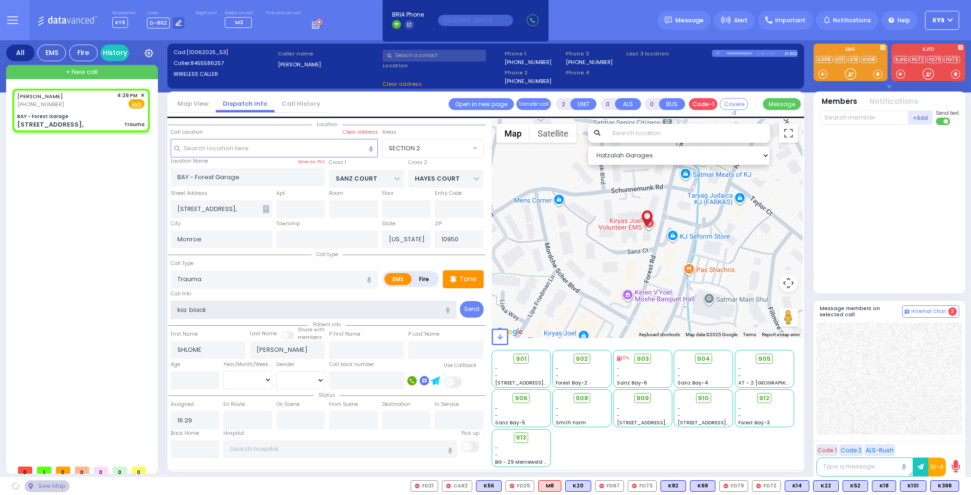
select select "SECTION 2"
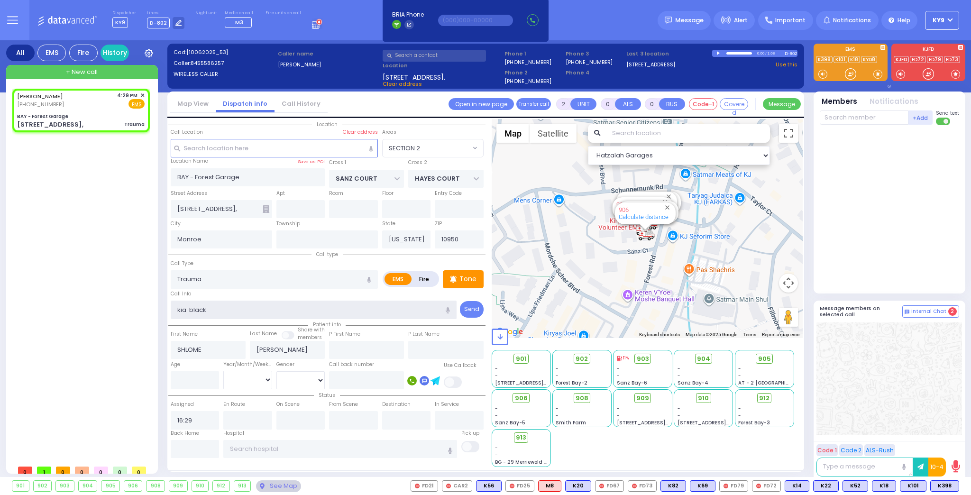
type input "kia black"
click at [878, 74] on span at bounding box center [878, 73] width 9 height 9
select select
radio input "true"
select select
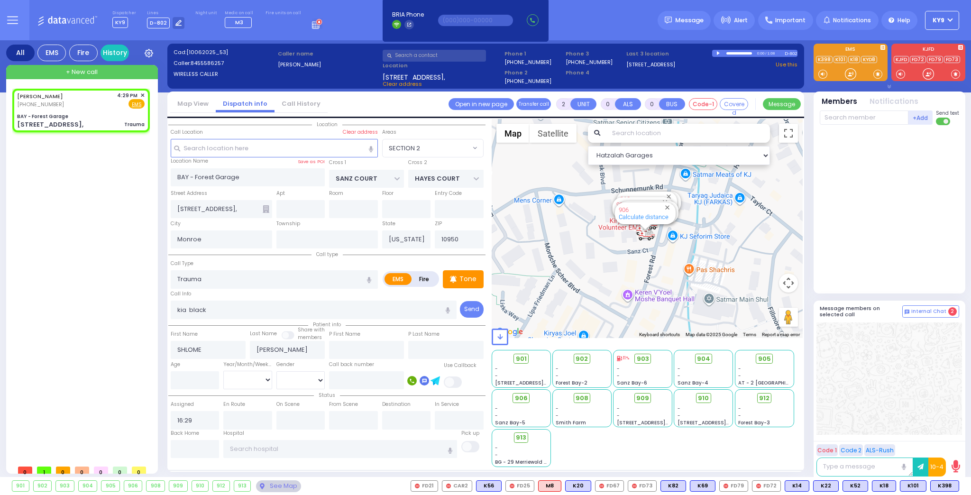
select select "SECTION 2"
select select "Hatzalah Garages"
click at [851, 71] on div at bounding box center [850, 73] width 9 height 9
click at [850, 74] on div at bounding box center [850, 73] width 9 height 9
click at [849, 75] on div at bounding box center [850, 73] width 9 height 9
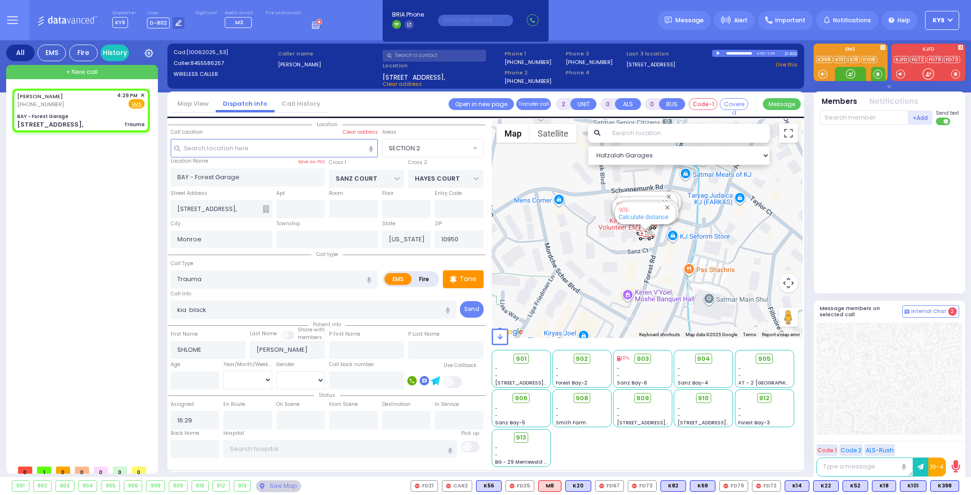
click at [881, 74] on span at bounding box center [878, 73] width 9 height 9
click at [849, 74] on div at bounding box center [850, 73] width 9 height 9
click at [850, 72] on div at bounding box center [850, 73] width 9 height 9
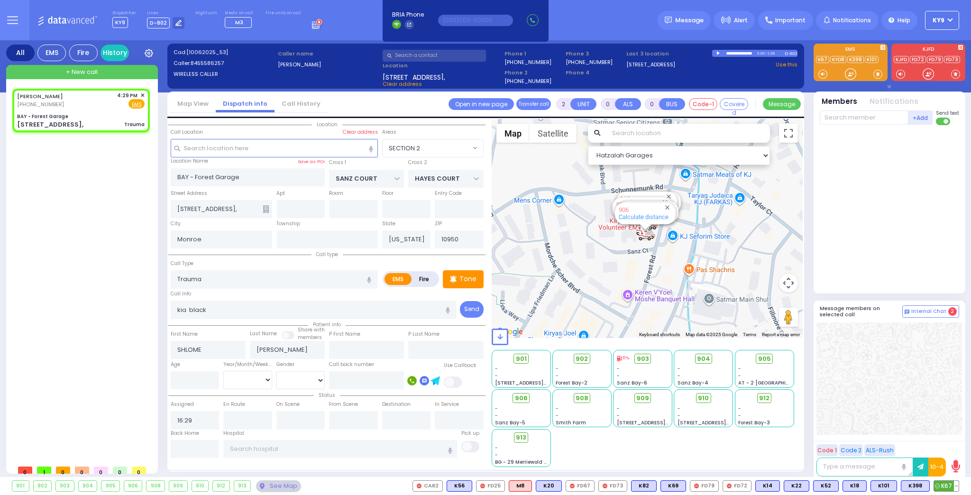
click at [949, 489] on span "K67" at bounding box center [946, 486] width 25 height 10
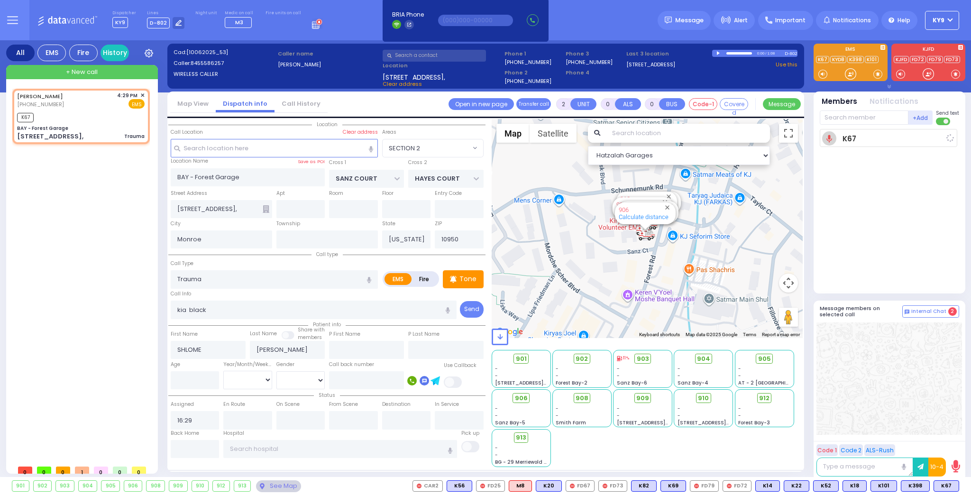
select select
radio input "true"
select select
type input "16:31"
select select "Hatzalah Garages"
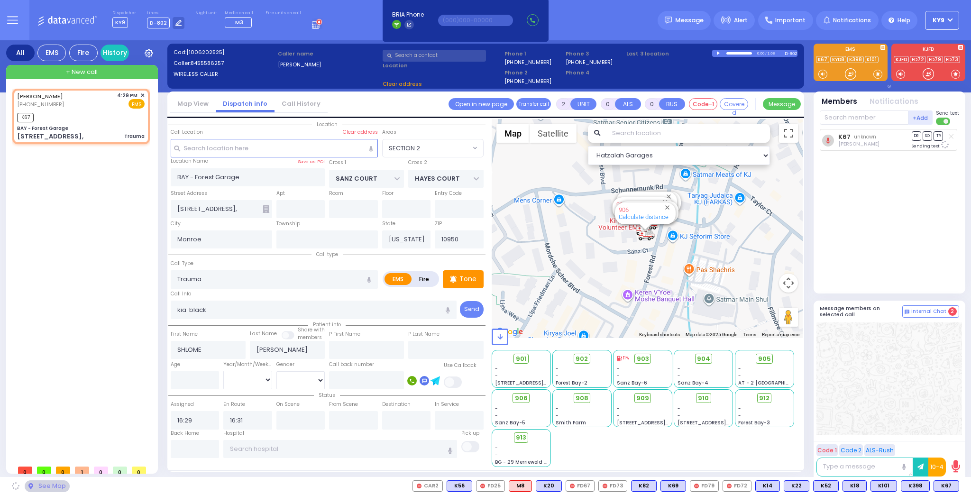
select select "SECTION 2"
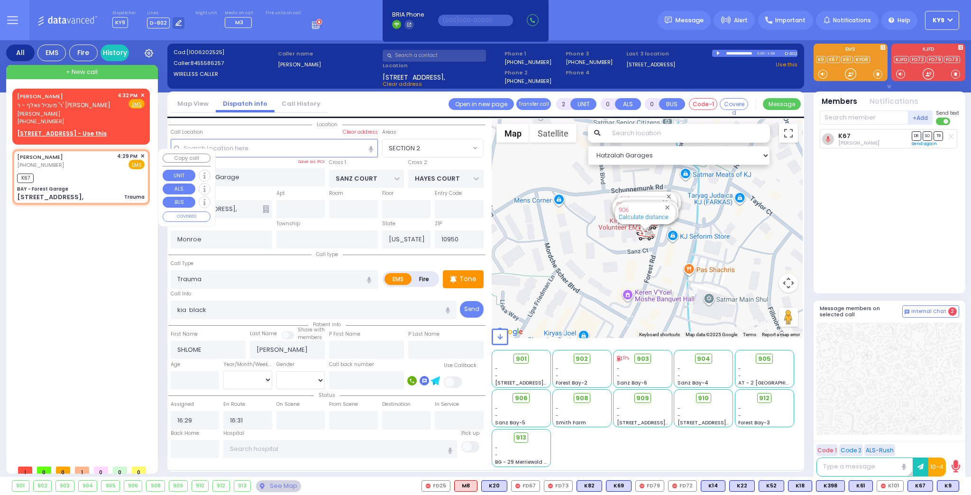
click at [84, 184] on div "SHLOME GREENFELD (845) 558-6257 4:29 PM ✕ EMS K67" at bounding box center [81, 177] width 134 height 53
select select
radio input "true"
select select
select select "Hatzalah Garages"
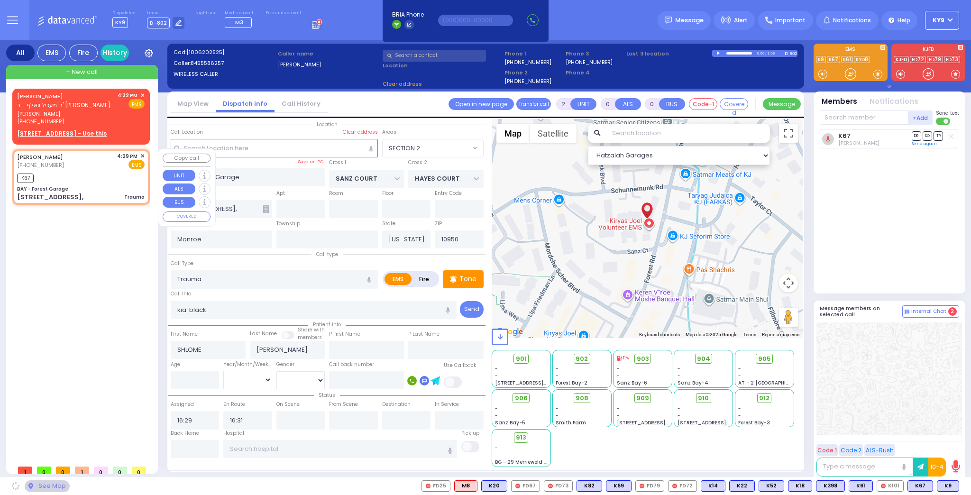
select select "SECTION 2"
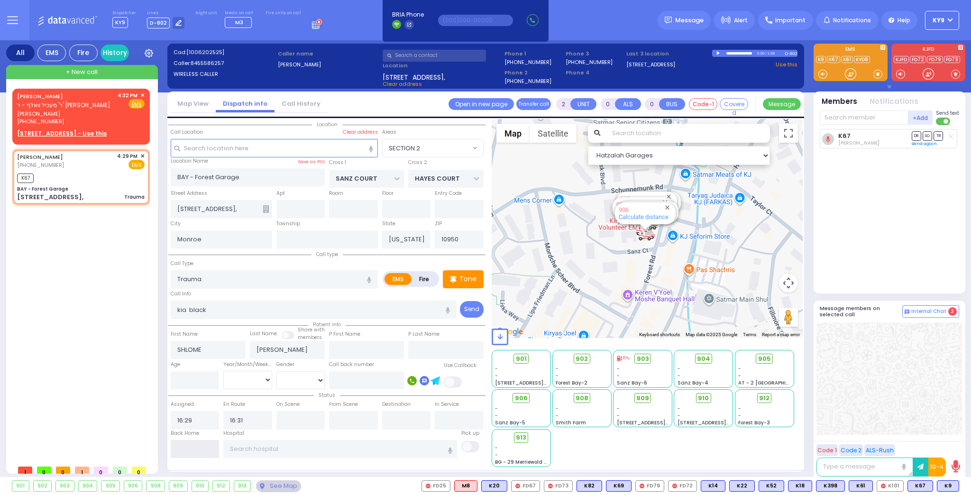
click at [205, 450] on input "text" at bounding box center [195, 449] width 49 height 18
type input "16:37"
select select
radio input "true"
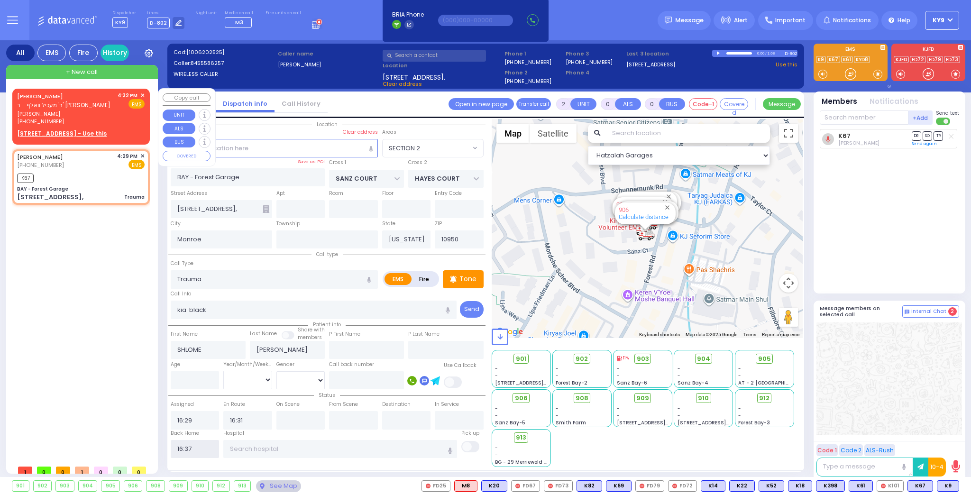
select select
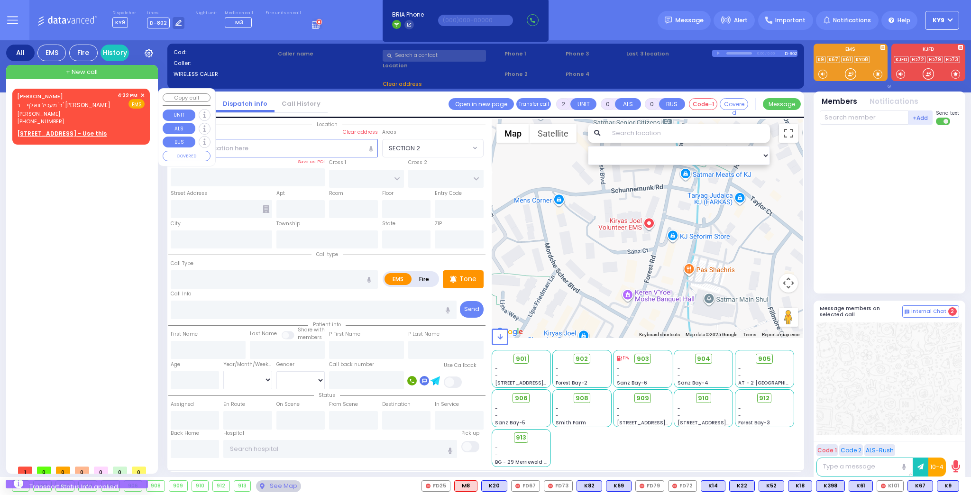
click at [114, 119] on div "(845) 799-1116" at bounding box center [65, 122] width 97 height 8
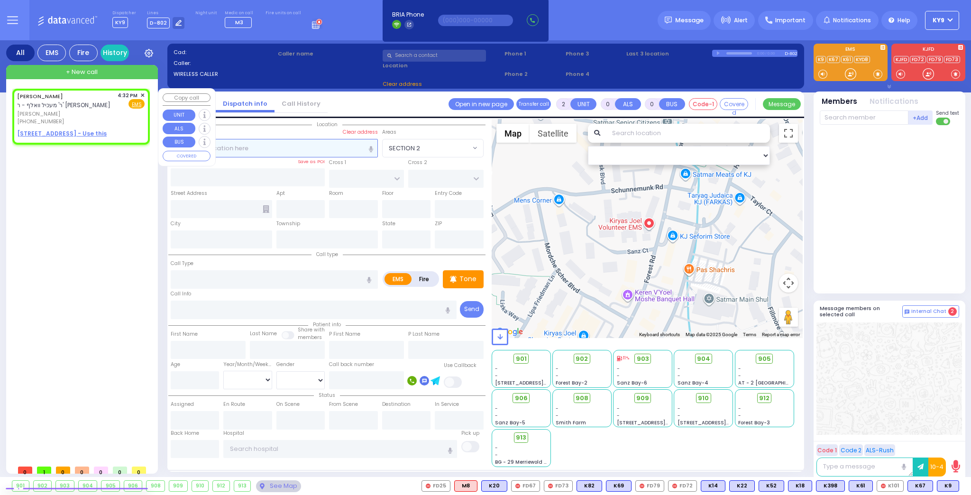
type input "1"
select select
radio input "true"
type input "BURECH MORDCHE"
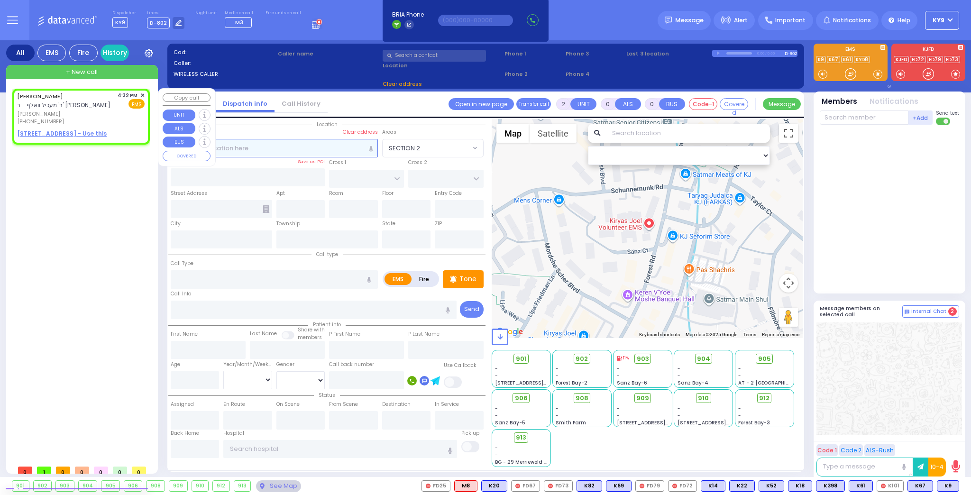
type input "FALKOWITZ"
select select
type input "16:32"
select select "Hatzalah Garages"
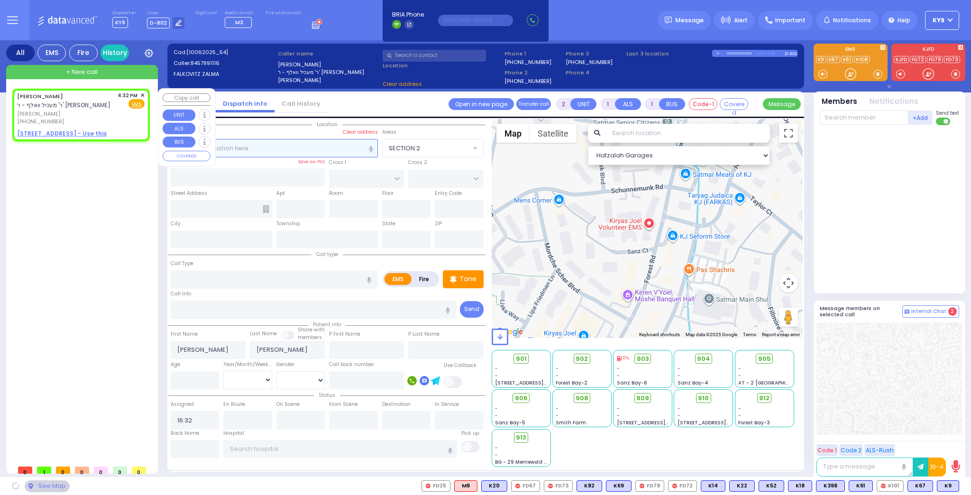
select select
radio input "true"
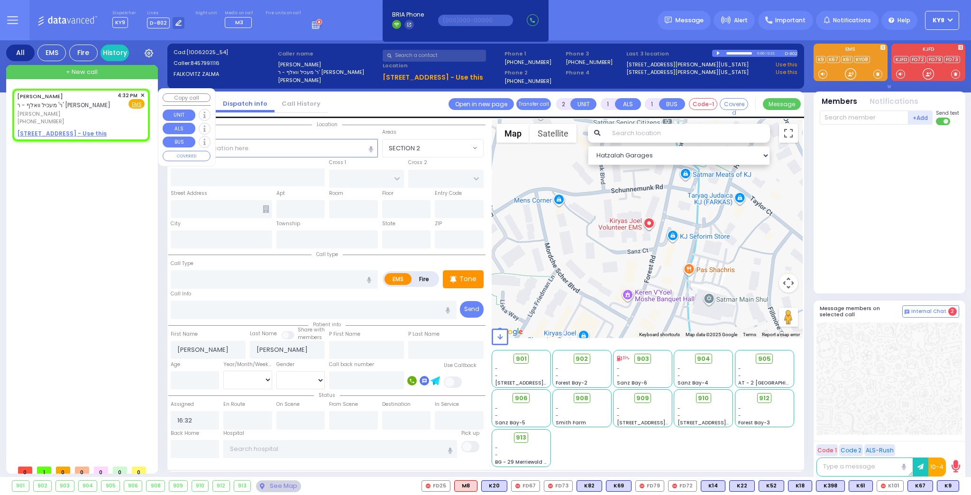
click at [143, 94] on span "✕" at bounding box center [142, 96] width 4 height 8
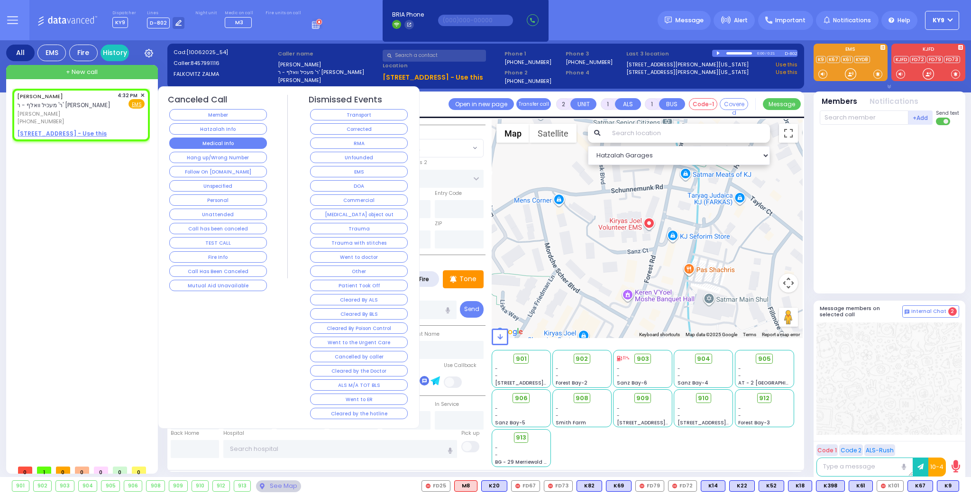
click at [198, 143] on button "Medical Info" at bounding box center [218, 143] width 98 height 11
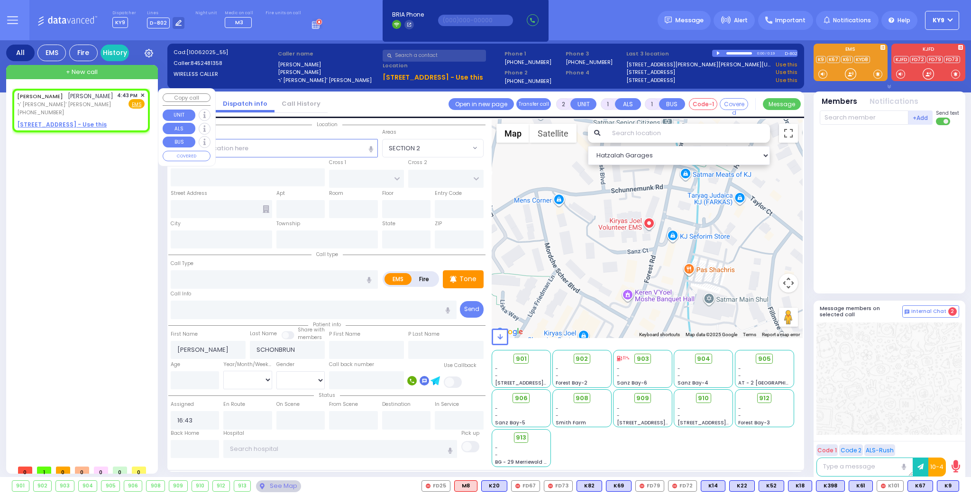
click at [141, 92] on span "✕" at bounding box center [142, 96] width 4 height 8
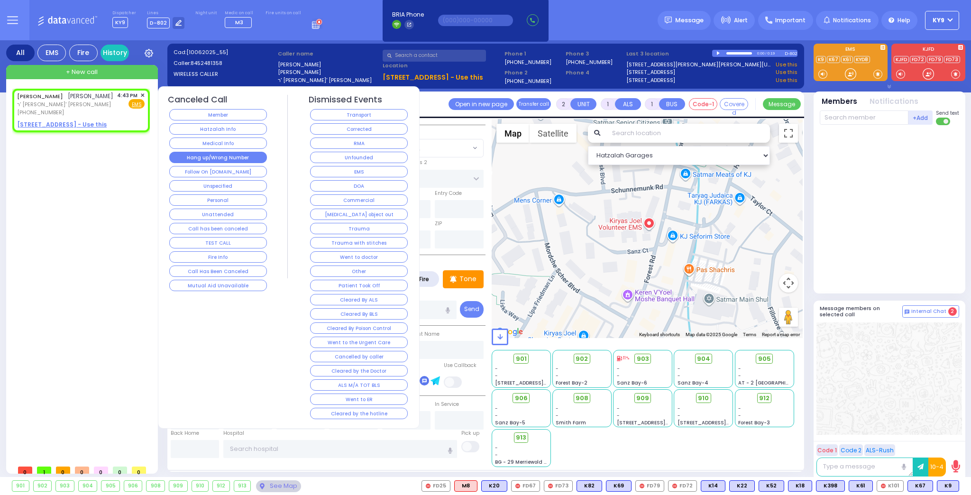
click at [218, 155] on button "Hang up/Wrong Number" at bounding box center [218, 157] width 98 height 11
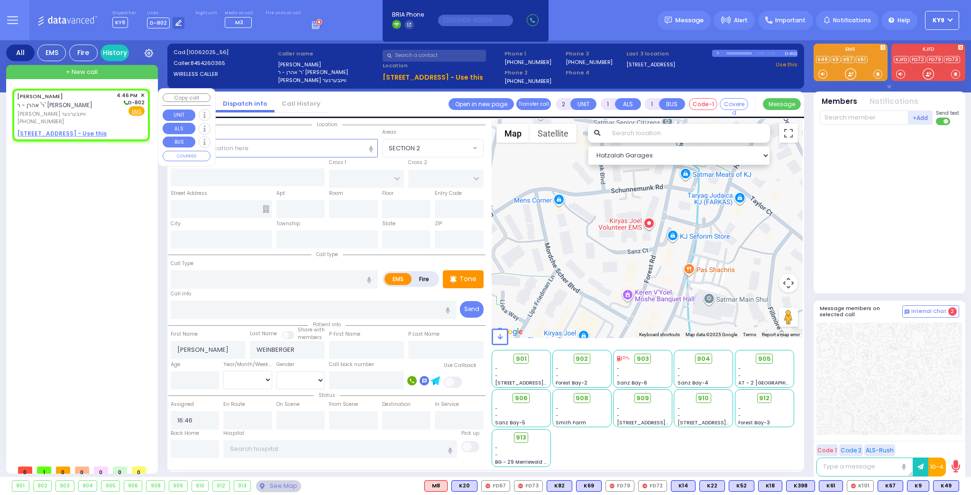
click at [59, 133] on u "17 NEWBURY ST - Use this" at bounding box center [62, 133] width 90 height 8
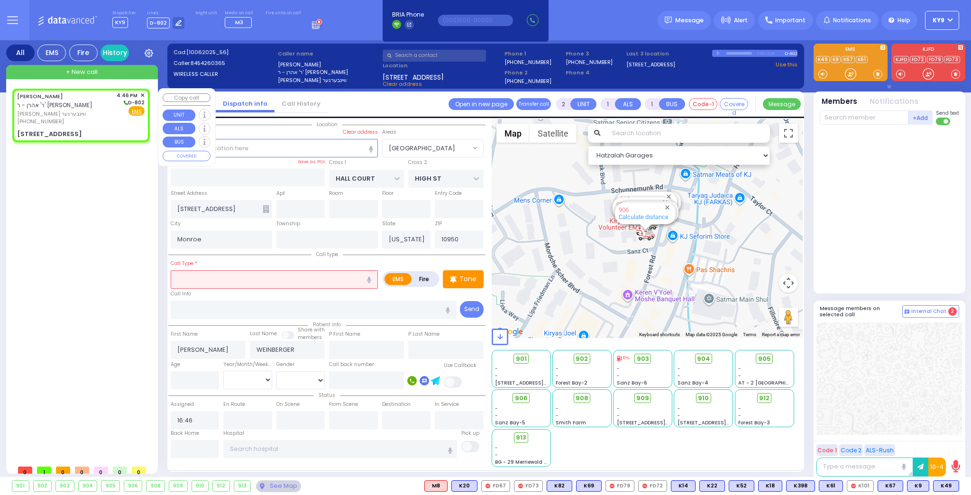
click at [55, 135] on div "[STREET_ADDRESS]" at bounding box center [49, 133] width 65 height 9
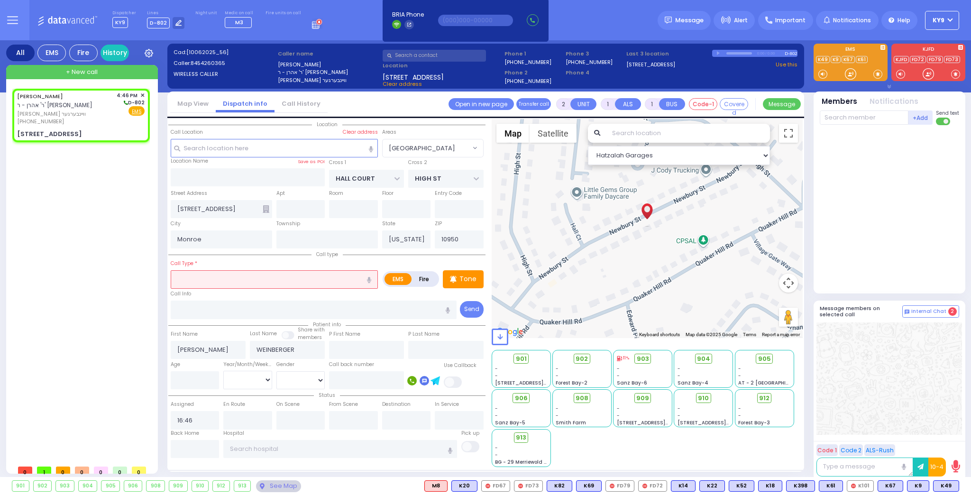
click at [208, 276] on input "text" at bounding box center [274, 279] width 207 height 18
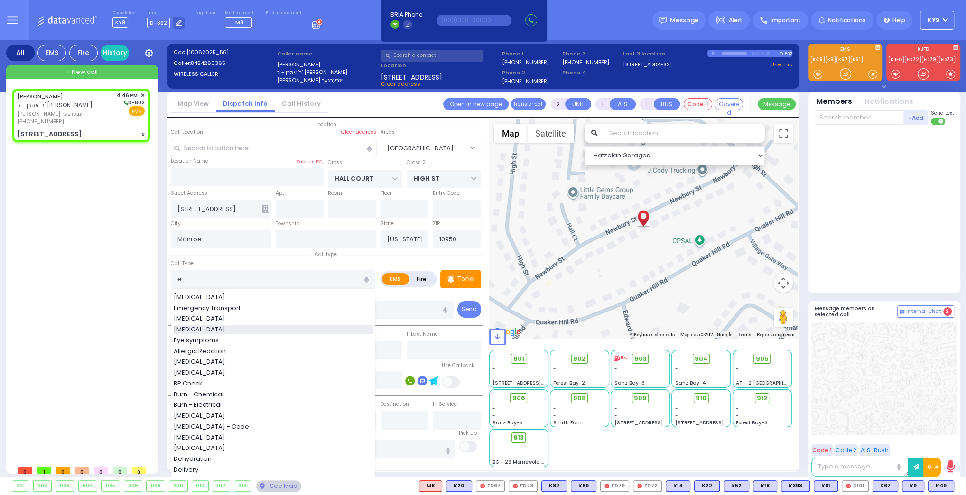
click at [210, 329] on div "[MEDICAL_DATA]" at bounding box center [274, 329] width 200 height 9
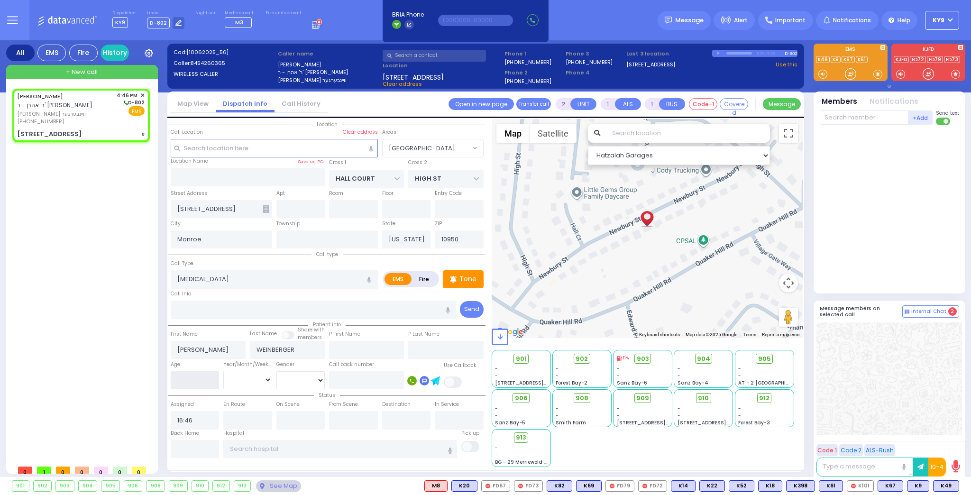
drag, startPoint x: 195, startPoint y: 384, endPoint x: 199, endPoint y: 380, distance: 5.4
click at [195, 382] on input "number" at bounding box center [195, 380] width 49 height 18
click at [238, 375] on select "Year Month Week Day" at bounding box center [247, 380] width 49 height 18
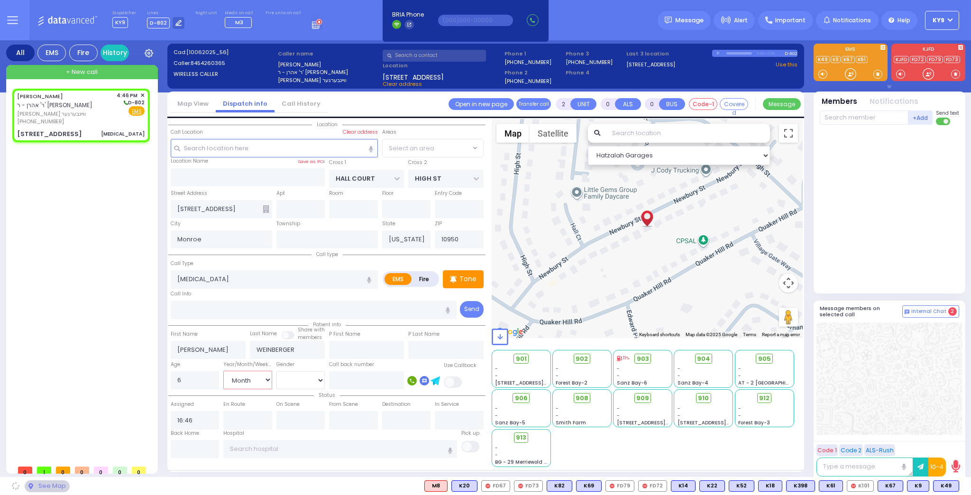
click at [223, 371] on select "Year Month Week Day" at bounding box center [247, 380] width 49 height 18
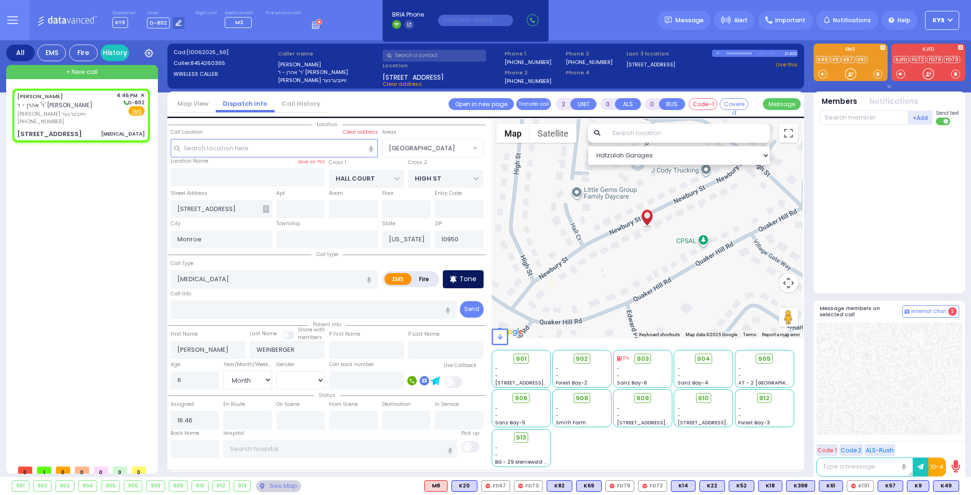
click at [459, 276] on div "Tone" at bounding box center [463, 279] width 41 height 18
click at [848, 76] on div at bounding box center [850, 73] width 9 height 9
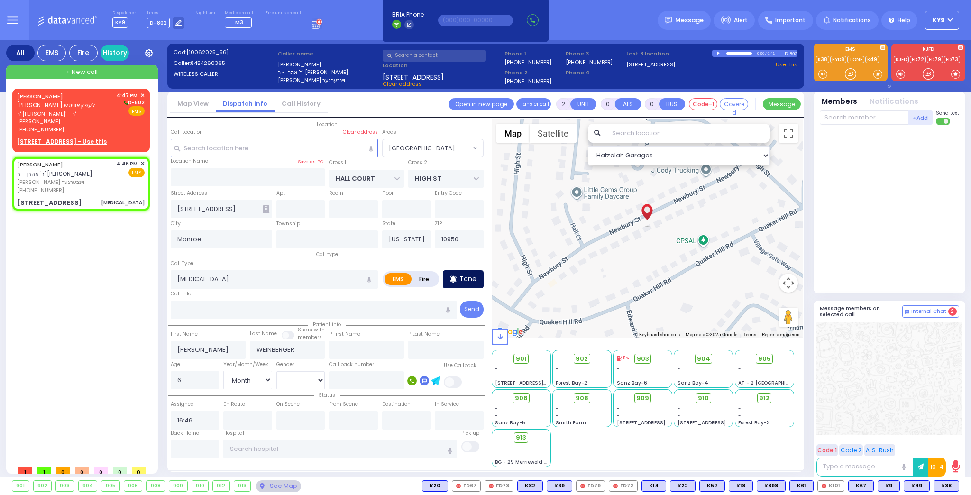
click at [467, 278] on p "Tone" at bounding box center [468, 279] width 17 height 10
click at [848, 76] on div at bounding box center [850, 73] width 9 height 9
click at [944, 485] on span "K82" at bounding box center [946, 486] width 25 height 10
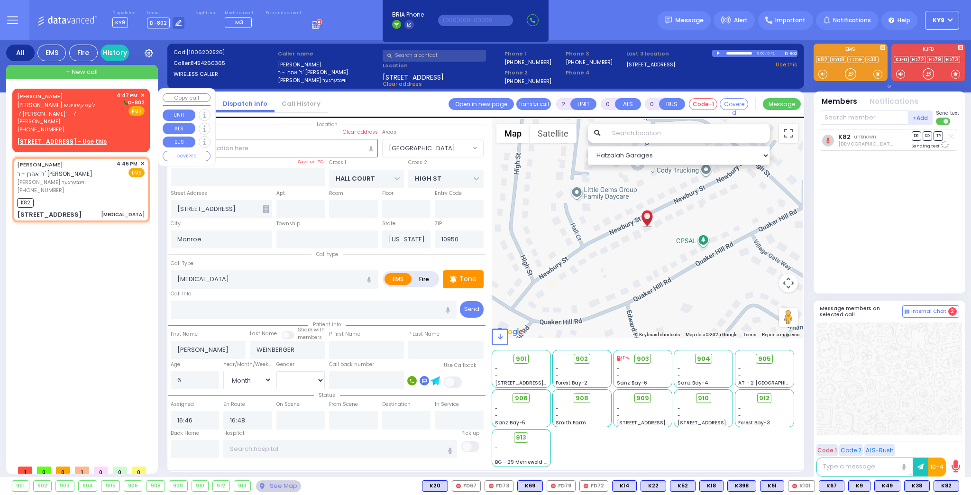
click at [96, 113] on span "ר' [PERSON_NAME]' - ר' [PERSON_NAME]" at bounding box center [65, 118] width 96 height 16
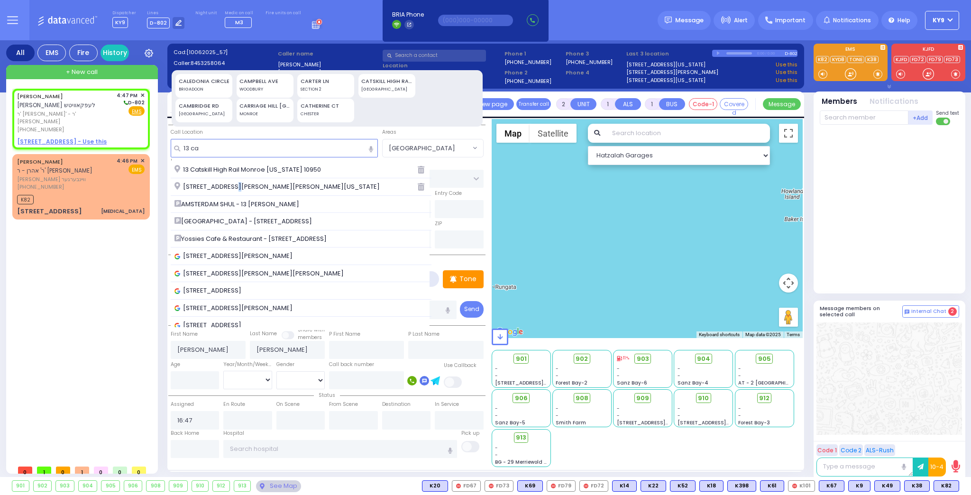
click at [229, 188] on span "[STREET_ADDRESS][PERSON_NAME][PERSON_NAME][US_STATE]" at bounding box center [279, 186] width 209 height 9
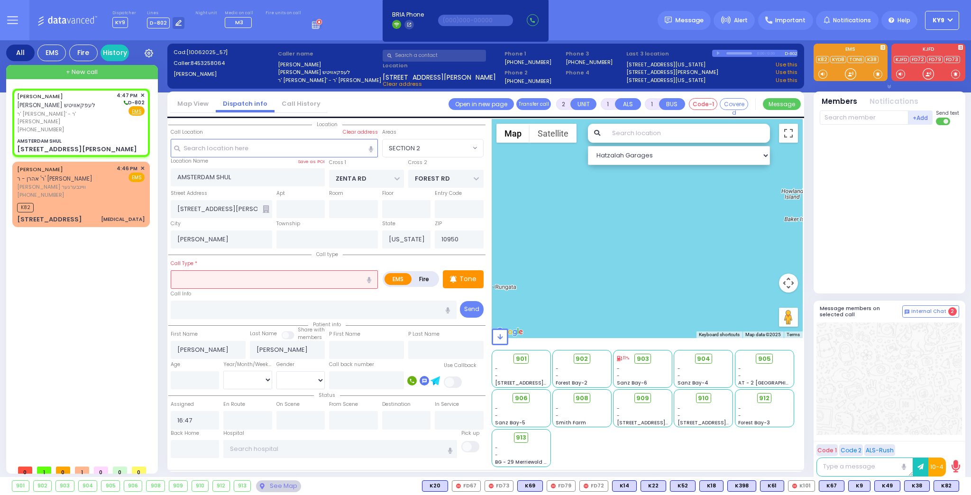
click at [218, 276] on input "text" at bounding box center [274, 279] width 207 height 18
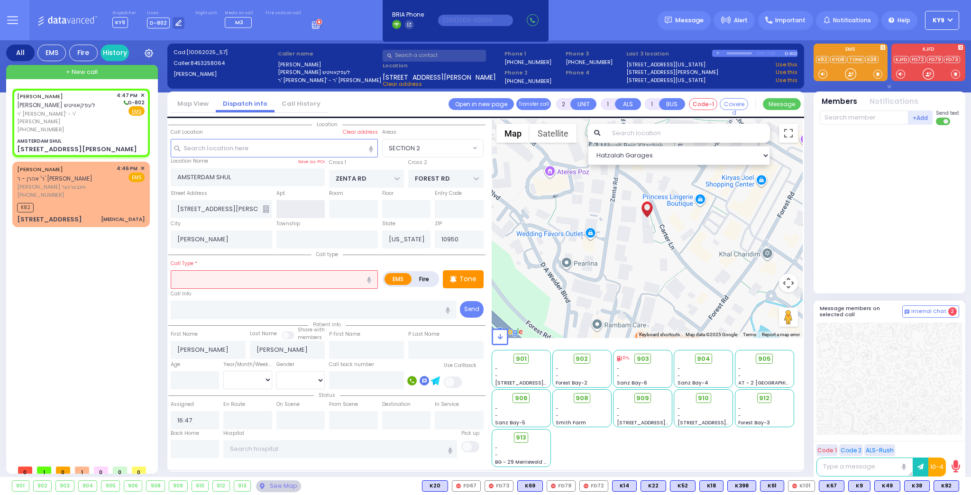
click at [305, 208] on input "text" at bounding box center [300, 209] width 49 height 18
click at [202, 369] on div "Age" at bounding box center [194, 374] width 53 height 30
click at [198, 378] on input "number" at bounding box center [195, 380] width 49 height 18
click at [240, 383] on select "Year Month Week Day" at bounding box center [247, 380] width 49 height 18
click at [223, 371] on select "Year Month Week Day" at bounding box center [247, 380] width 49 height 18
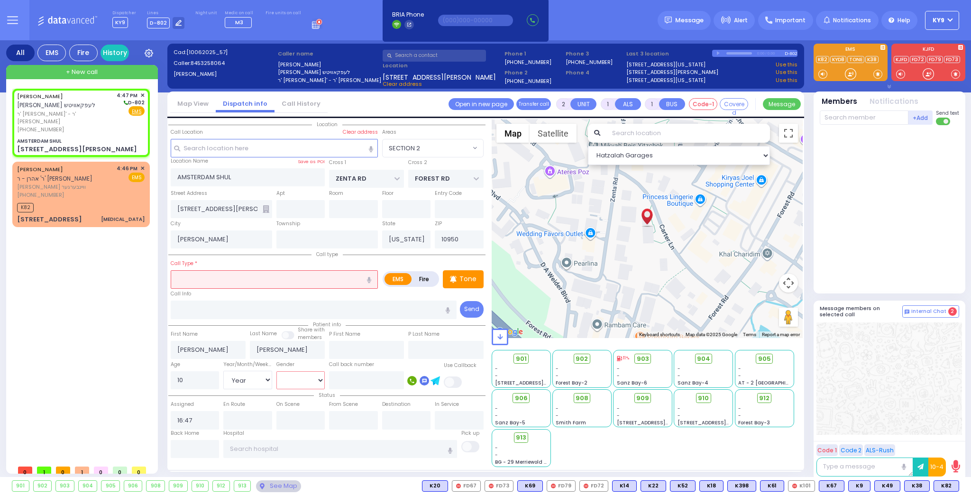
click at [295, 382] on select "Male Female" at bounding box center [300, 380] width 49 height 18
click at [276, 371] on select "Male Female" at bounding box center [300, 380] width 49 height 18
click at [312, 213] on input "text" at bounding box center [300, 209] width 49 height 18
click at [249, 279] on input "text" at bounding box center [274, 279] width 207 height 18
click at [294, 207] on input "301" at bounding box center [300, 209] width 49 height 18
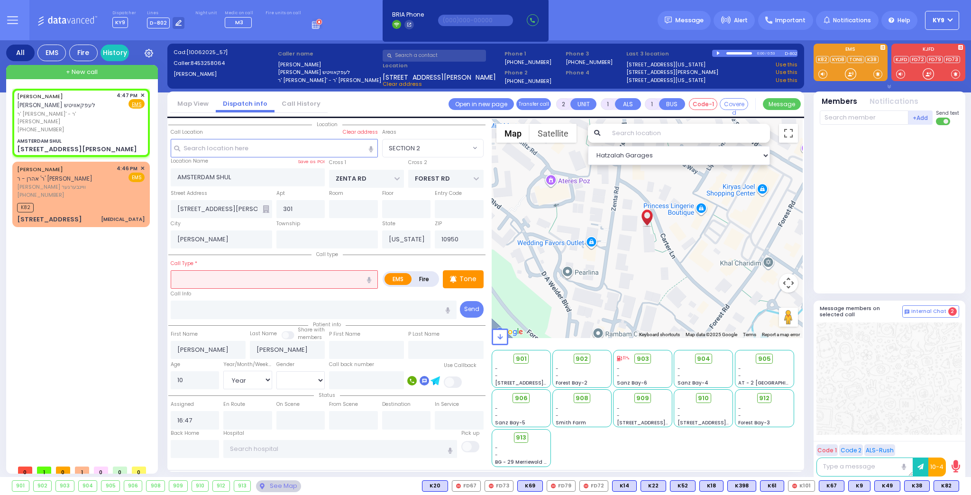
click at [276, 282] on input "text" at bounding box center [274, 279] width 207 height 18
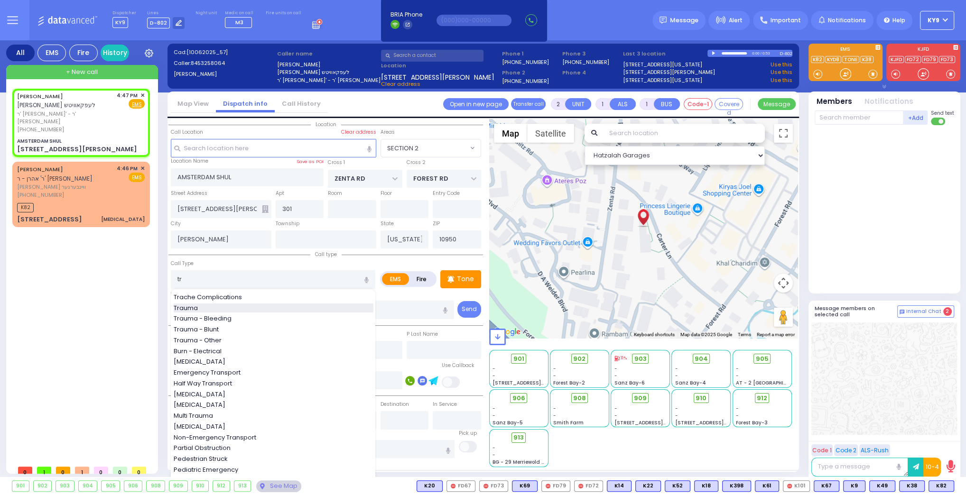
click at [220, 310] on div "Trauma" at bounding box center [274, 308] width 200 height 9
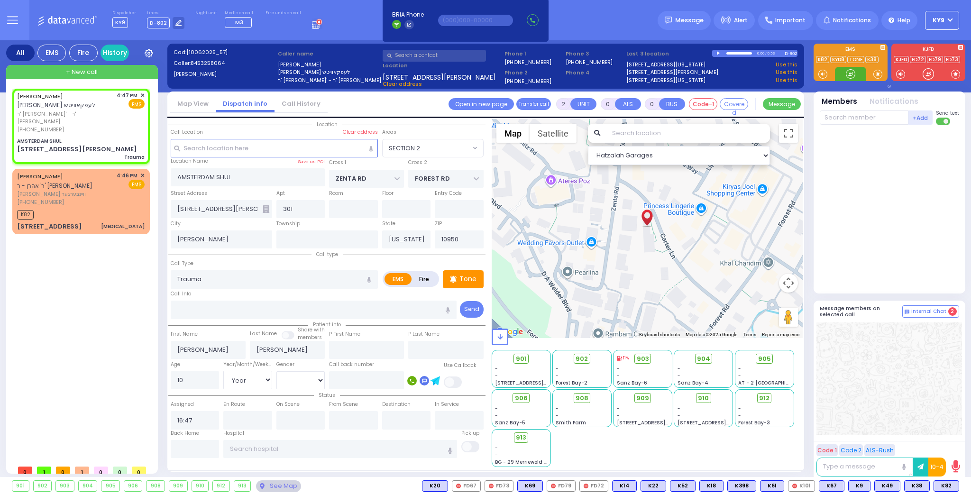
click at [843, 74] on div at bounding box center [850, 74] width 31 height 14
click at [95, 126] on div "[PHONE_NUMBER]" at bounding box center [65, 130] width 96 height 8
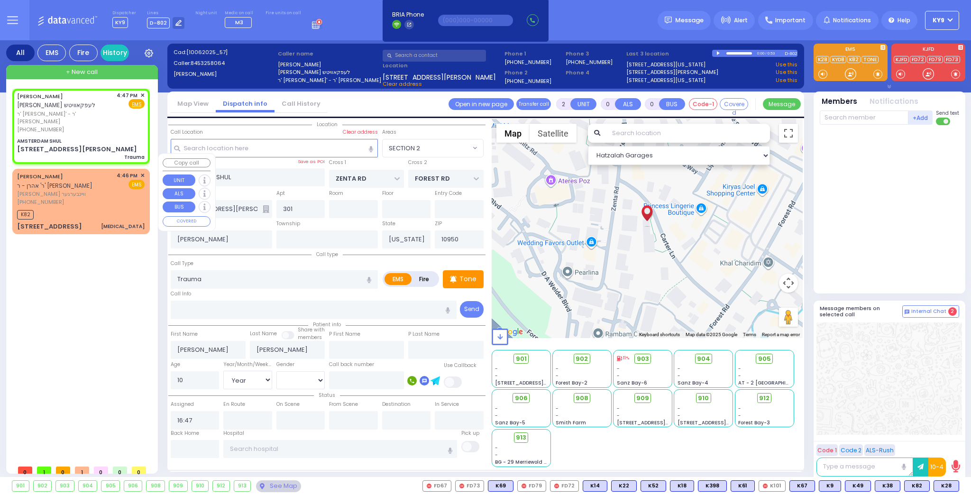
click at [103, 208] on div "K82" at bounding box center [81, 214] width 128 height 12
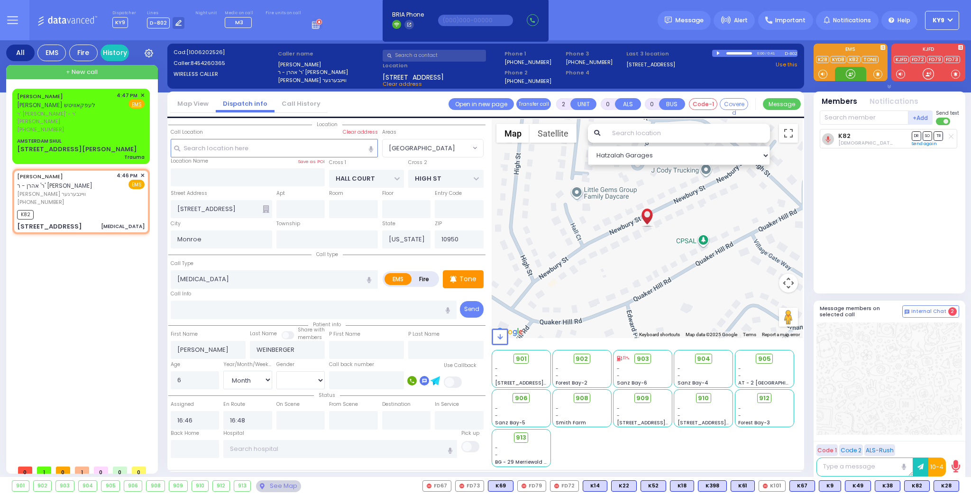
click at [850, 74] on div at bounding box center [850, 73] width 9 height 9
click at [950, 489] on span "K28" at bounding box center [946, 486] width 25 height 10
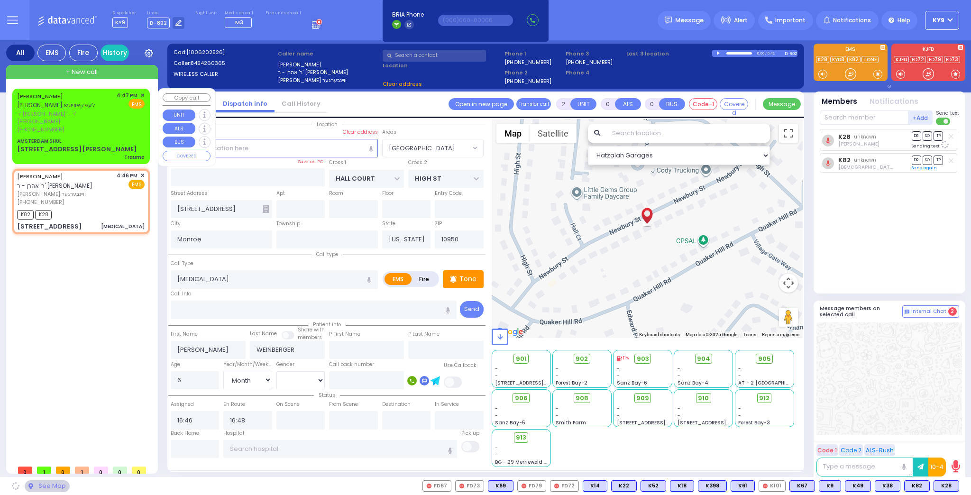
click at [102, 126] on div "[PHONE_NUMBER]" at bounding box center [65, 130] width 96 height 8
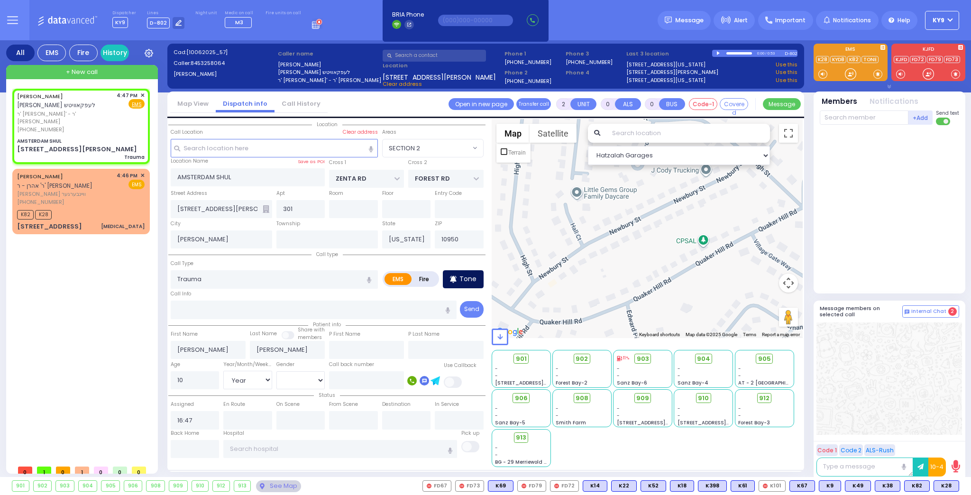
click at [458, 276] on div "Tone" at bounding box center [463, 279] width 41 height 18
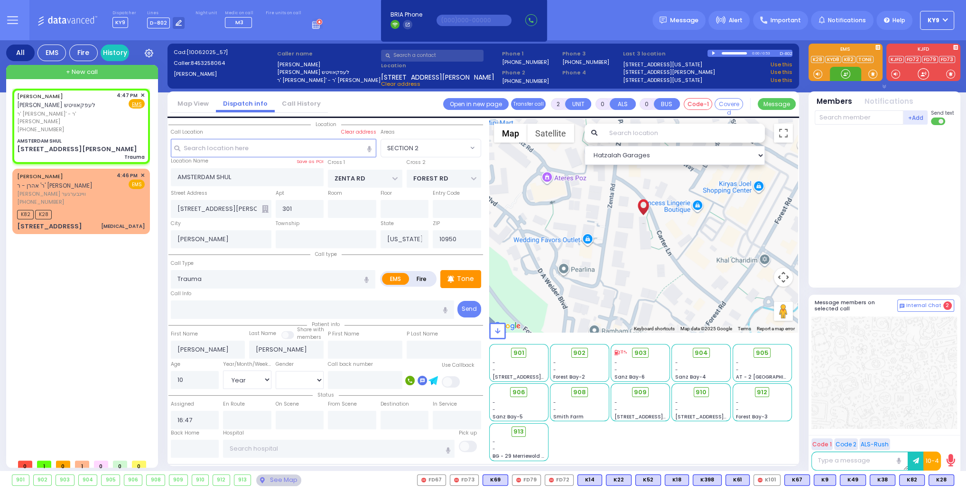
click at [844, 72] on div at bounding box center [844, 73] width 9 height 9
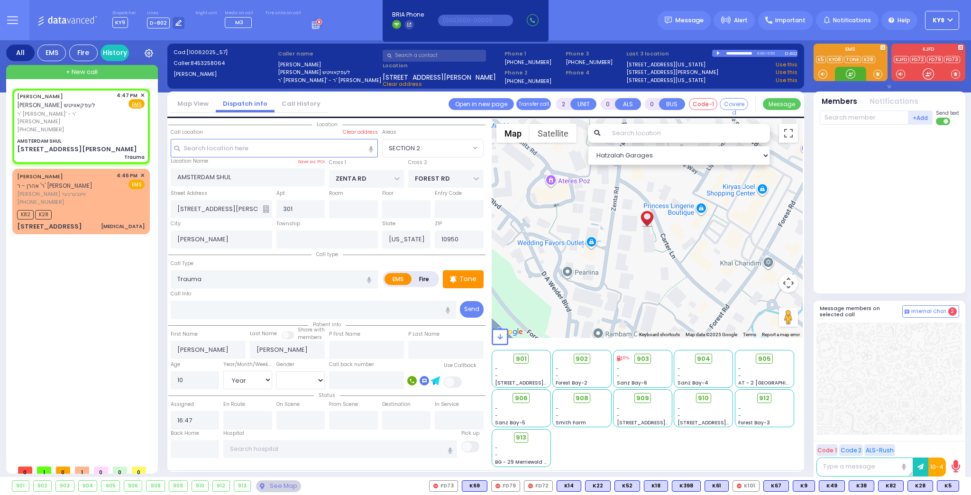
drag, startPoint x: 854, startPoint y: 75, endPoint x: 845, endPoint y: 86, distance: 13.5
click at [853, 75] on div at bounding box center [850, 73] width 9 height 9
drag, startPoint x: 949, startPoint y: 488, endPoint x: 944, endPoint y: 483, distance: 7.1
click at [947, 488] on span "K5" at bounding box center [948, 486] width 21 height 10
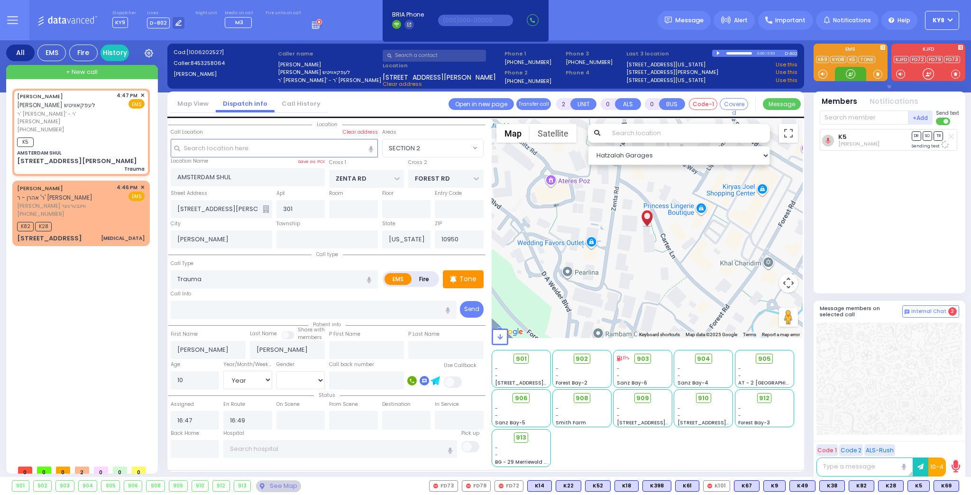
click at [853, 75] on div at bounding box center [850, 73] width 9 height 9
click at [850, 75] on div at bounding box center [850, 73] width 9 height 9
click at [942, 487] on span "K69" at bounding box center [946, 486] width 25 height 10
select select "SECTION 2"
select select "Year"
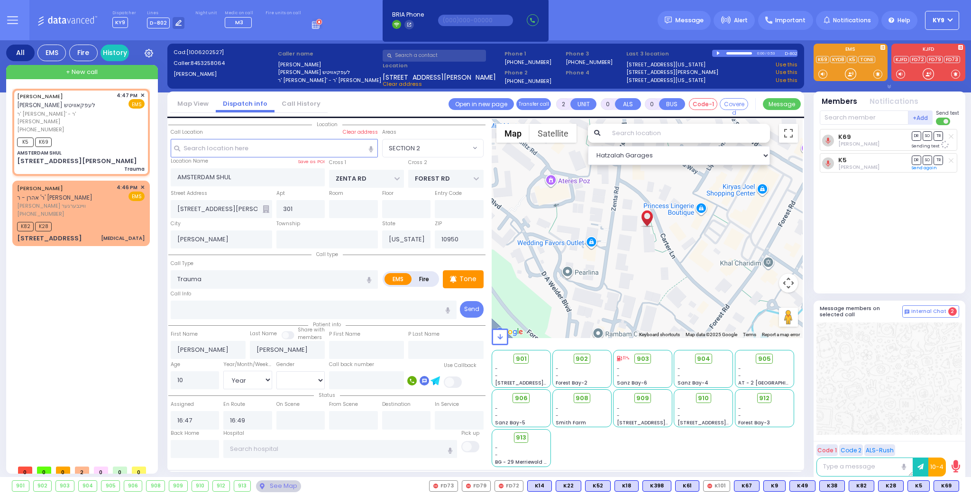
select select "[DEMOGRAPHIC_DATA]"
click at [849, 69] on div at bounding box center [850, 73] width 9 height 9
click at [851, 71] on div at bounding box center [850, 73] width 9 height 9
click at [101, 149] on div "AMSTERDAM SHUL" at bounding box center [81, 152] width 128 height 7
select select
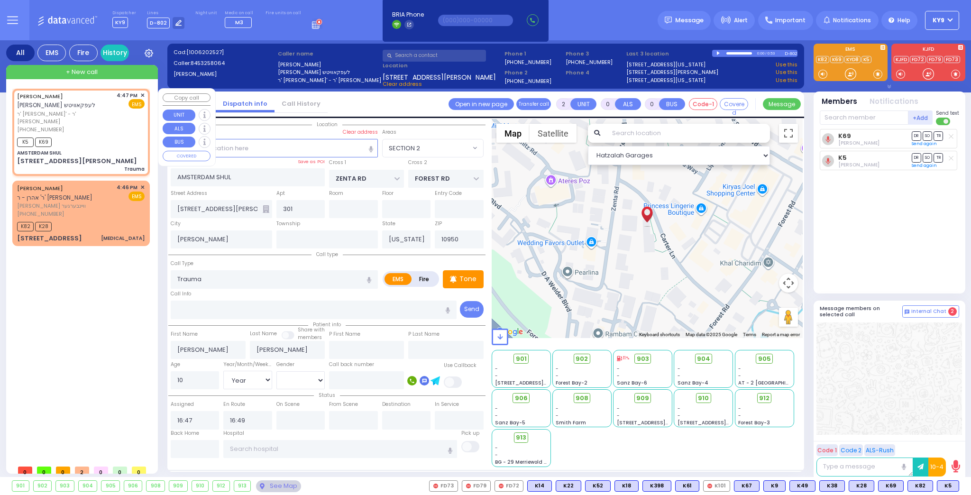
radio input "true"
select select "Year"
select select "[DEMOGRAPHIC_DATA]"
select select "Hatzalah Garages"
select select "SECTION 2"
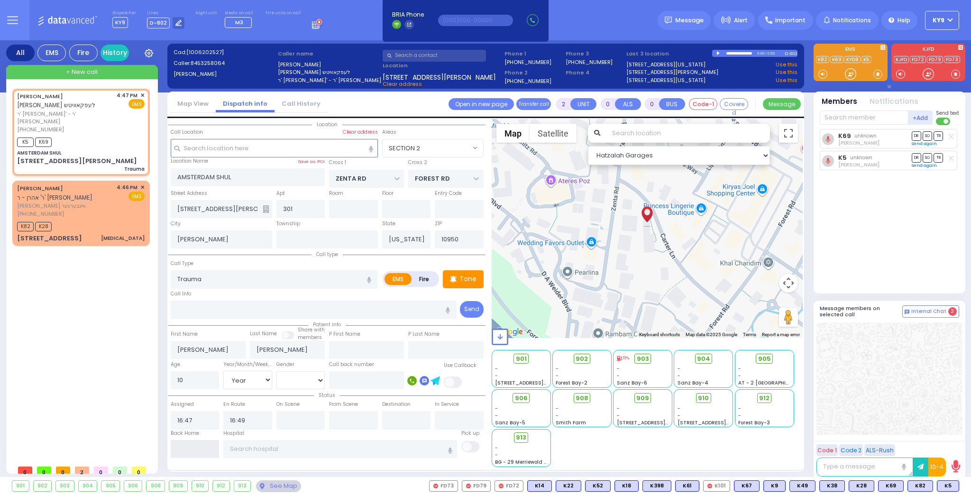
click at [195, 451] on input "text" at bounding box center [195, 449] width 49 height 18
type input "16:59"
select select
radio input "true"
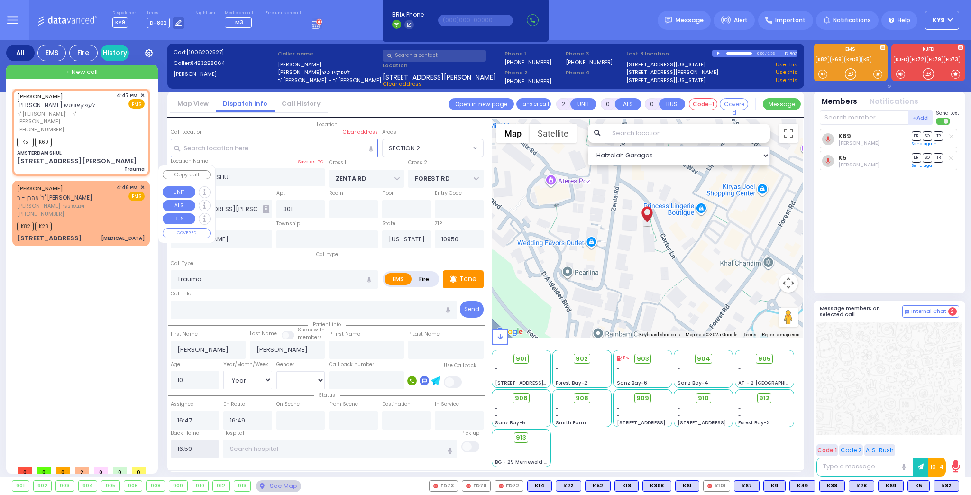
select select
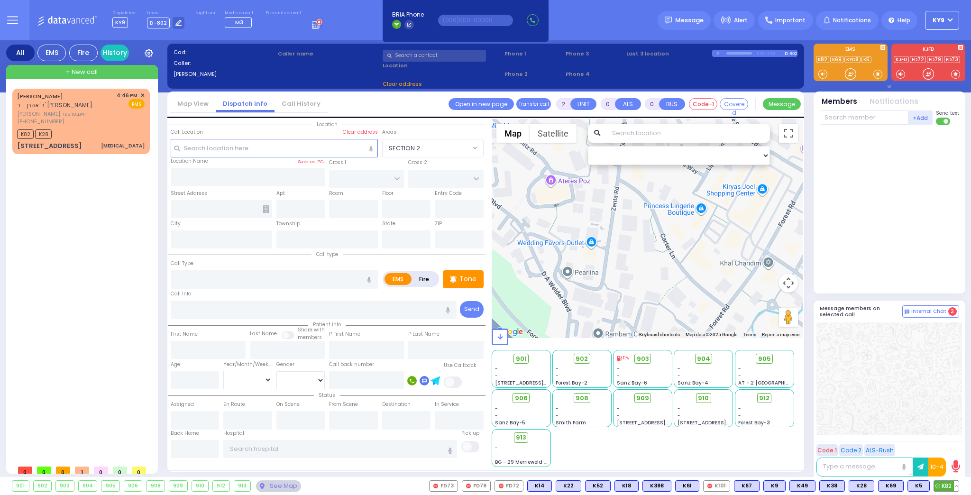
click at [956, 488] on button at bounding box center [956, 486] width 5 height 10
click at [948, 444] on icon at bounding box center [950, 444] width 10 height 10
click at [848, 76] on div at bounding box center [850, 73] width 9 height 9
click at [66, 127] on div "K82 K28" at bounding box center [81, 133] width 128 height 12
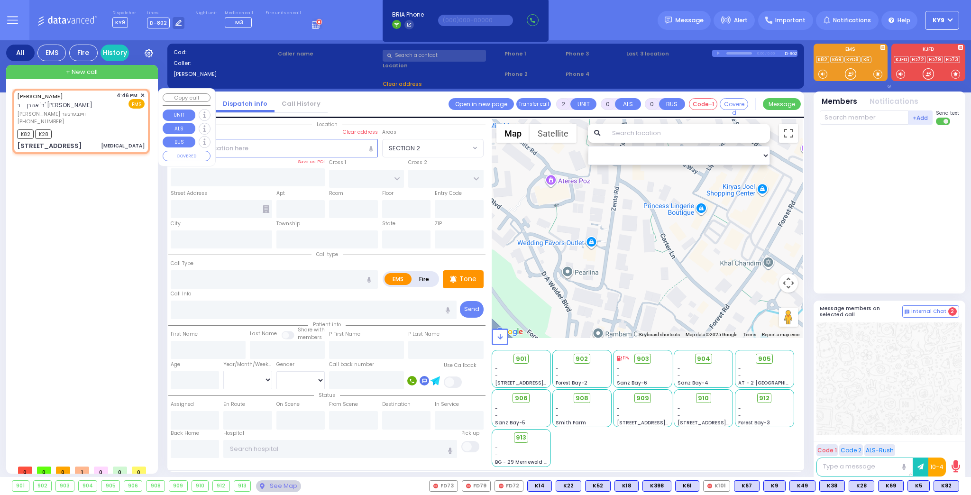
select select
type input "[MEDICAL_DATA]"
radio input "true"
type input "[PERSON_NAME]"
type input "WEINBERGER"
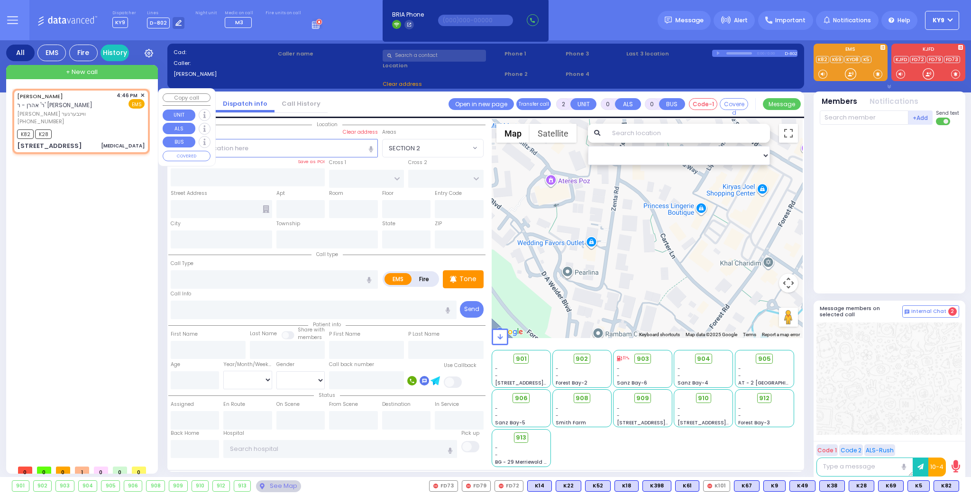
type input "6"
select select "Month"
type input "16:46"
type input "16:48"
type input "HALL COURT"
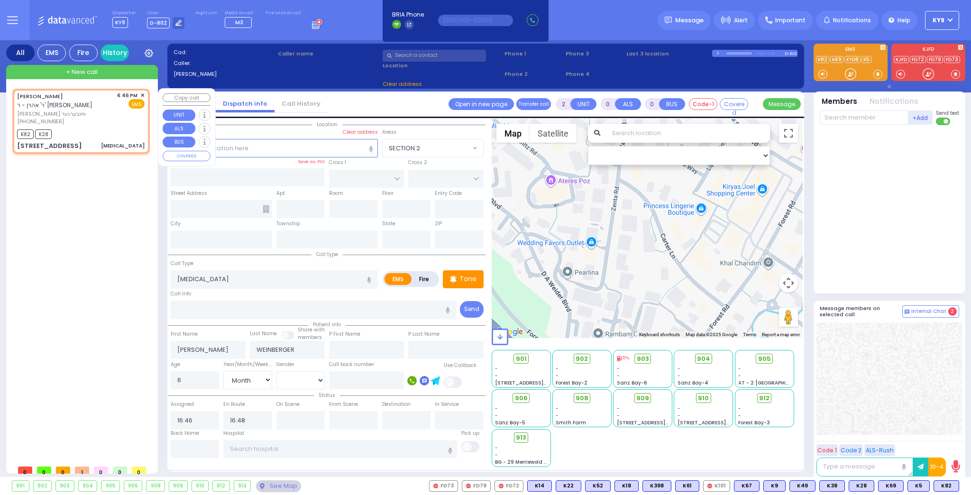
type input "HIGH ST"
type input "[STREET_ADDRESS]"
type input "Monroe"
type input "[US_STATE]"
type input "10950"
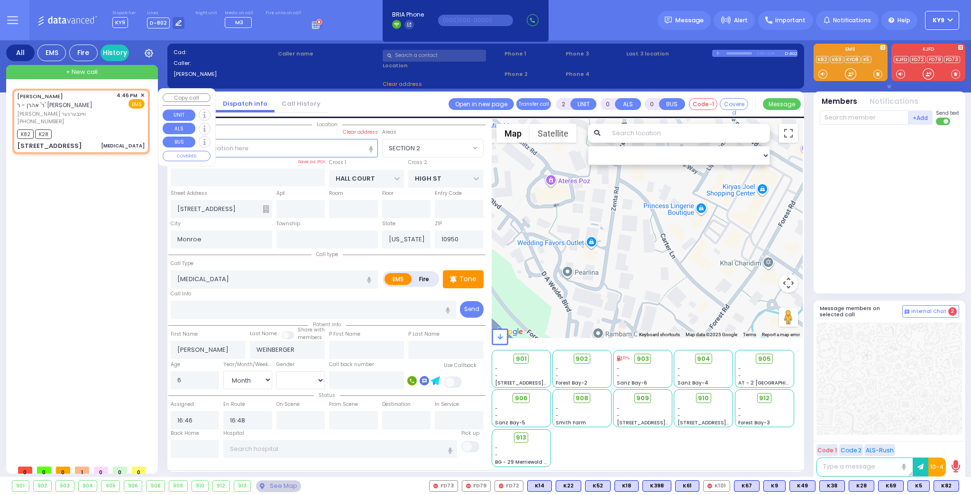
select select "Hatzalah Garages"
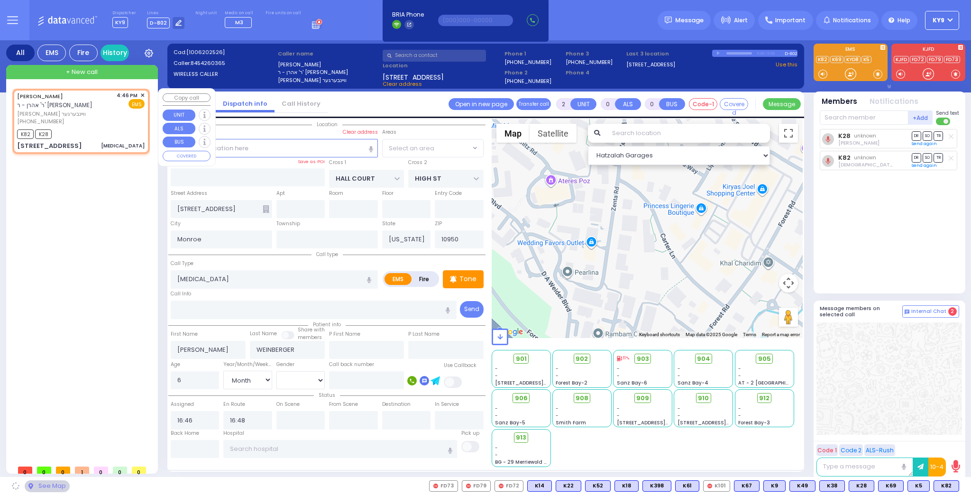
select select "[GEOGRAPHIC_DATA]"
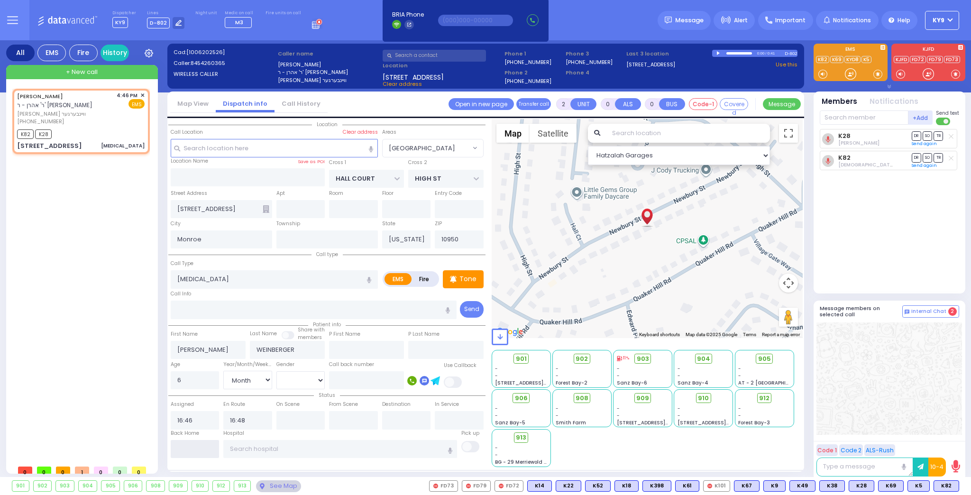
click at [188, 447] on input "text" at bounding box center [195, 449] width 49 height 18
type input "16:59"
select select
radio input "true"
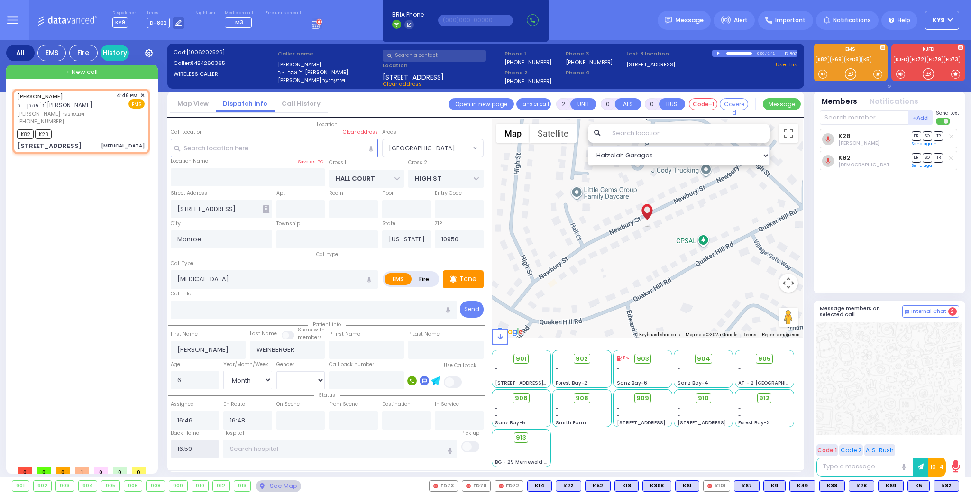
select select
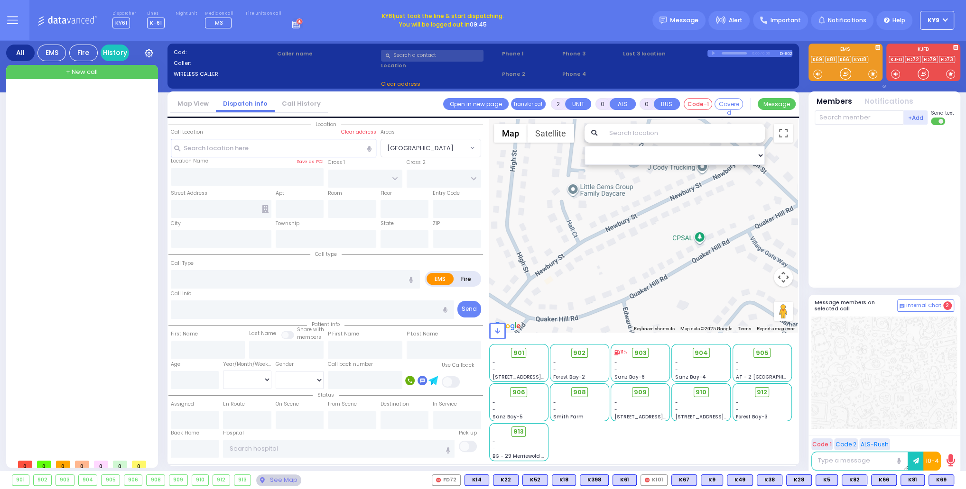
click at [946, 18] on button "KY9" at bounding box center [937, 20] width 34 height 19
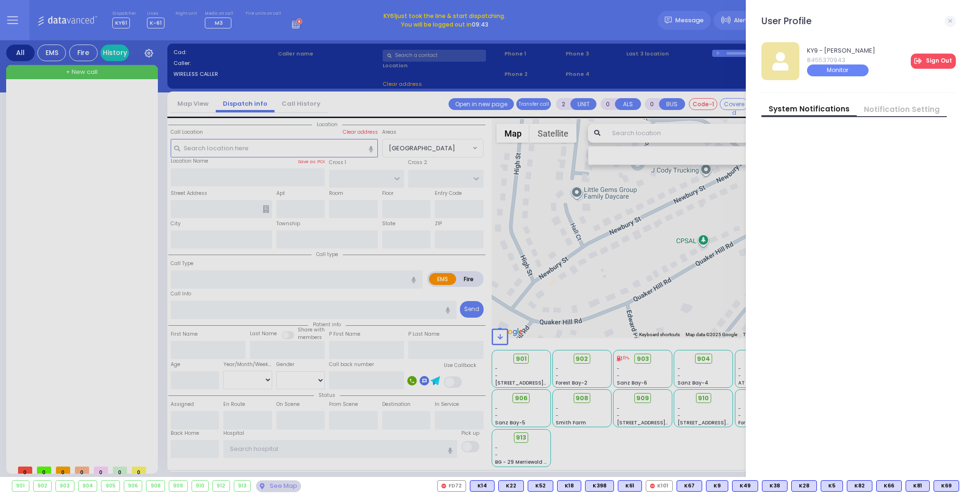
click at [939, 63] on link "Sign Out" at bounding box center [933, 61] width 45 height 15
